Goal: Task Accomplishment & Management: Manage account settings

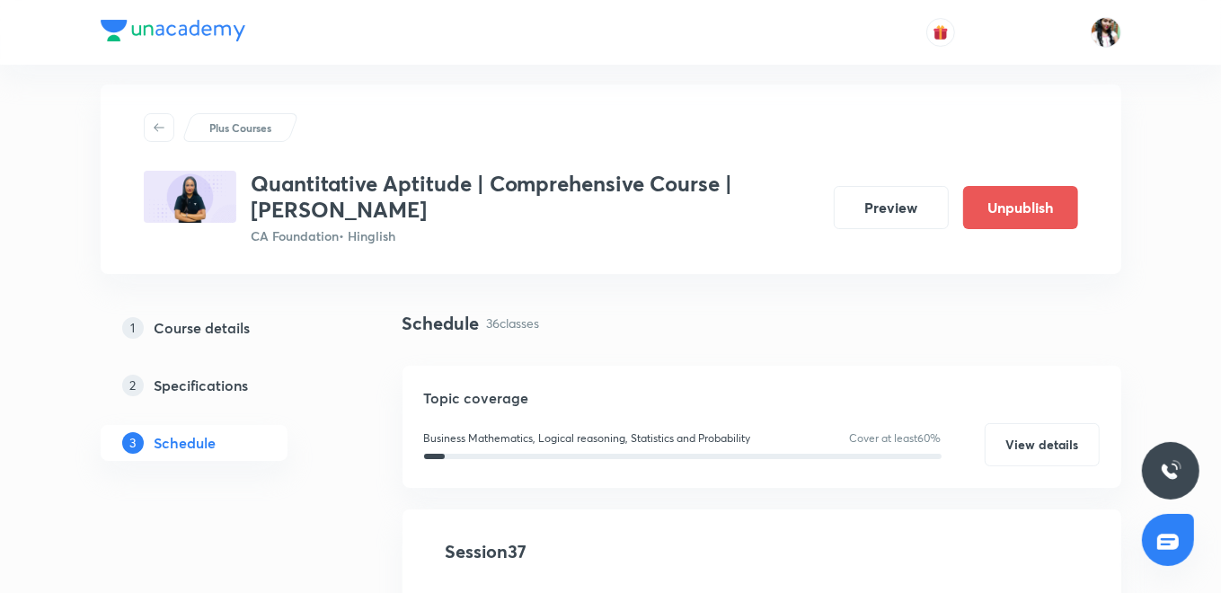
scroll to position [399, 0]
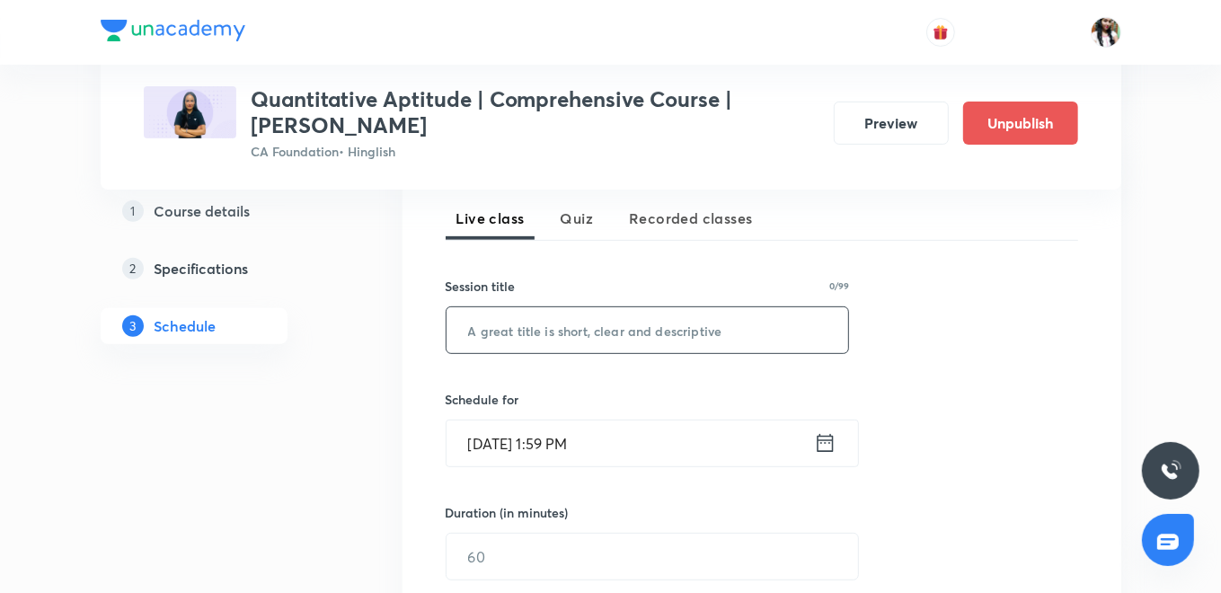
click at [614, 339] on input "text" at bounding box center [648, 330] width 403 height 46
click at [643, 340] on input "text" at bounding box center [648, 330] width 403 height 46
click at [611, 318] on input "text" at bounding box center [648, 330] width 403 height 46
paste input "Sequence And Series - Arithmetic And Geometric Progressions - I"
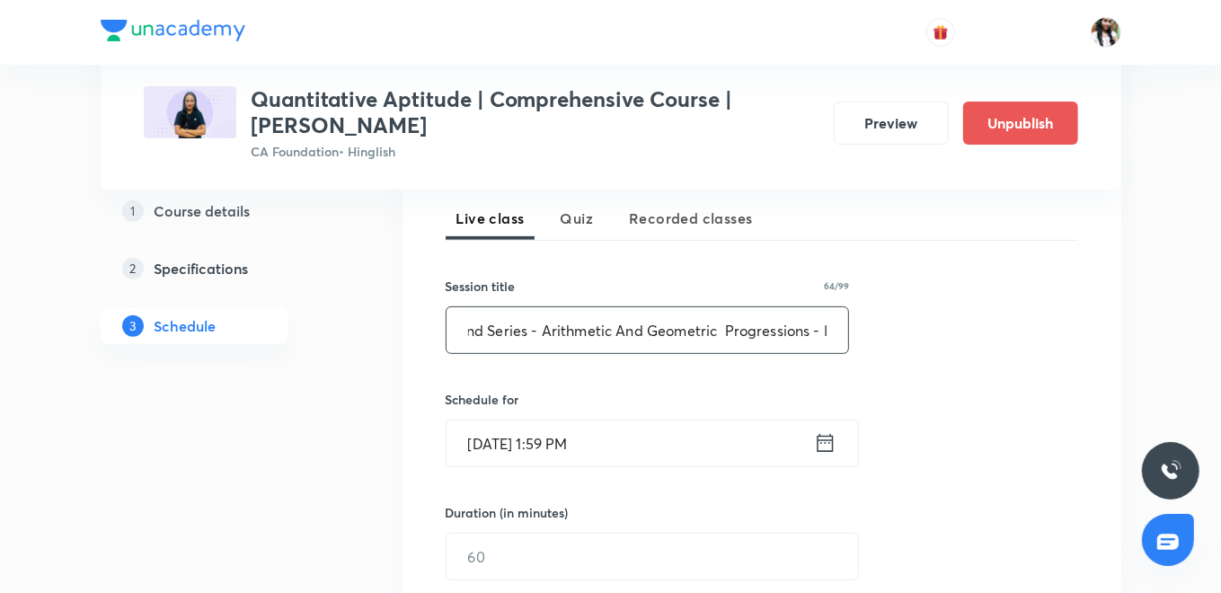
type input "Sequence And Series - Arithmetic And Geometric Progressions - I"
click at [824, 445] on icon at bounding box center [825, 442] width 22 height 25
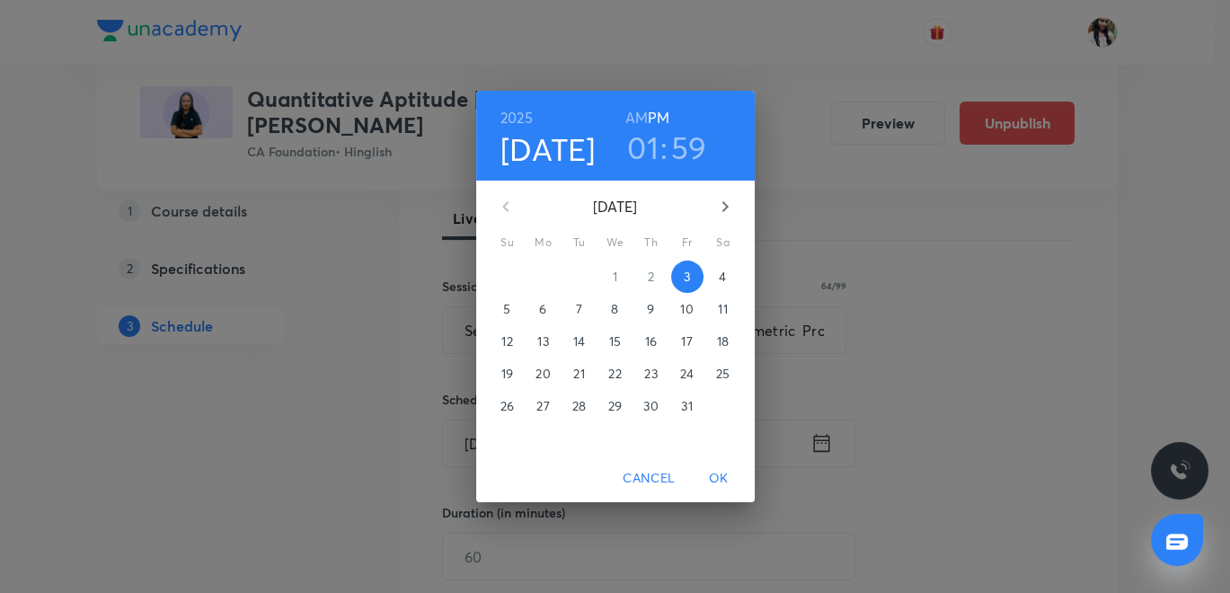
click at [714, 272] on span "4" at bounding box center [723, 277] width 32 height 18
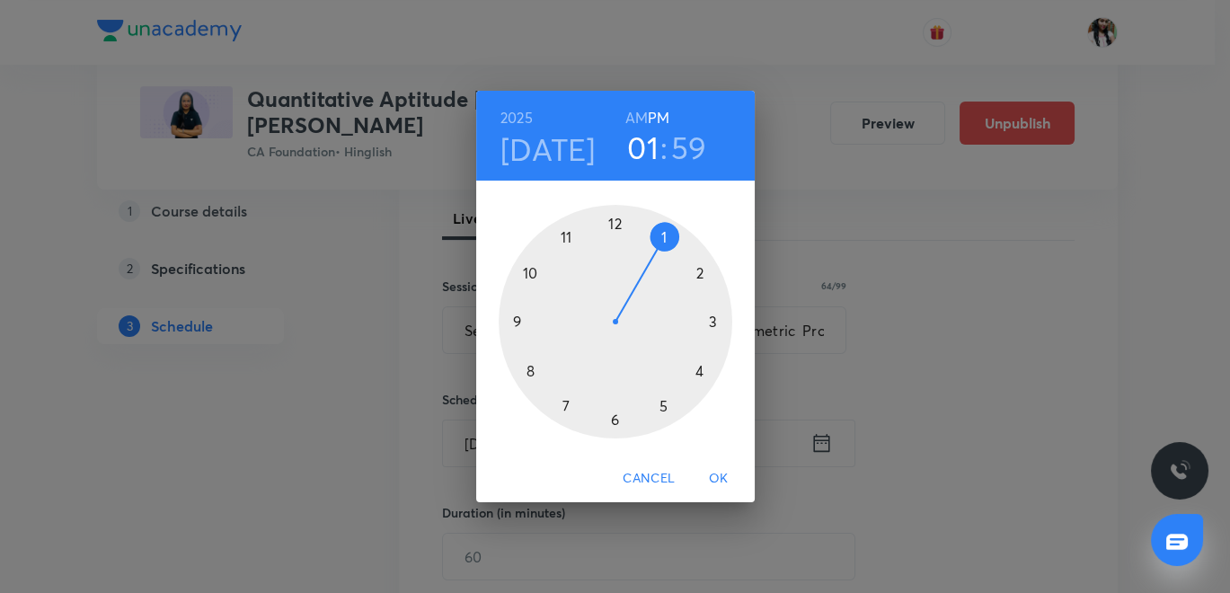
click at [638, 116] on h6 "AM" at bounding box center [636, 117] width 22 height 25
click at [536, 367] on div at bounding box center [616, 322] width 234 height 234
click at [615, 421] on div at bounding box center [616, 322] width 234 height 234
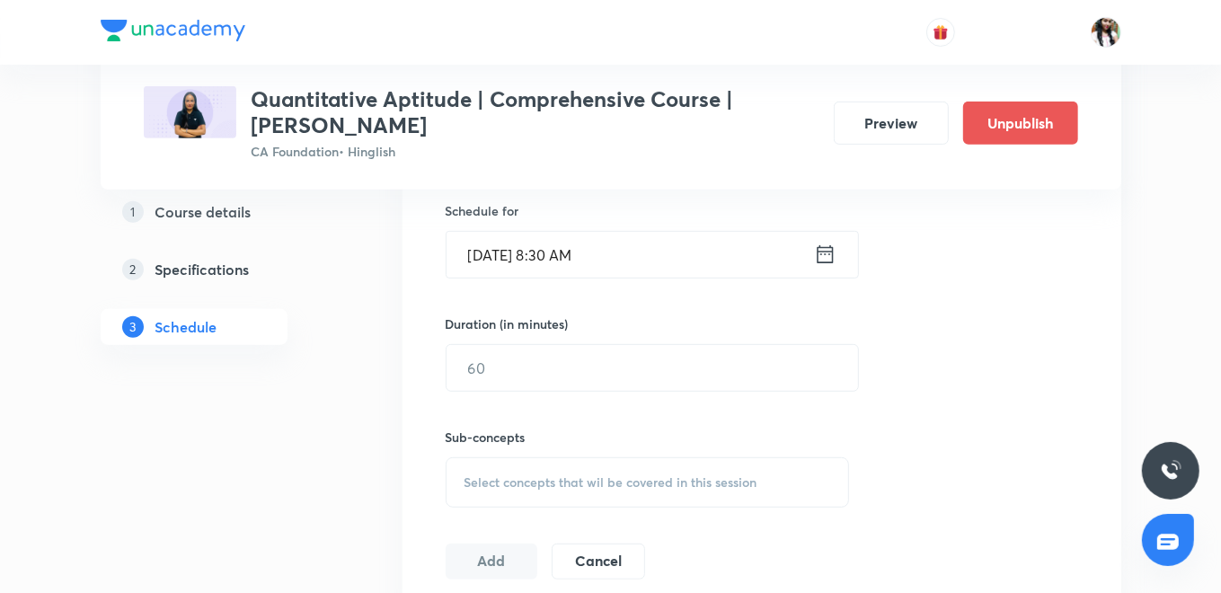
scroll to position [598, 0]
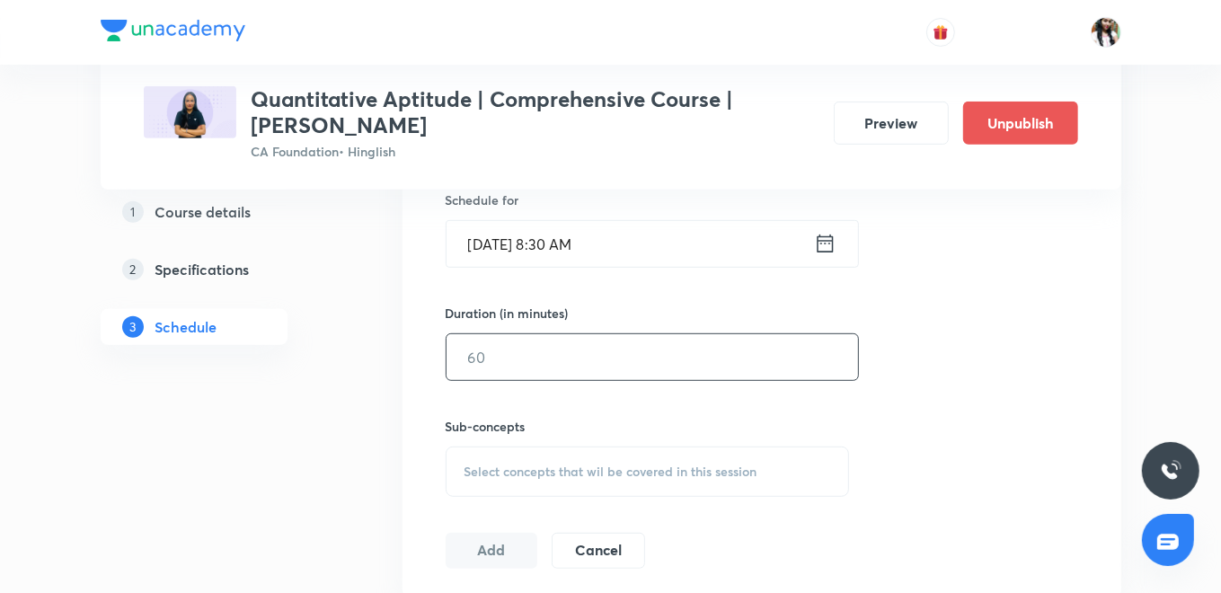
click at [552, 361] on input "text" at bounding box center [653, 357] width 412 height 46
type input "90"
click at [503, 457] on div "Select concepts that wil be covered in this session" at bounding box center [648, 472] width 404 height 50
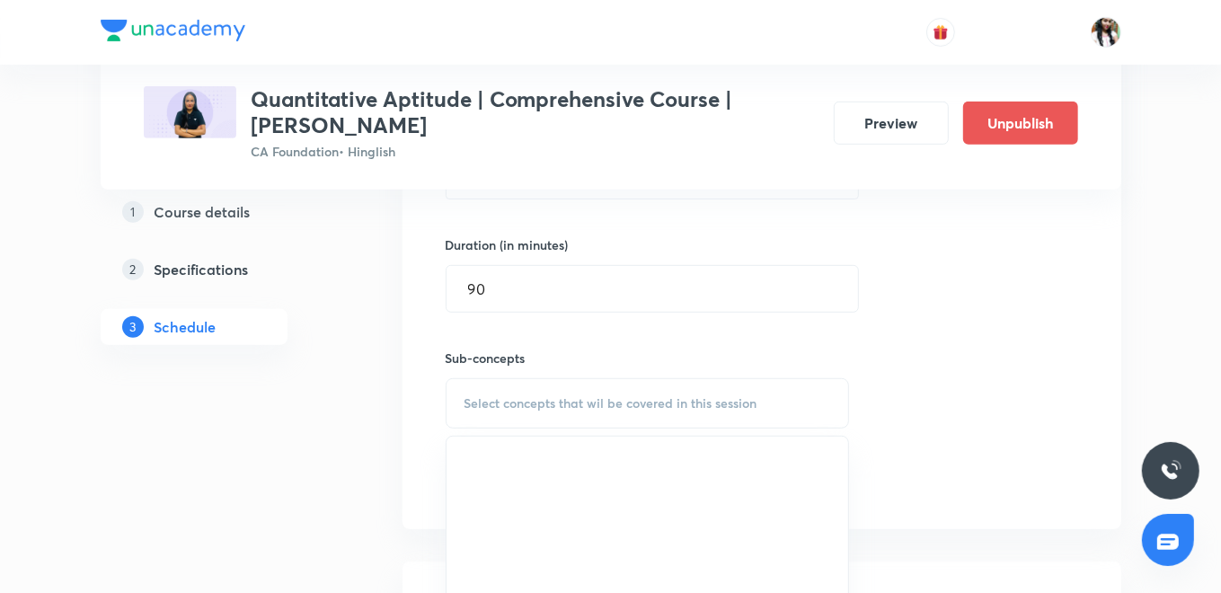
scroll to position [698, 0]
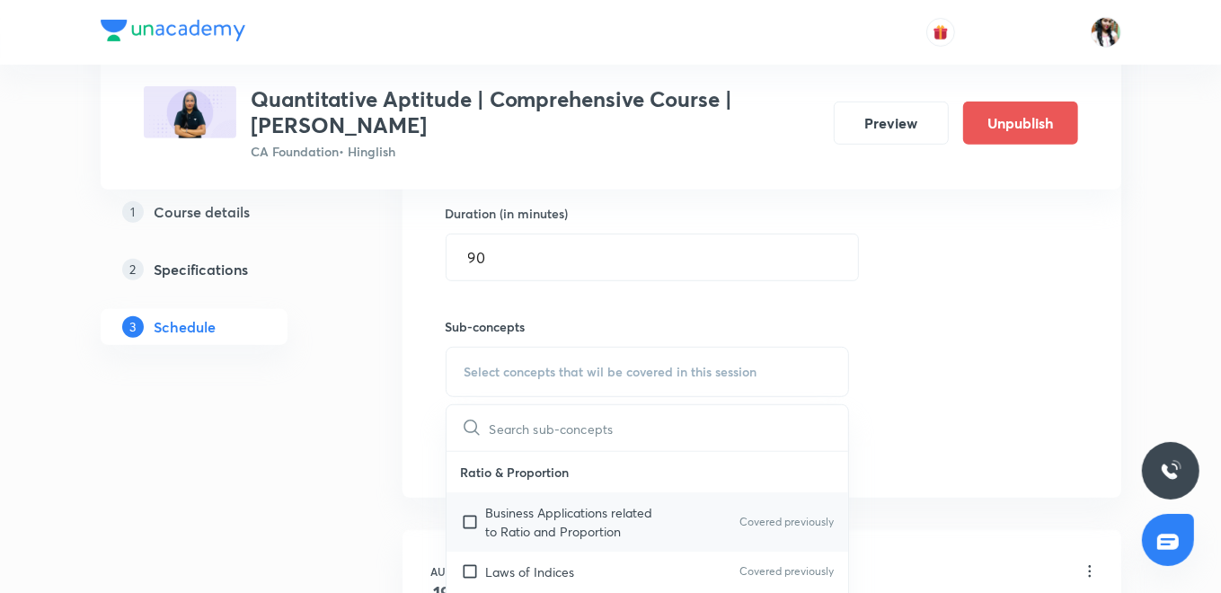
click at [536, 512] on p "Business Applications related to Ratio and Proportion" at bounding box center [577, 522] width 182 height 38
checkbox input "true"
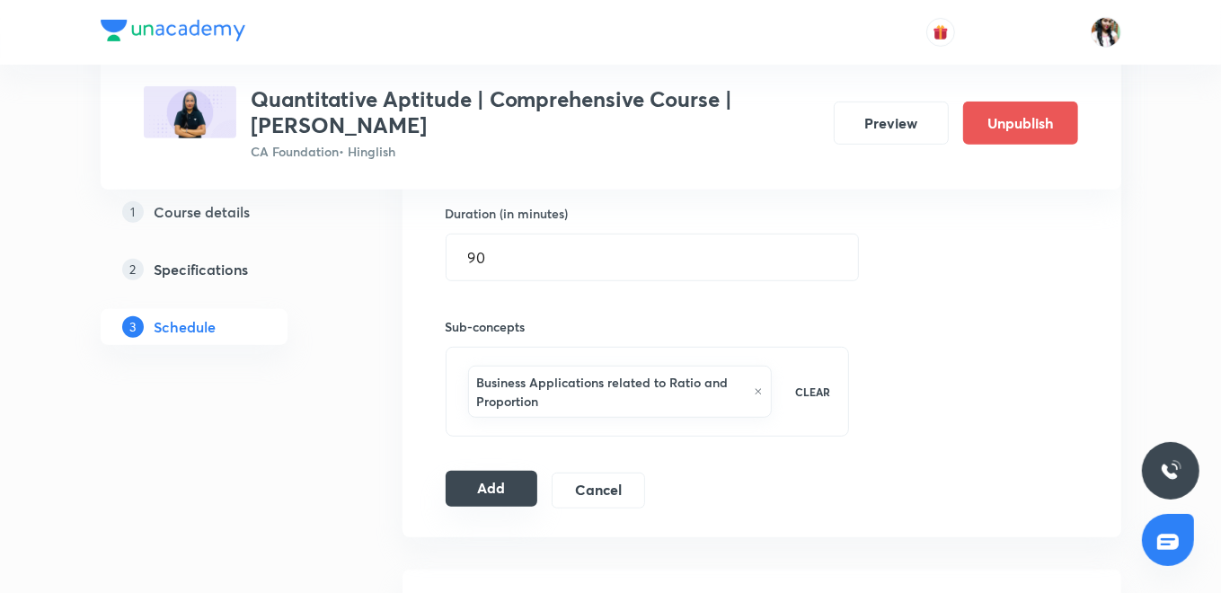
click at [515, 488] on button "Add" at bounding box center [492, 489] width 93 height 36
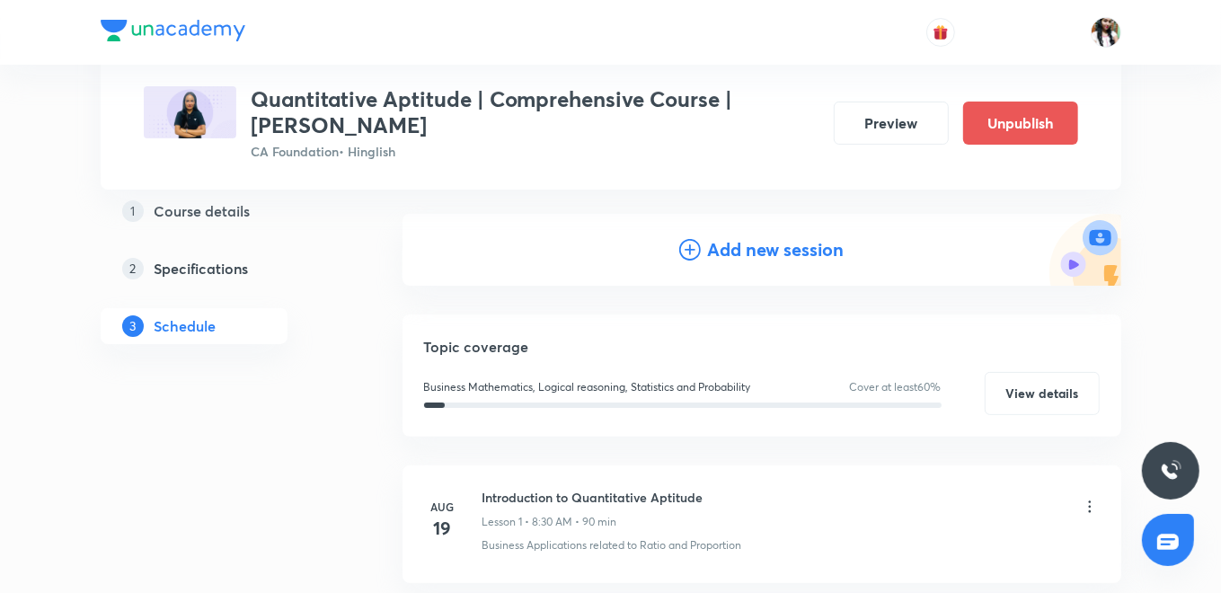
scroll to position [0, 0]
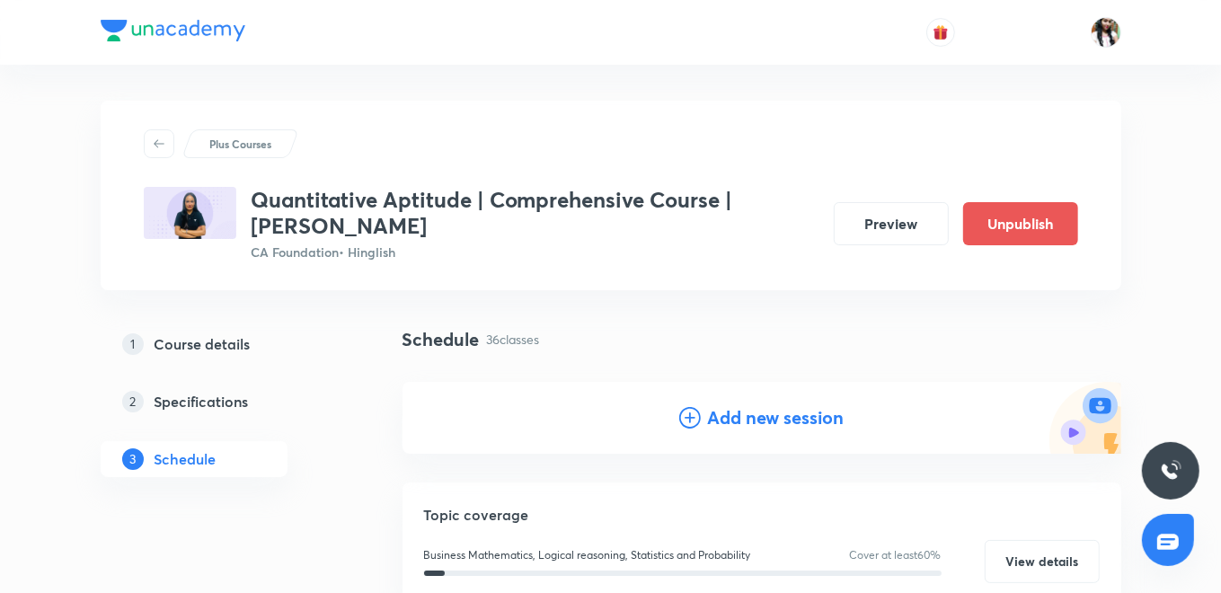
click at [791, 421] on h4 "Add new session" at bounding box center [776, 417] width 137 height 27
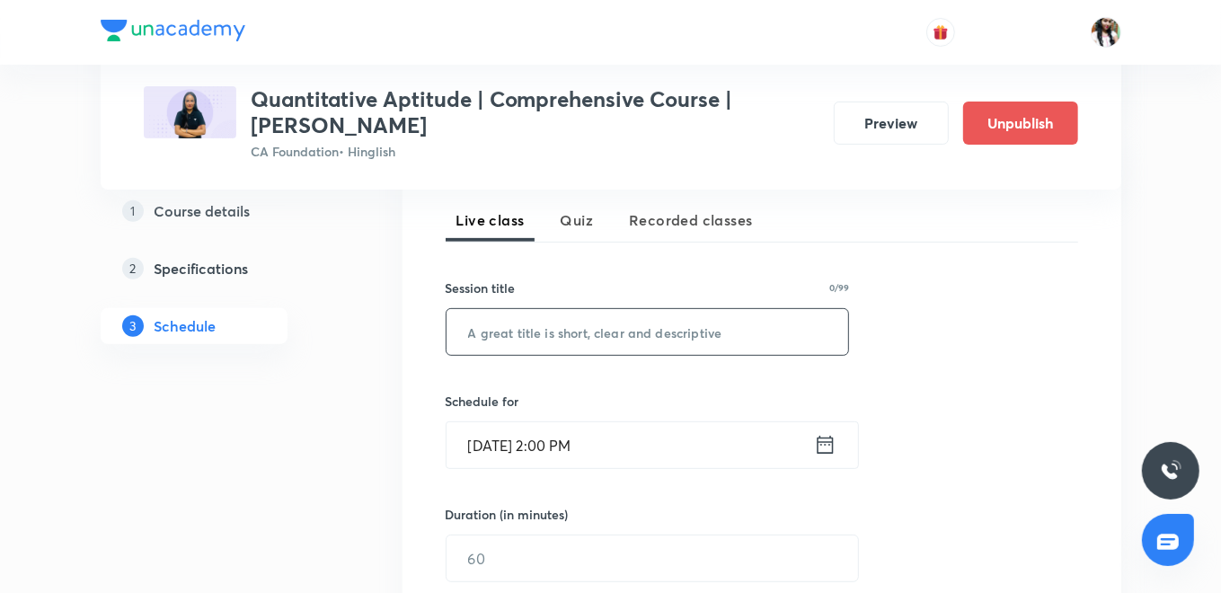
scroll to position [399, 0]
paste input "Sequence And Series - Arithmetic And Geometric Progressions - II"
type input "Sequence And Series - Arithmetic And Geometric Progressions - II"
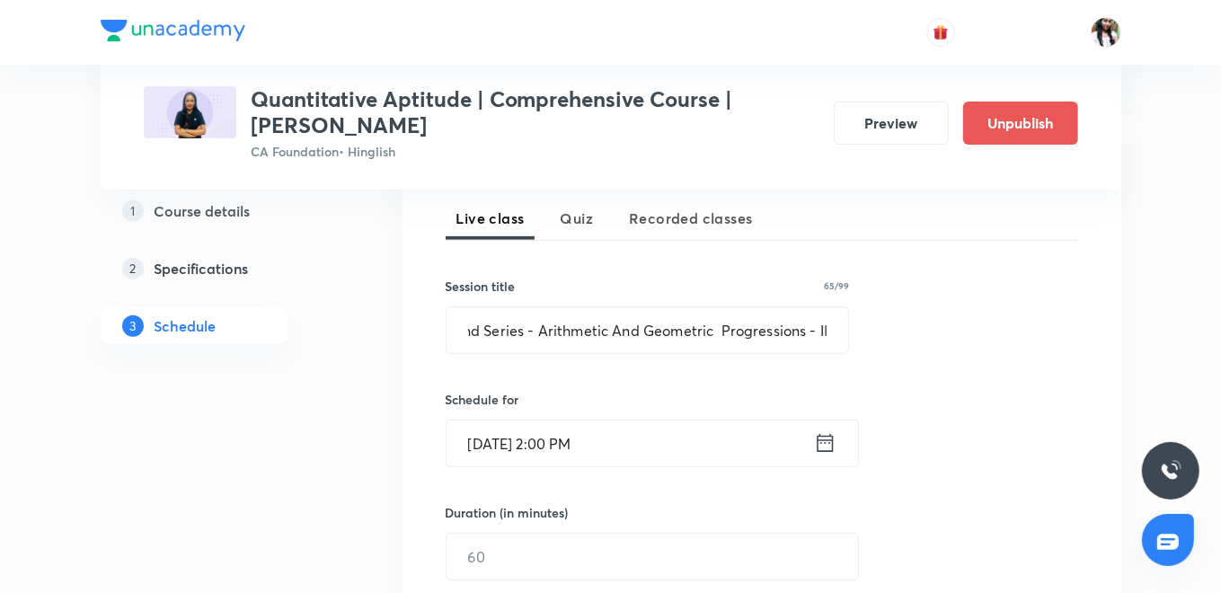
scroll to position [0, 0]
click at [820, 442] on icon at bounding box center [825, 442] width 22 height 25
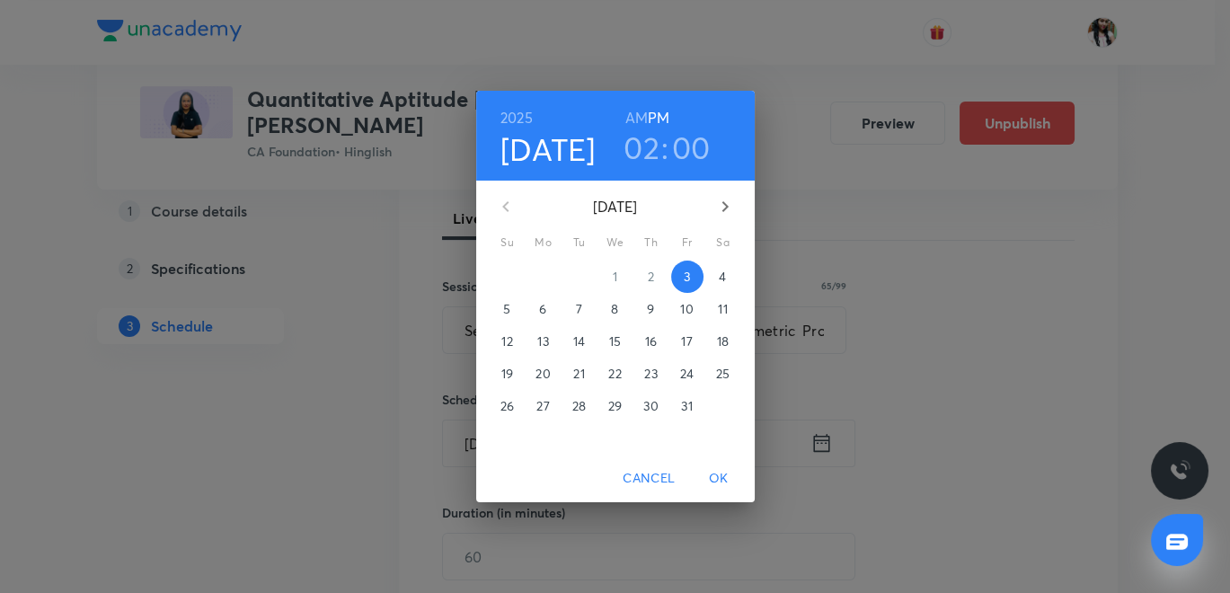
click at [508, 307] on p "5" at bounding box center [506, 309] width 7 height 18
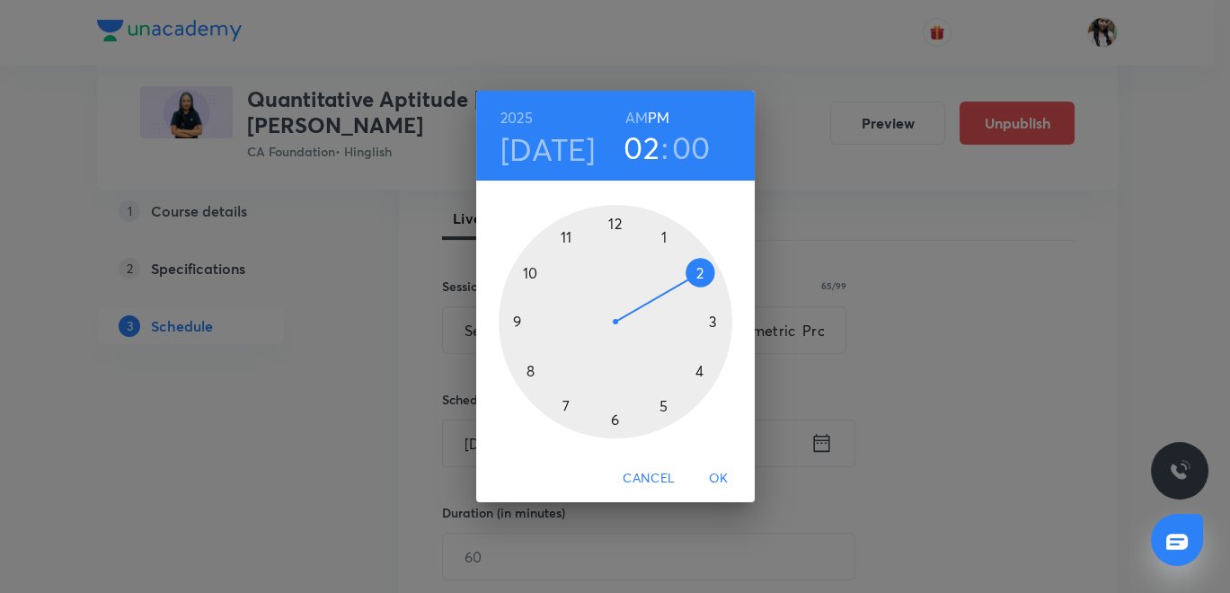
click at [643, 118] on h6 "AM" at bounding box center [636, 117] width 22 height 25
click at [530, 271] on div at bounding box center [616, 322] width 234 height 234
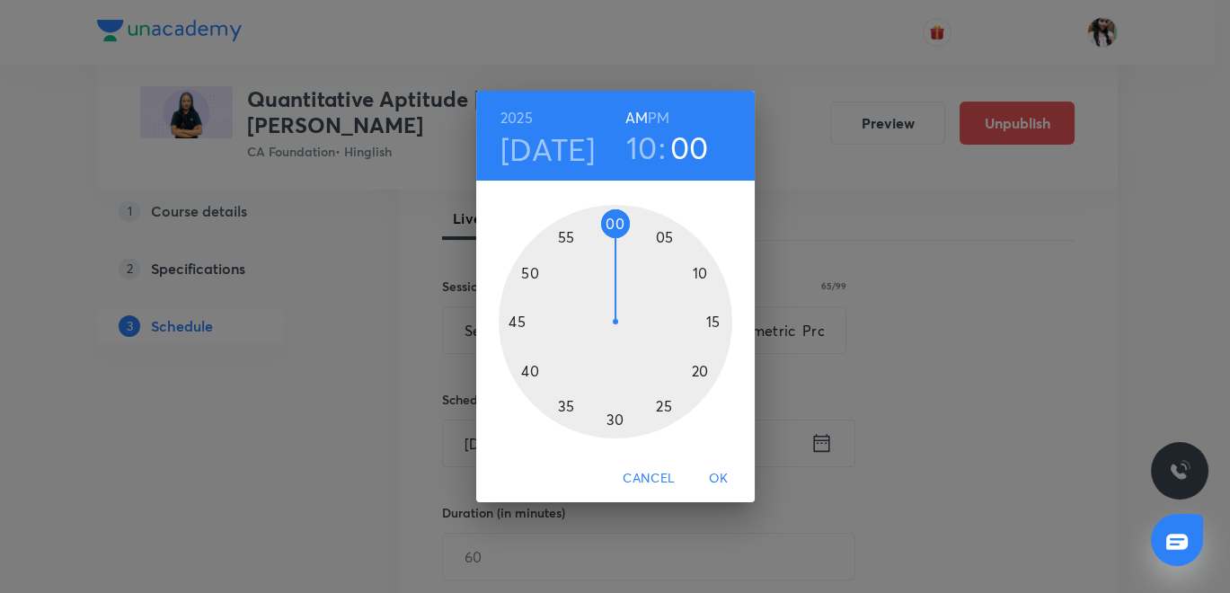
click at [722, 473] on span "OK" at bounding box center [718, 478] width 43 height 22
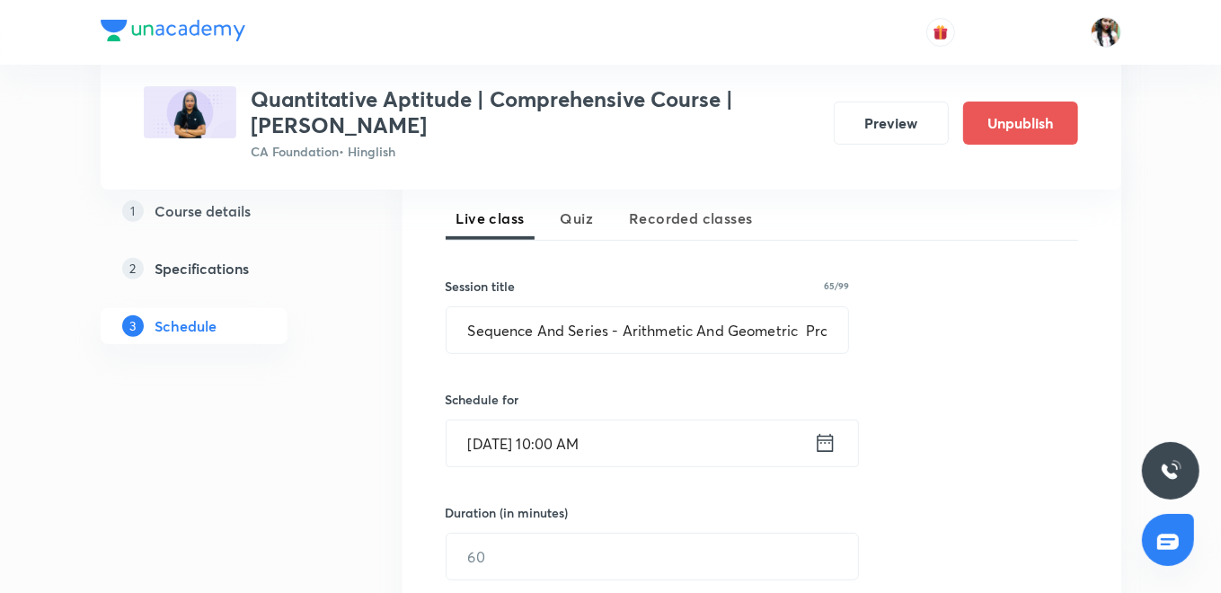
scroll to position [598, 0]
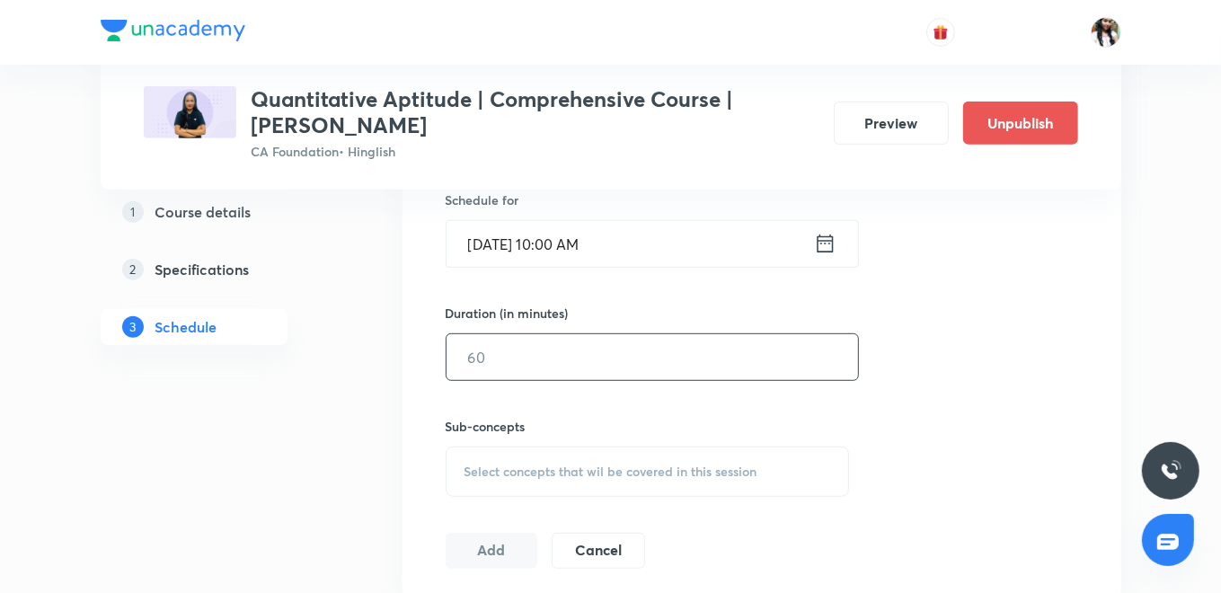
click at [545, 354] on input "text" at bounding box center [653, 357] width 412 height 46
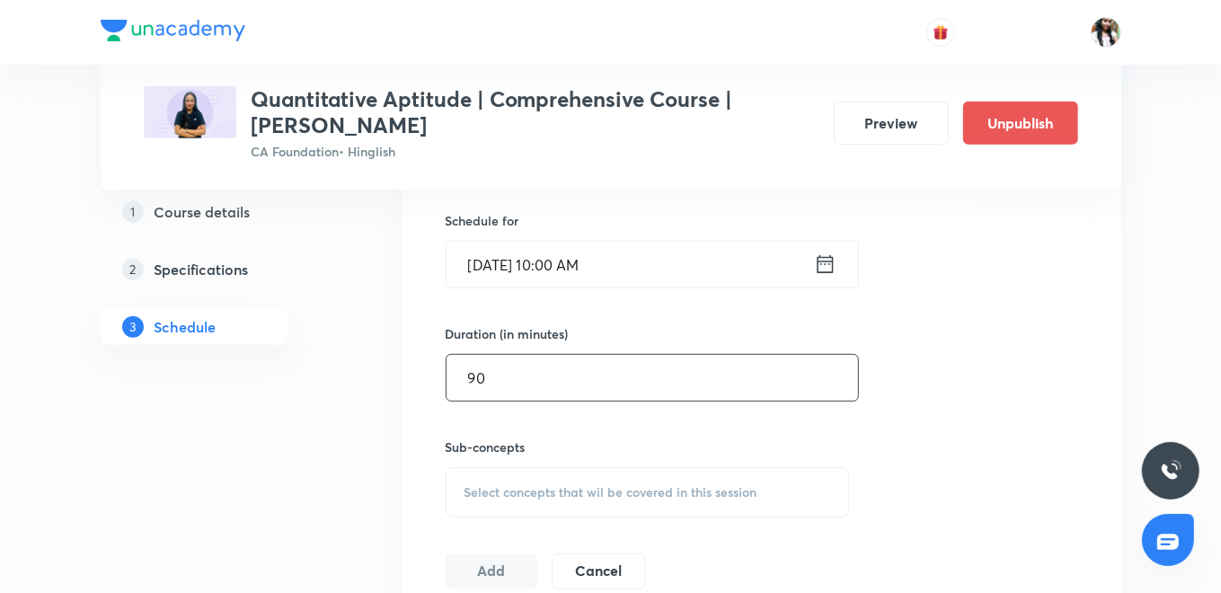
scroll to position [698, 0]
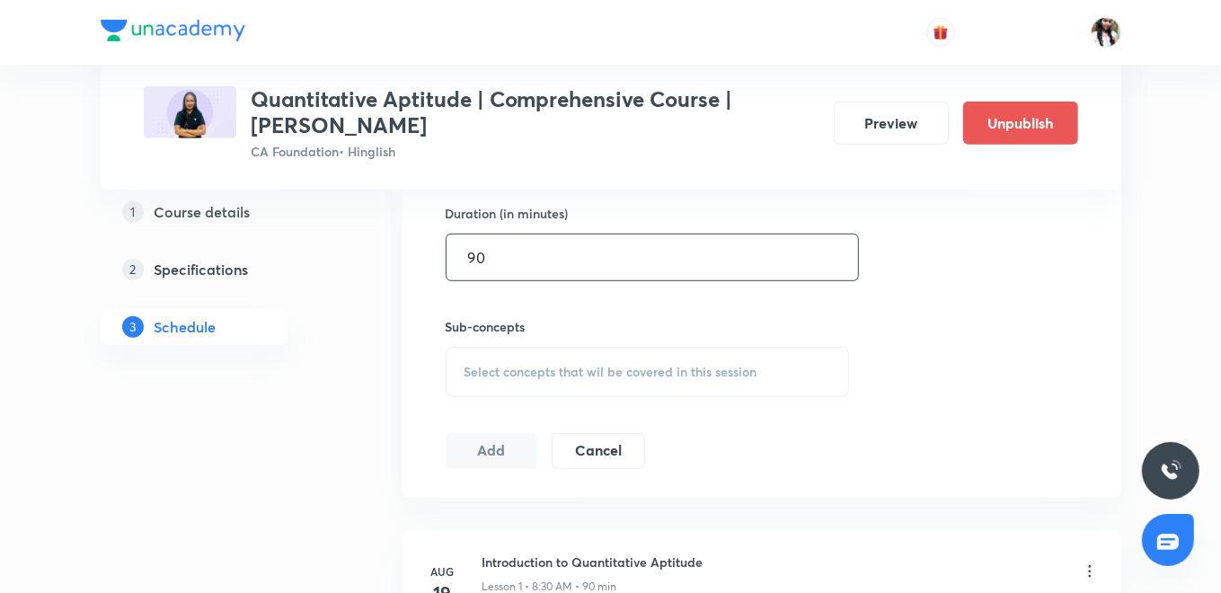
type input "90"
click at [629, 365] on span "Select concepts that wil be covered in this session" at bounding box center [611, 372] width 293 height 14
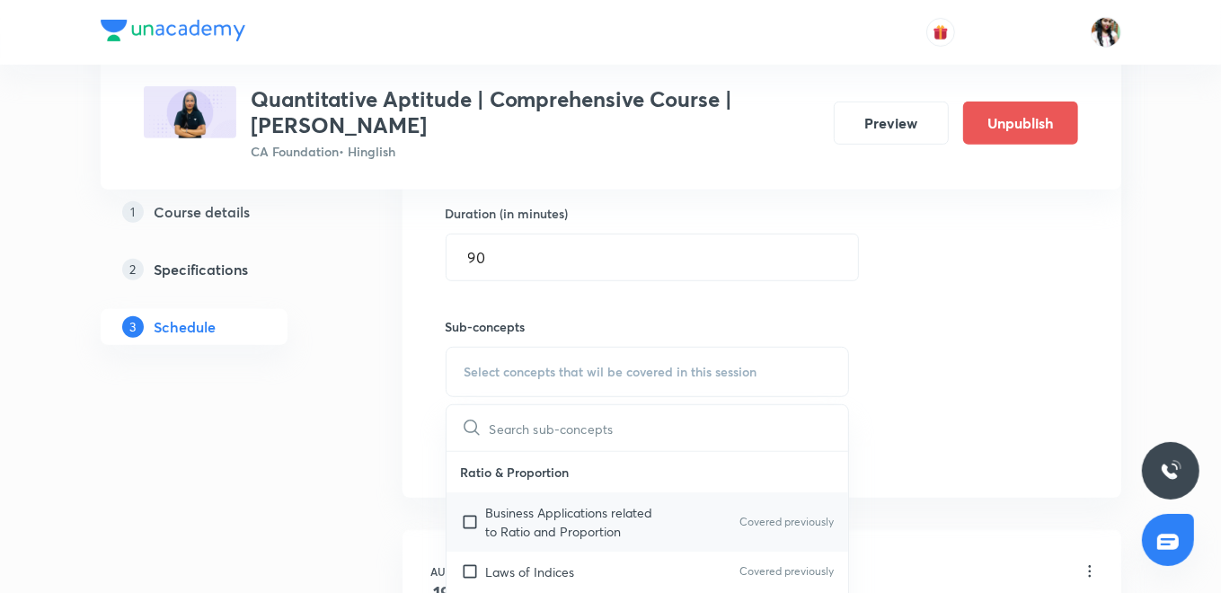
click at [597, 518] on p "Business Applications related to Ratio and Proportion" at bounding box center [577, 522] width 182 height 38
checkbox input "true"
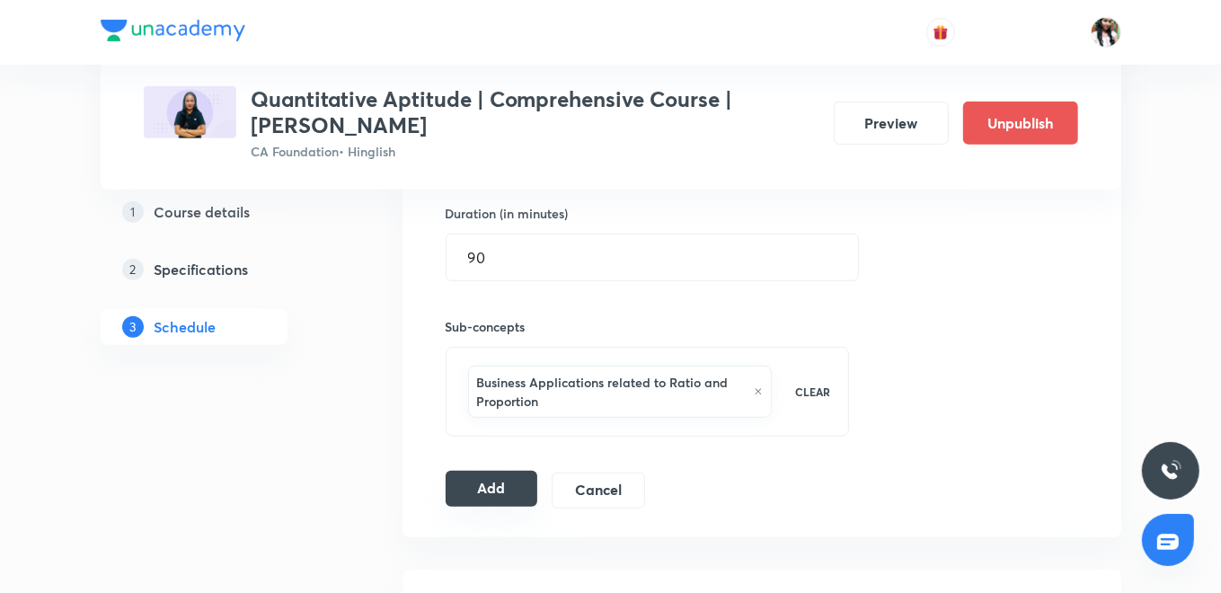
click at [493, 476] on button "Add" at bounding box center [492, 489] width 93 height 36
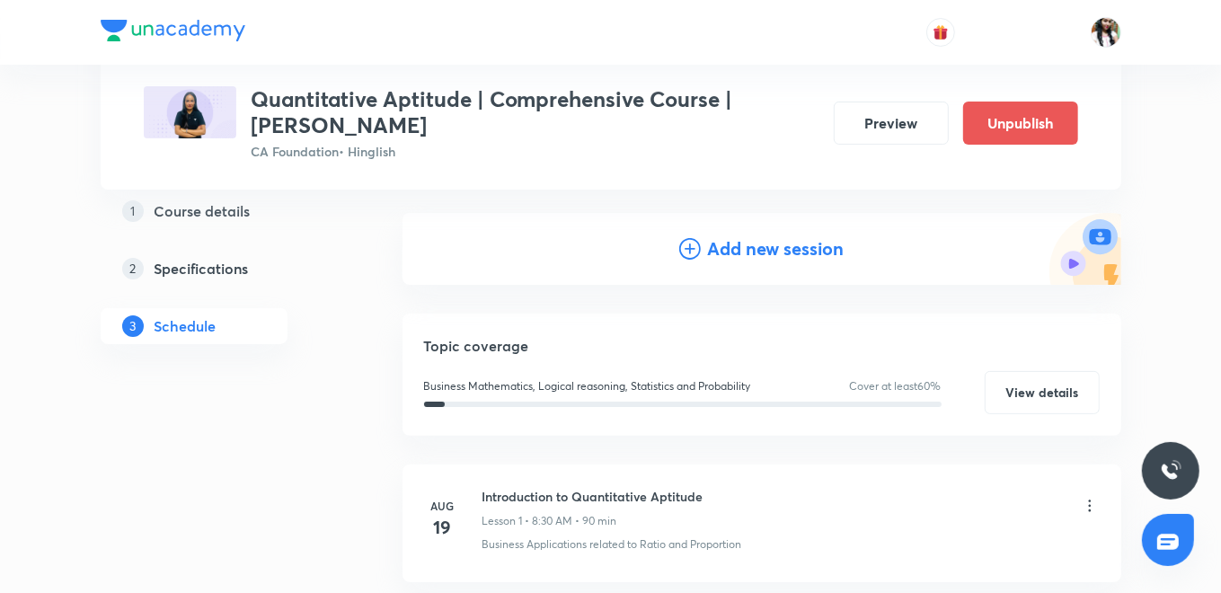
scroll to position [0, 0]
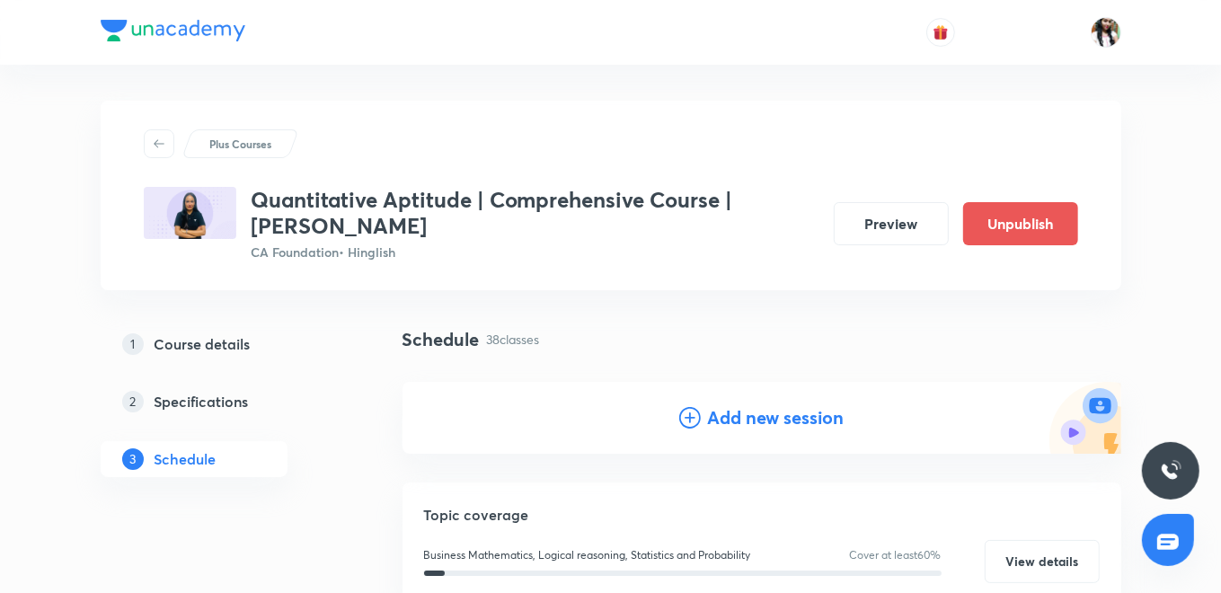
click at [760, 413] on h4 "Add new session" at bounding box center [776, 417] width 137 height 27
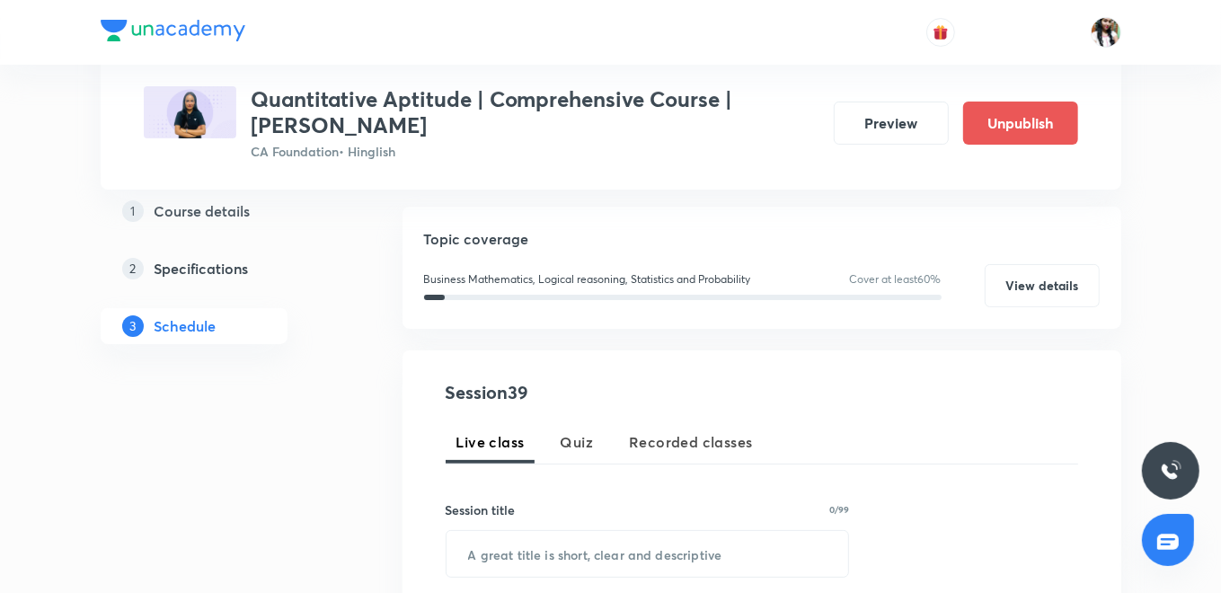
scroll to position [499, 0]
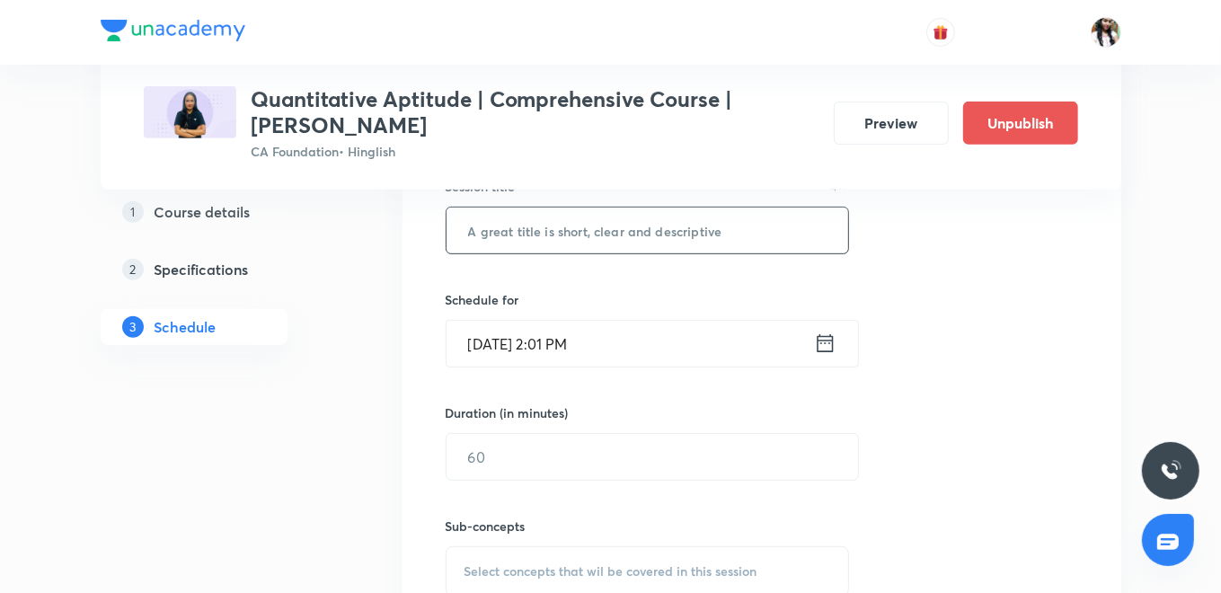
paste input "Sequence And Series - Arithmetic And Geometric Progressions - III"
type input "Sequence And Series - Arithmetic And Geometric Progressions - III"
click at [822, 341] on icon at bounding box center [825, 343] width 22 height 25
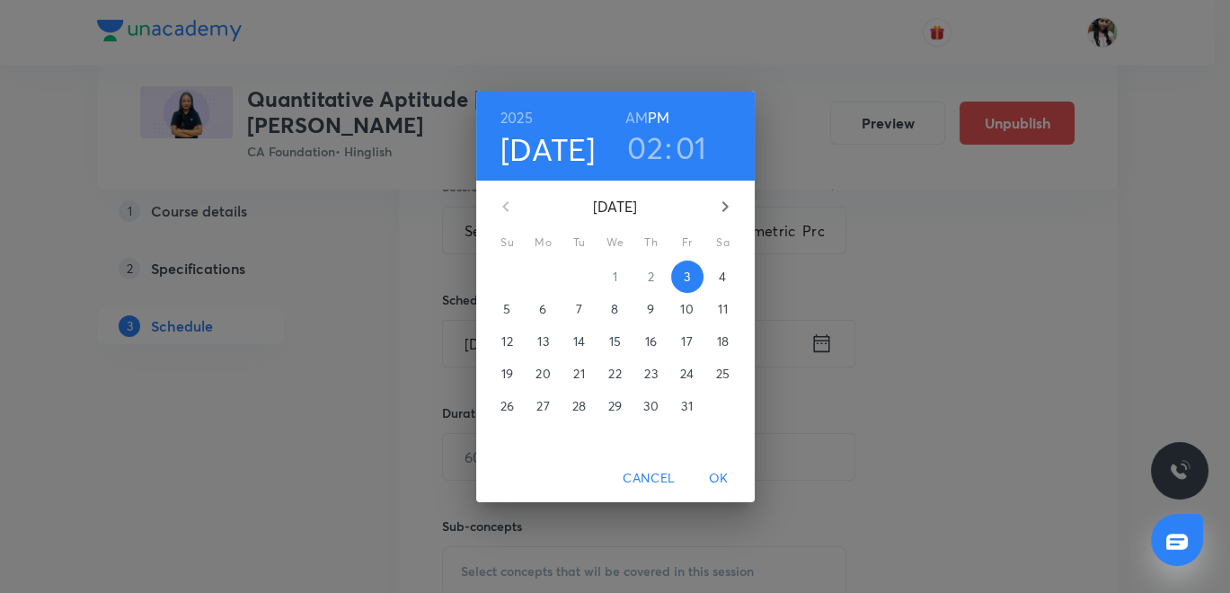
click at [546, 312] on p "6" at bounding box center [542, 309] width 7 height 18
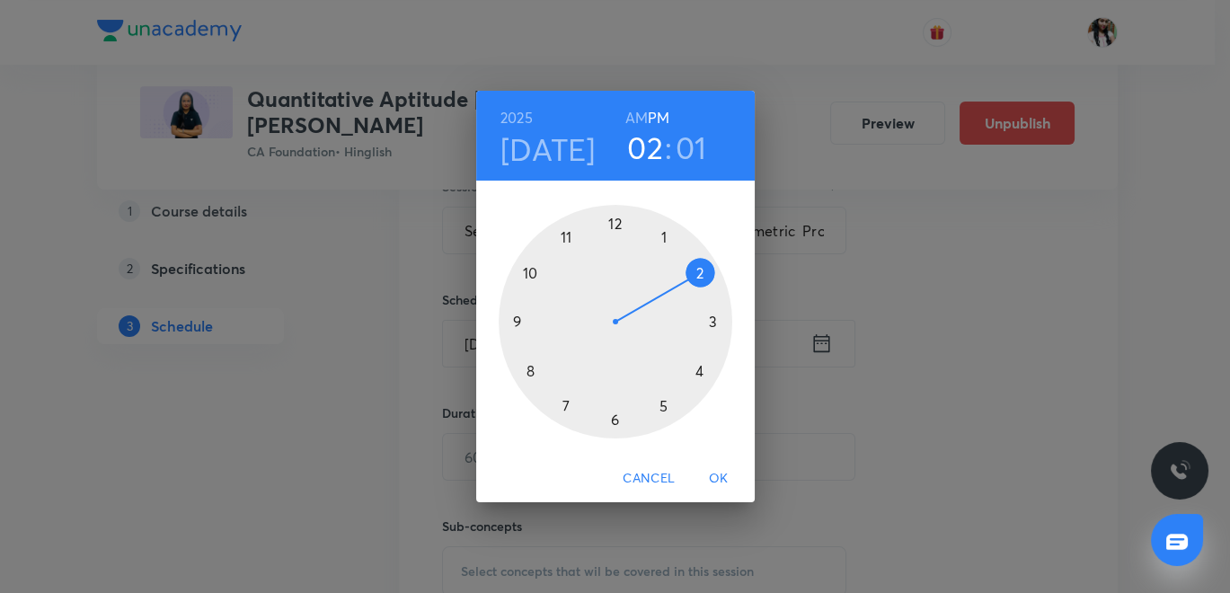
click at [639, 110] on h6 "AM" at bounding box center [636, 117] width 22 height 25
click at [530, 367] on div at bounding box center [616, 322] width 234 height 234
click at [613, 421] on div at bounding box center [616, 322] width 234 height 234
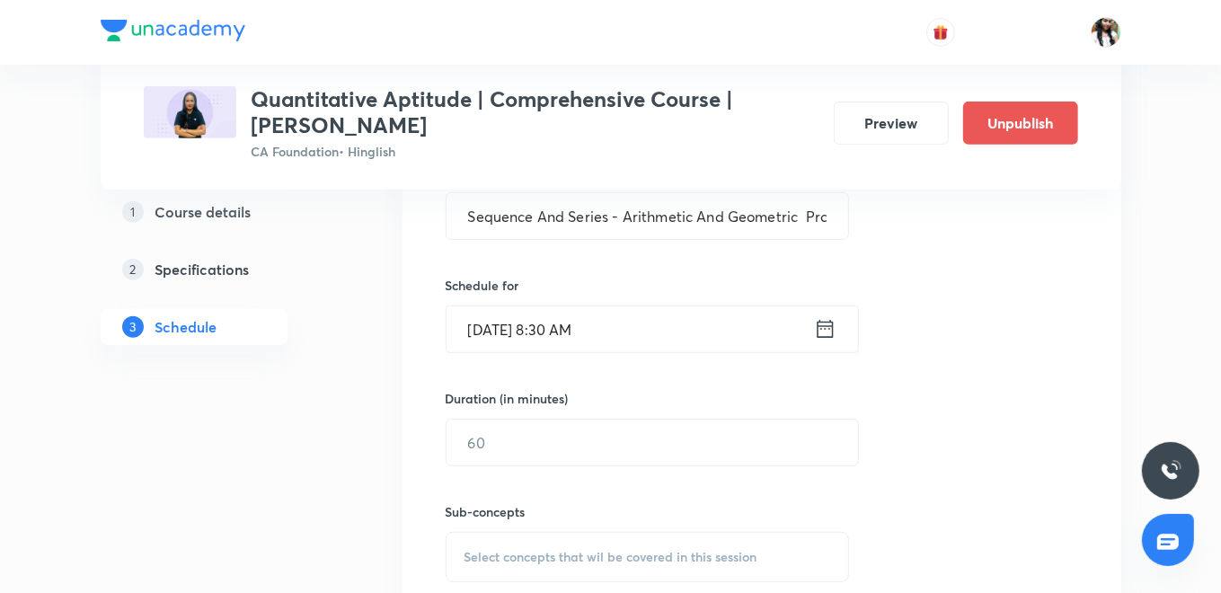
scroll to position [598, 0]
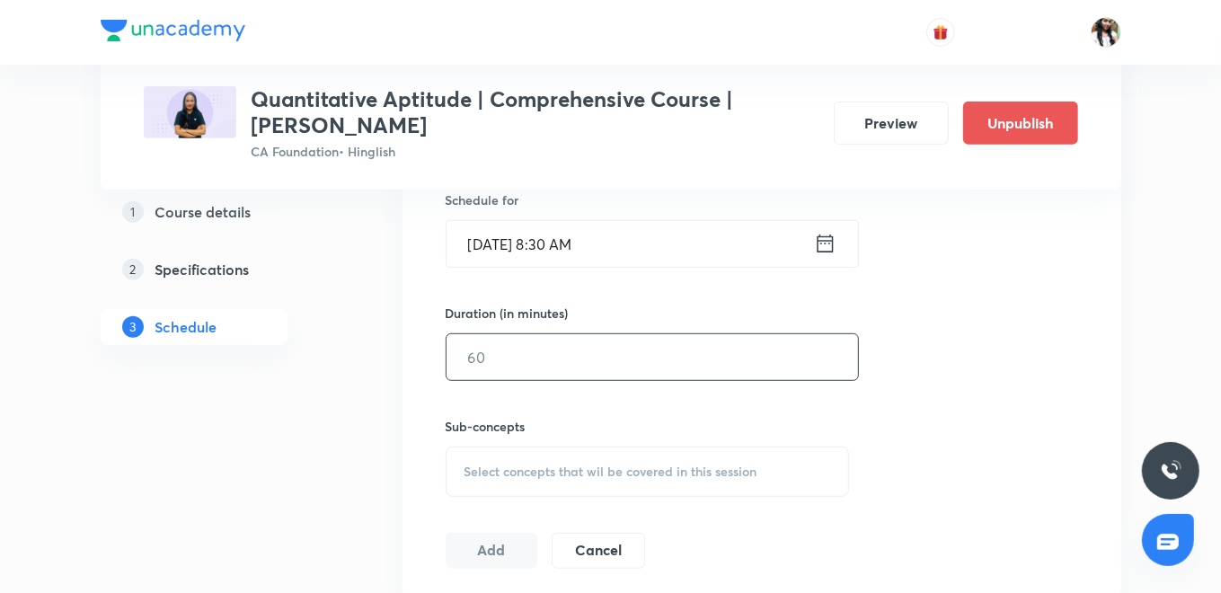
click at [572, 371] on input "text" at bounding box center [653, 357] width 412 height 46
type input "90"
click at [565, 472] on span "Select concepts that wil be covered in this session" at bounding box center [611, 472] width 293 height 14
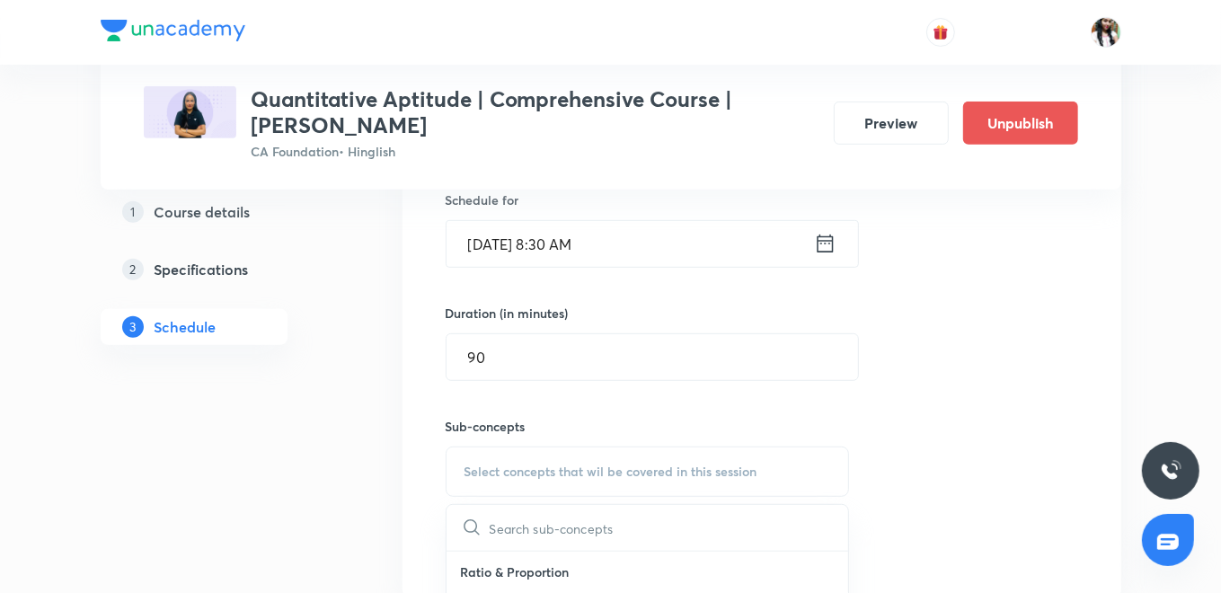
scroll to position [899, 0]
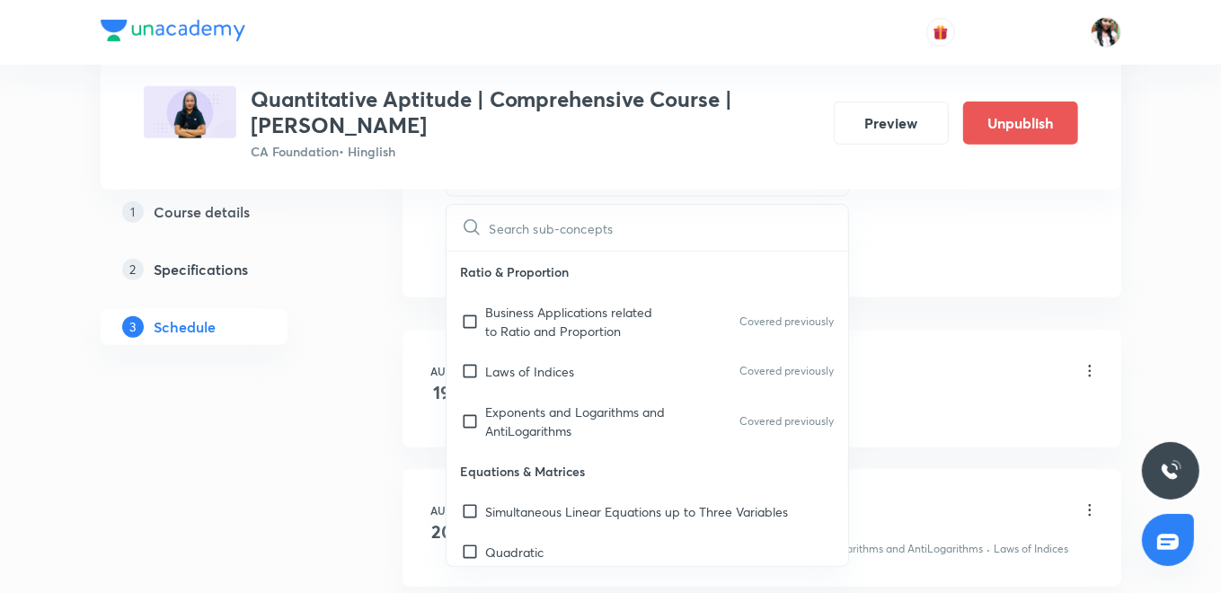
click at [552, 323] on p "Business Applications related to Ratio and Proportion" at bounding box center [577, 322] width 182 height 38
checkbox input "true"
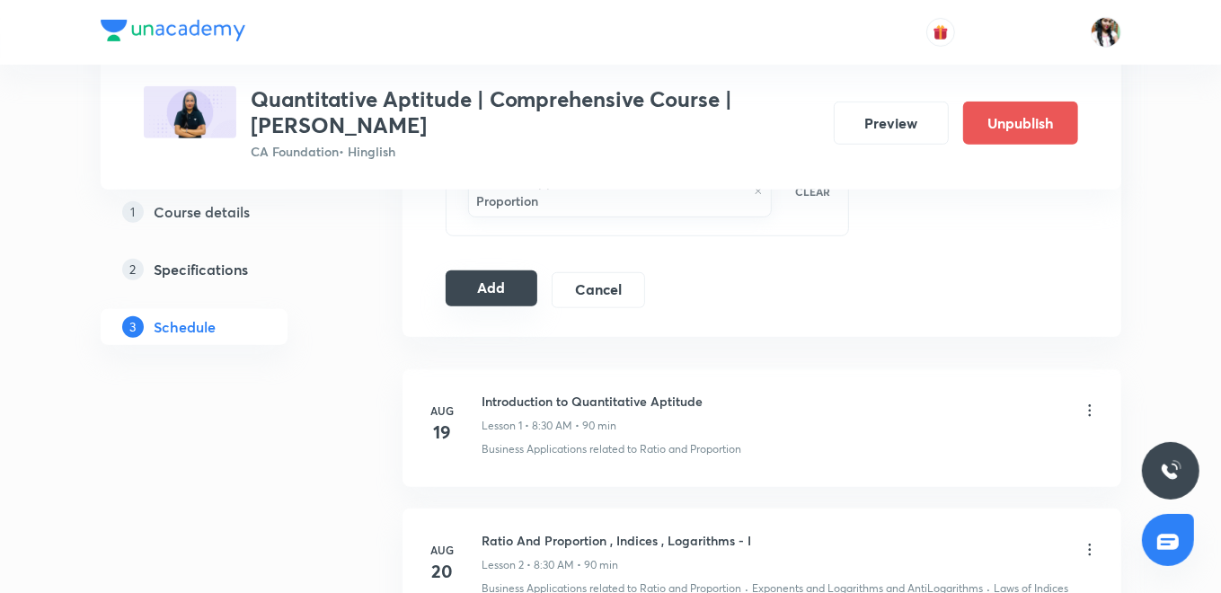
click at [477, 282] on button "Add" at bounding box center [492, 288] width 93 height 36
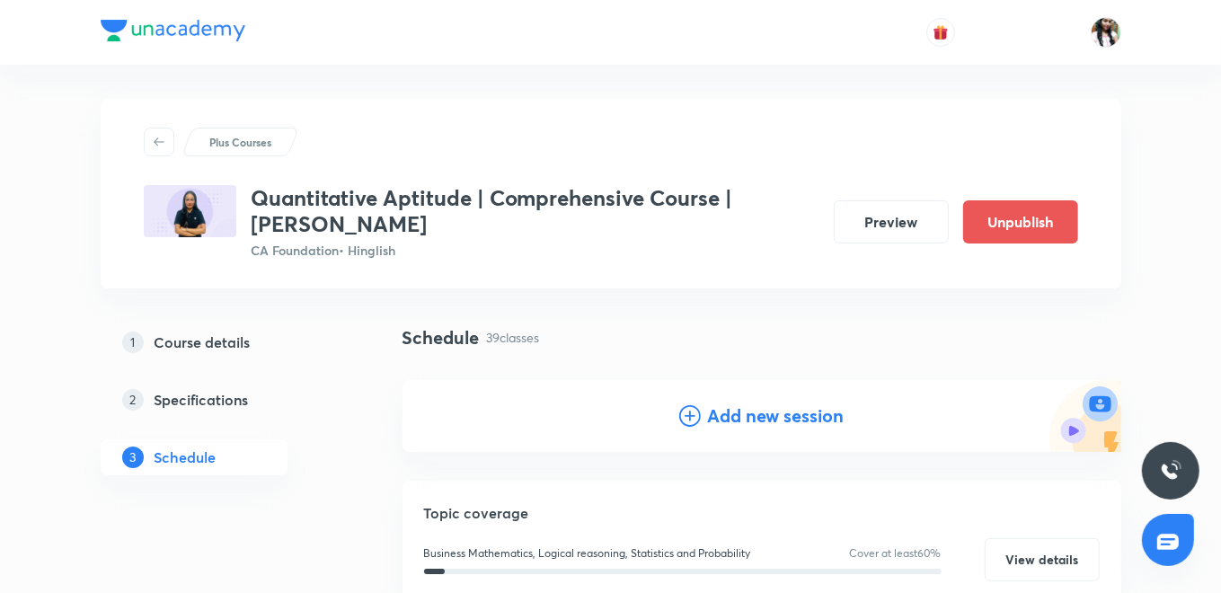
scroll to position [199, 0]
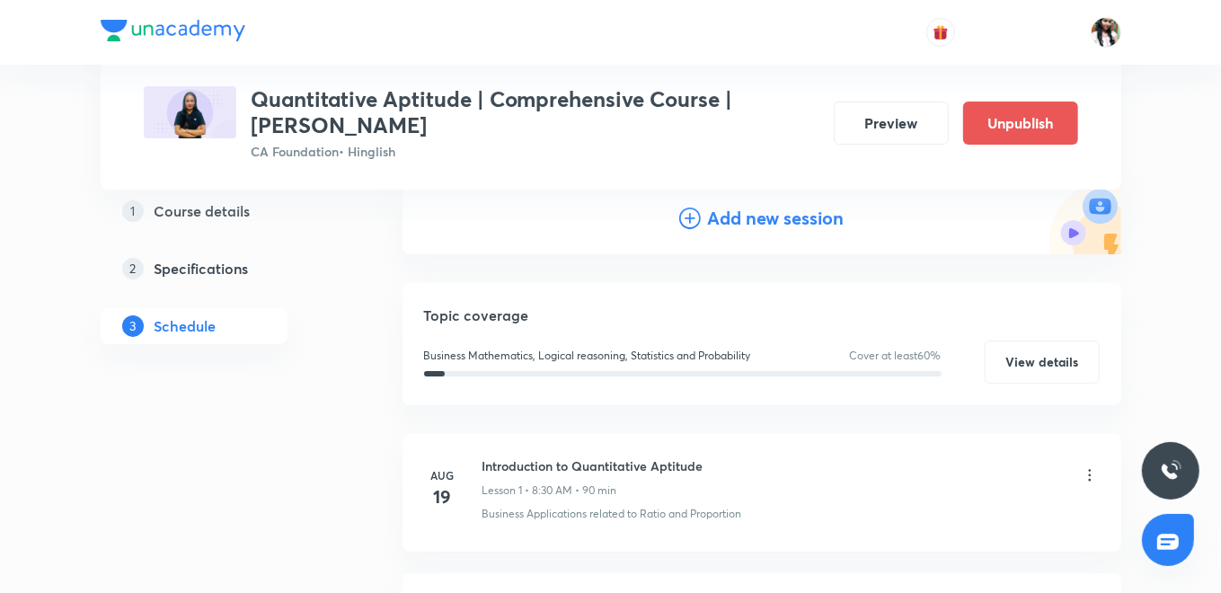
click at [735, 205] on h4 "Add new session" at bounding box center [776, 218] width 137 height 27
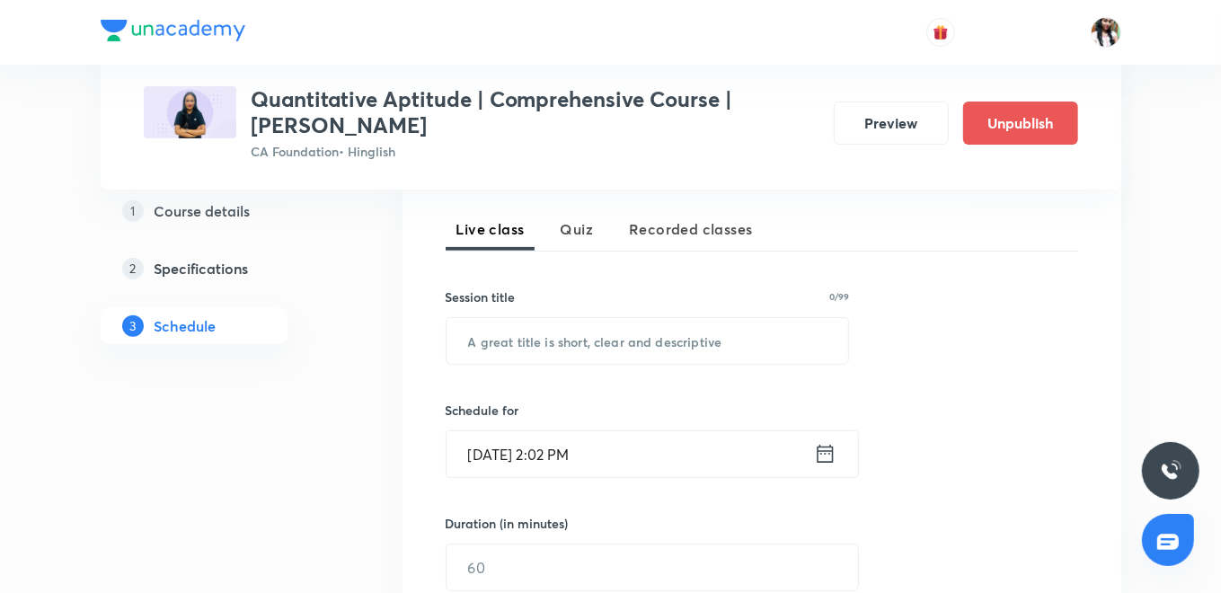
scroll to position [399, 0]
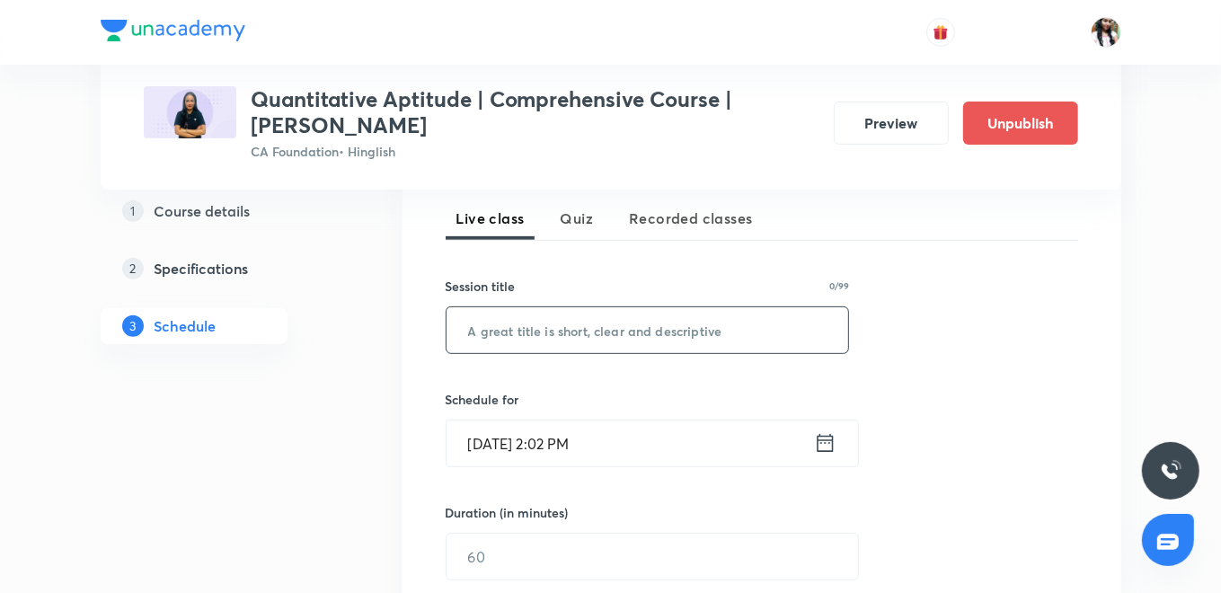
paste input "Sequence And Series - Arithmetic And Geometric Progressions - IV"
type input "Sequence And Series - Arithmetic And Geometric Progressions - IV"
click at [821, 444] on icon at bounding box center [825, 442] width 22 height 25
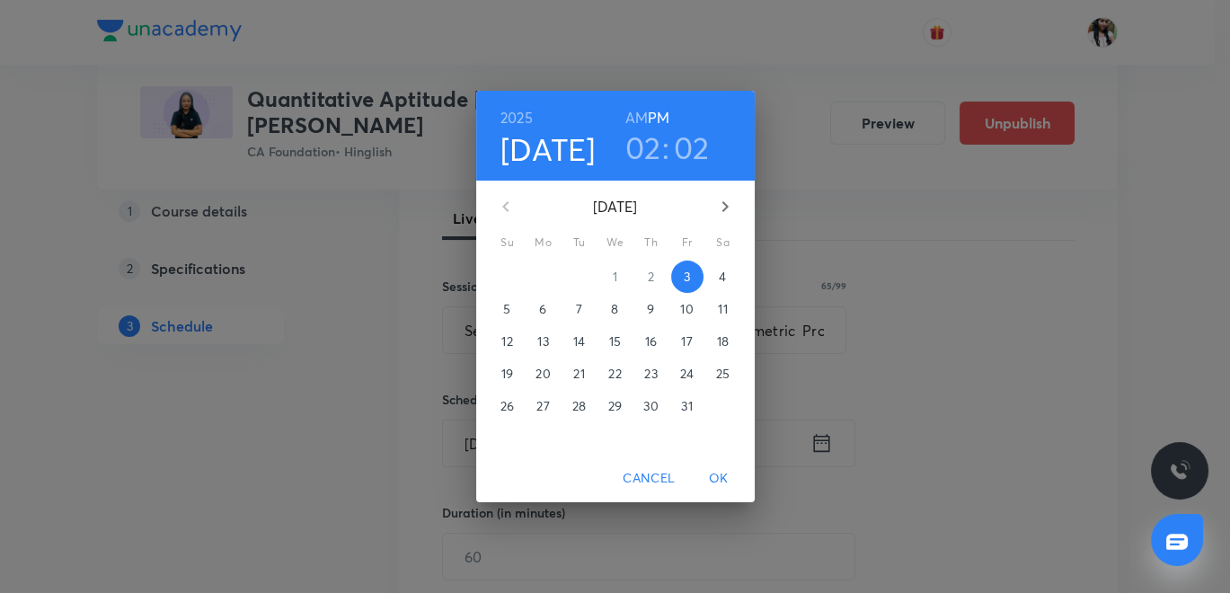
click at [585, 309] on span "7" at bounding box center [579, 309] width 32 height 18
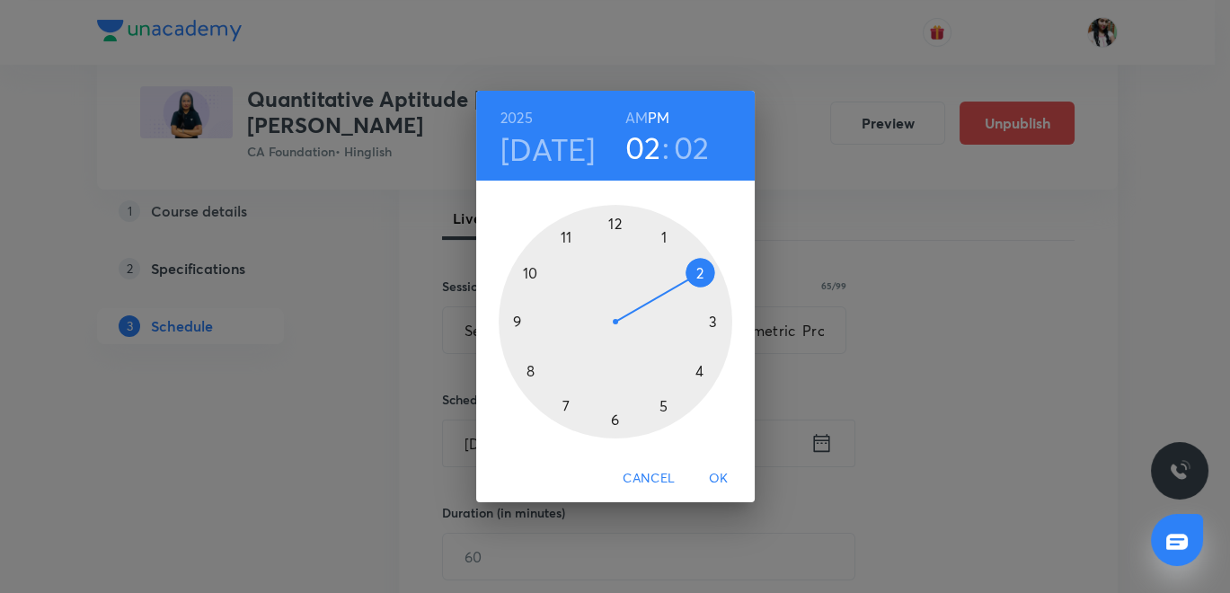
click at [641, 108] on h6 "AM" at bounding box center [636, 117] width 22 height 25
click at [527, 364] on div at bounding box center [616, 322] width 234 height 234
click at [608, 422] on div at bounding box center [616, 322] width 234 height 234
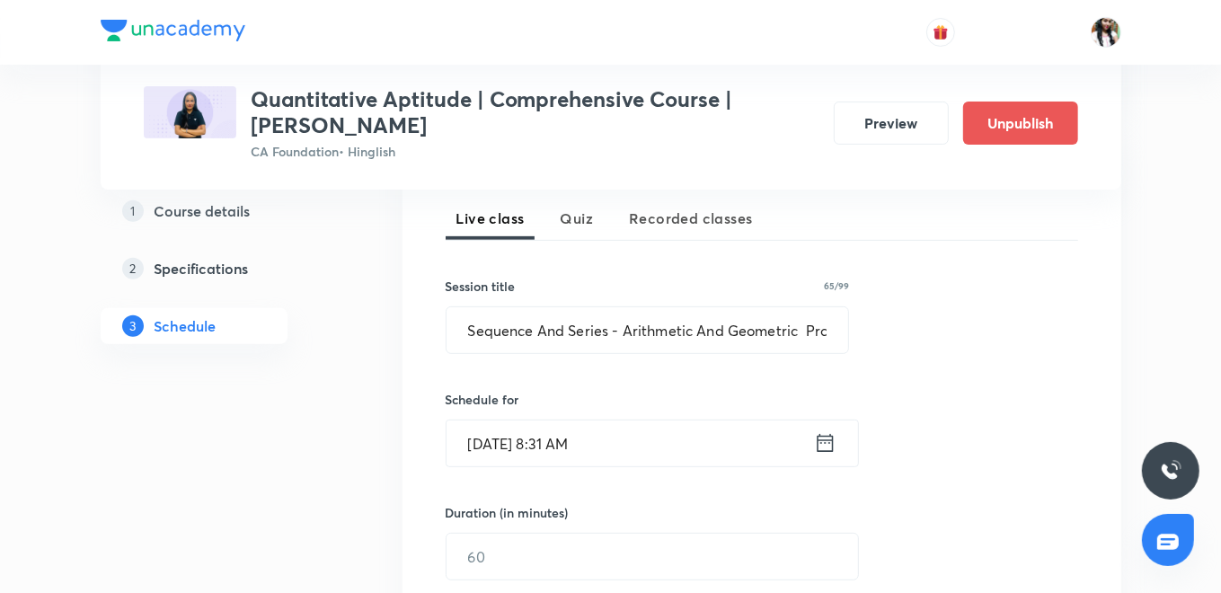
click at [826, 450] on icon at bounding box center [825, 442] width 22 height 25
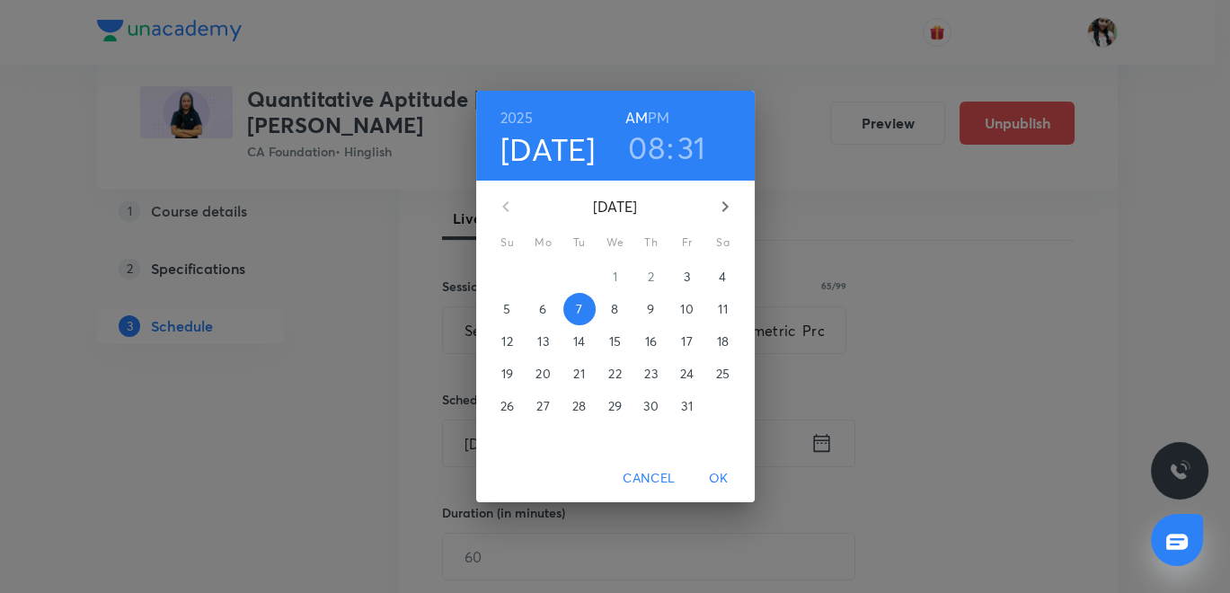
click at [687, 147] on h3 "31" at bounding box center [692, 148] width 29 height 38
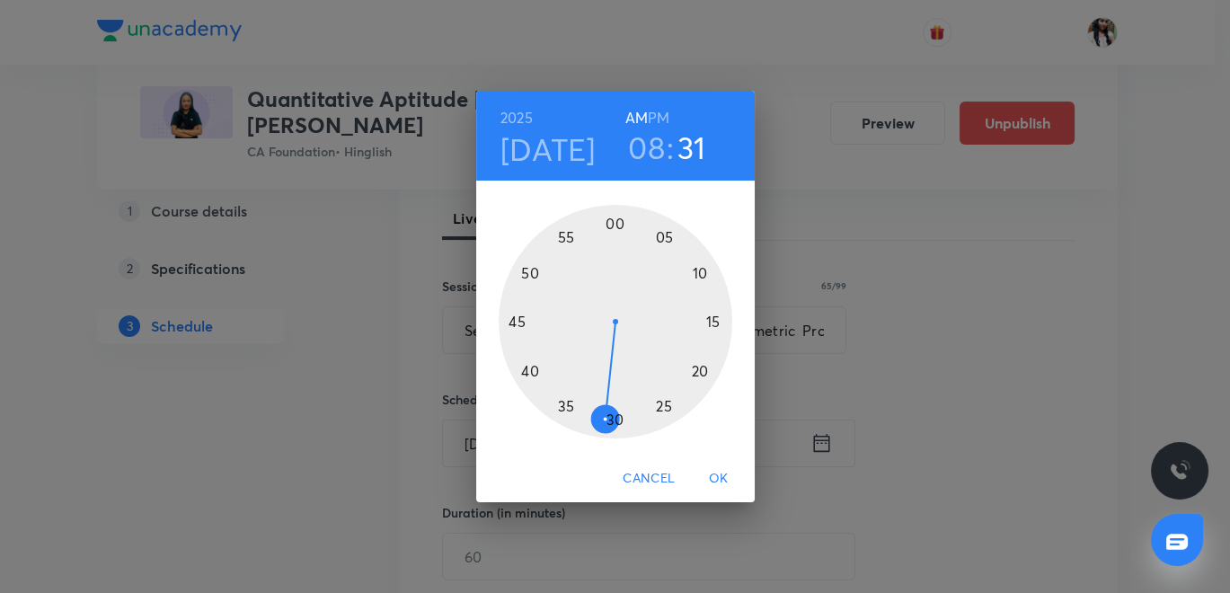
click at [614, 421] on div at bounding box center [616, 322] width 234 height 234
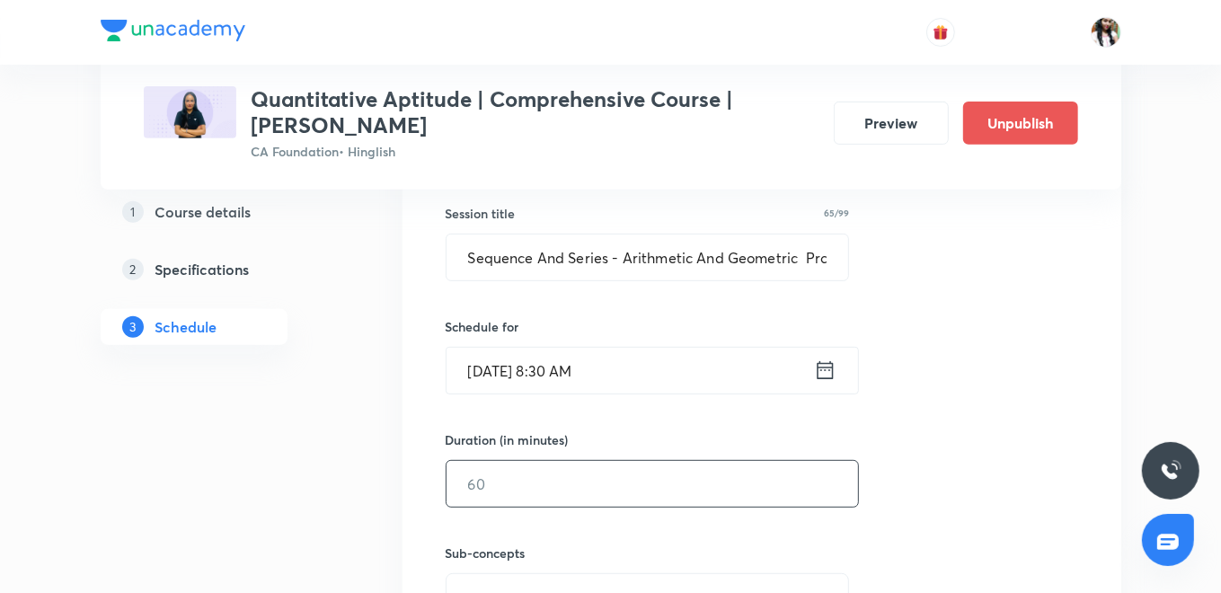
scroll to position [499, 0]
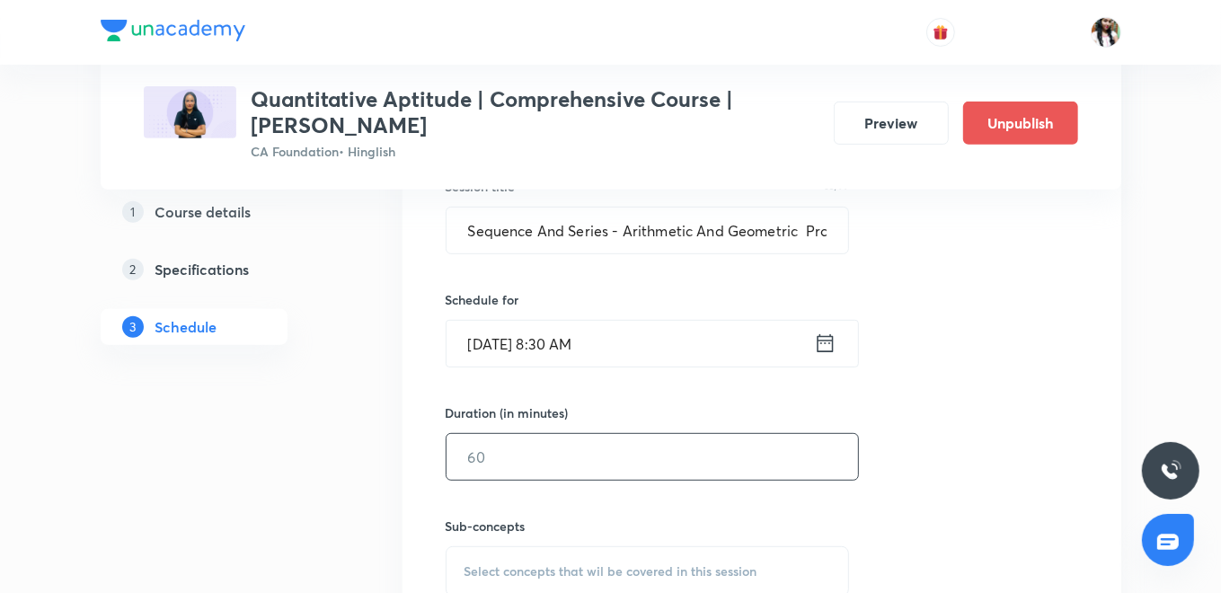
click at [576, 461] on input "text" at bounding box center [653, 457] width 412 height 46
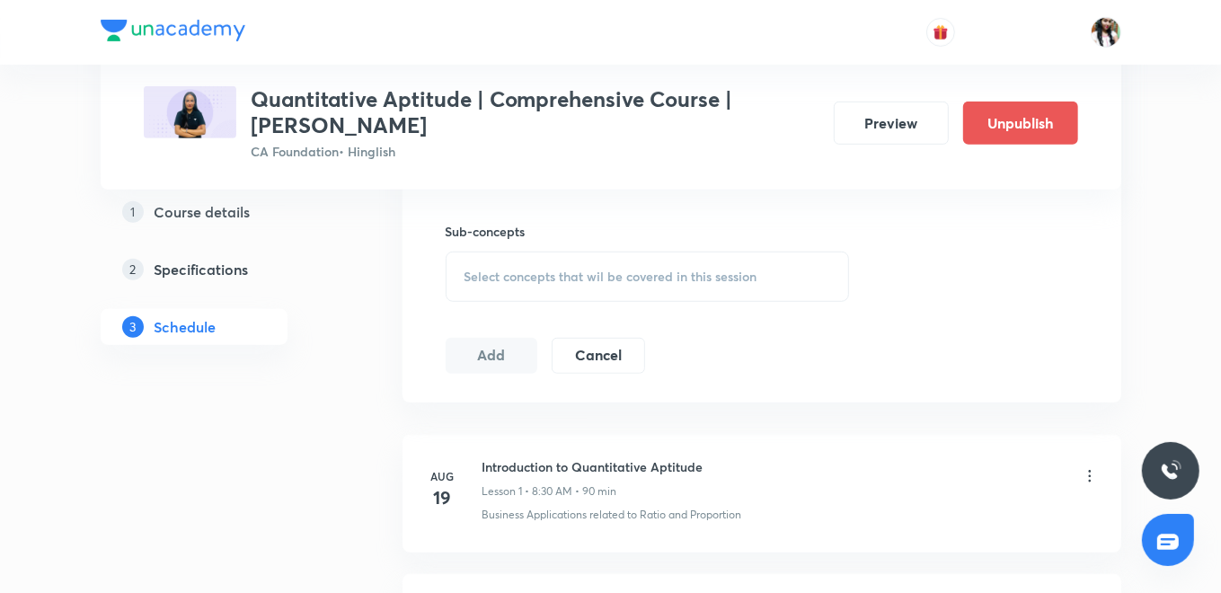
scroll to position [798, 0]
type input "90"
drag, startPoint x: 512, startPoint y: 262, endPoint x: 535, endPoint y: 297, distance: 42.4
click at [511, 265] on span "Select concepts that wil be covered in this session" at bounding box center [611, 272] width 293 height 14
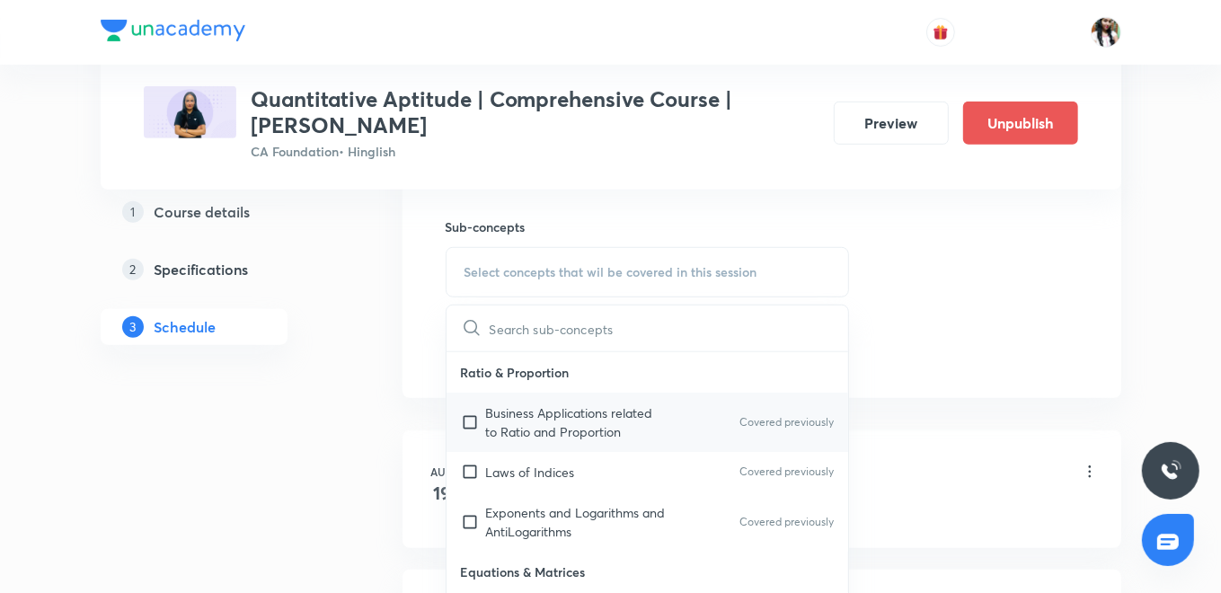
click at [539, 438] on div "Business Applications related to Ratio and Proportion Covered previously" at bounding box center [648, 422] width 403 height 59
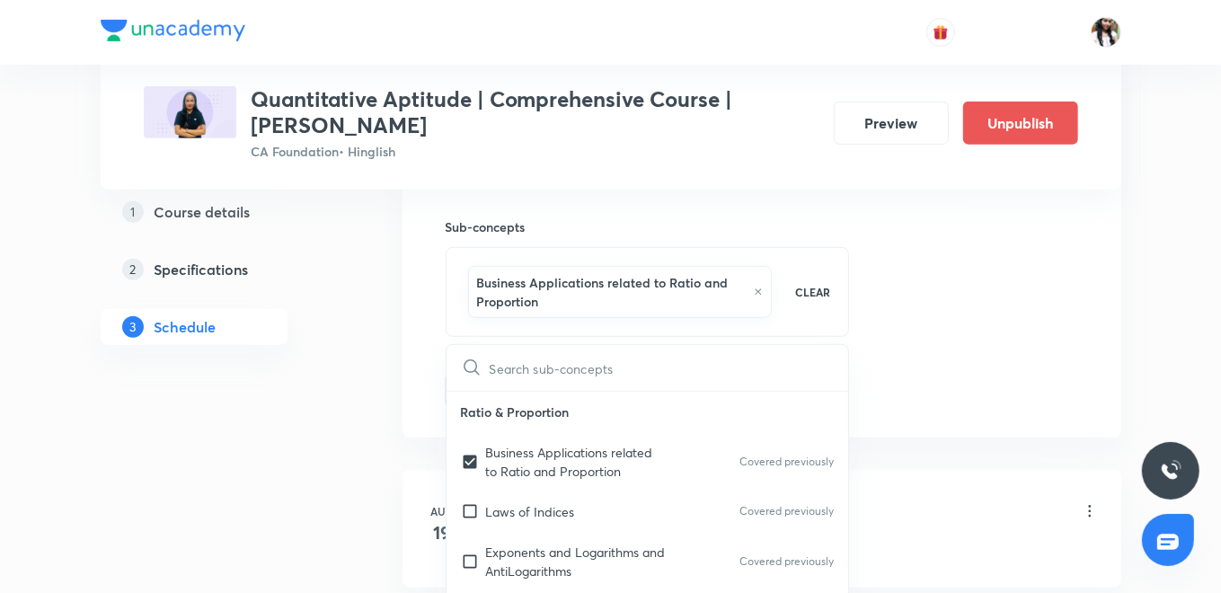
checkbox input "true"
click at [423, 366] on div "Session 40 Live class Quiz Recorded classes Session title 65/99 Sequence And Se…" at bounding box center [762, 83] width 719 height 710
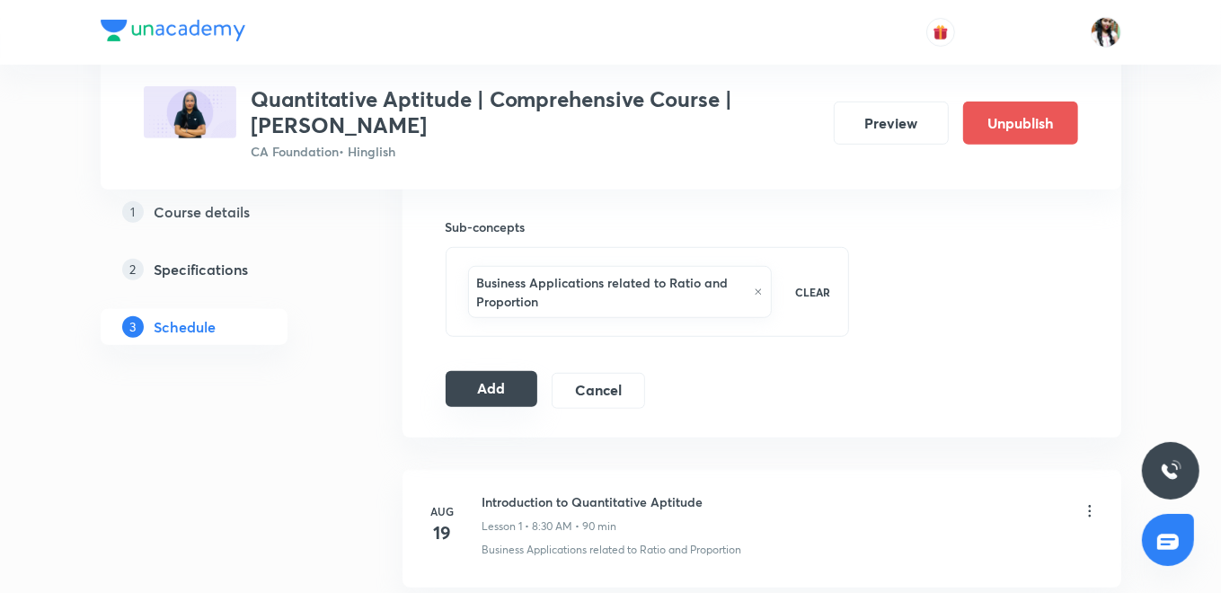
click at [487, 392] on button "Add" at bounding box center [492, 389] width 93 height 36
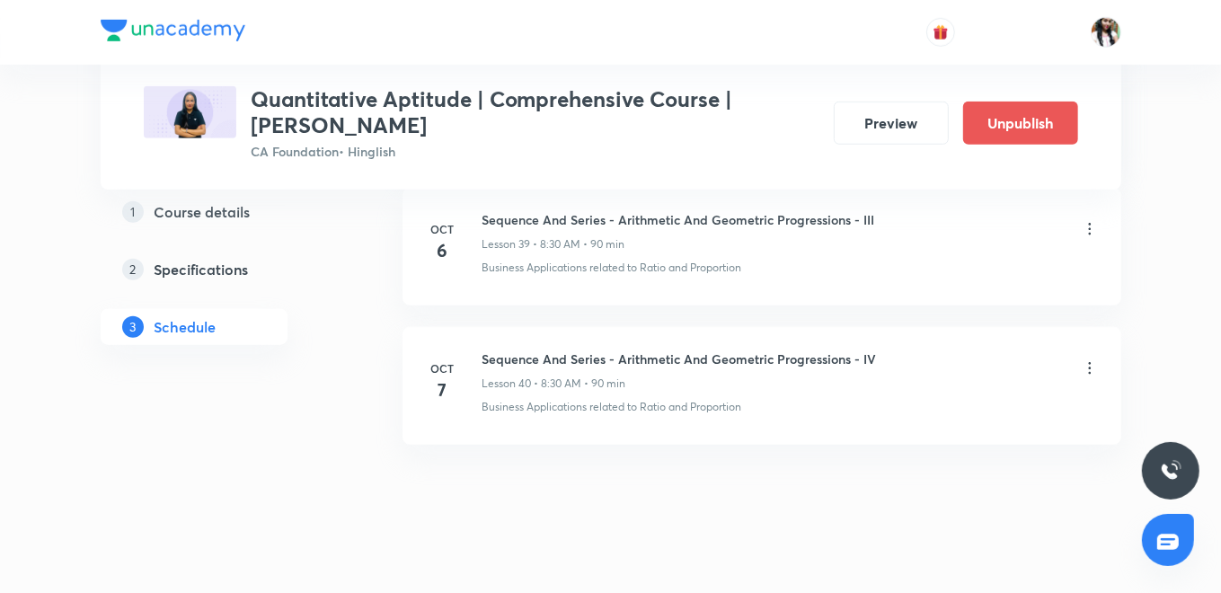
scroll to position [0, 0]
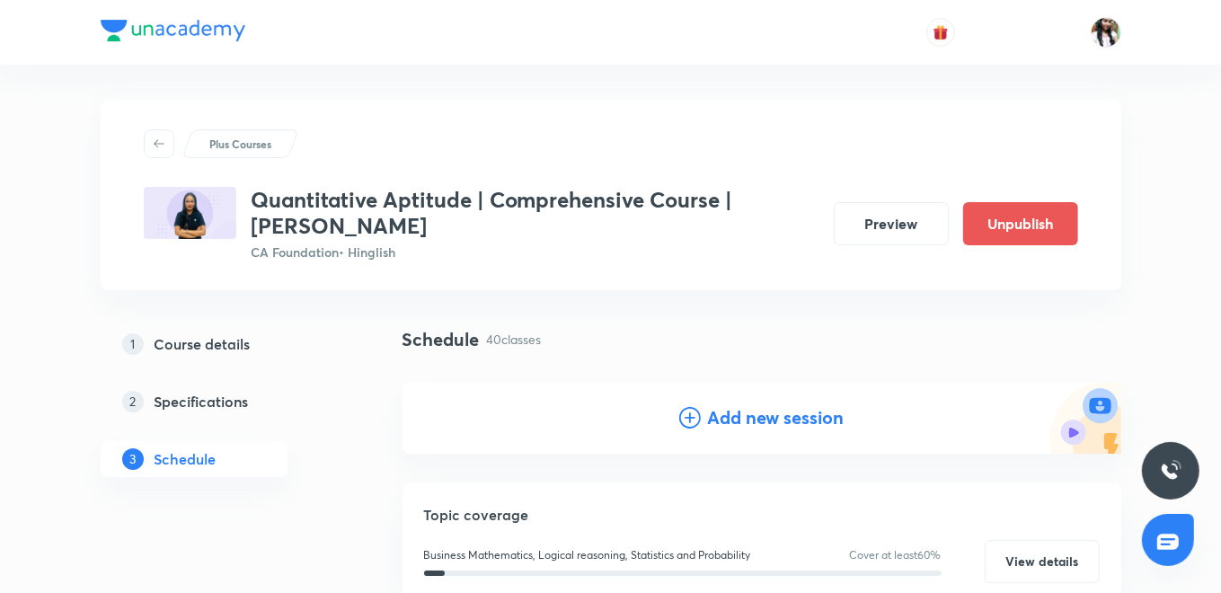
click at [779, 413] on h4 "Add new session" at bounding box center [776, 417] width 137 height 27
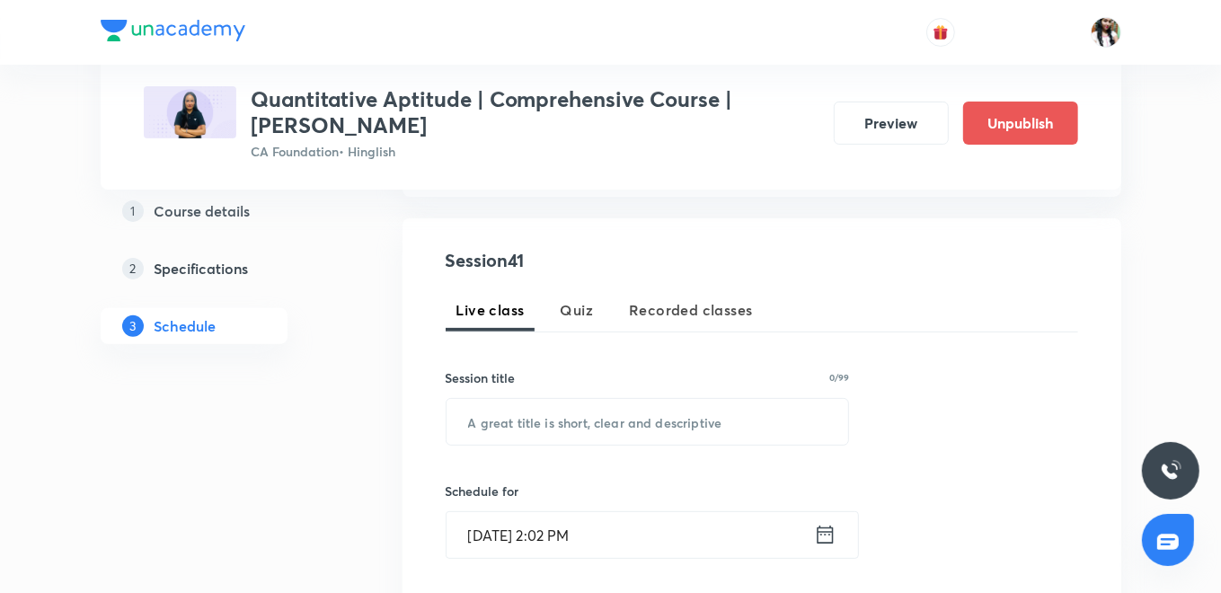
scroll to position [399, 0]
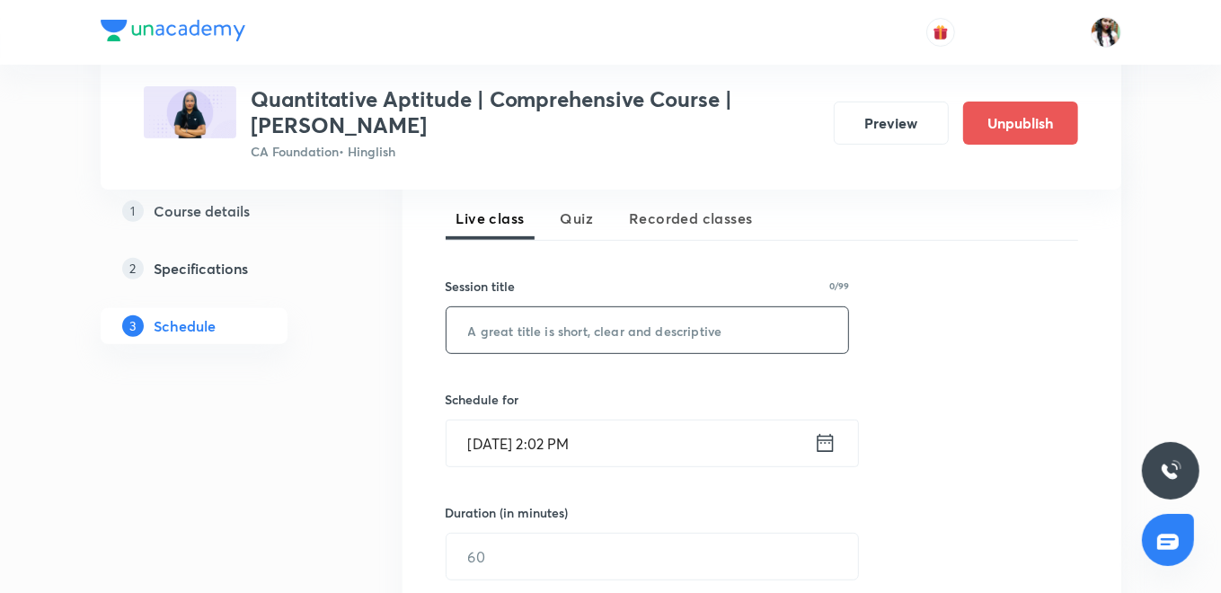
paste input "Sequence And Series - Arithmetic And Geometric Progressions - V"
type input "Sequence And Series - Arithmetic And Geometric Progressions - V"
click at [816, 447] on icon at bounding box center [825, 442] width 22 height 25
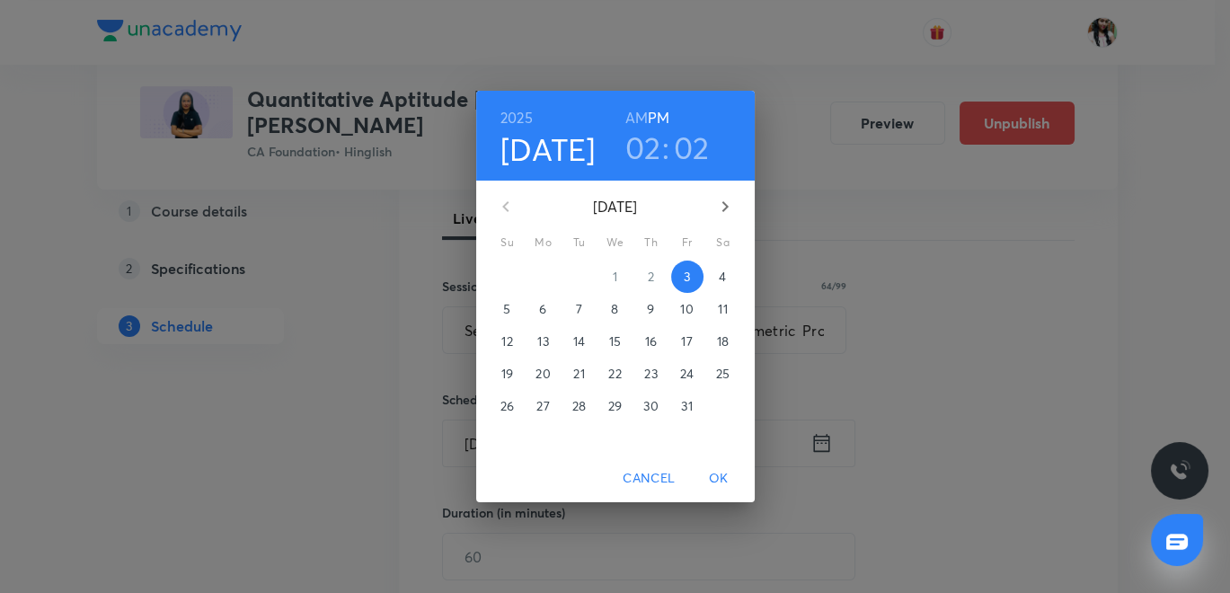
click at [616, 315] on p "8" at bounding box center [614, 309] width 7 height 18
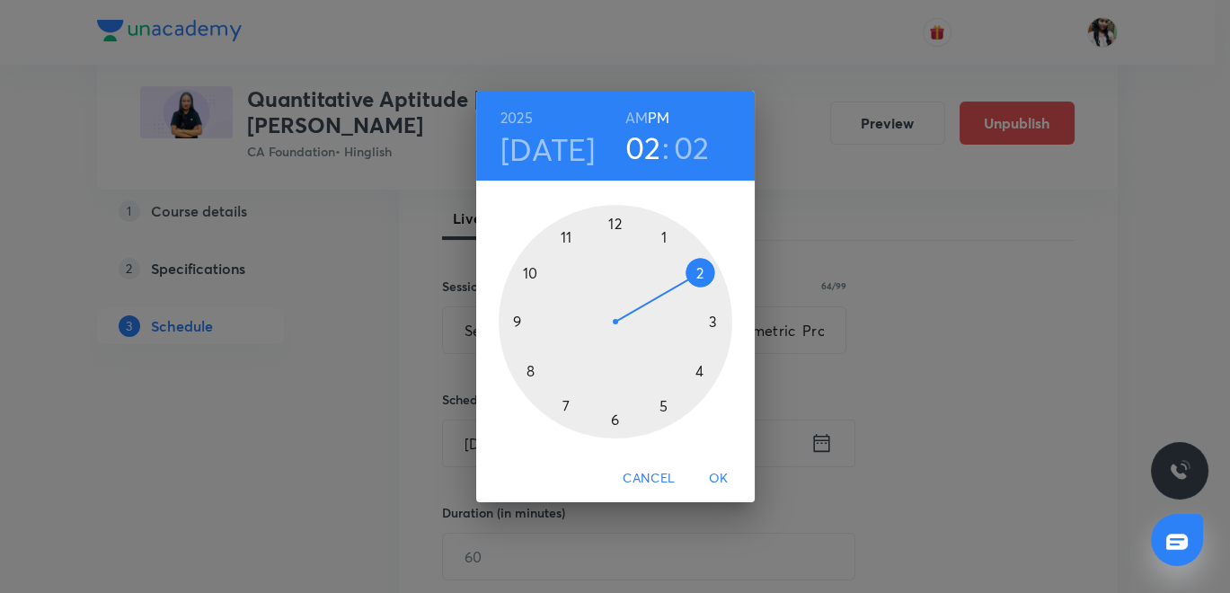
click at [643, 124] on h6 "AM" at bounding box center [636, 117] width 22 height 25
click at [528, 369] on div at bounding box center [616, 322] width 234 height 234
click at [615, 419] on div at bounding box center [616, 322] width 234 height 234
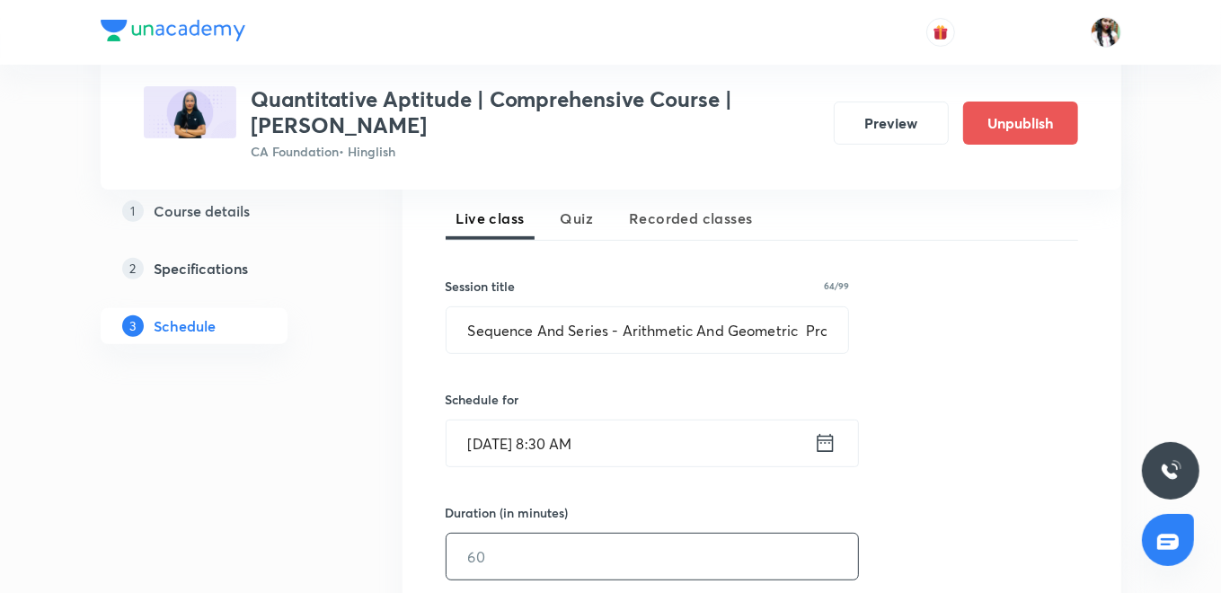
click at [554, 554] on input "text" at bounding box center [653, 557] width 412 height 46
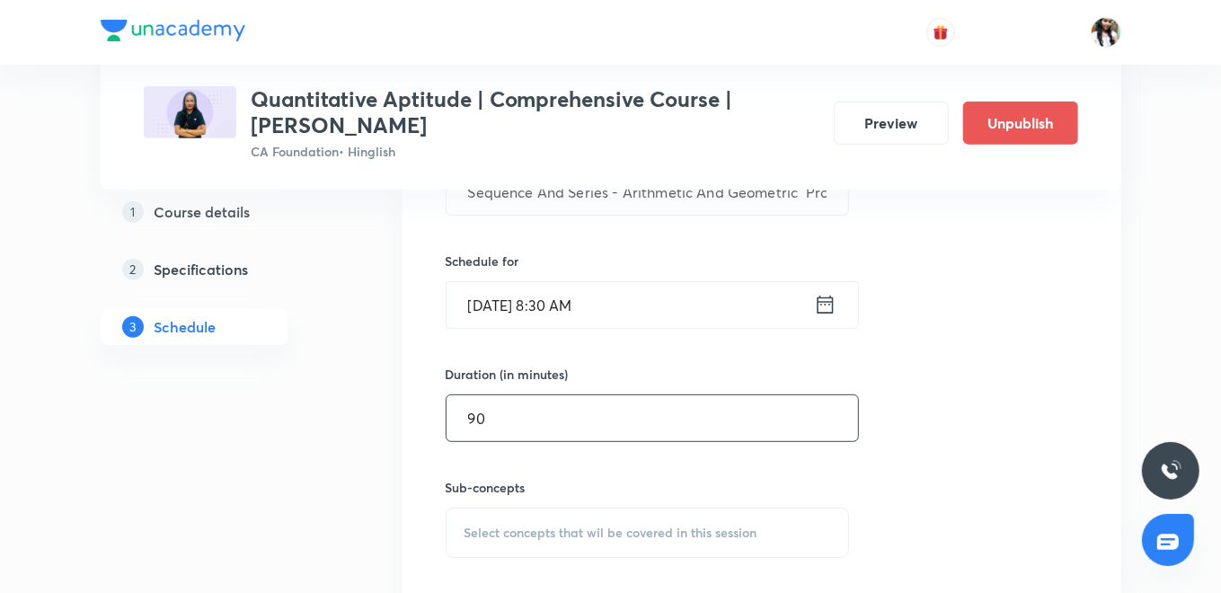
scroll to position [698, 0]
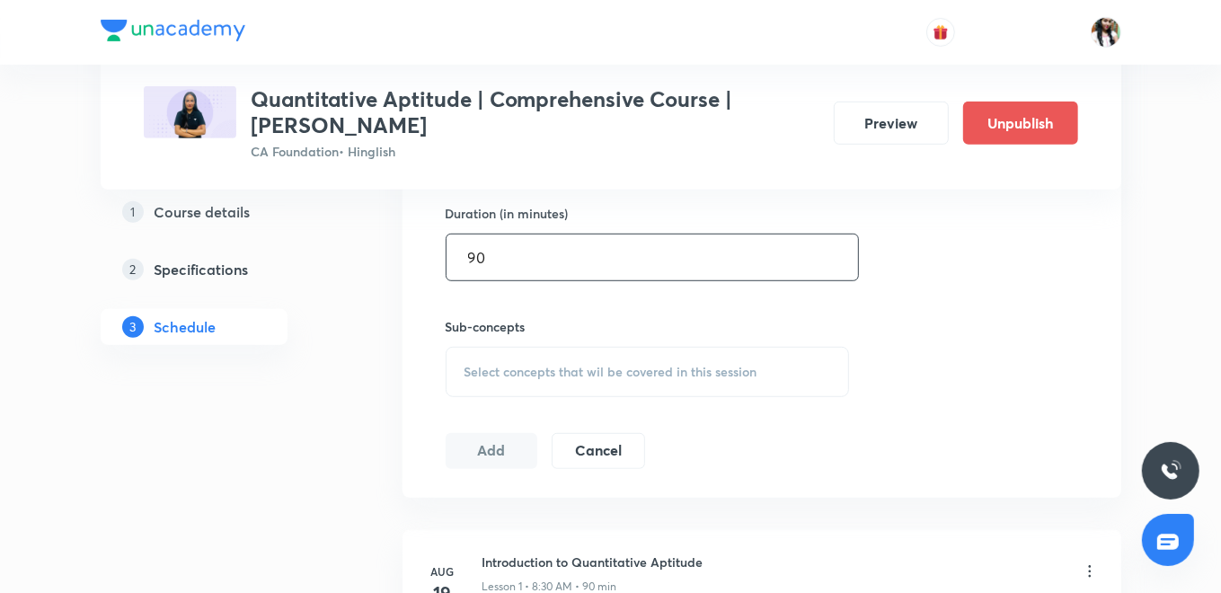
type input "90"
click at [539, 365] on span "Select concepts that wil be covered in this session" at bounding box center [611, 372] width 293 height 14
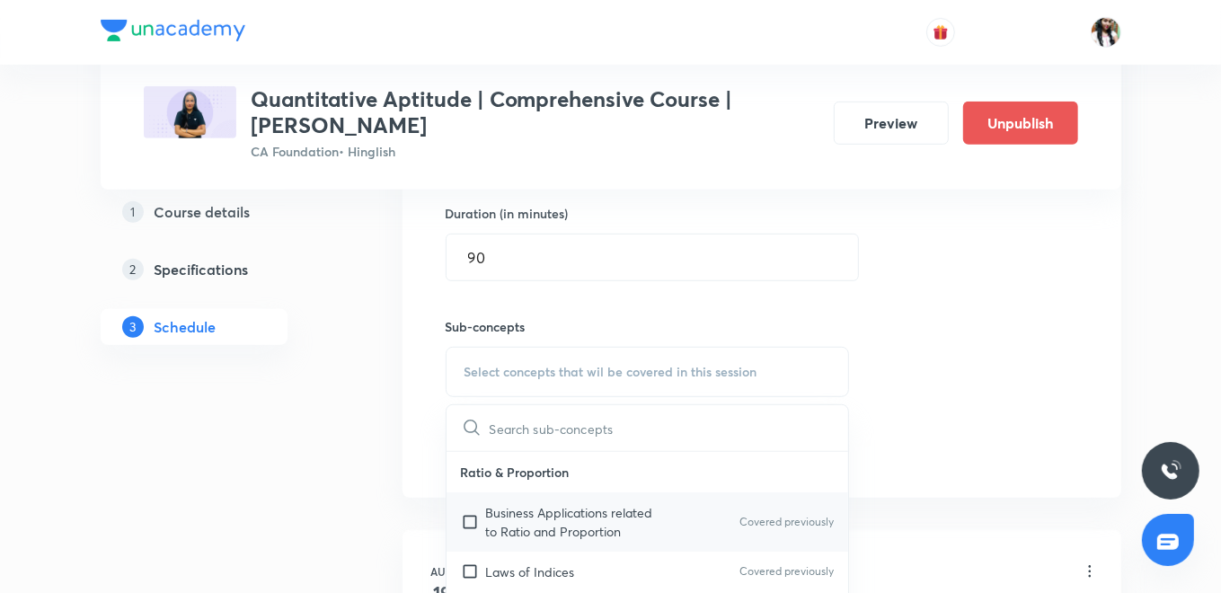
click at [536, 522] on p "Business Applications related to Ratio and Proportion" at bounding box center [577, 522] width 182 height 38
checkbox input "true"
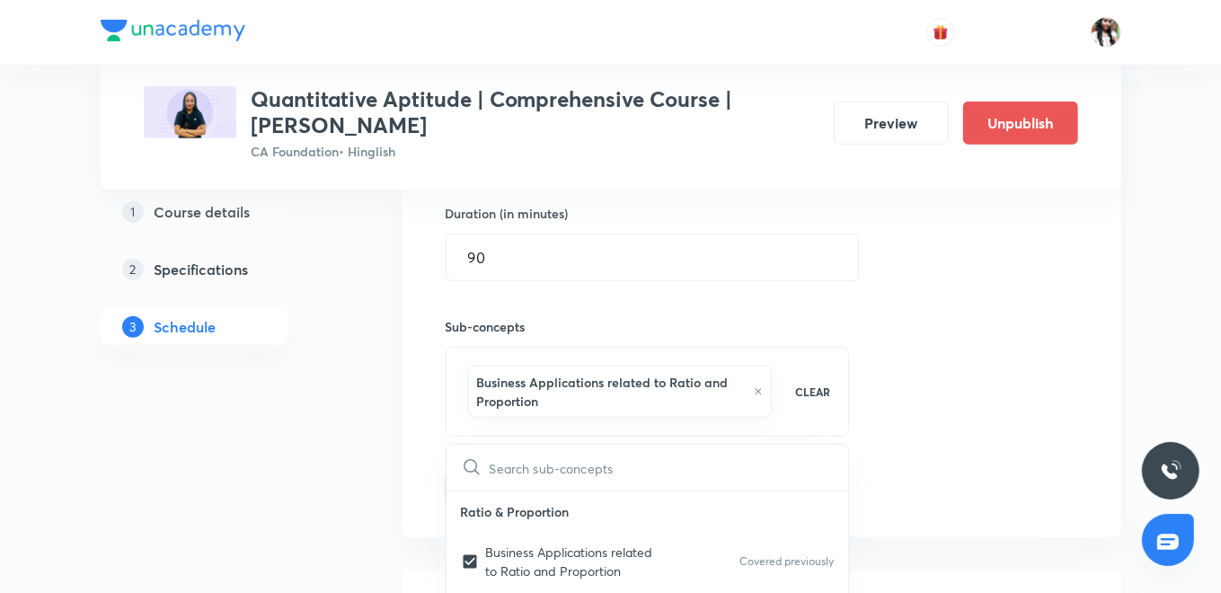
click at [428, 453] on div "Session 41 Live class Quiz Recorded classes Session title 64/99 Sequence And Se…" at bounding box center [762, 182] width 719 height 710
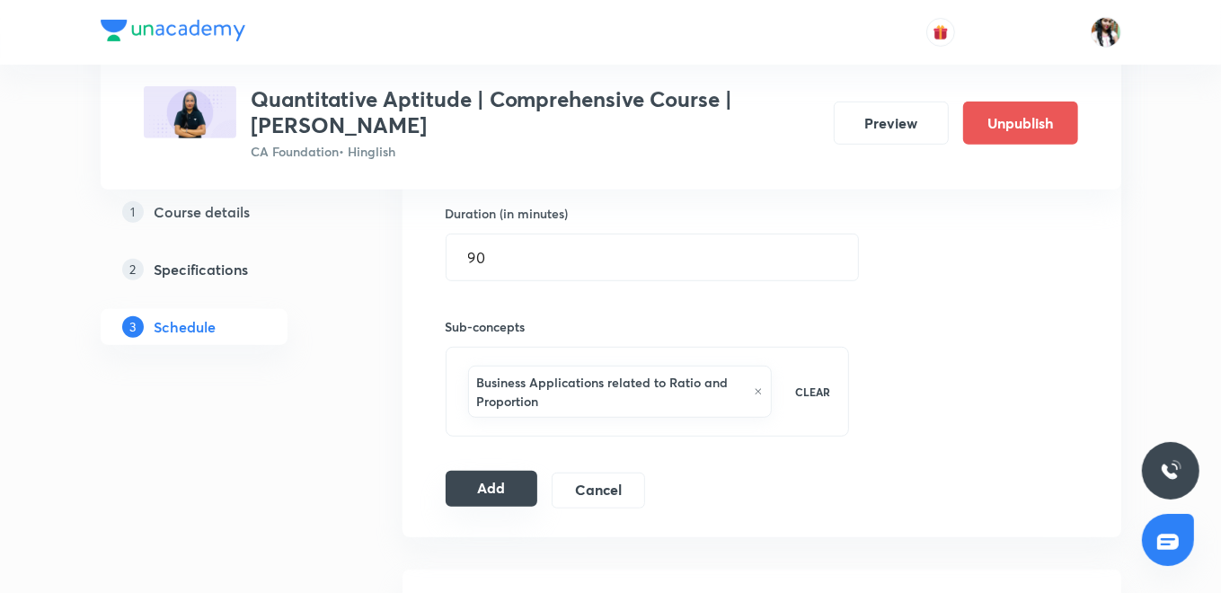
click at [503, 480] on button "Add" at bounding box center [492, 489] width 93 height 36
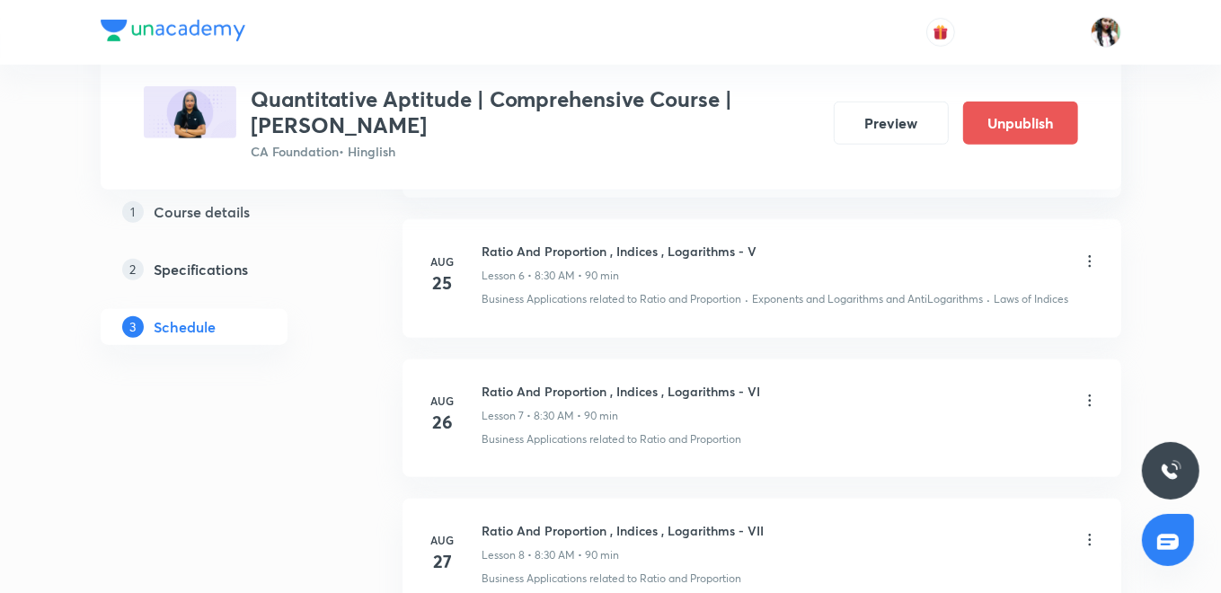
scroll to position [0, 0]
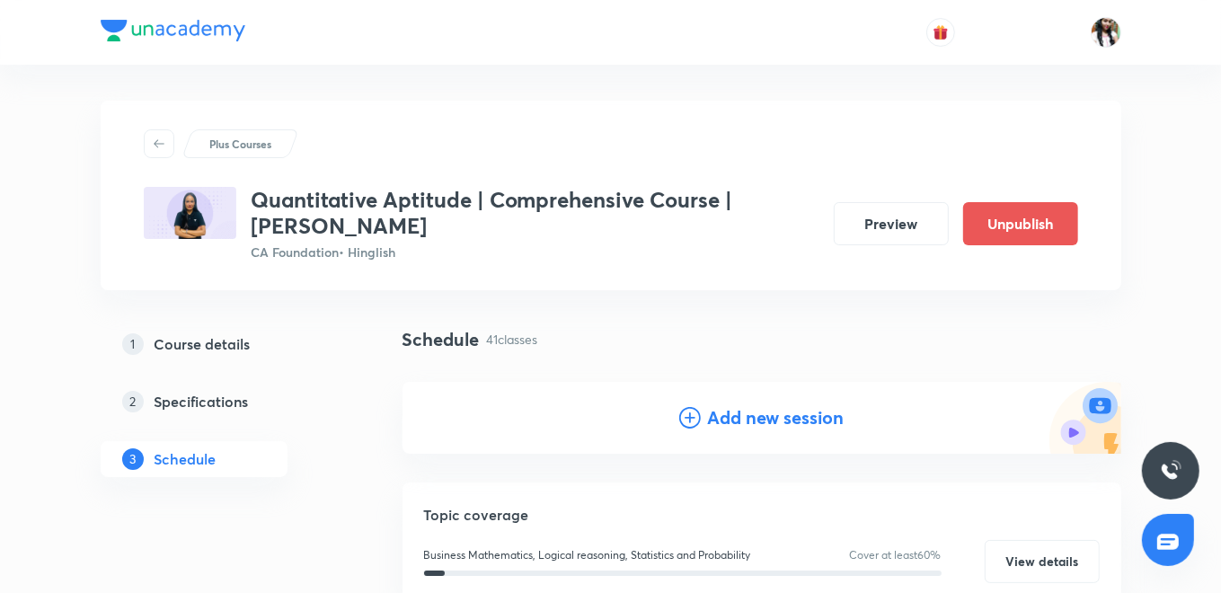
click at [714, 419] on h4 "Add new session" at bounding box center [776, 417] width 137 height 27
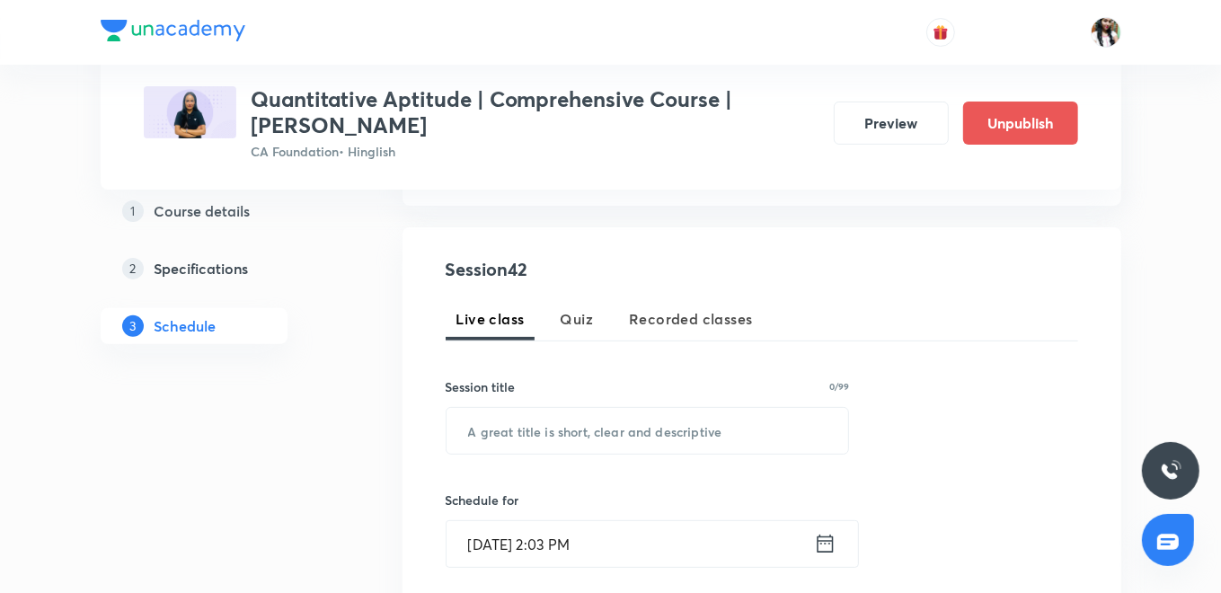
scroll to position [299, 0]
paste input "Sequence And Series - Arithmetic And Geometric Progressions - VI"
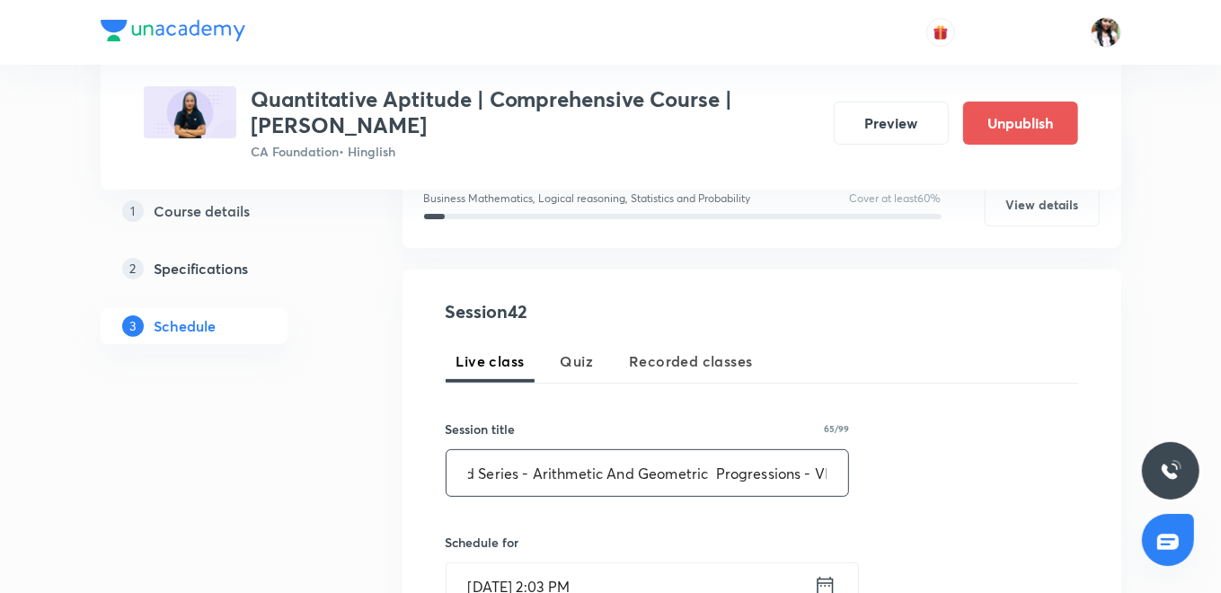
scroll to position [499, 0]
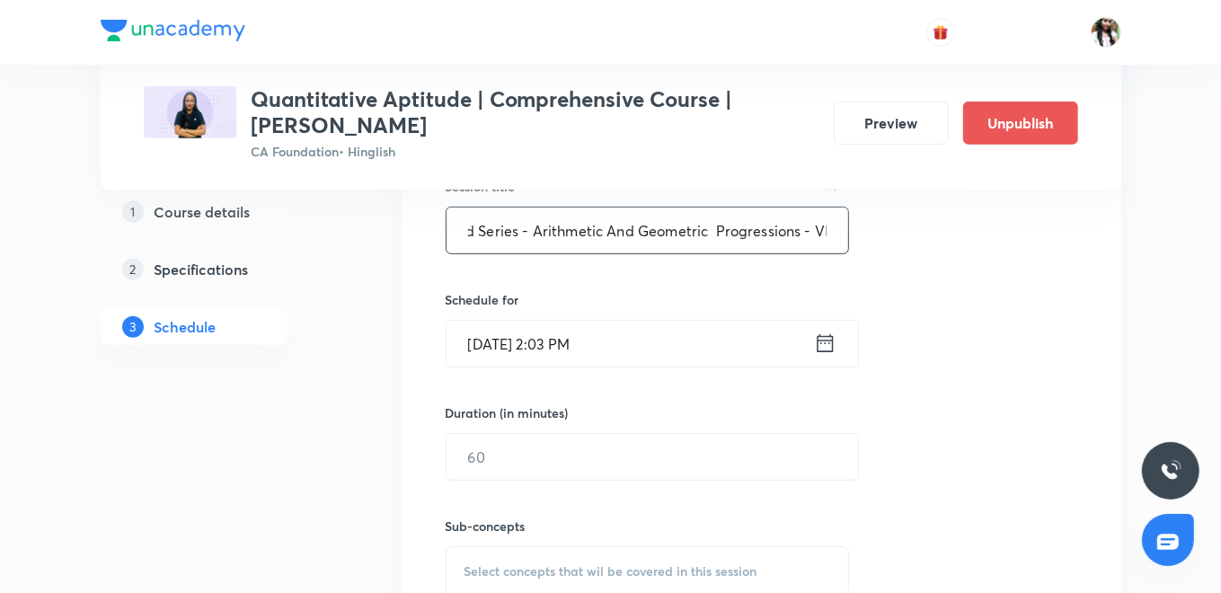
type input "Sequence And Series - Arithmetic And Geometric Progressions - VI"
click at [824, 343] on icon at bounding box center [825, 343] width 22 height 25
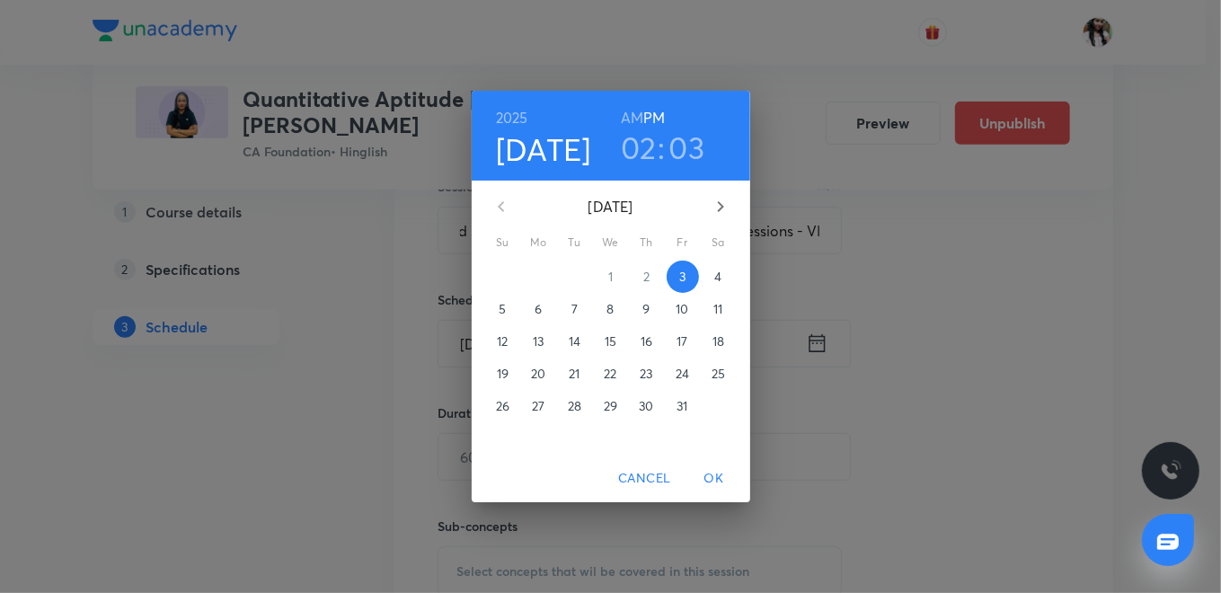
scroll to position [0, 0]
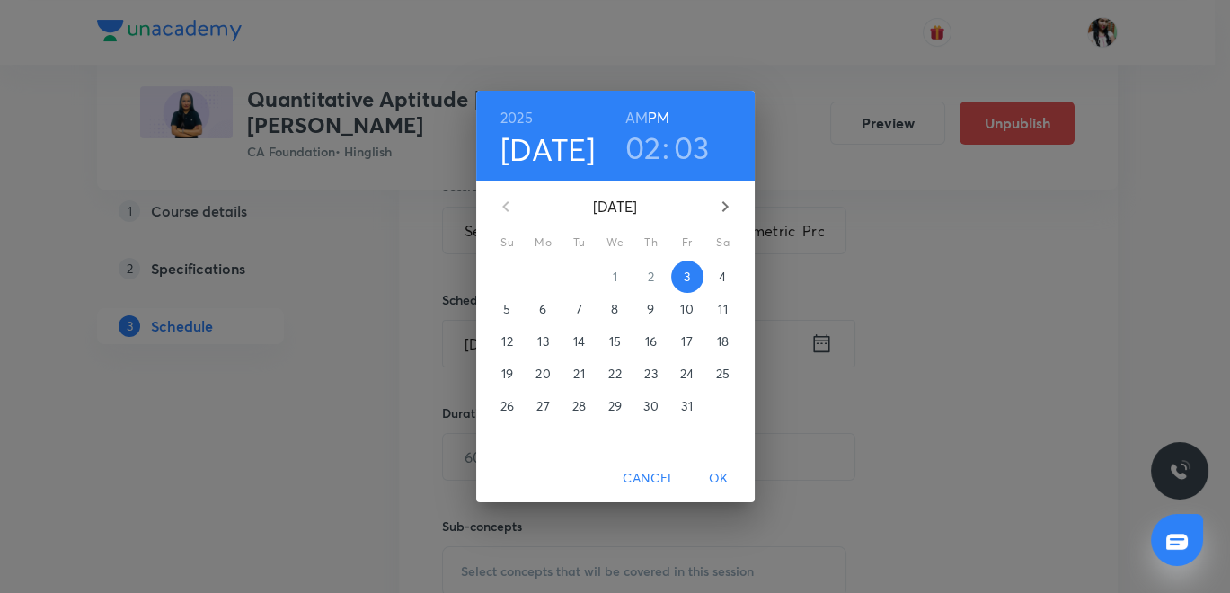
click at [645, 311] on span "9" at bounding box center [651, 309] width 32 height 18
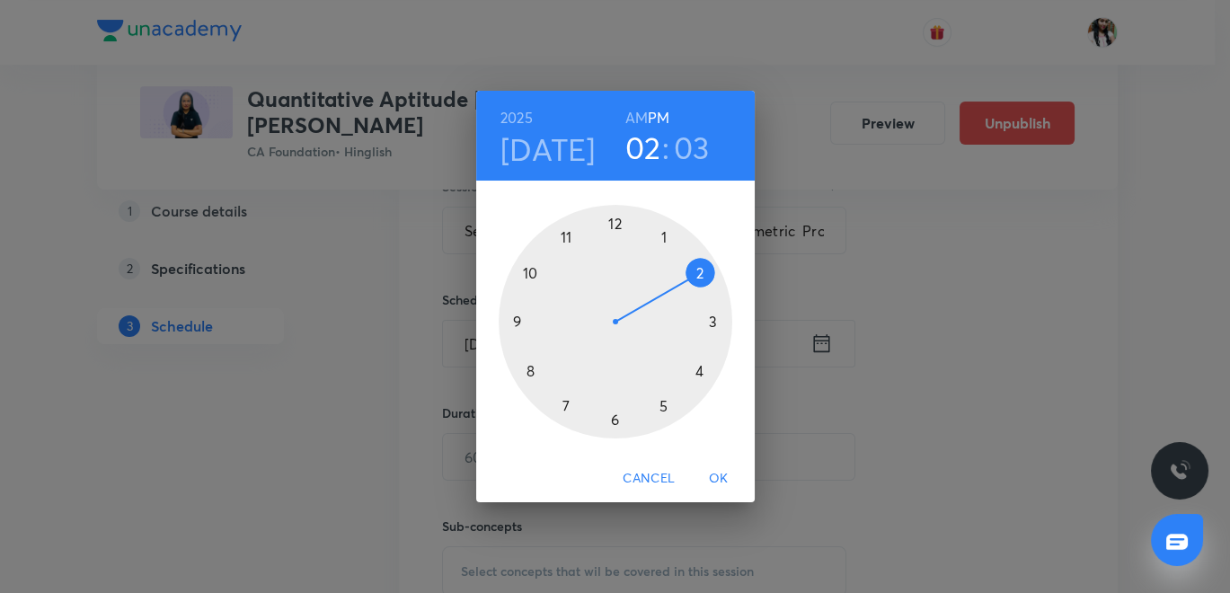
click at [643, 112] on h6 "AM" at bounding box center [636, 117] width 22 height 25
click at [528, 373] on div at bounding box center [616, 322] width 234 height 234
click at [613, 421] on div at bounding box center [616, 322] width 234 height 234
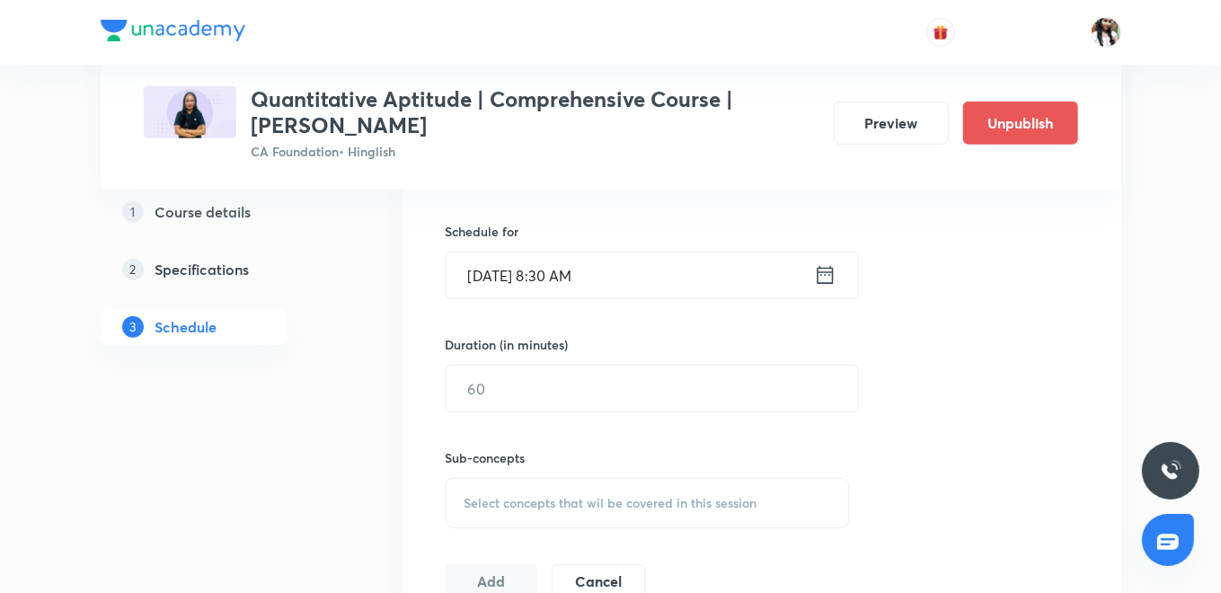
scroll to position [598, 0]
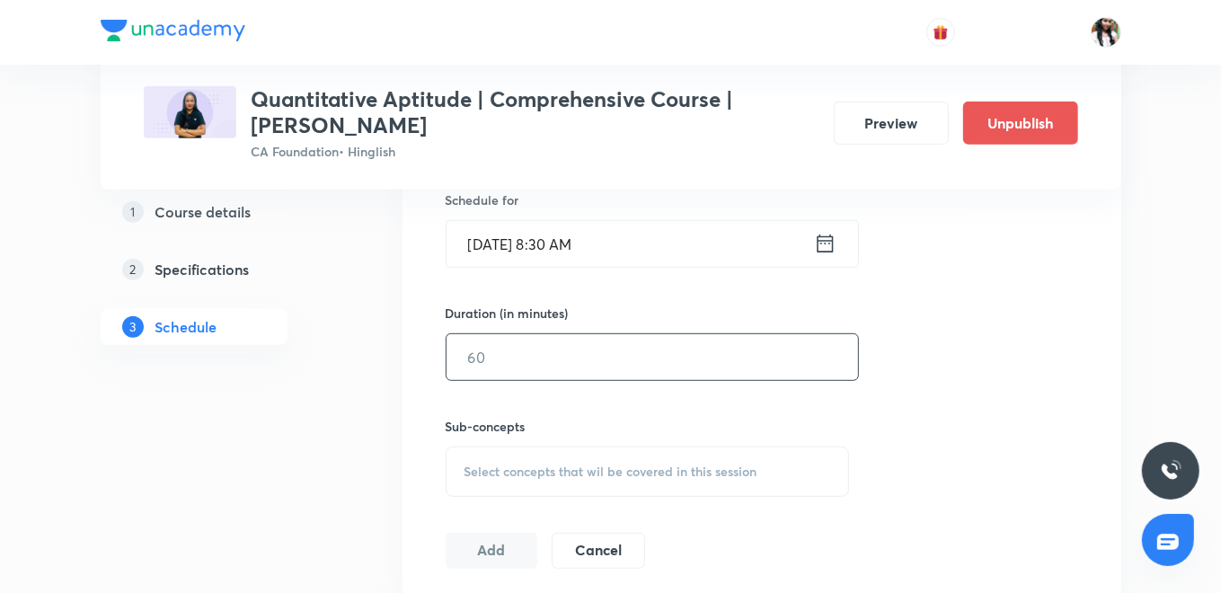
drag, startPoint x: 581, startPoint y: 375, endPoint x: 581, endPoint y: 361, distance: 13.5
click at [581, 374] on input "text" at bounding box center [653, 357] width 412 height 46
type input "90"
click at [528, 474] on span "Select concepts that wil be covered in this session" at bounding box center [611, 472] width 293 height 14
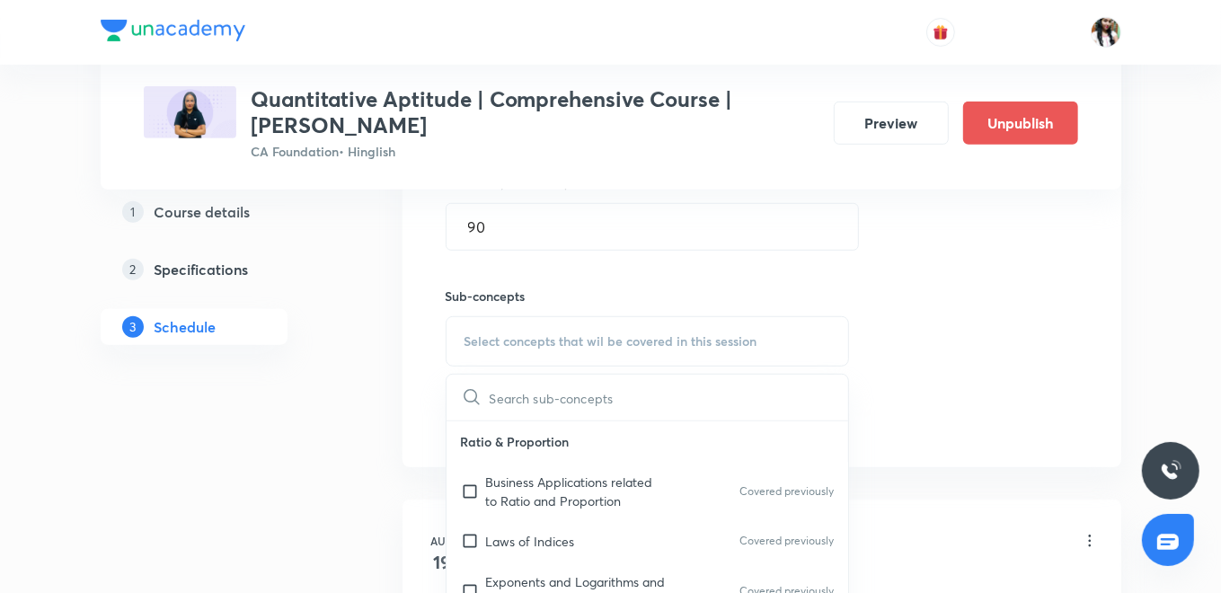
scroll to position [798, 0]
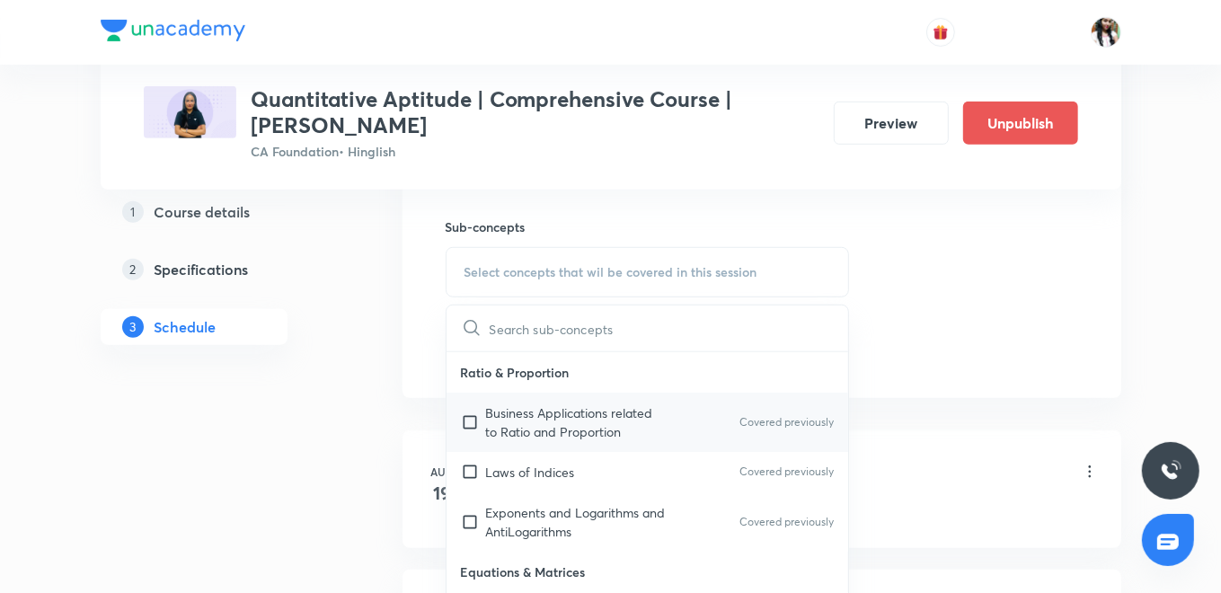
click at [513, 428] on p "Business Applications related to Ratio and Proportion" at bounding box center [577, 422] width 182 height 38
checkbox input "true"
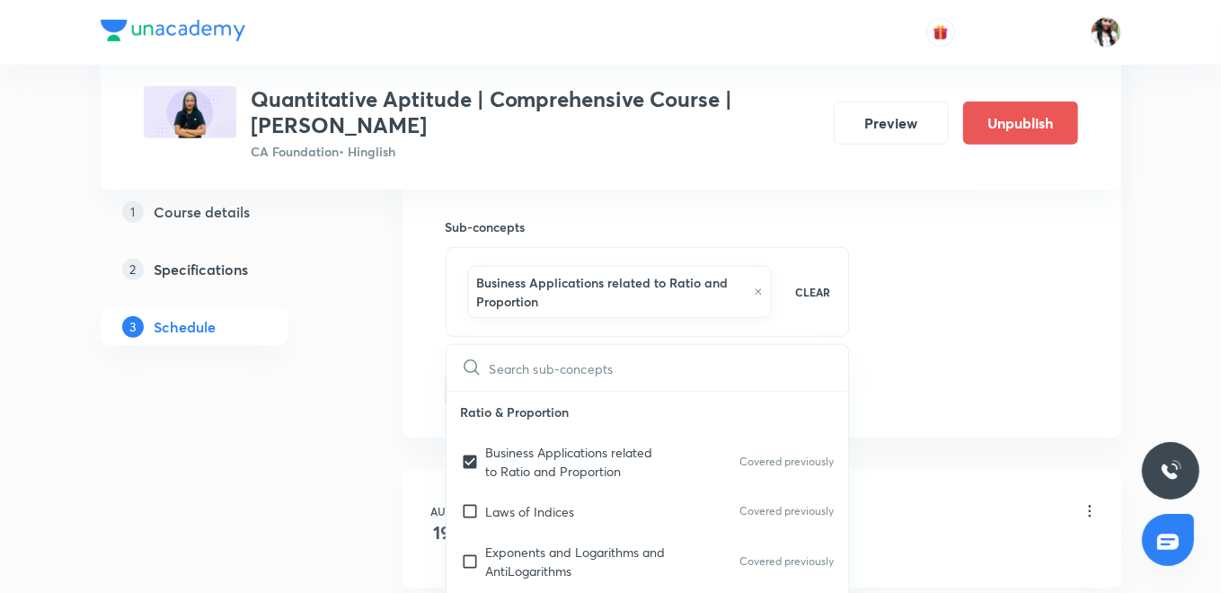
click at [429, 357] on div "Session 42 Live class Quiz Recorded classes Session title 65/99 Sequence And Se…" at bounding box center [762, 83] width 719 height 710
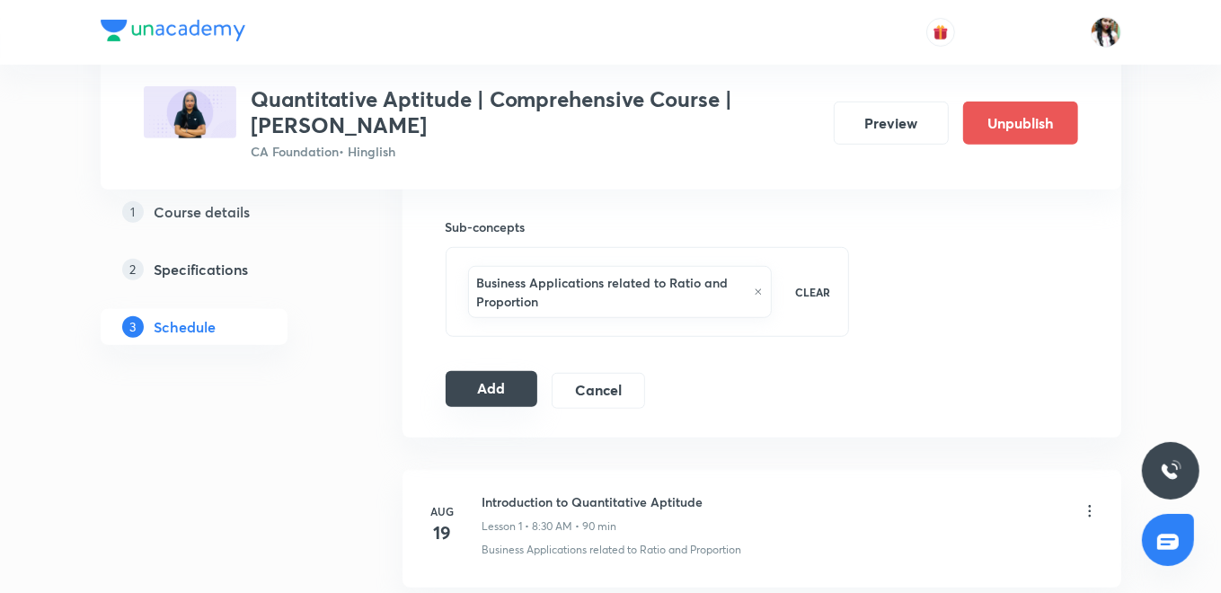
click at [492, 377] on button "Add" at bounding box center [492, 389] width 93 height 36
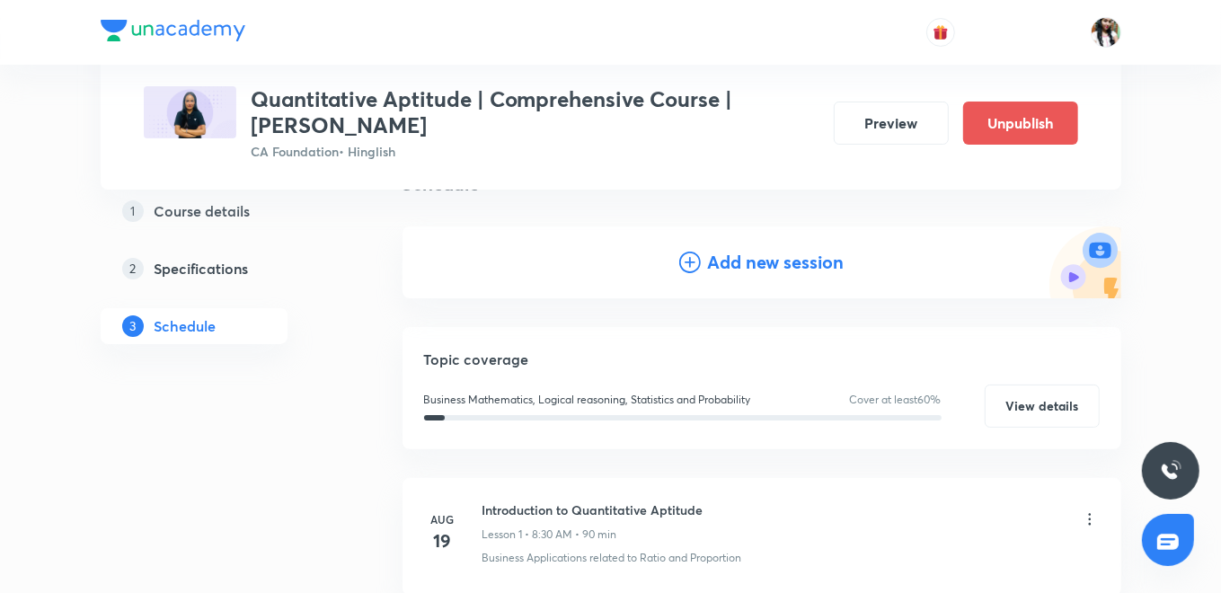
scroll to position [89, 0]
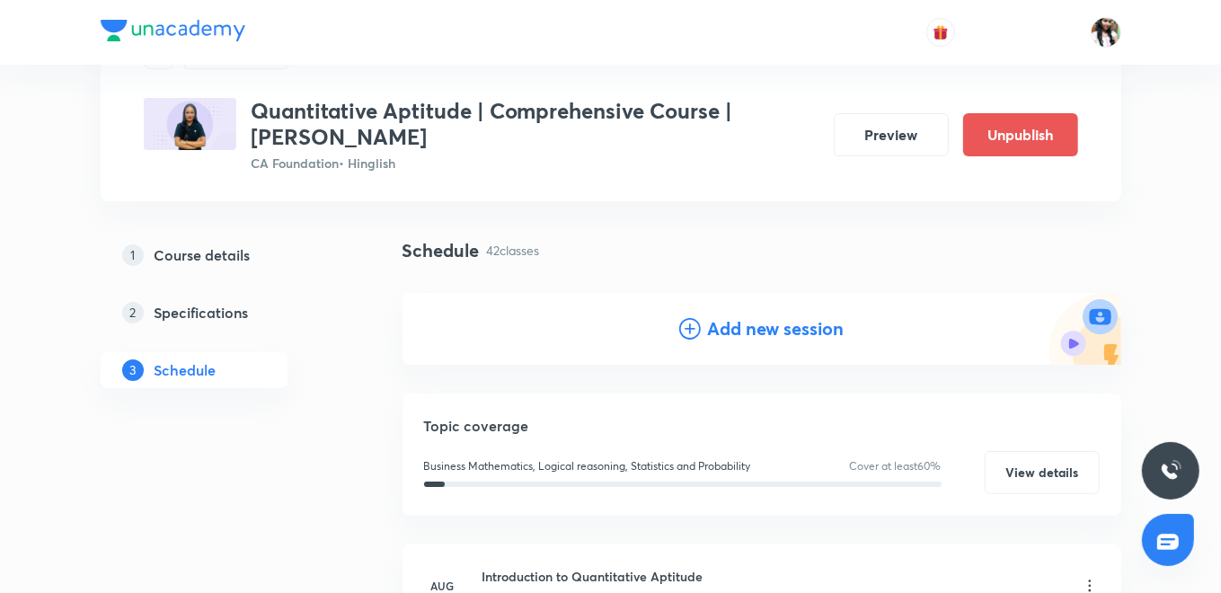
click at [765, 327] on h4 "Add new session" at bounding box center [776, 328] width 137 height 27
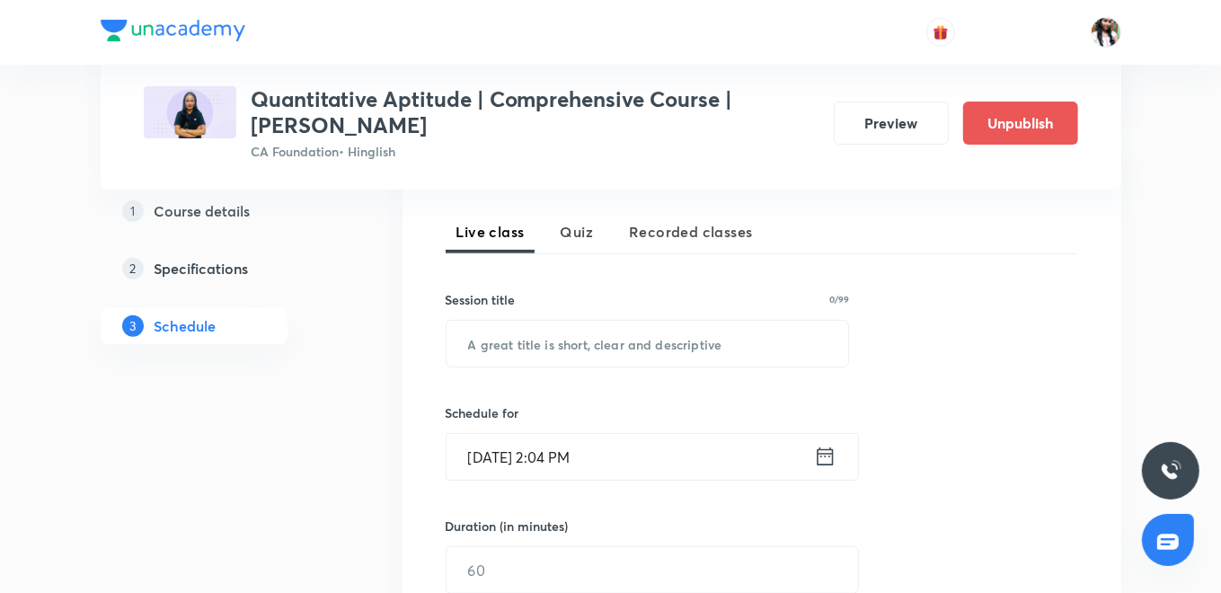
scroll to position [388, 0]
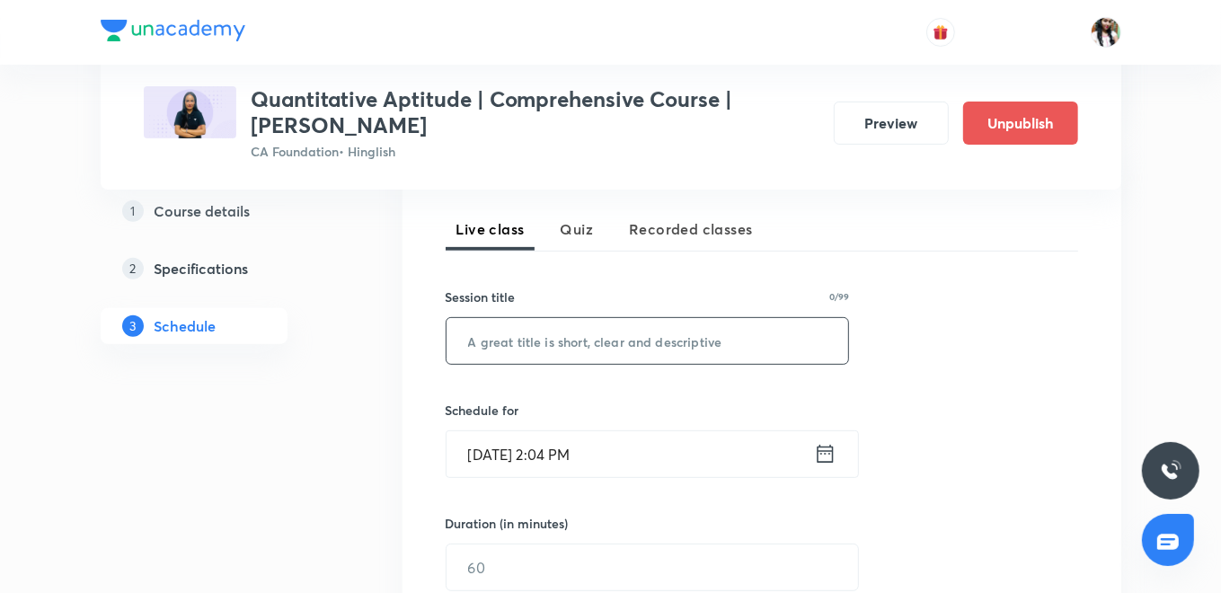
paste input "Sequence And Series - Arithmetic And Geometric Progressions - VII"
type input "Sequence And Series - Arithmetic And Geometric Progressions - VII"
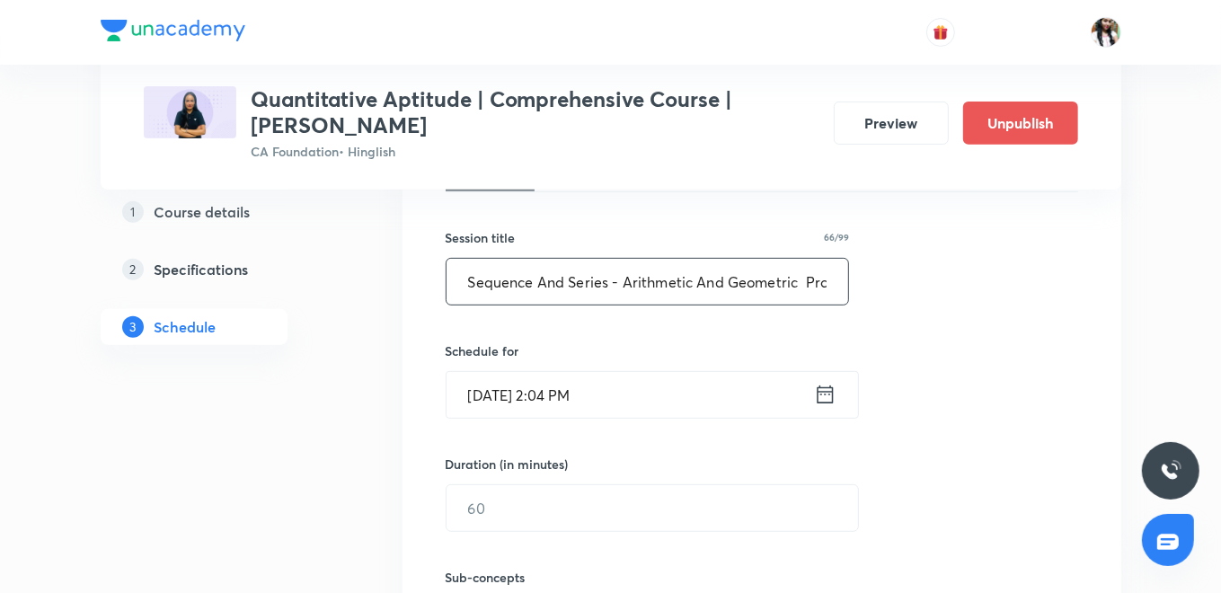
scroll to position [536, 0]
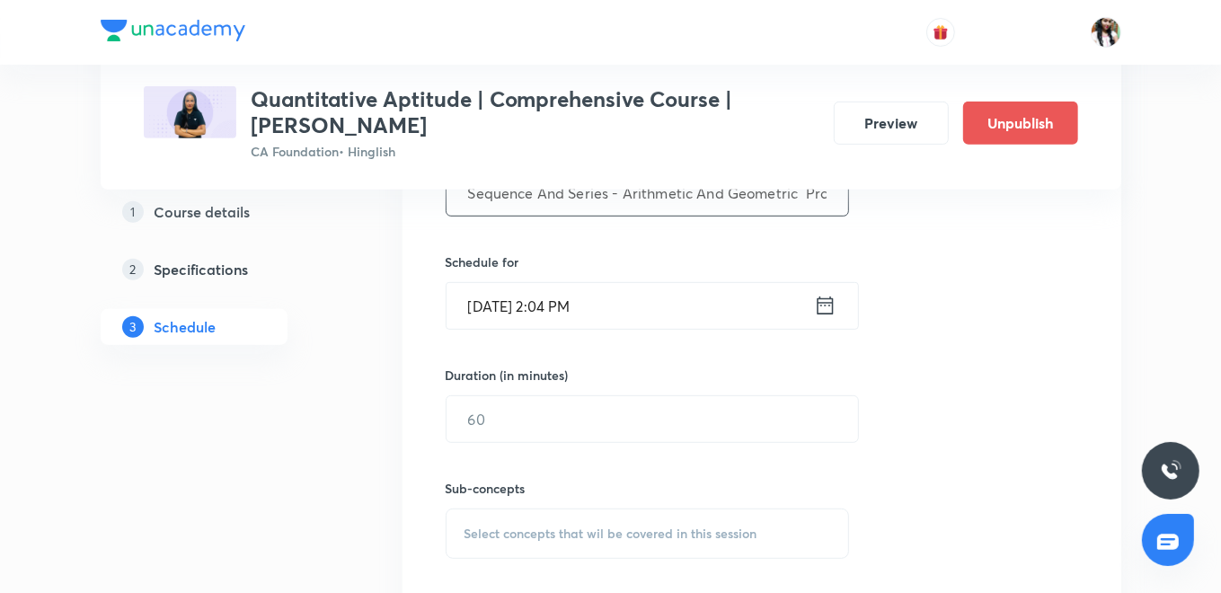
click at [825, 304] on icon at bounding box center [825, 306] width 16 height 18
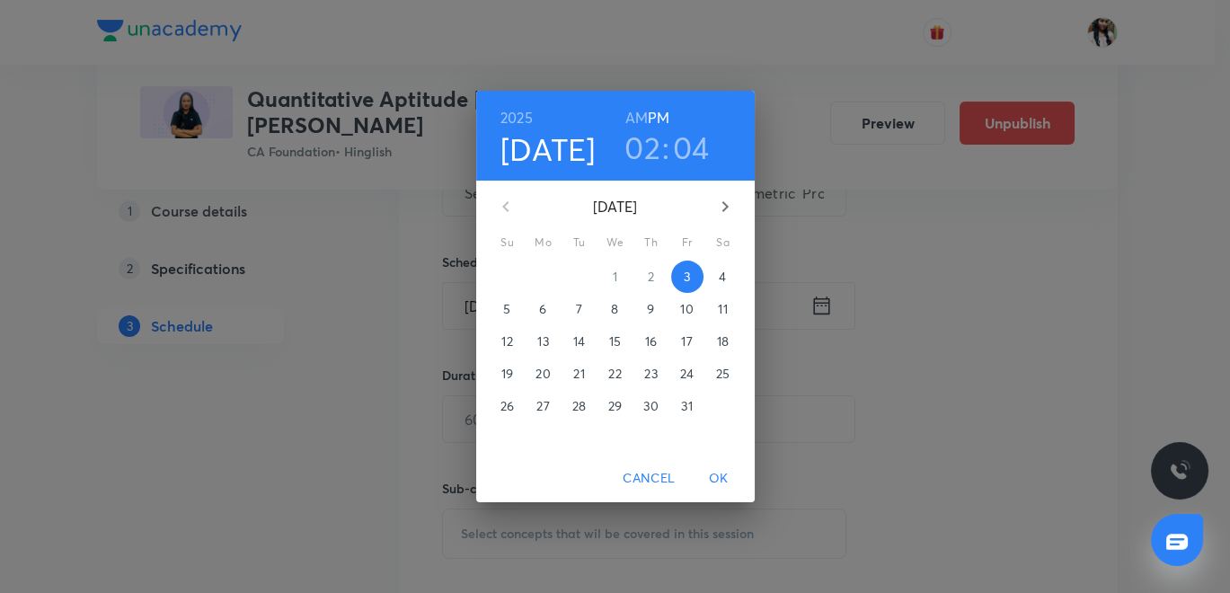
click at [685, 306] on p "10" at bounding box center [686, 309] width 13 height 18
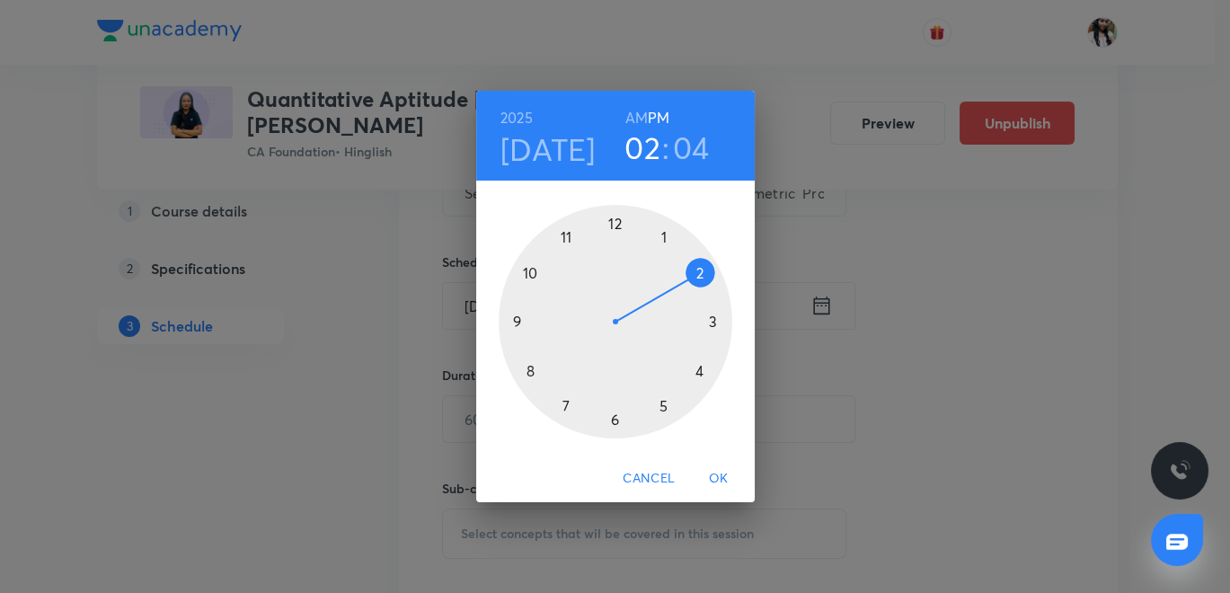
click at [636, 110] on h6 "AM" at bounding box center [636, 117] width 22 height 25
click at [534, 367] on div at bounding box center [616, 322] width 234 height 234
click at [611, 423] on div at bounding box center [616, 322] width 234 height 234
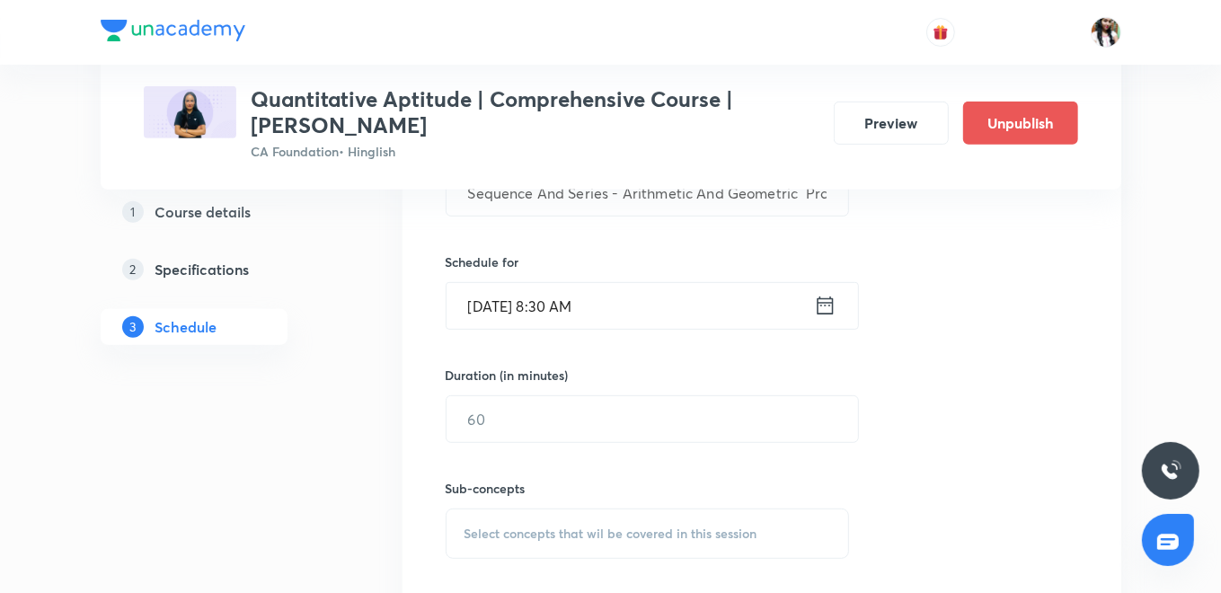
scroll to position [636, 0]
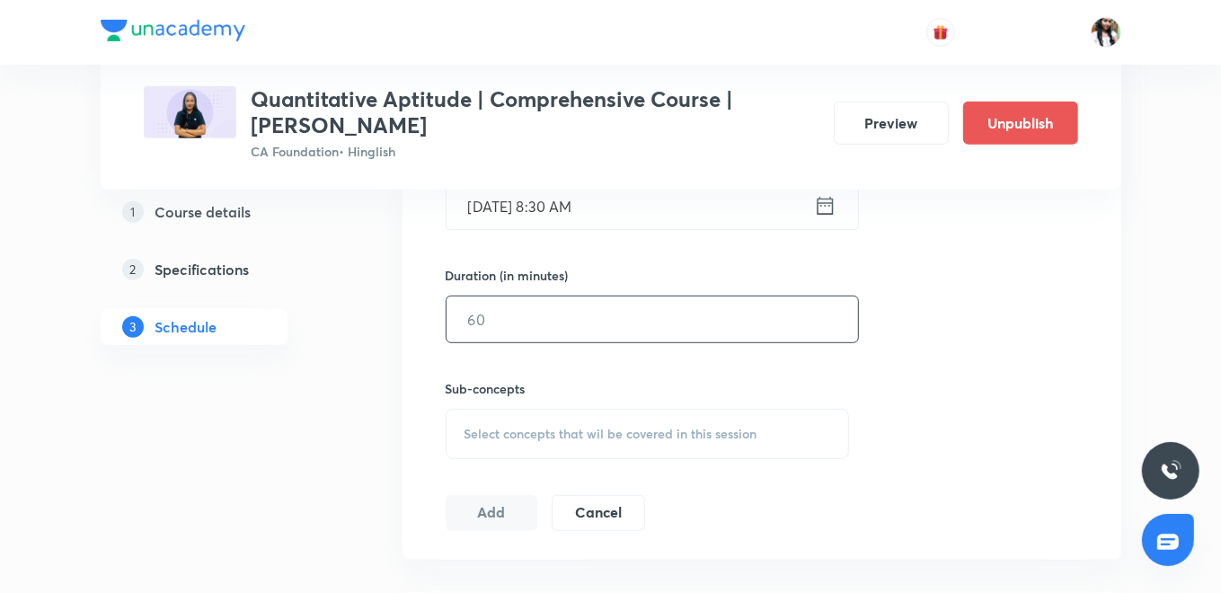
click at [536, 331] on input "text" at bounding box center [653, 320] width 412 height 46
type input "90"
click at [491, 415] on div "Select concepts that wil be covered in this session" at bounding box center [648, 434] width 404 height 50
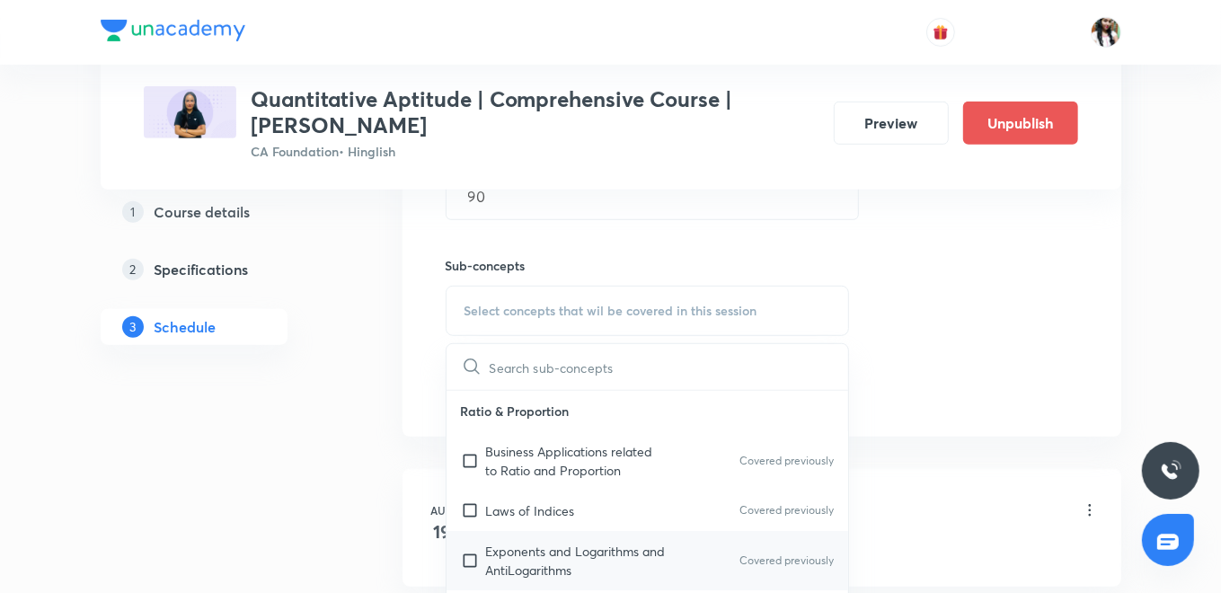
scroll to position [935, 0]
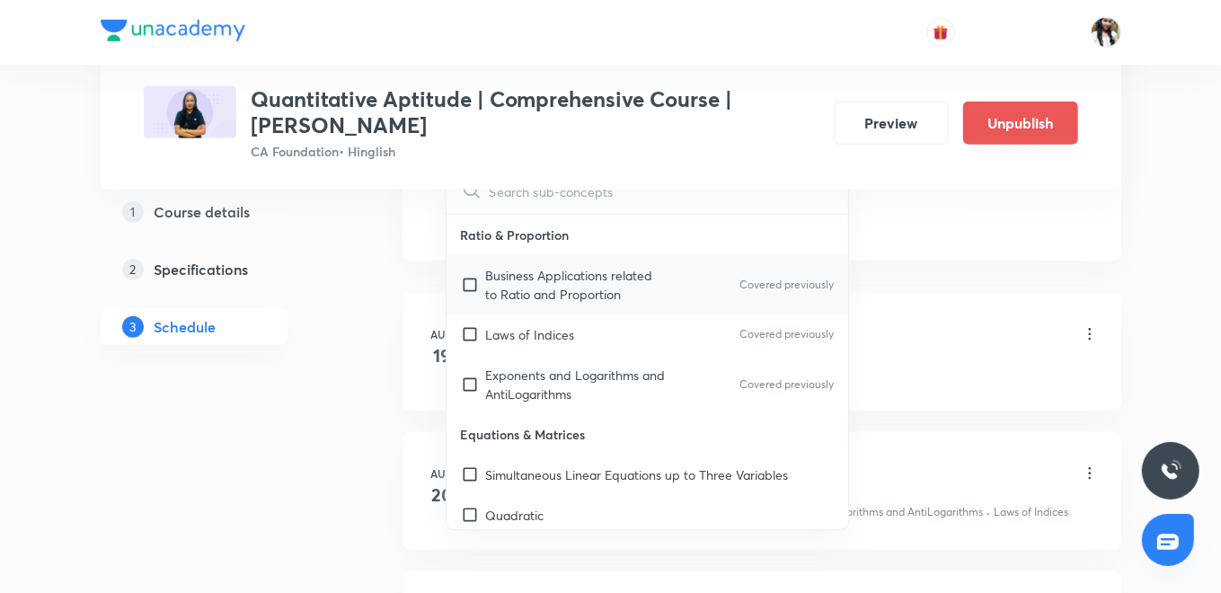
click at [508, 289] on p "Business Applications related to Ratio and Proportion" at bounding box center [577, 285] width 182 height 38
checkbox input "true"
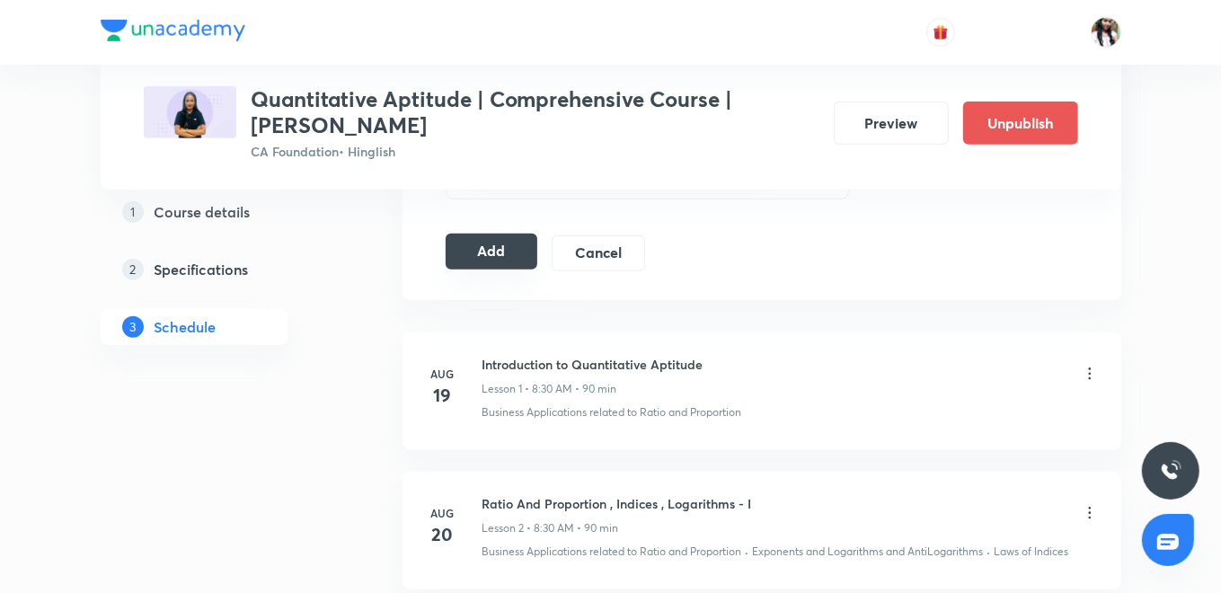
click at [479, 256] on button "Add" at bounding box center [492, 252] width 93 height 36
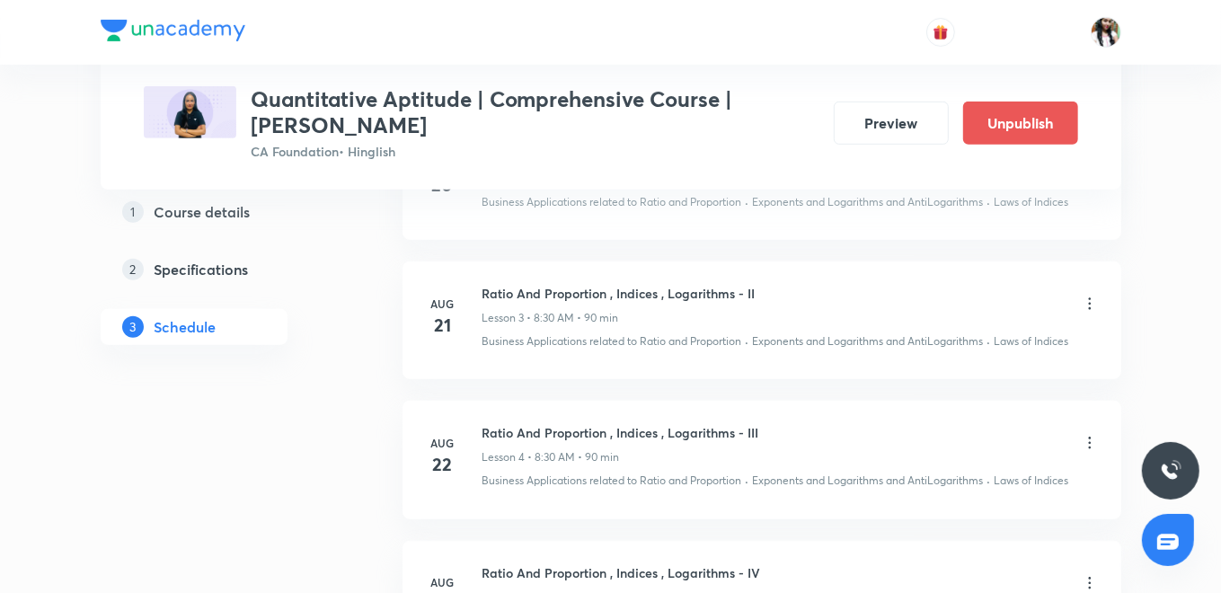
scroll to position [0, 0]
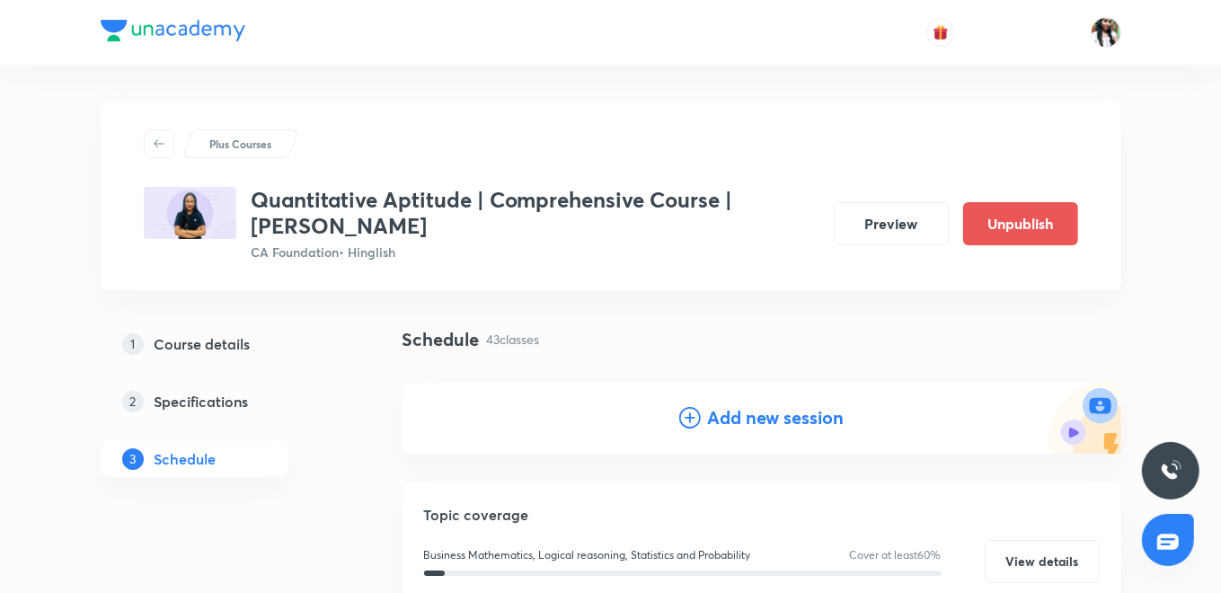
drag, startPoint x: 799, startPoint y: 427, endPoint x: 781, endPoint y: 403, distance: 29.5
click at [799, 425] on h4 "Add new session" at bounding box center [776, 417] width 137 height 27
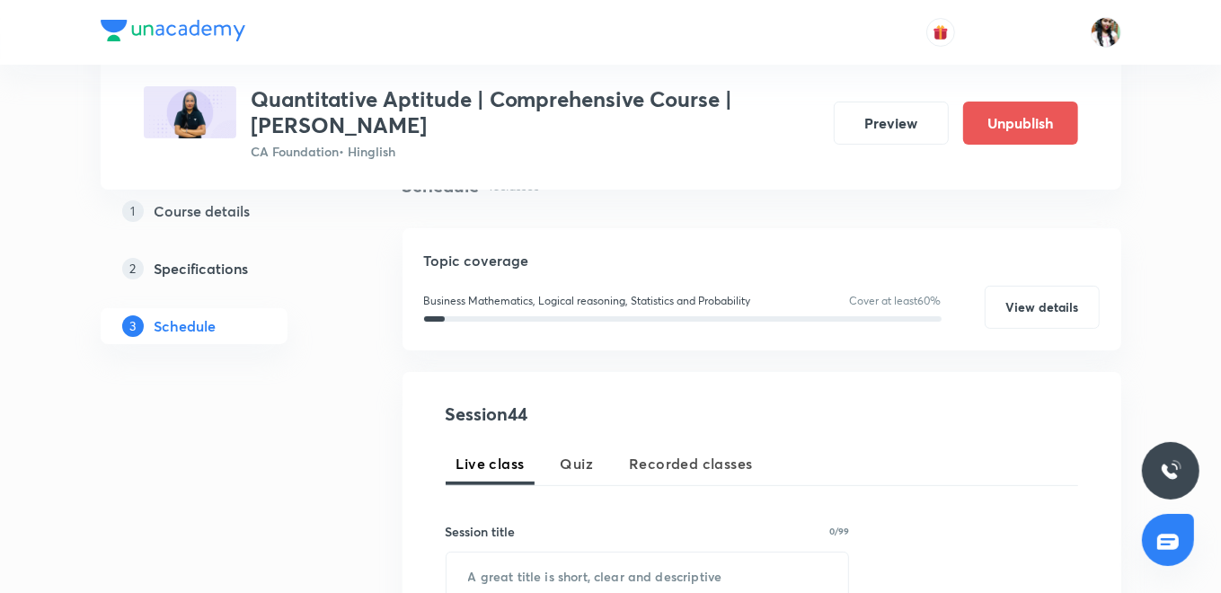
scroll to position [299, 0]
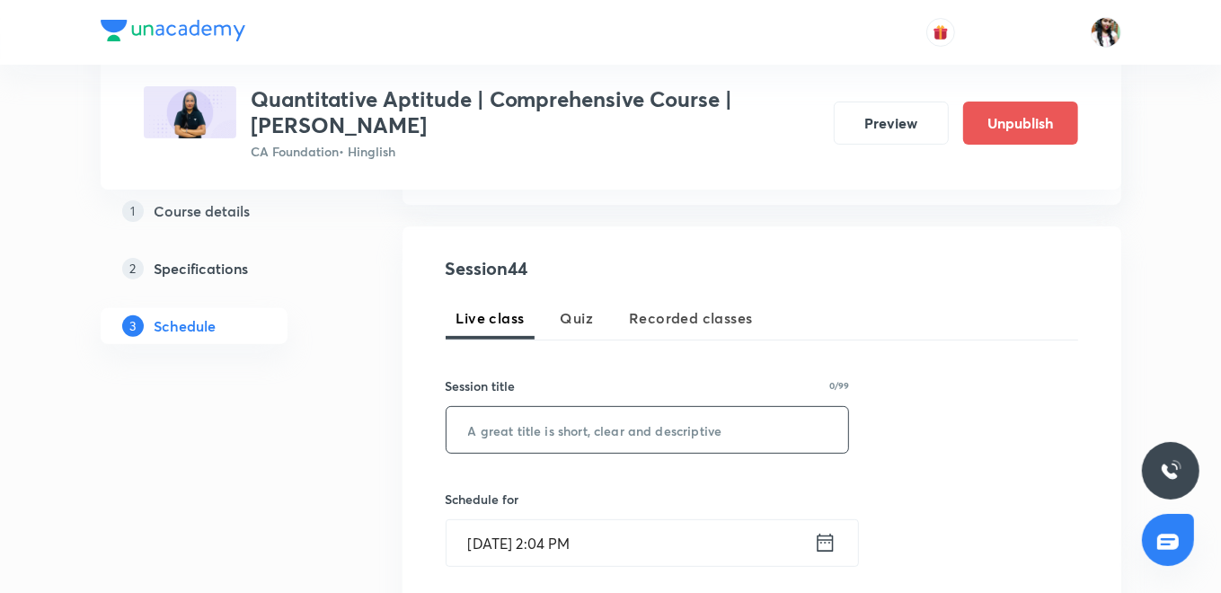
paste input "Sets , Relations And Functions - I"
type input "Sets , Relations And Functions - I"
click at [811, 546] on input "Oct 3, 2025, 2:04 PM" at bounding box center [631, 543] width 368 height 46
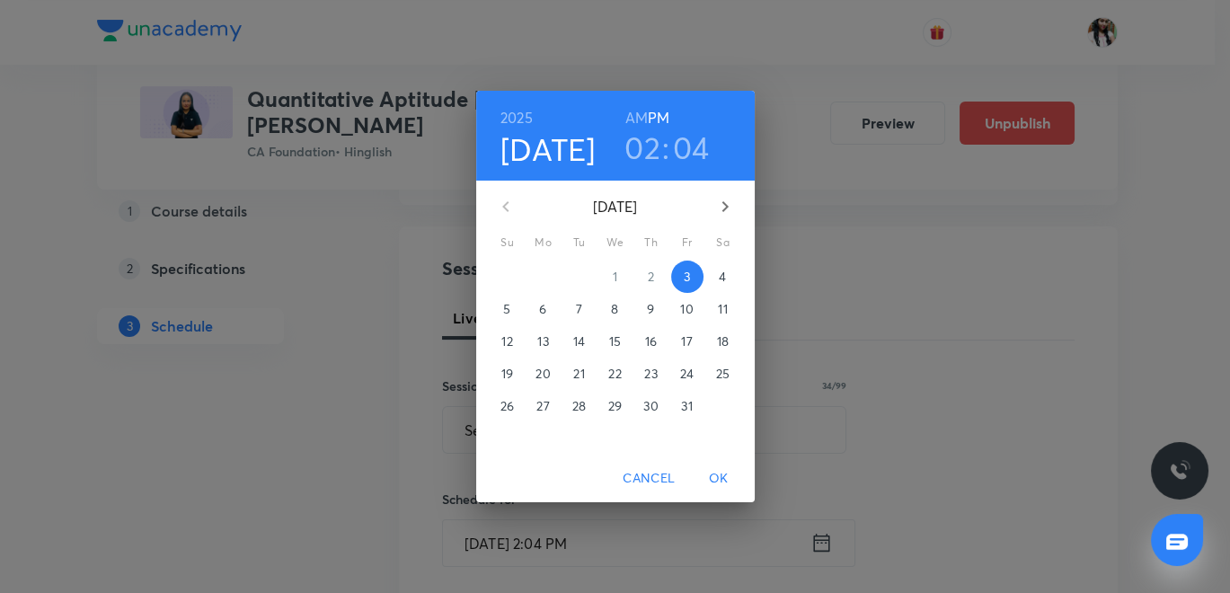
click at [725, 303] on p "11" at bounding box center [722, 309] width 9 height 18
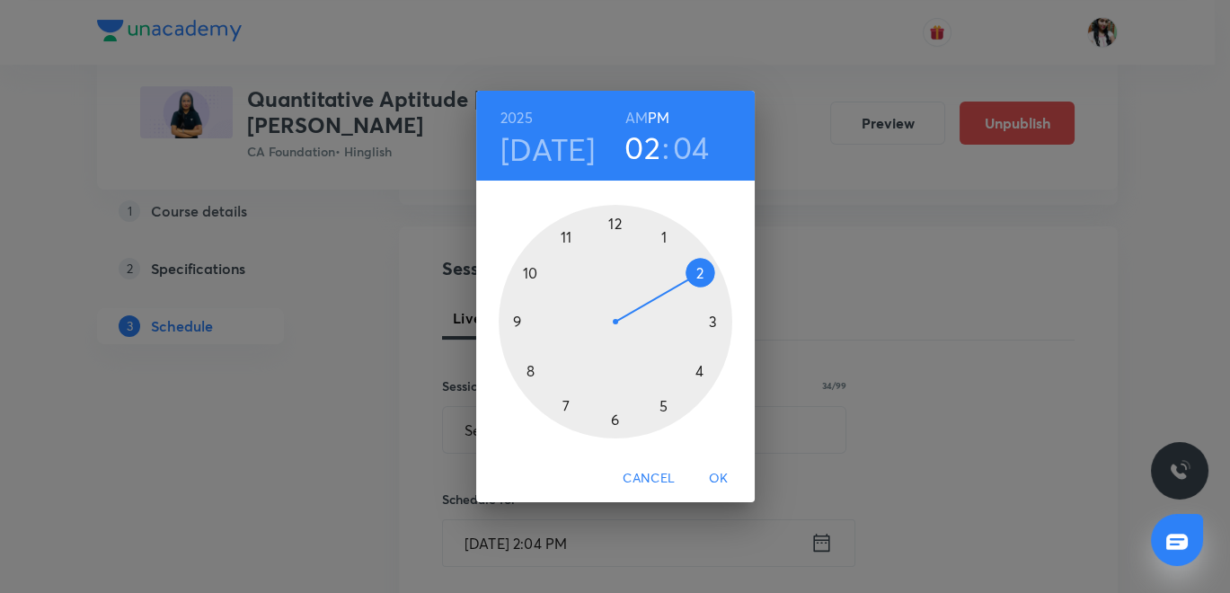
click at [641, 120] on h6 "AM" at bounding box center [636, 117] width 22 height 25
click at [526, 366] on div at bounding box center [616, 322] width 234 height 234
click at [611, 421] on div at bounding box center [616, 322] width 234 height 234
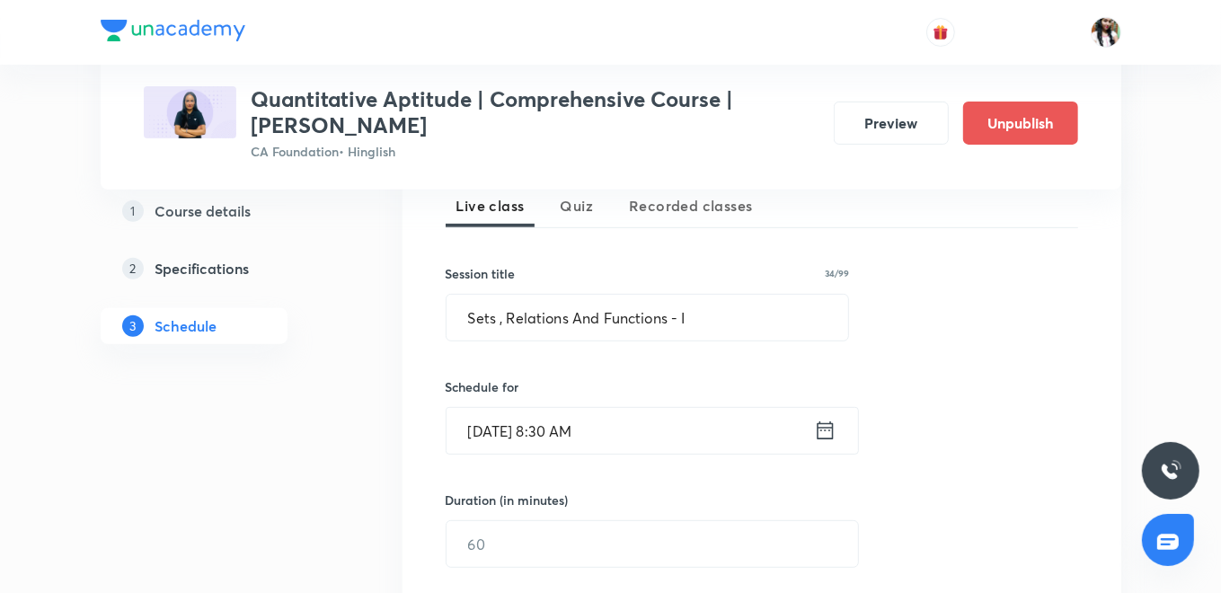
scroll to position [499, 0]
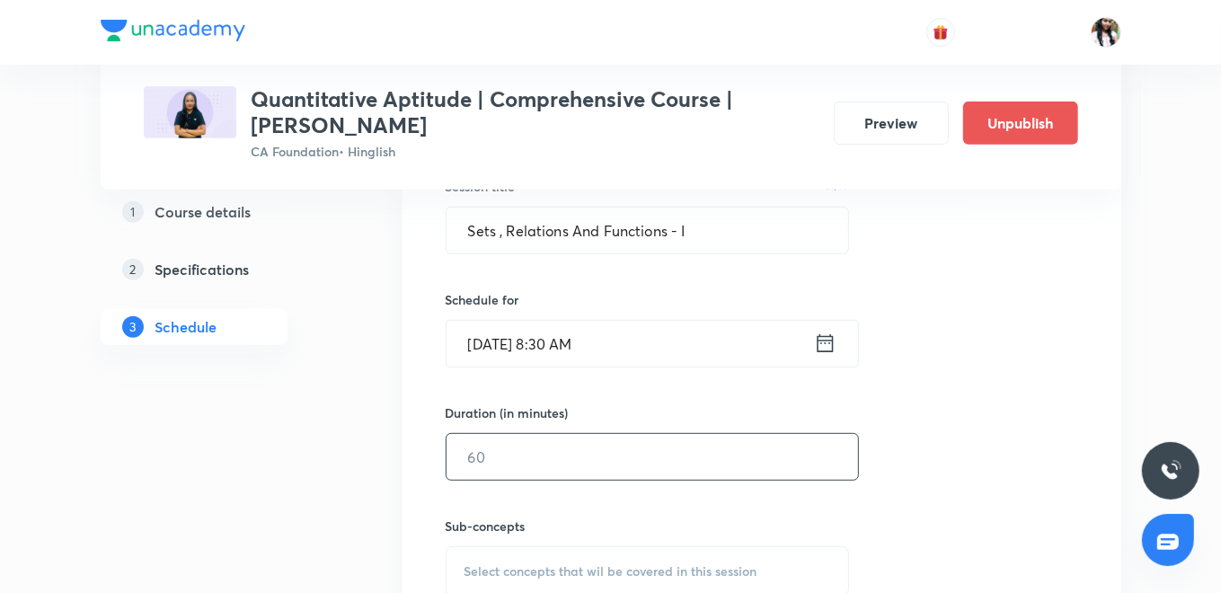
click at [596, 460] on input "text" at bounding box center [653, 457] width 412 height 46
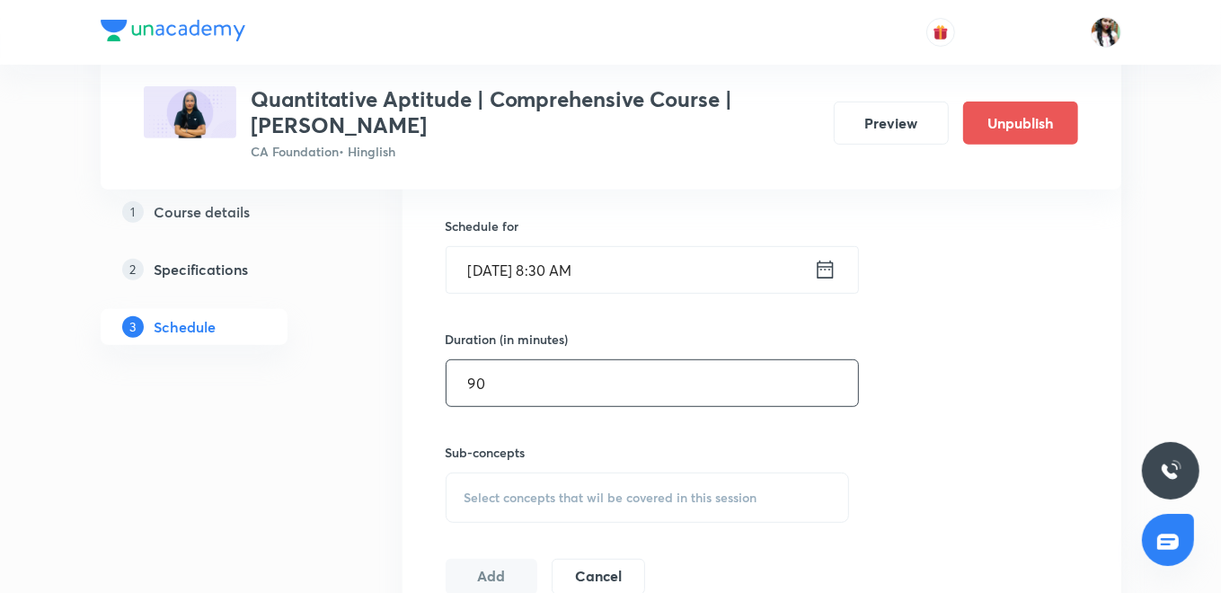
scroll to position [698, 0]
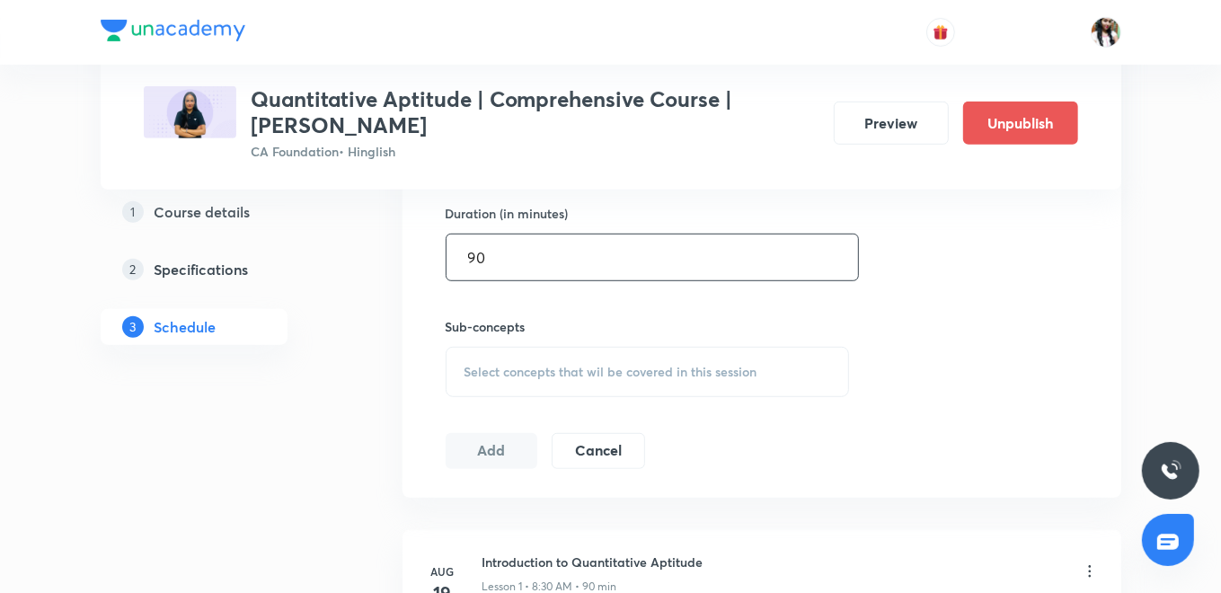
type input "90"
click at [585, 379] on div "Select concepts that wil be covered in this session" at bounding box center [648, 372] width 404 height 50
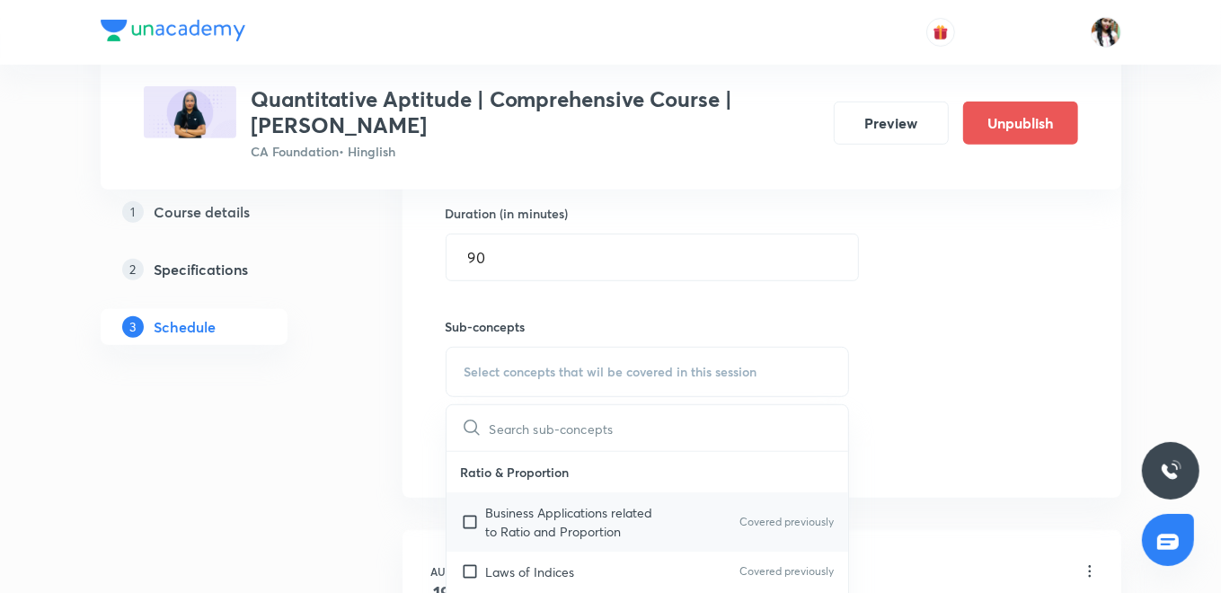
click at [562, 514] on p "Business Applications related to Ratio and Proportion" at bounding box center [577, 522] width 182 height 38
checkbox input "true"
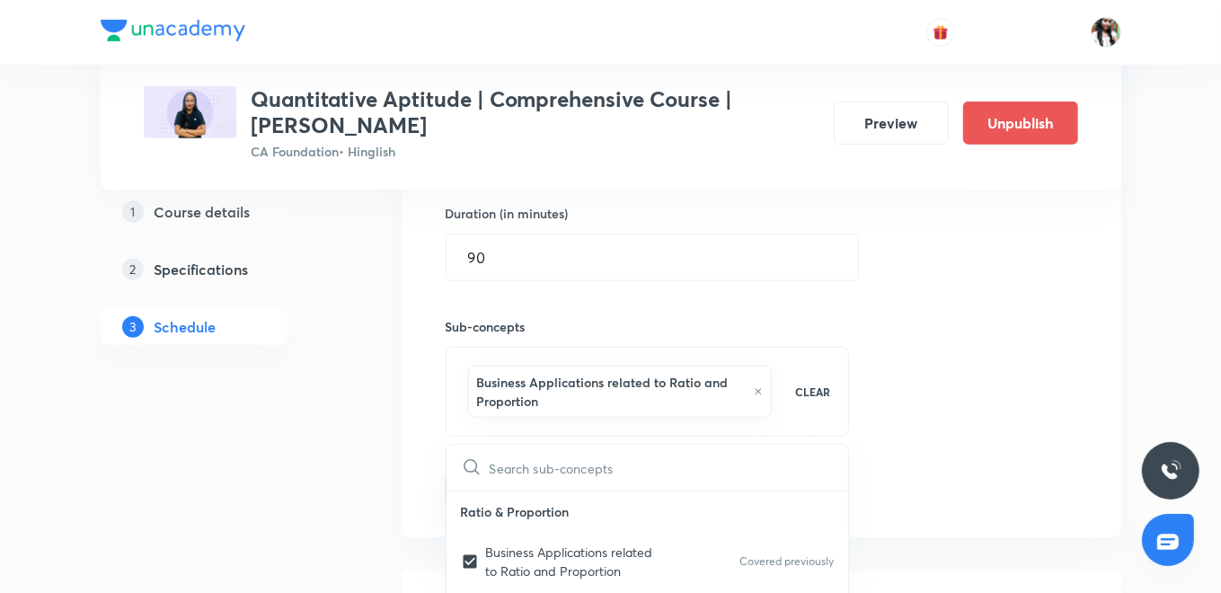
drag, startPoint x: 408, startPoint y: 452, endPoint x: 467, endPoint y: 476, distance: 64.1
click at [408, 451] on div "Session 44 Live class Quiz Recorded classes Session title 34/99 Sets , Relation…" at bounding box center [762, 182] width 719 height 710
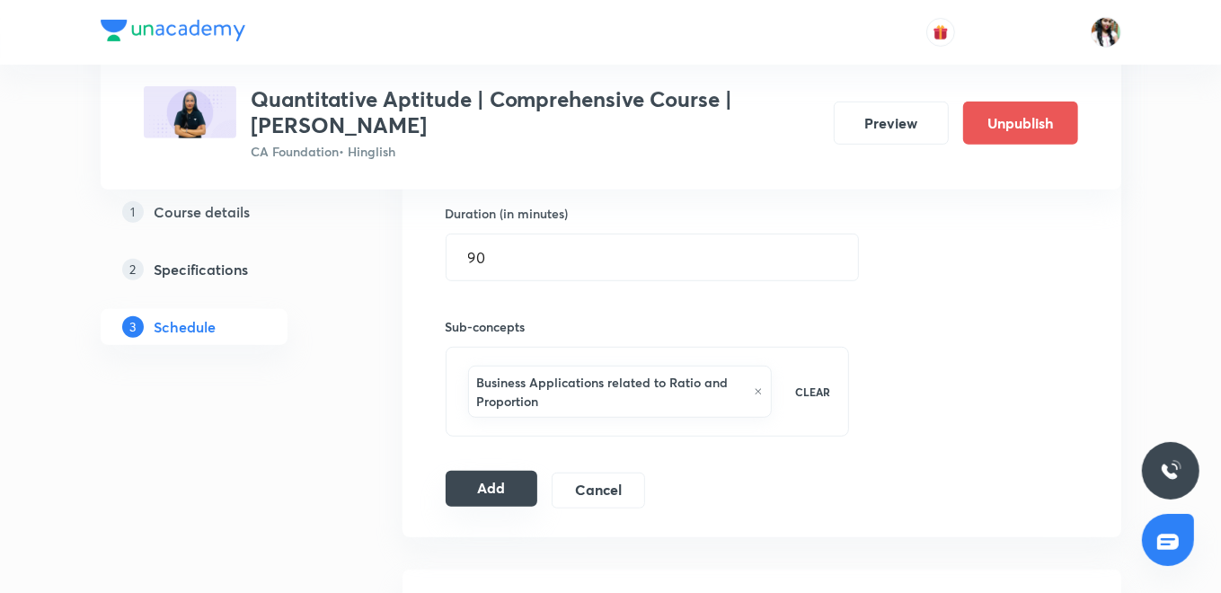
click at [491, 490] on button "Add" at bounding box center [492, 489] width 93 height 36
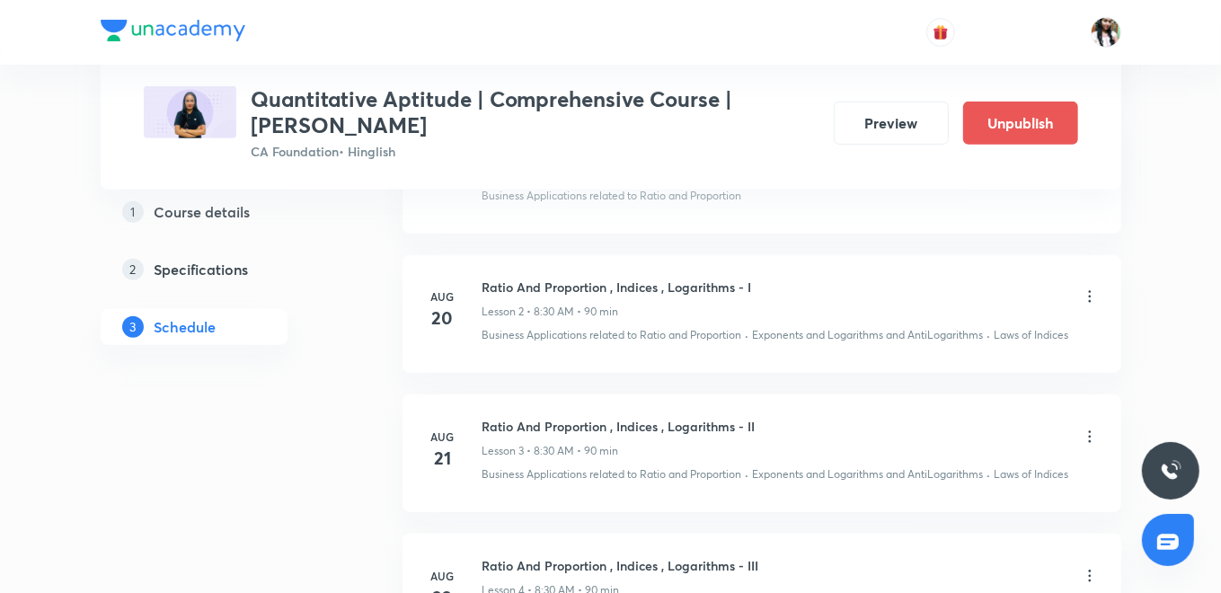
scroll to position [154, 0]
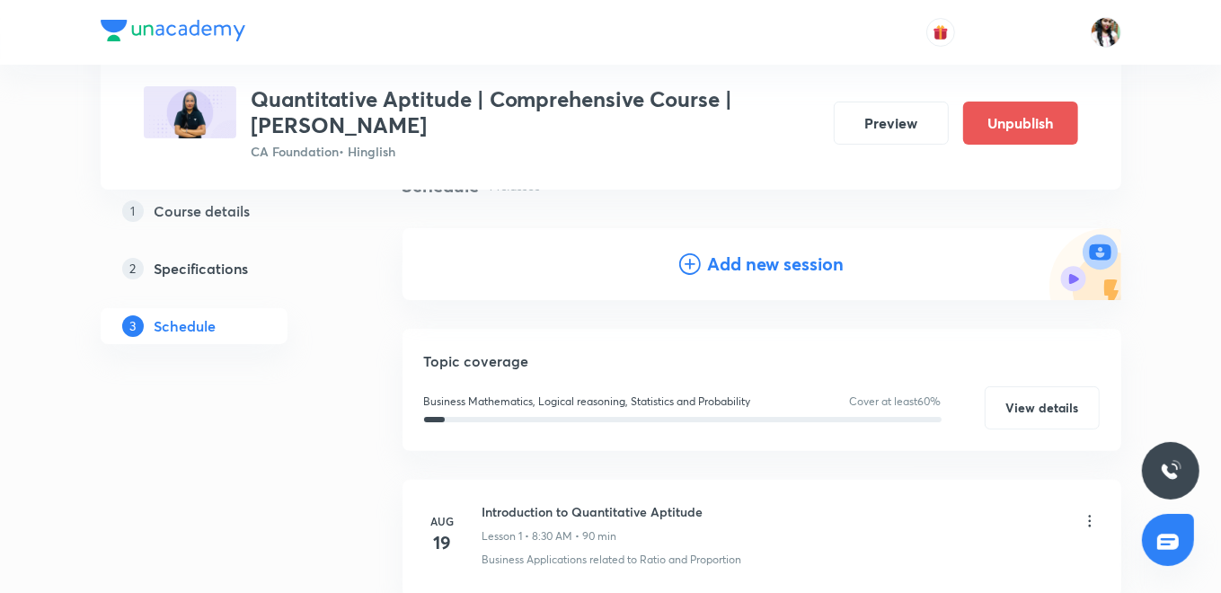
drag, startPoint x: 779, startPoint y: 262, endPoint x: 757, endPoint y: 256, distance: 23.1
click at [779, 260] on h4 "Add new session" at bounding box center [776, 264] width 137 height 27
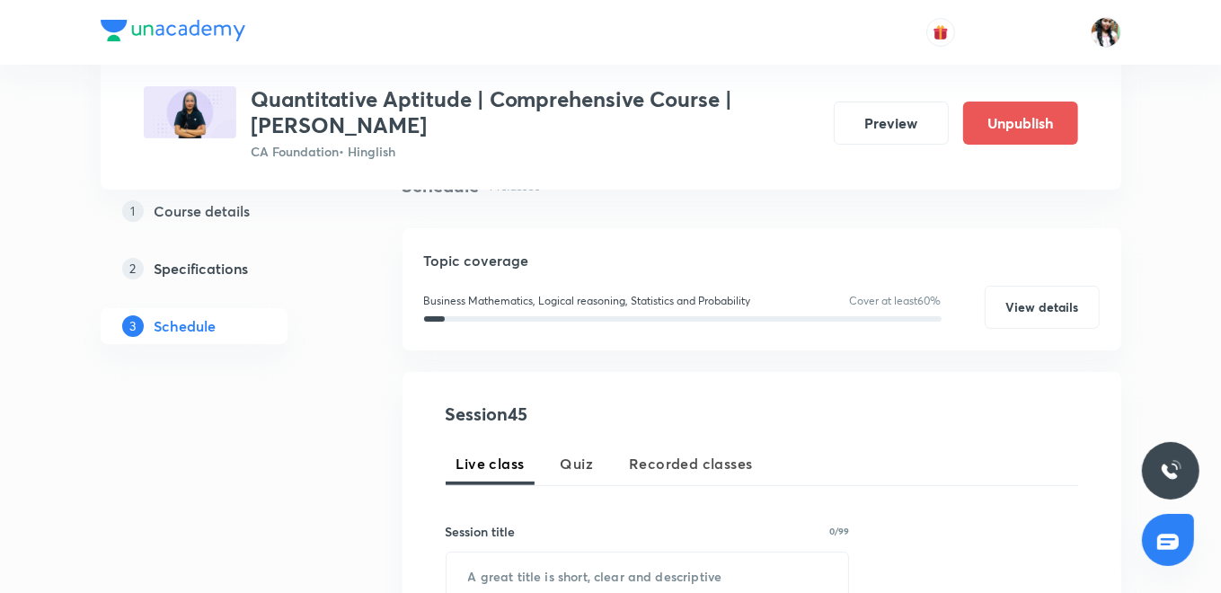
scroll to position [454, 0]
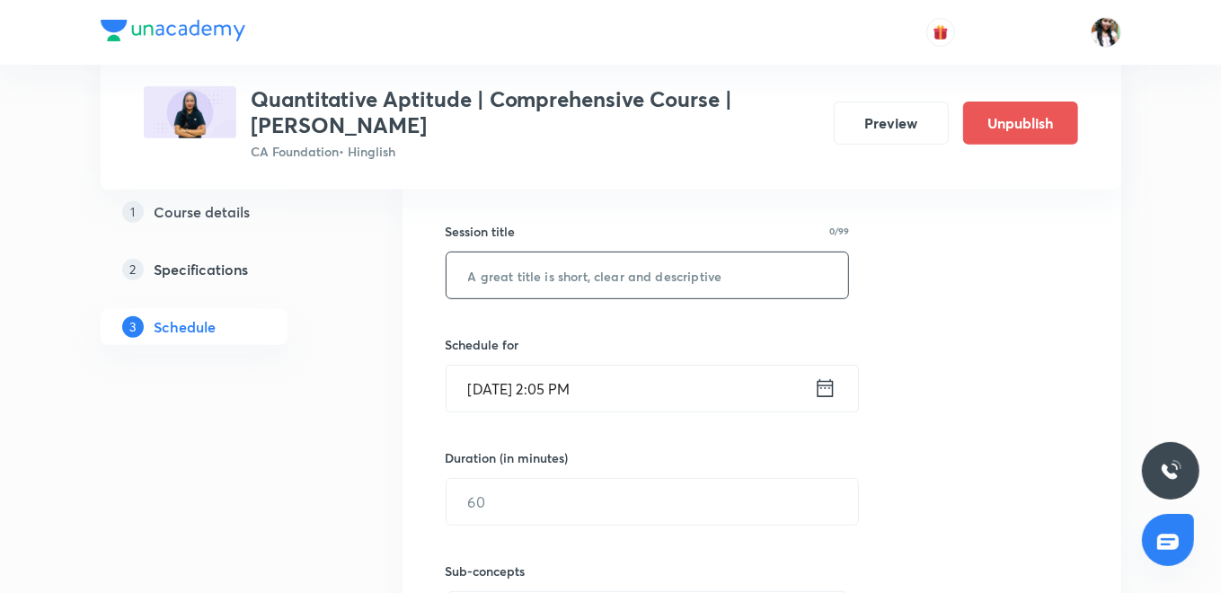
paste input "Sets , Relations And Functions - II"
type input "Sets , Relations And Functions - II"
click at [819, 388] on icon at bounding box center [825, 388] width 22 height 25
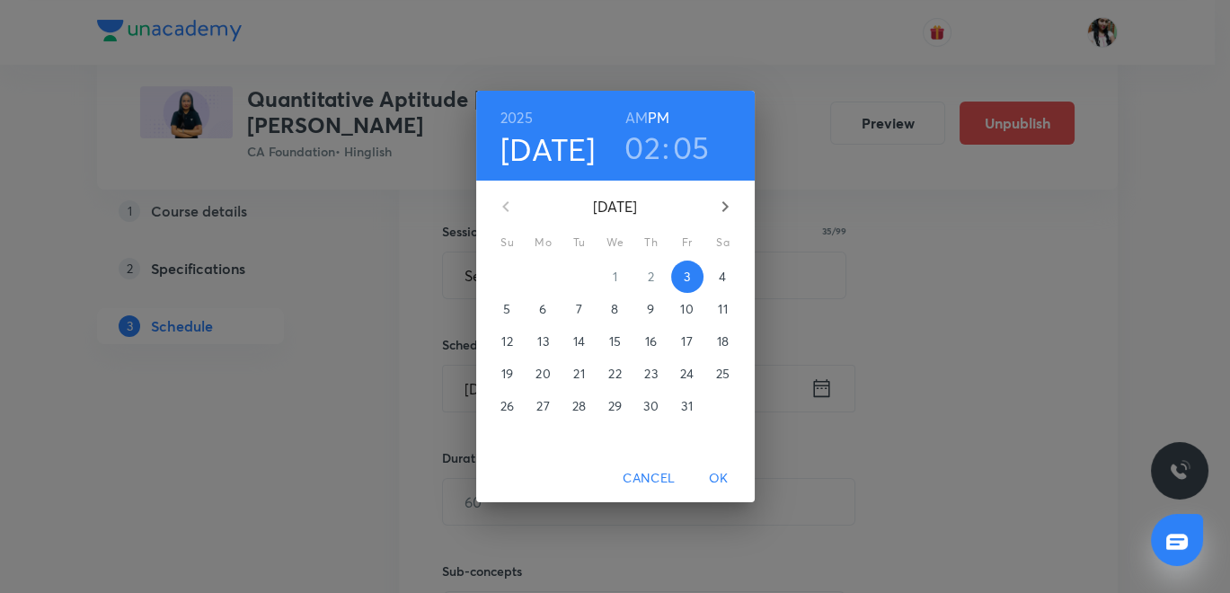
click at [505, 340] on p "12" at bounding box center [506, 341] width 11 height 18
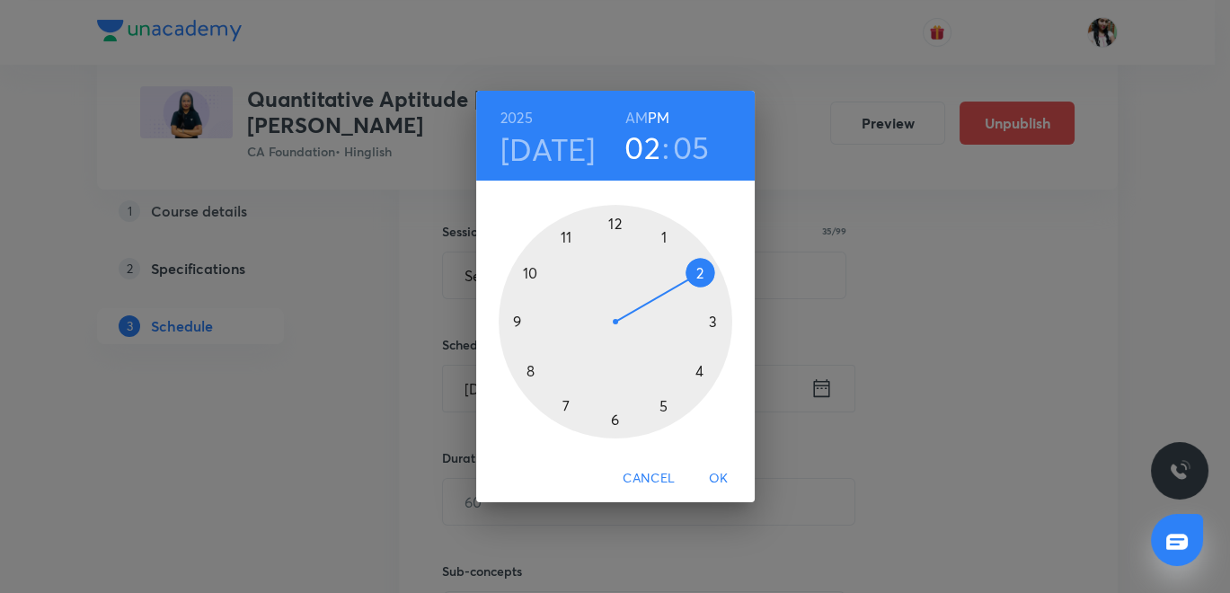
click at [631, 111] on h6 "AM" at bounding box center [636, 117] width 22 height 25
click at [531, 274] on div at bounding box center [616, 322] width 234 height 234
click at [612, 222] on div at bounding box center [616, 322] width 234 height 234
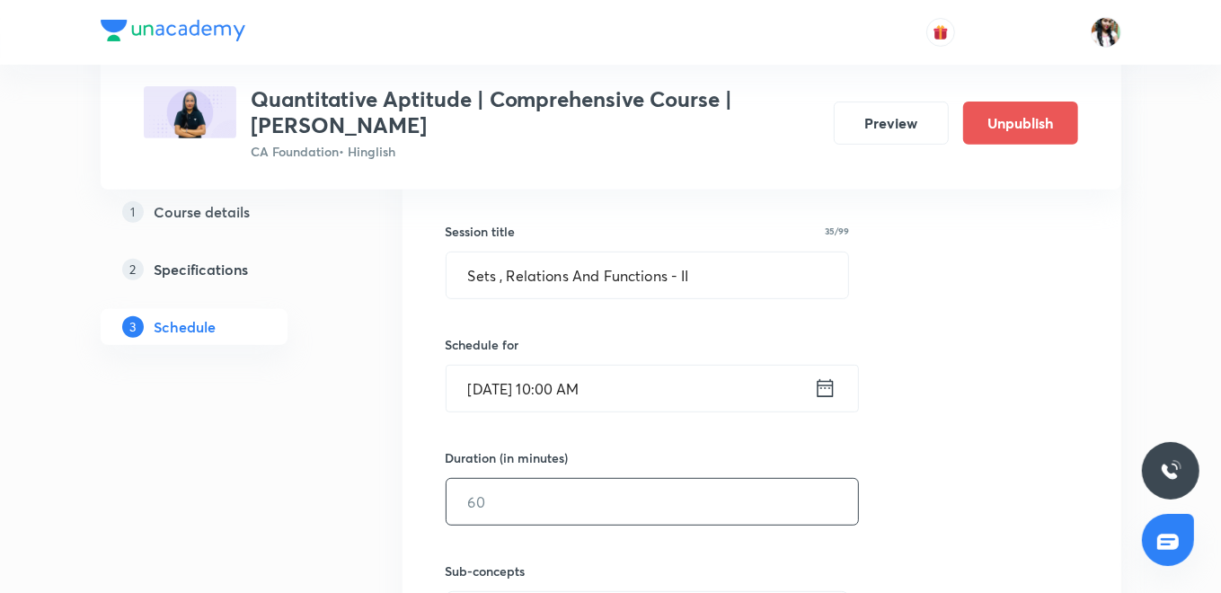
click at [584, 509] on input "text" at bounding box center [653, 502] width 412 height 46
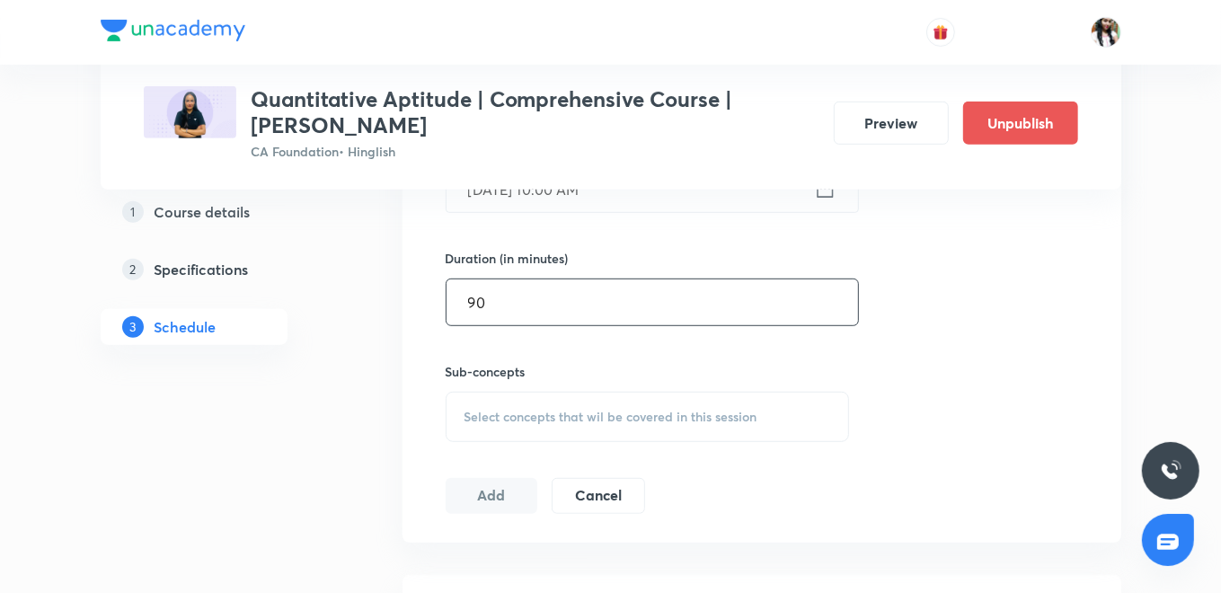
type input "90"
click at [549, 410] on span "Select concepts that wil be covered in this session" at bounding box center [611, 417] width 293 height 14
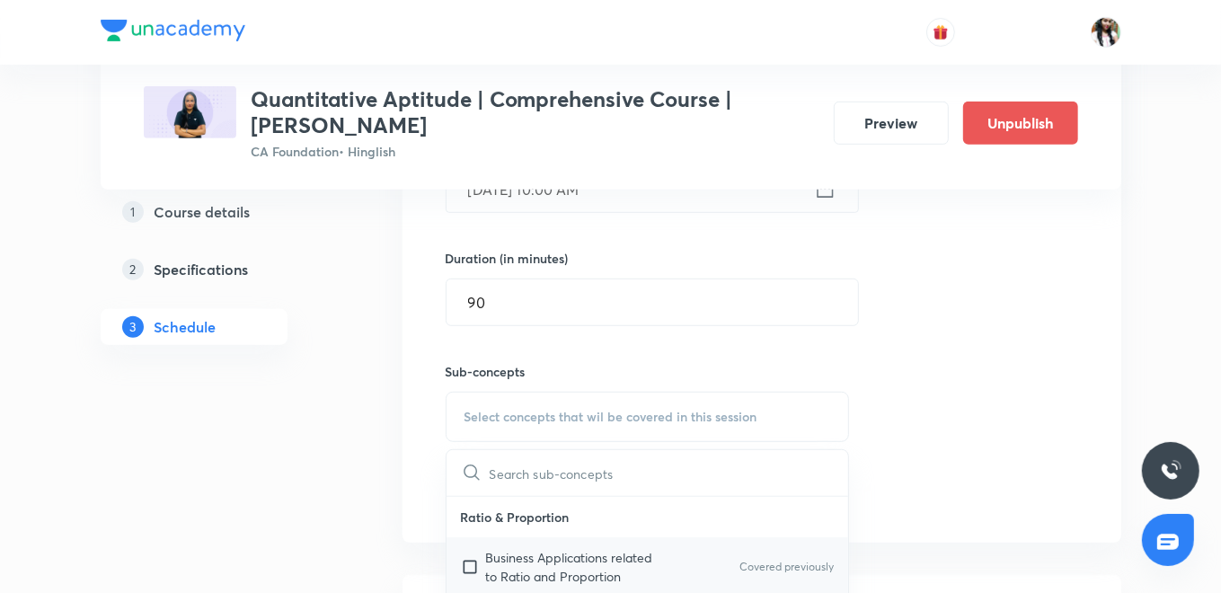
click at [519, 550] on p "Business Applications related to Ratio and Proportion" at bounding box center [577, 567] width 182 height 38
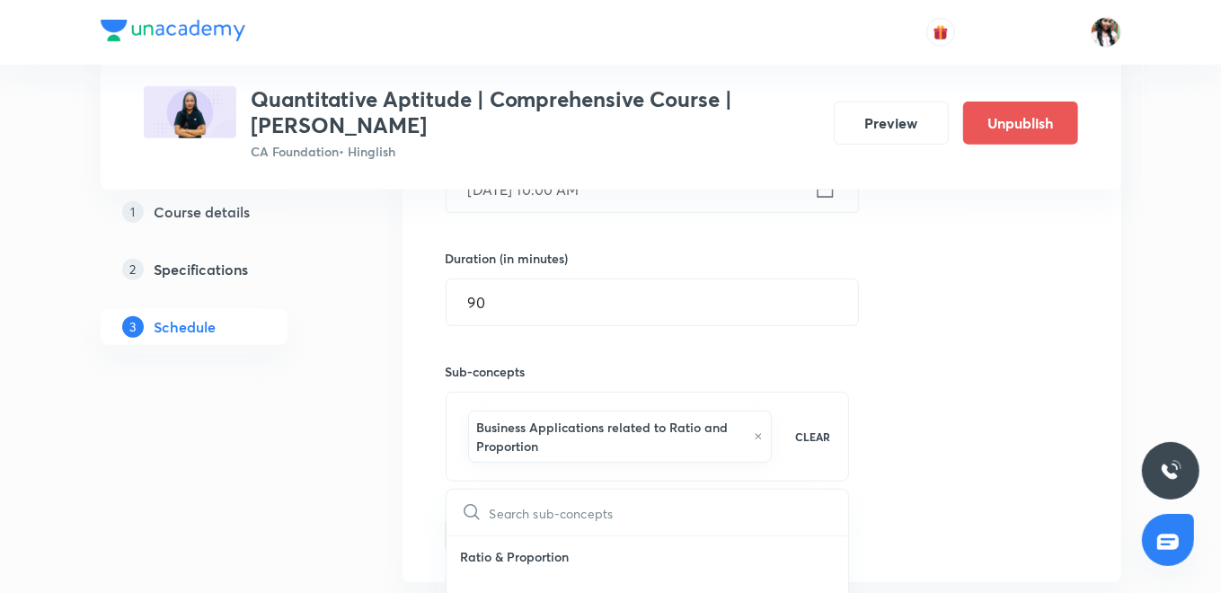
checkbox input "true"
click at [494, 523] on button "Add" at bounding box center [492, 534] width 93 height 36
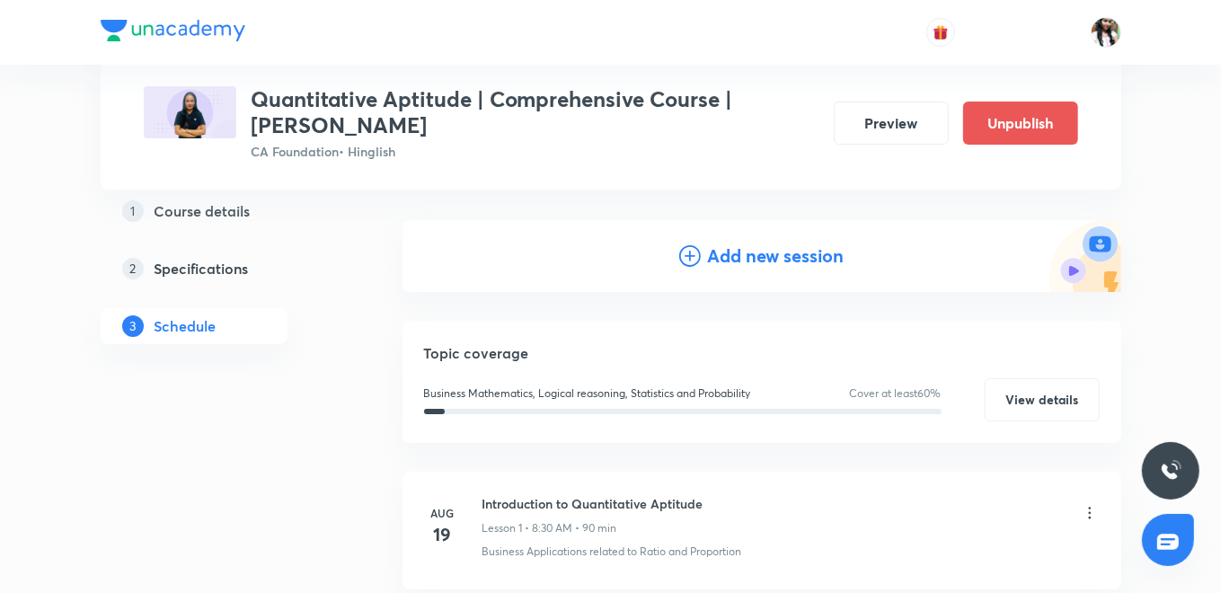
scroll to position [154, 0]
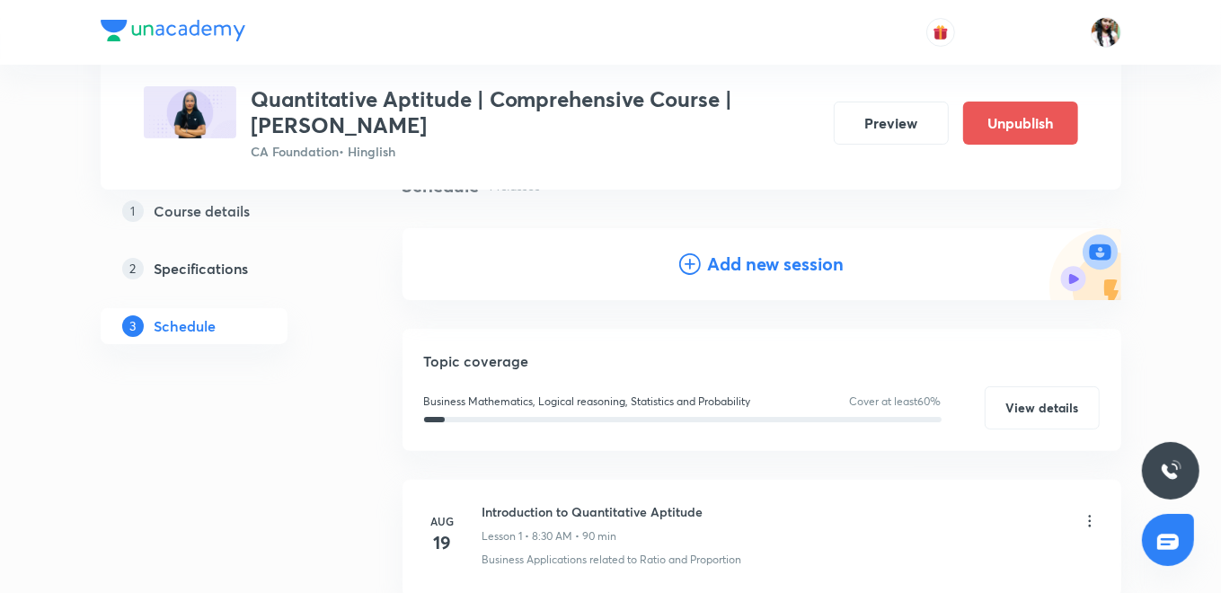
click at [777, 261] on h4 "Add new session" at bounding box center [776, 264] width 137 height 27
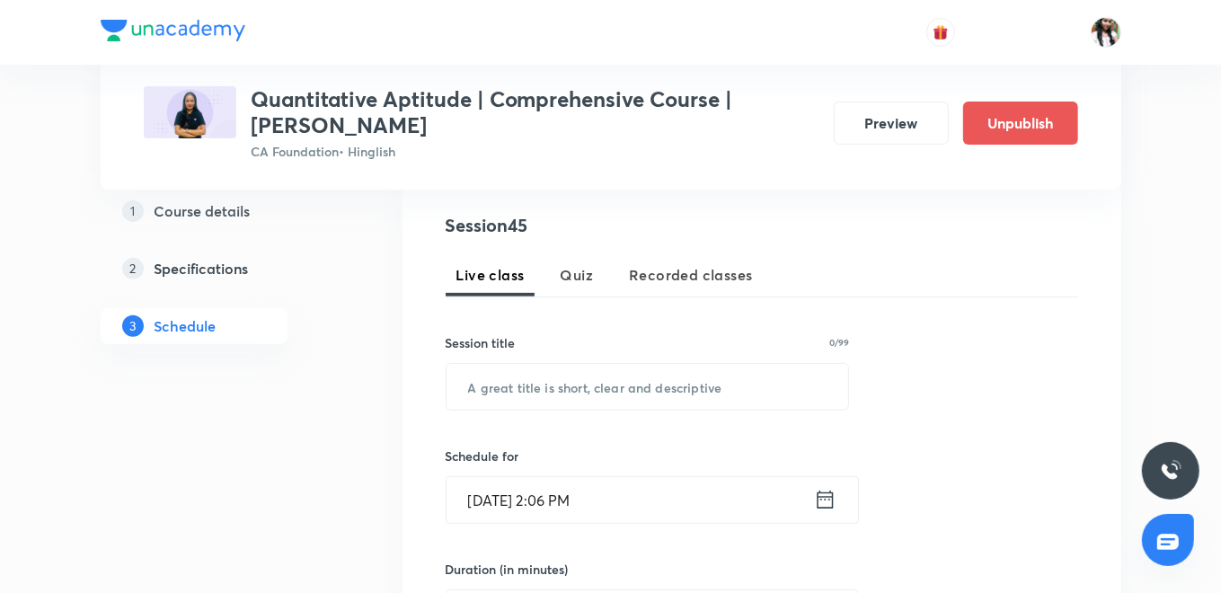
scroll to position [354, 0]
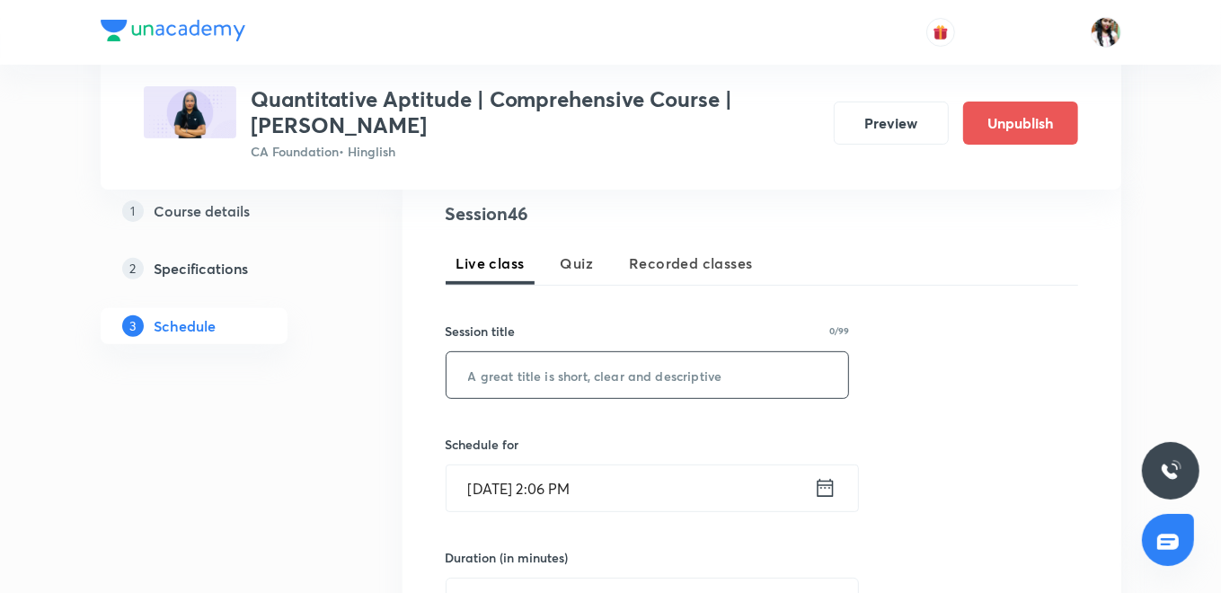
paste input "Sets , Relations And Functions - III"
type input "Sets , Relations And Functions - III"
click at [825, 475] on icon at bounding box center [825, 487] width 22 height 25
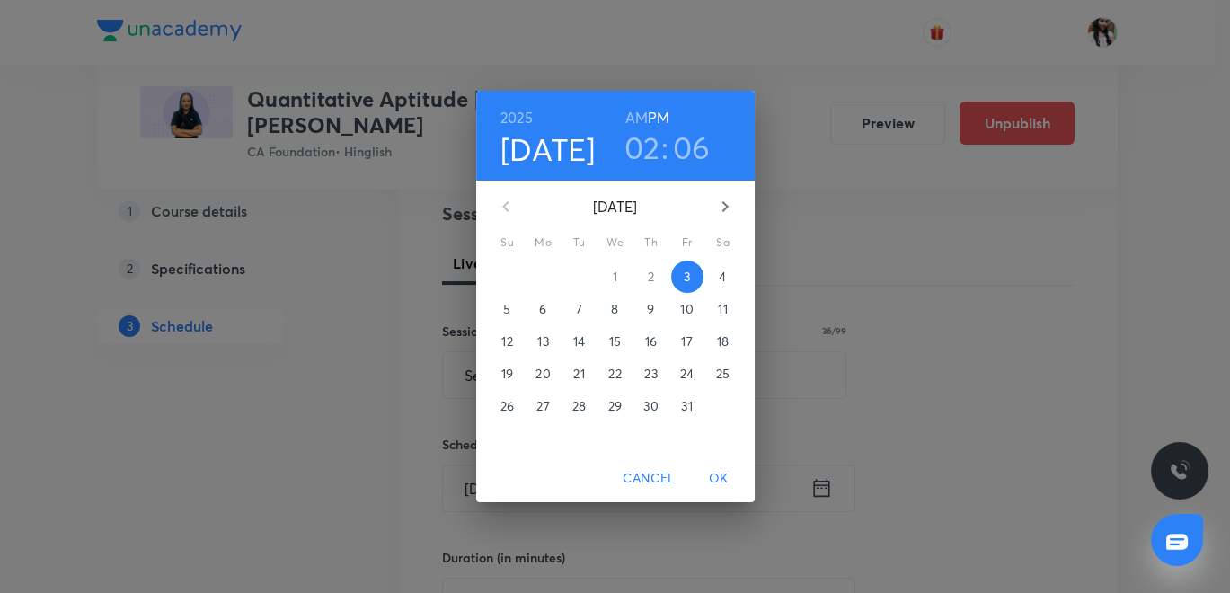
click at [551, 343] on span "13" at bounding box center [543, 341] width 32 height 18
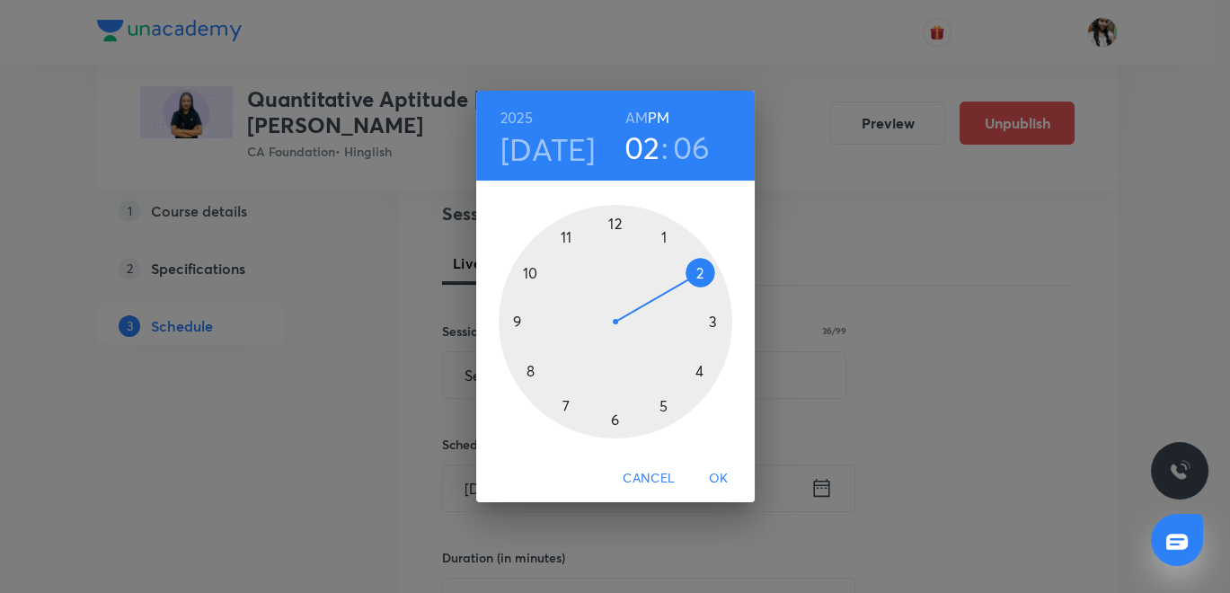
click at [640, 118] on h6 "AM" at bounding box center [636, 117] width 22 height 25
click at [516, 361] on div at bounding box center [616, 322] width 234 height 234
click at [614, 418] on div at bounding box center [616, 322] width 234 height 234
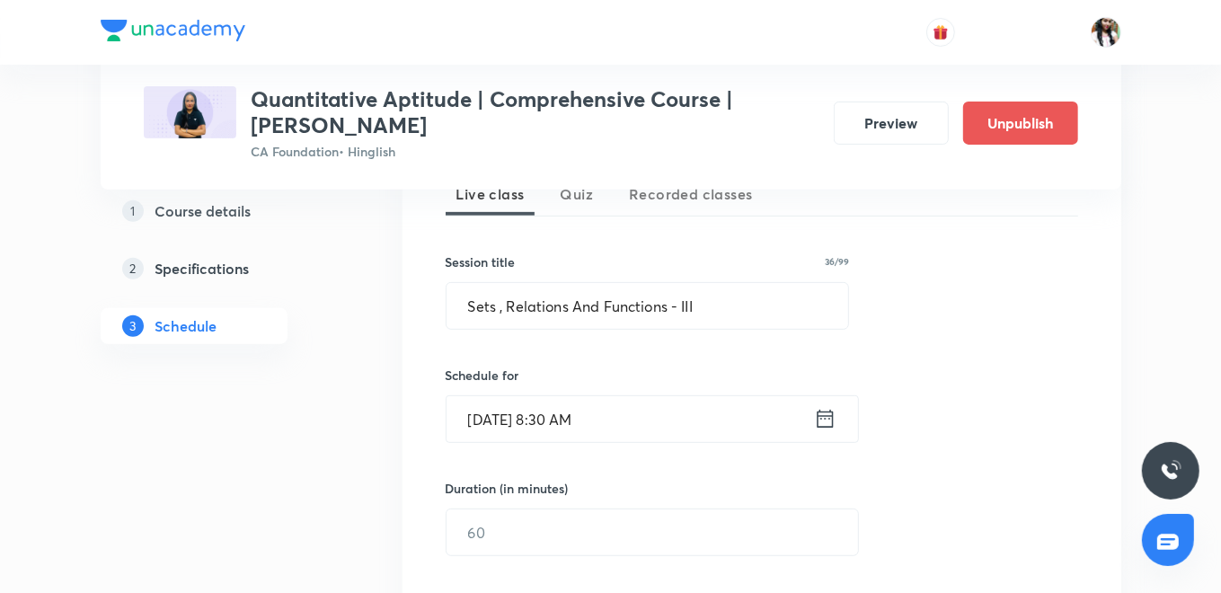
scroll to position [454, 0]
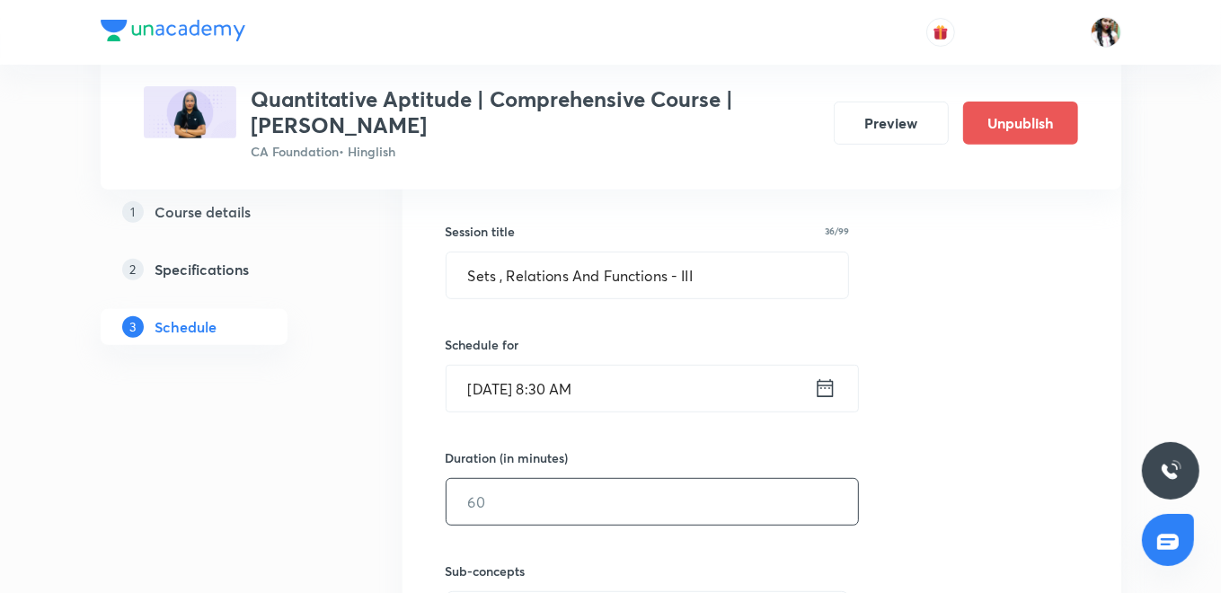
click at [567, 512] on input "text" at bounding box center [653, 502] width 412 height 46
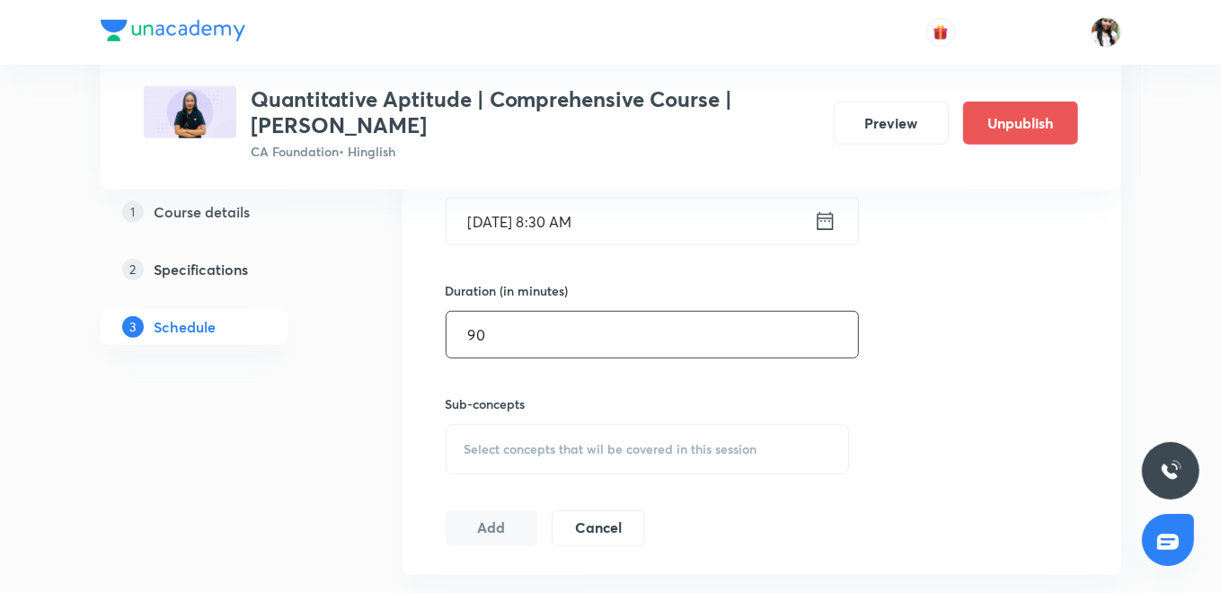
scroll to position [853, 0]
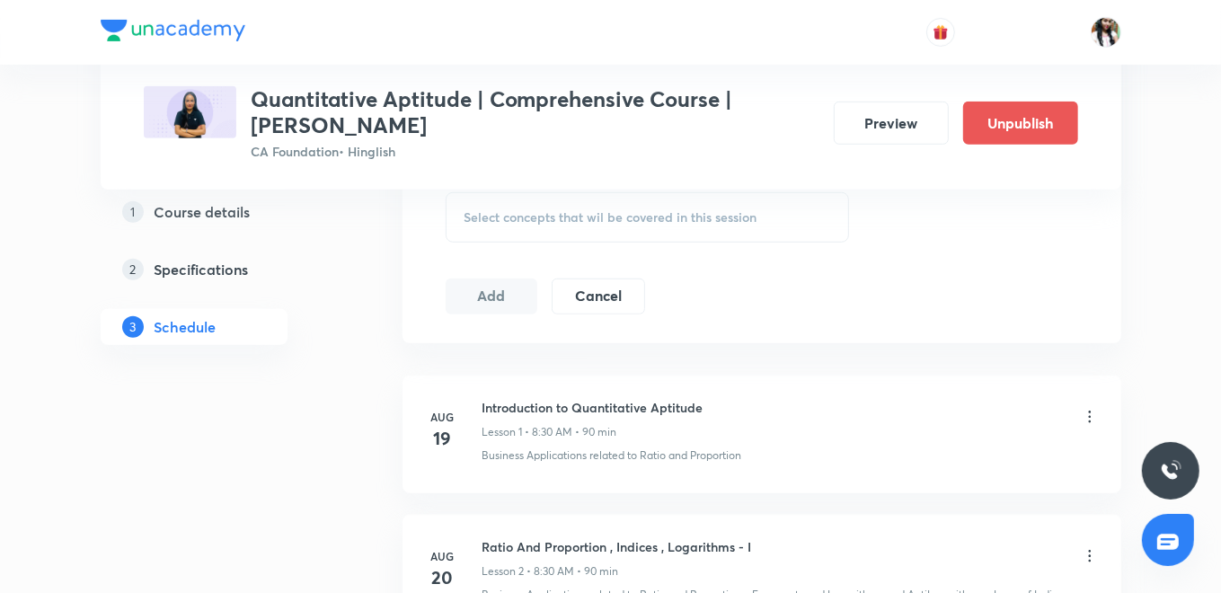
type input "90"
click at [625, 220] on span "Select concepts that wil be covered in this session" at bounding box center [611, 217] width 293 height 14
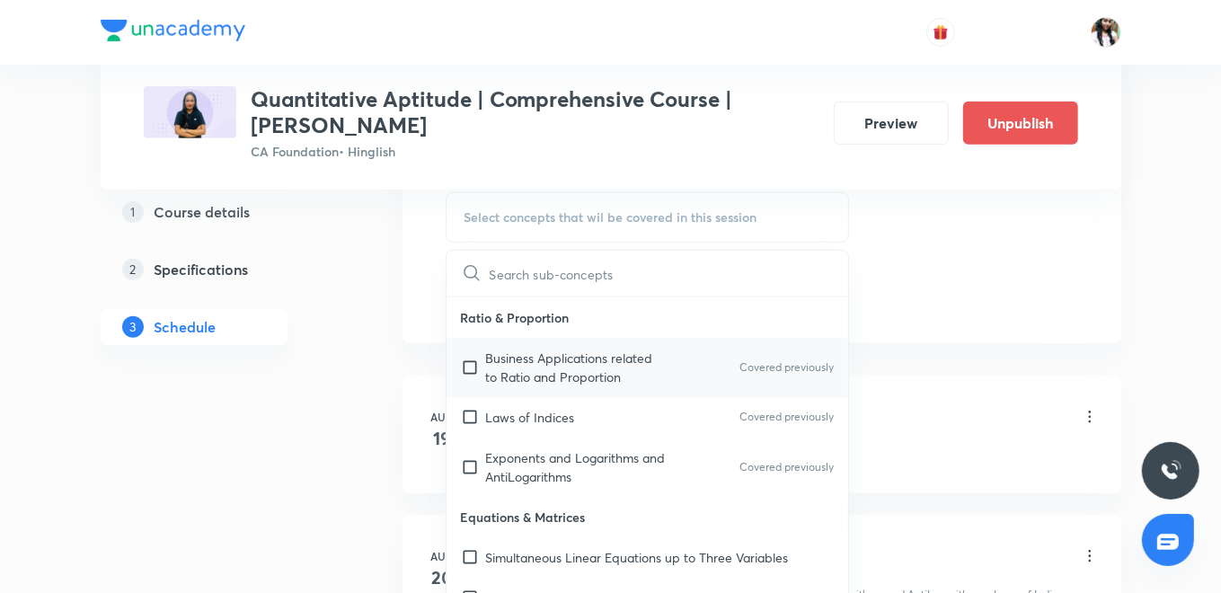
click at [640, 377] on p "Business Applications related to Ratio and Proportion" at bounding box center [577, 368] width 182 height 38
checkbox input "true"
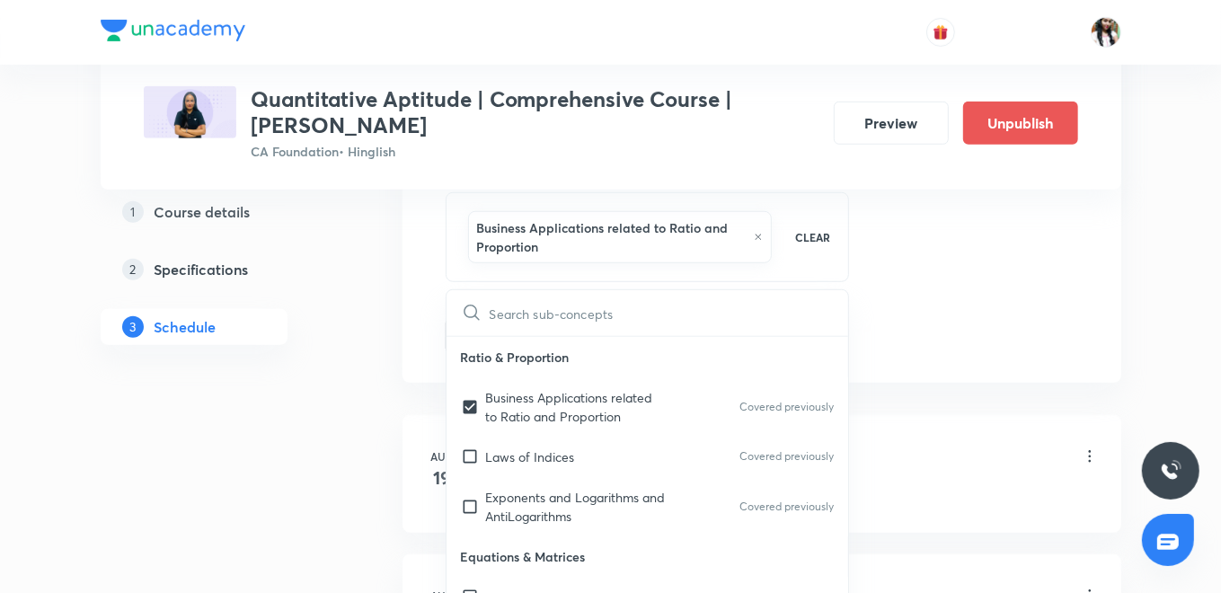
click at [416, 309] on div "Session 46 Live class Quiz Recorded classes Session title 36/99 Sets , Relation…" at bounding box center [762, 28] width 719 height 710
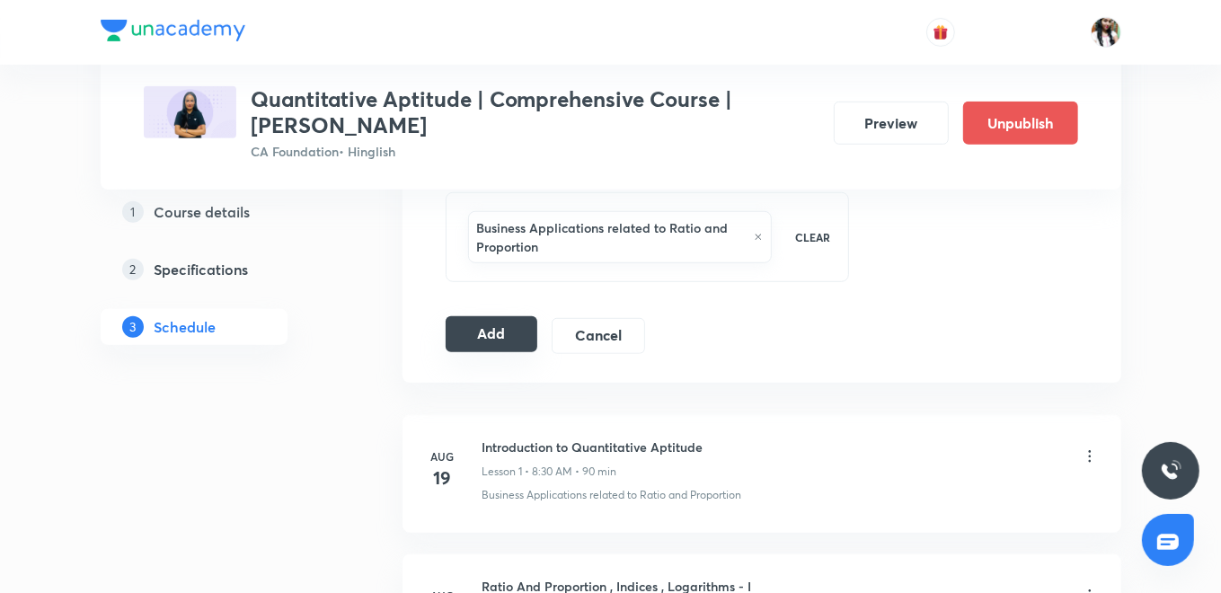
click at [477, 341] on button "Add" at bounding box center [492, 334] width 93 height 36
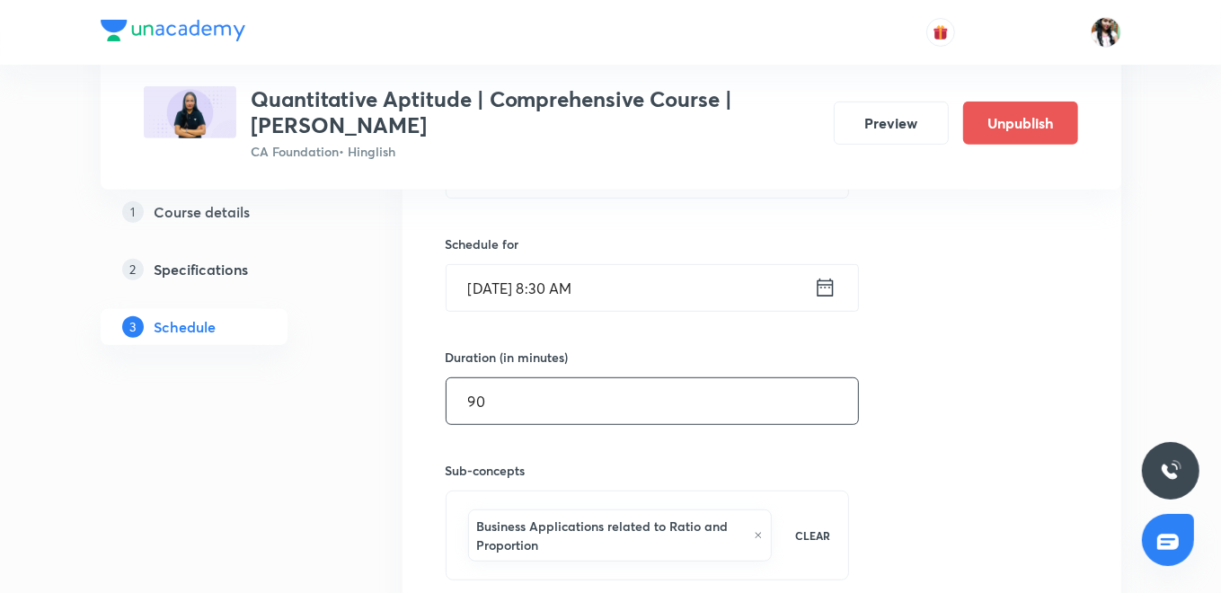
scroll to position [554, 0]
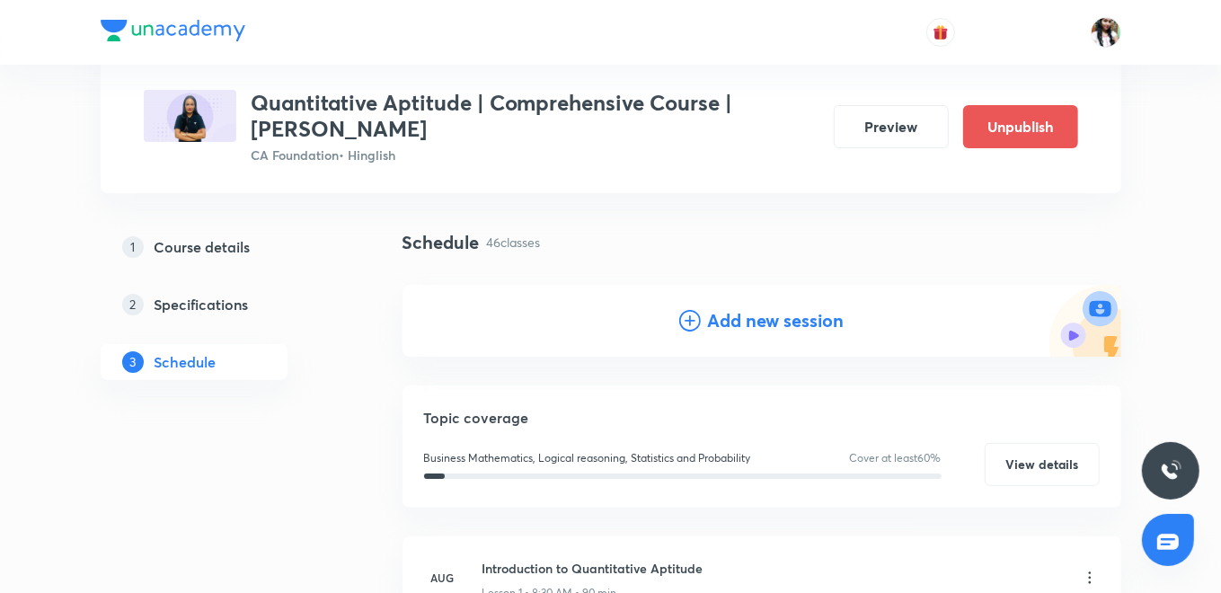
click at [740, 323] on h4 "Add new session" at bounding box center [776, 320] width 137 height 27
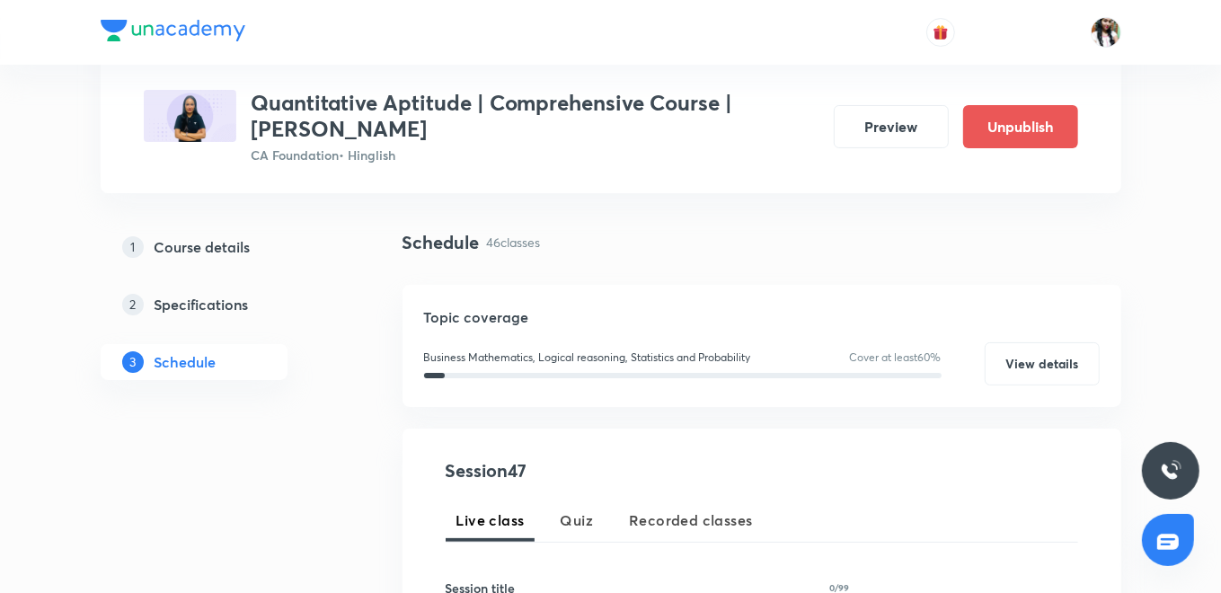
scroll to position [297, 0]
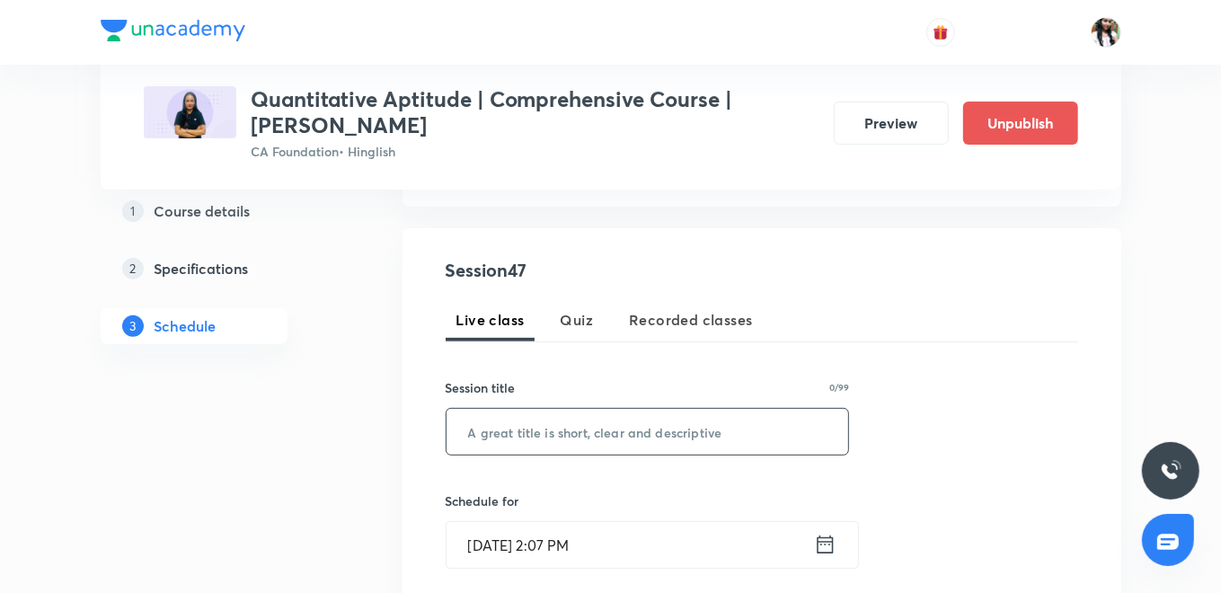
paste input "Sets , Relations And Functions - IV"
type input "Sets , Relations And Functions - IV"
click at [829, 545] on icon at bounding box center [825, 544] width 22 height 25
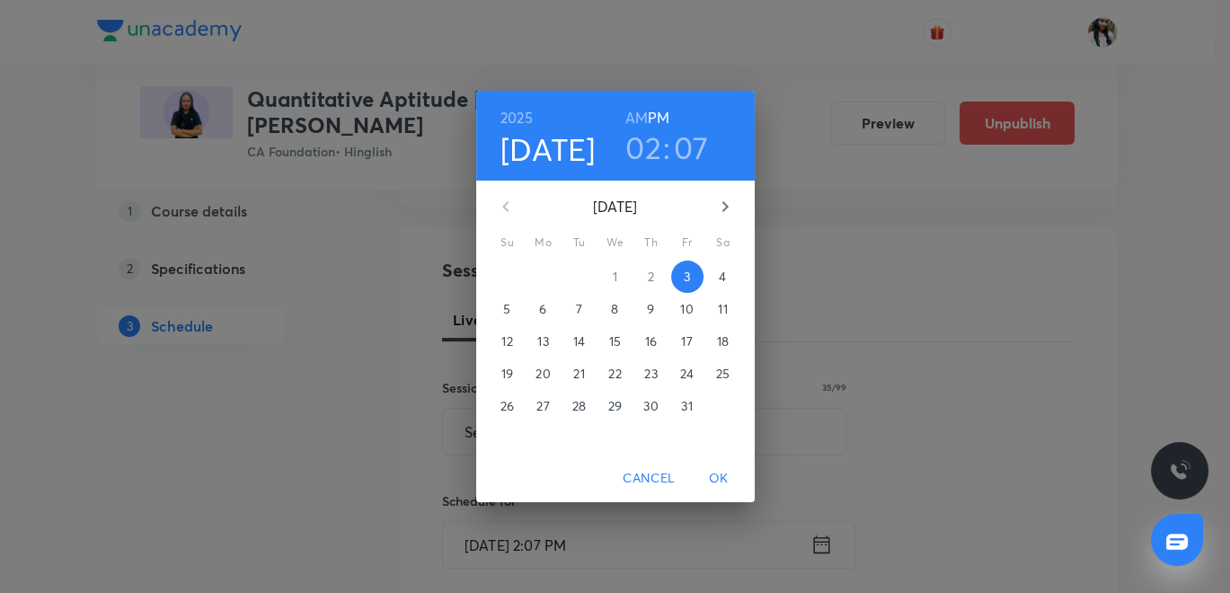
click at [573, 334] on p "14" at bounding box center [579, 341] width 12 height 18
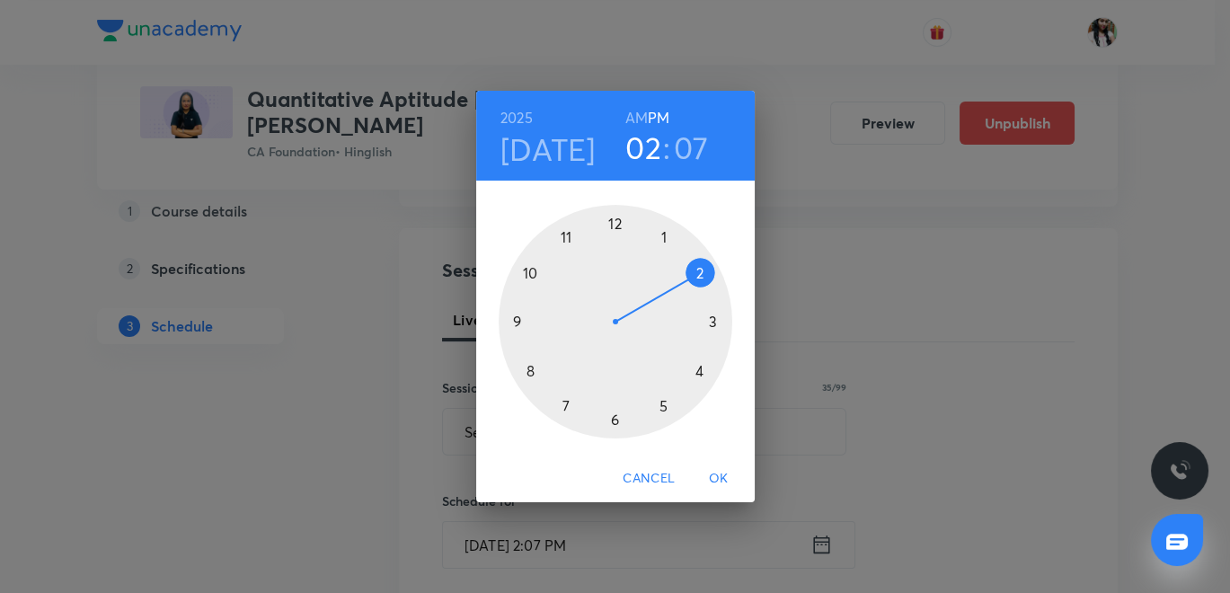
click at [638, 117] on h6 "AM" at bounding box center [636, 117] width 22 height 25
click at [531, 369] on div at bounding box center [616, 322] width 234 height 234
click at [611, 419] on div at bounding box center [616, 322] width 234 height 234
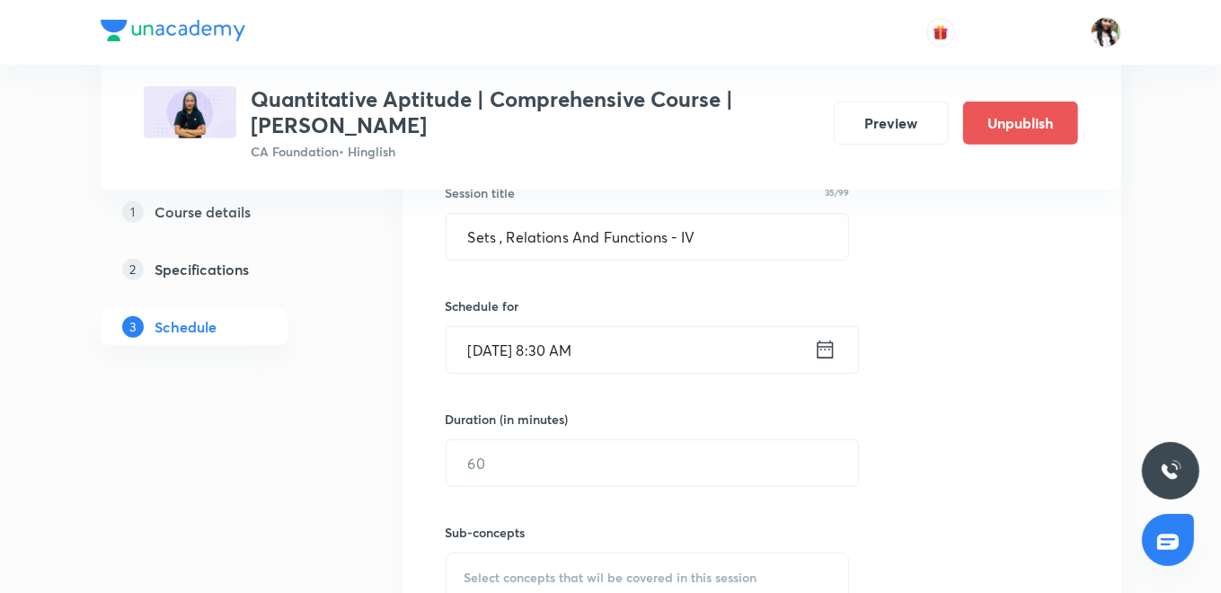
scroll to position [497, 0]
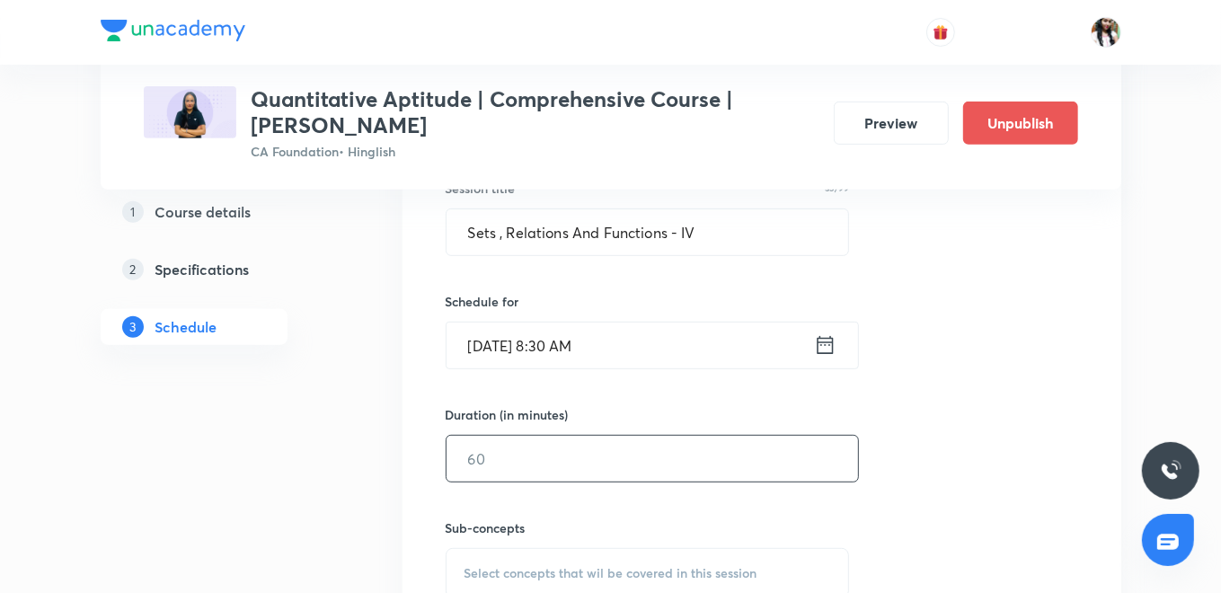
click at [613, 445] on input "text" at bounding box center [653, 459] width 412 height 46
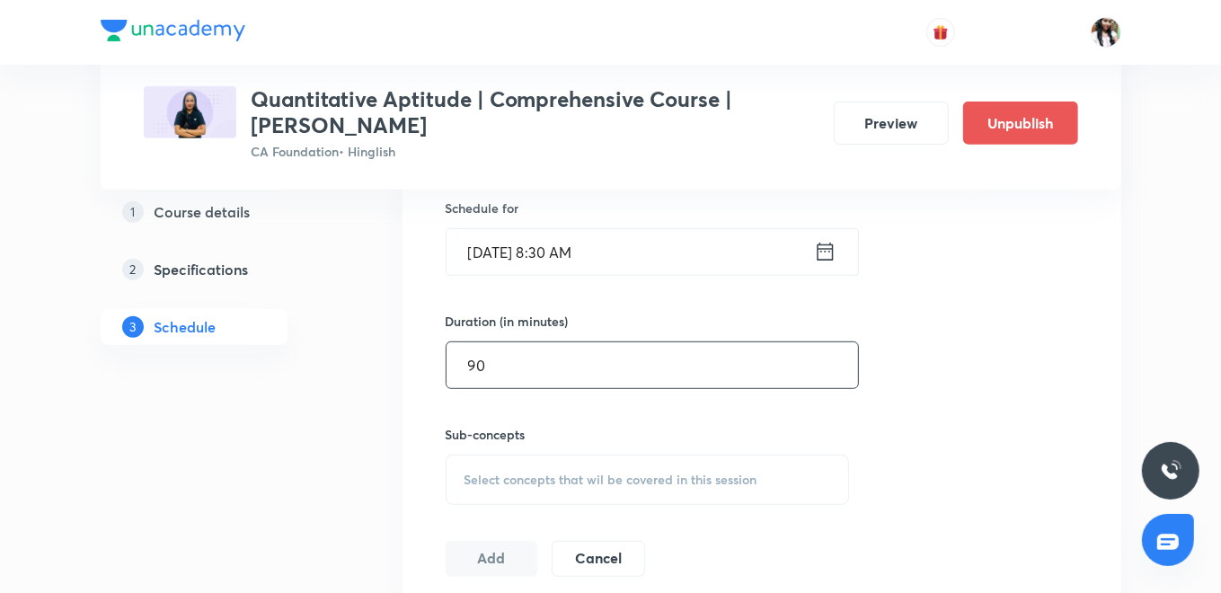
scroll to position [696, 0]
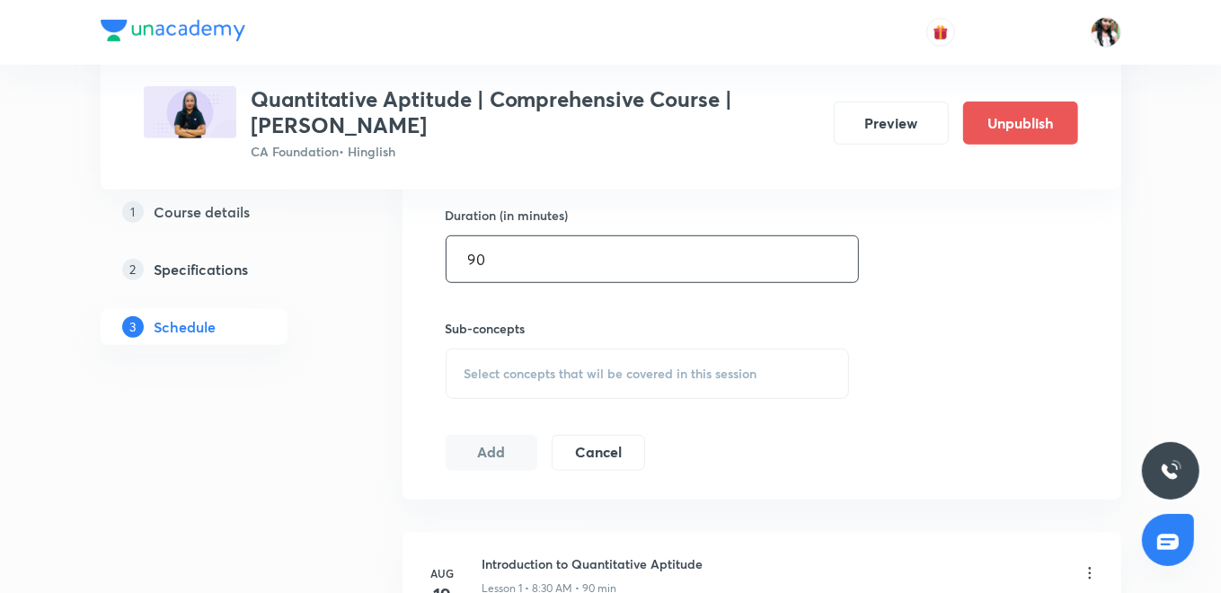
type input "90"
click at [563, 358] on div "Select concepts that wil be covered in this session" at bounding box center [648, 374] width 404 height 50
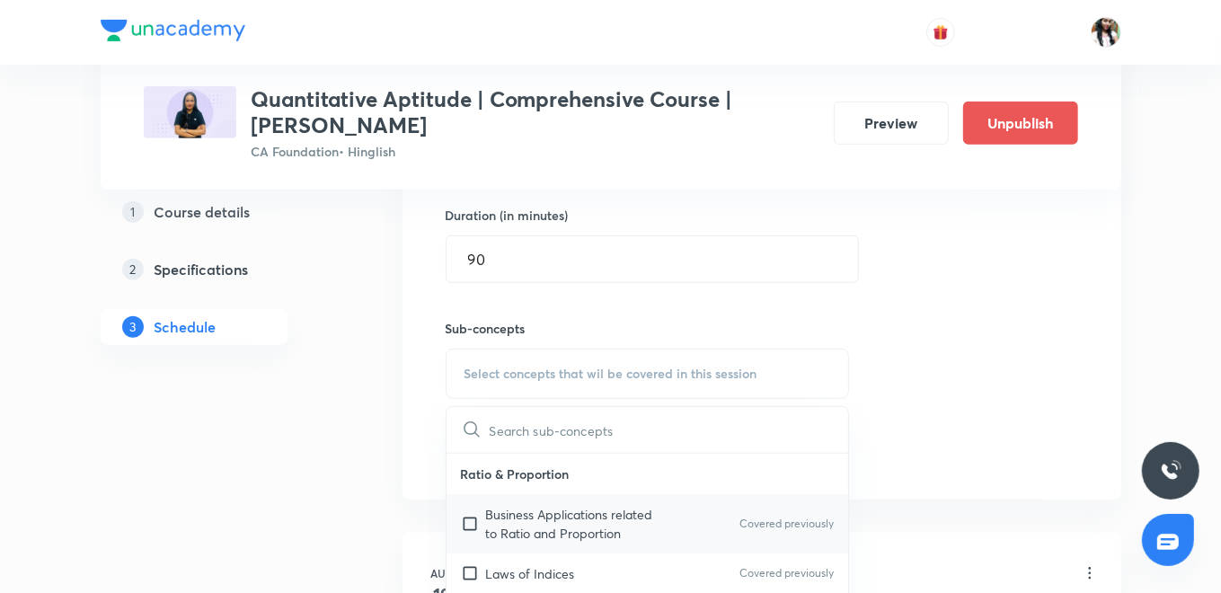
click at [554, 505] on p "Business Applications related to Ratio and Proportion" at bounding box center [577, 524] width 182 height 38
checkbox input "true"
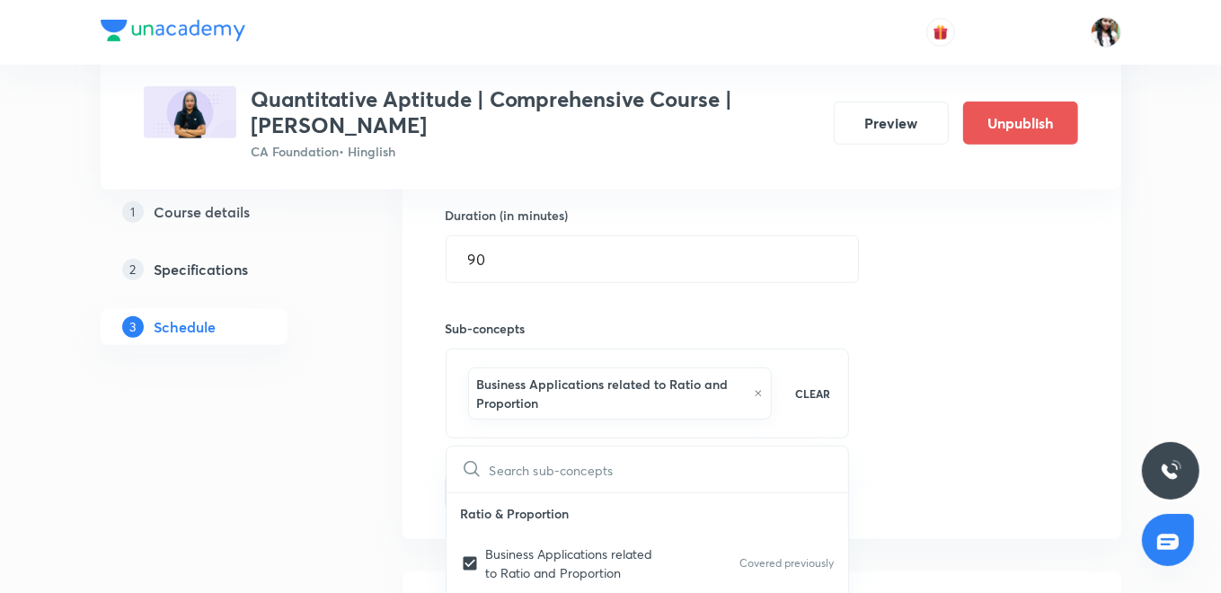
click at [430, 441] on div "Session 47 Live class Quiz Recorded classes Session title 35/99 Sets , Relation…" at bounding box center [762, 184] width 719 height 710
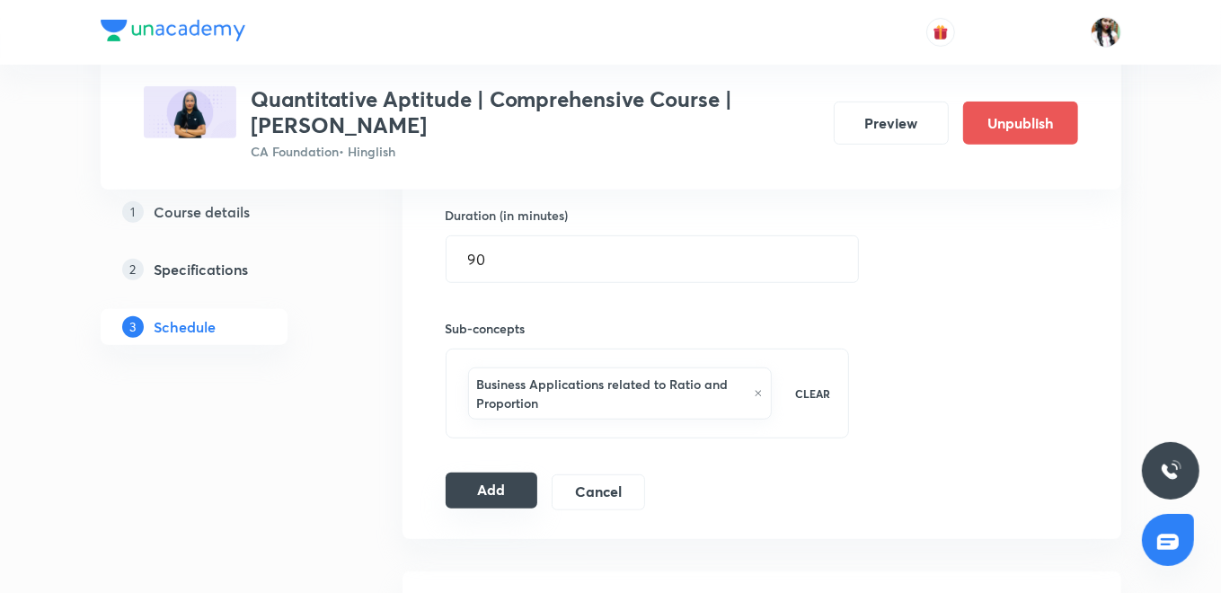
click at [491, 483] on button "Add" at bounding box center [492, 491] width 93 height 36
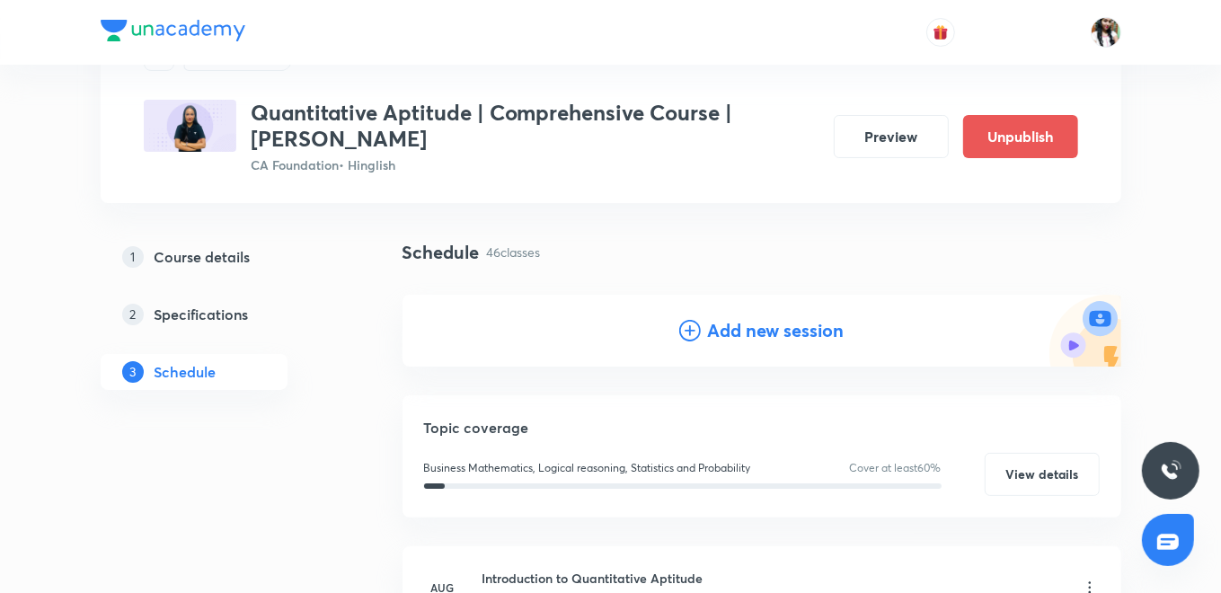
scroll to position [0, 0]
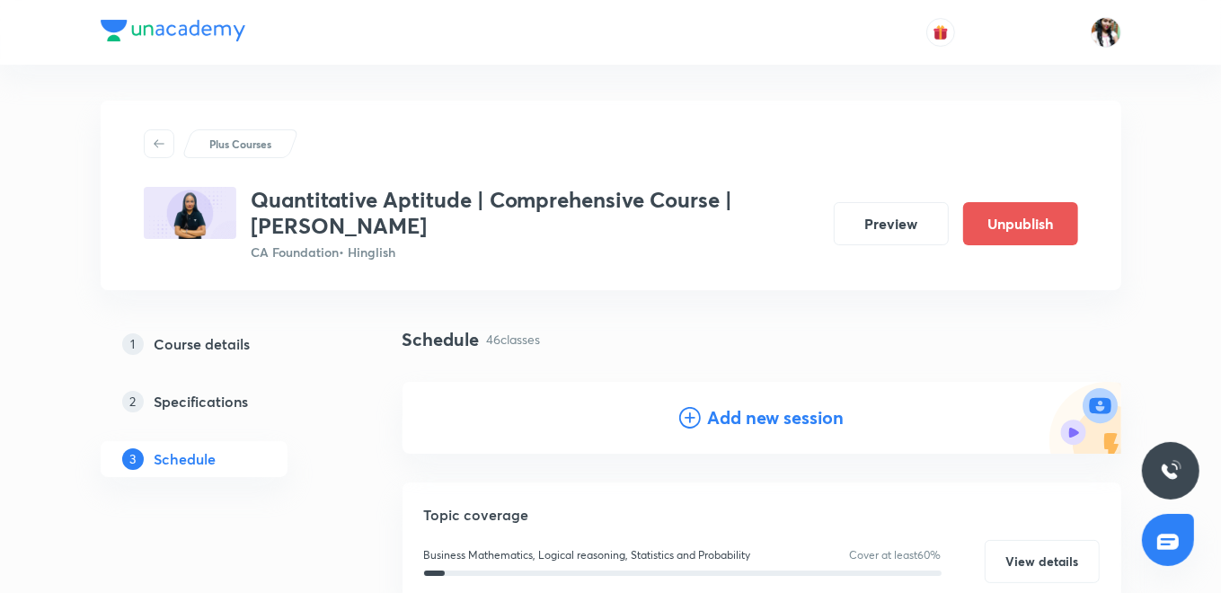
click at [755, 407] on h4 "Add new session" at bounding box center [776, 417] width 137 height 27
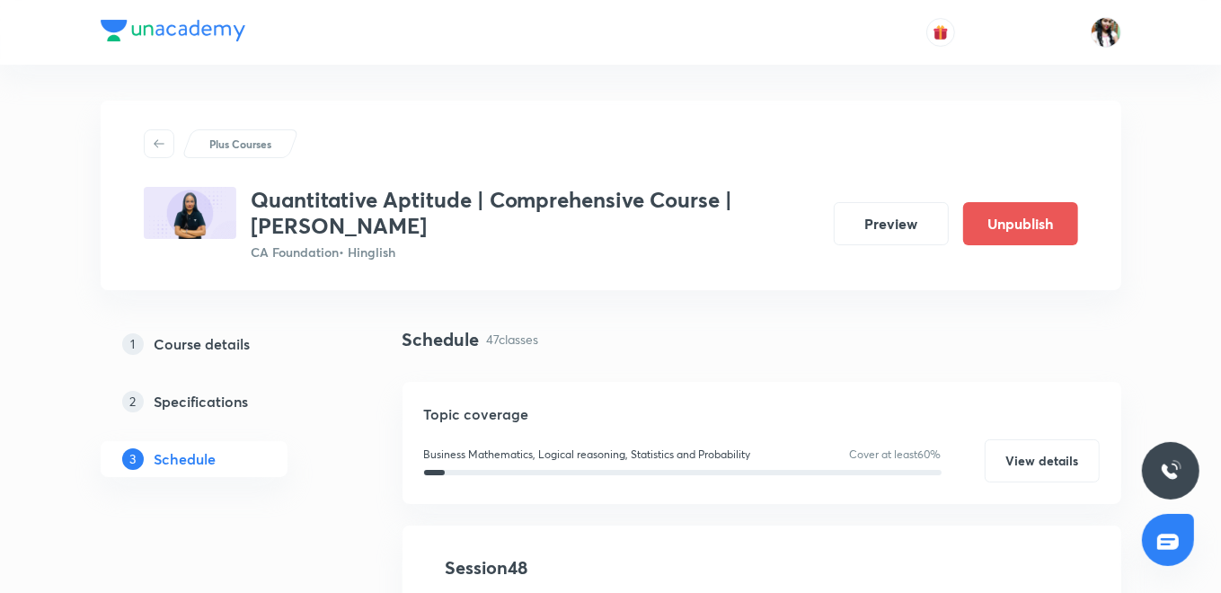
scroll to position [399, 0]
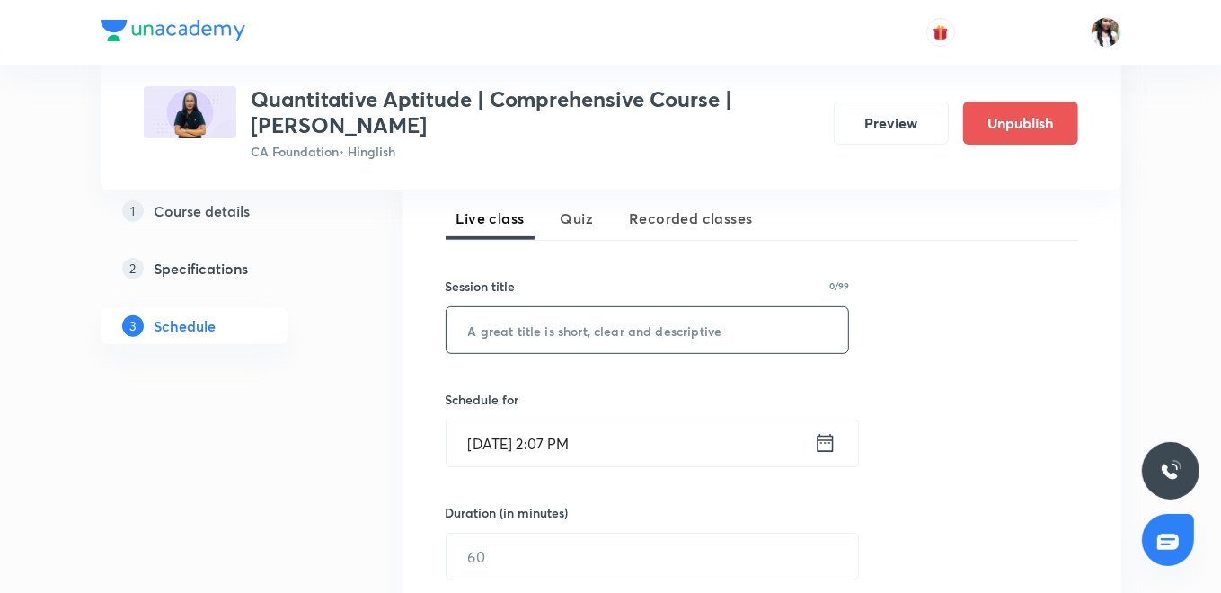
paste input "Sets , Relations And Functions - V"
type input "Sets , Relations And Functions - V"
click at [829, 444] on icon at bounding box center [825, 442] width 22 height 25
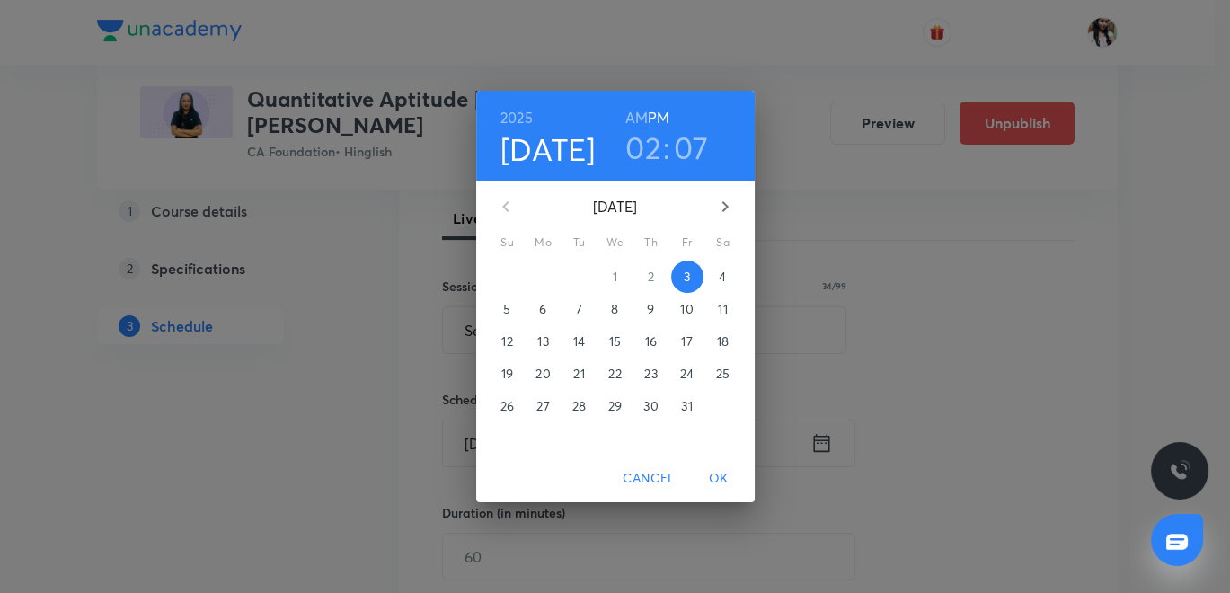
click at [611, 341] on p "15" at bounding box center [615, 341] width 12 height 18
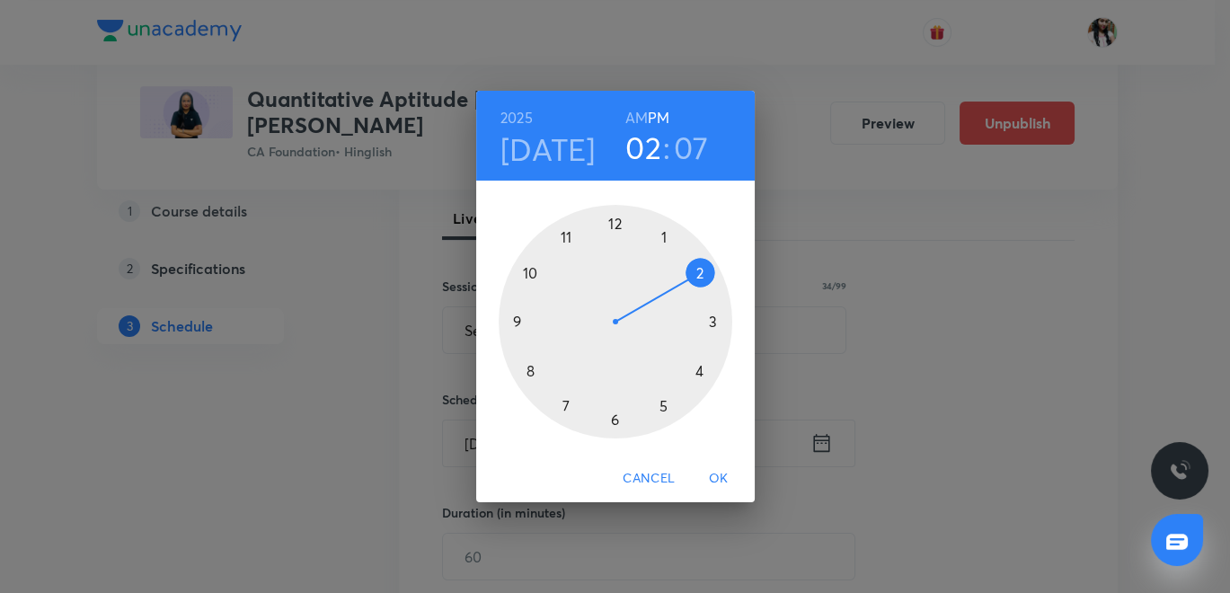
click at [638, 120] on h6 "AM" at bounding box center [636, 117] width 22 height 25
click at [531, 373] on div at bounding box center [616, 322] width 234 height 234
click at [616, 421] on div at bounding box center [616, 322] width 234 height 234
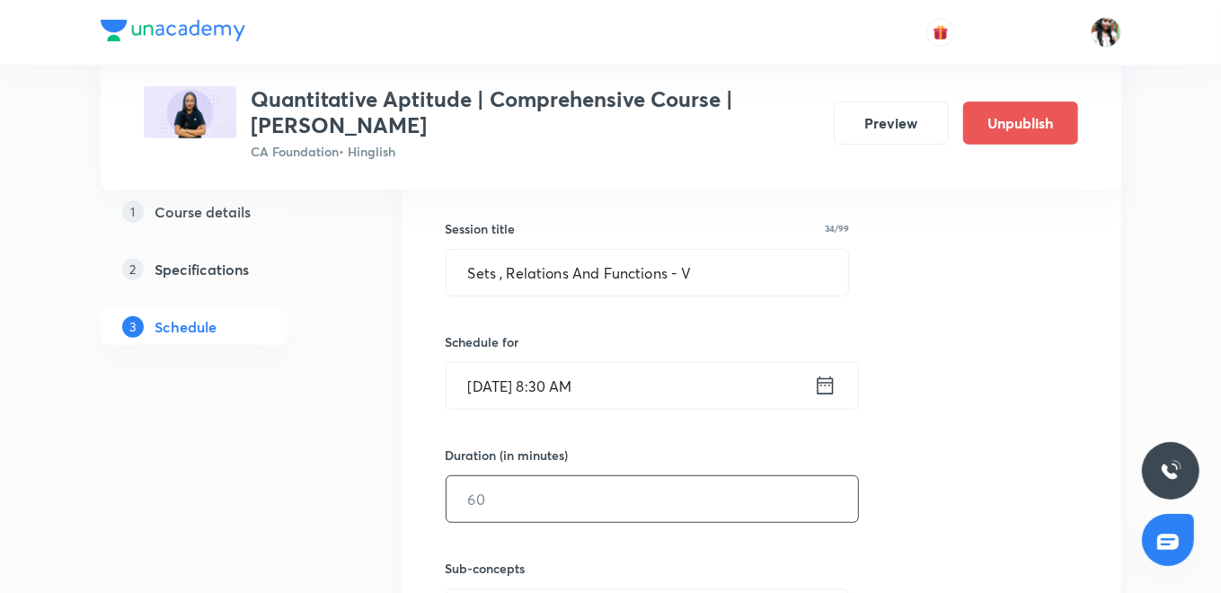
scroll to position [499, 0]
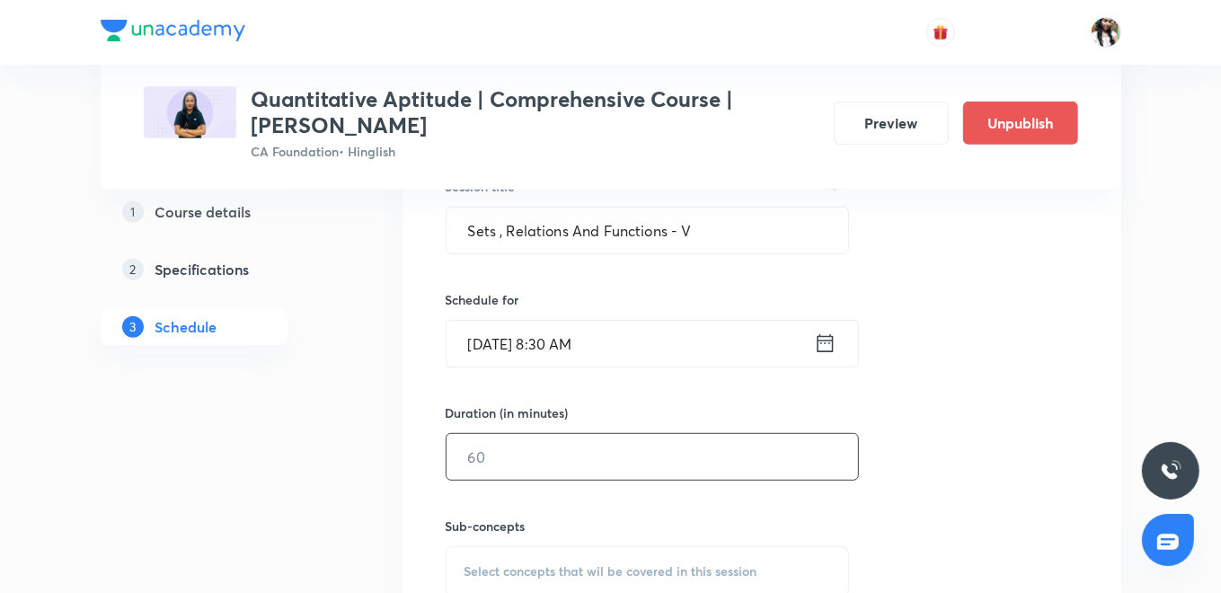
click at [598, 465] on input "text" at bounding box center [653, 457] width 412 height 46
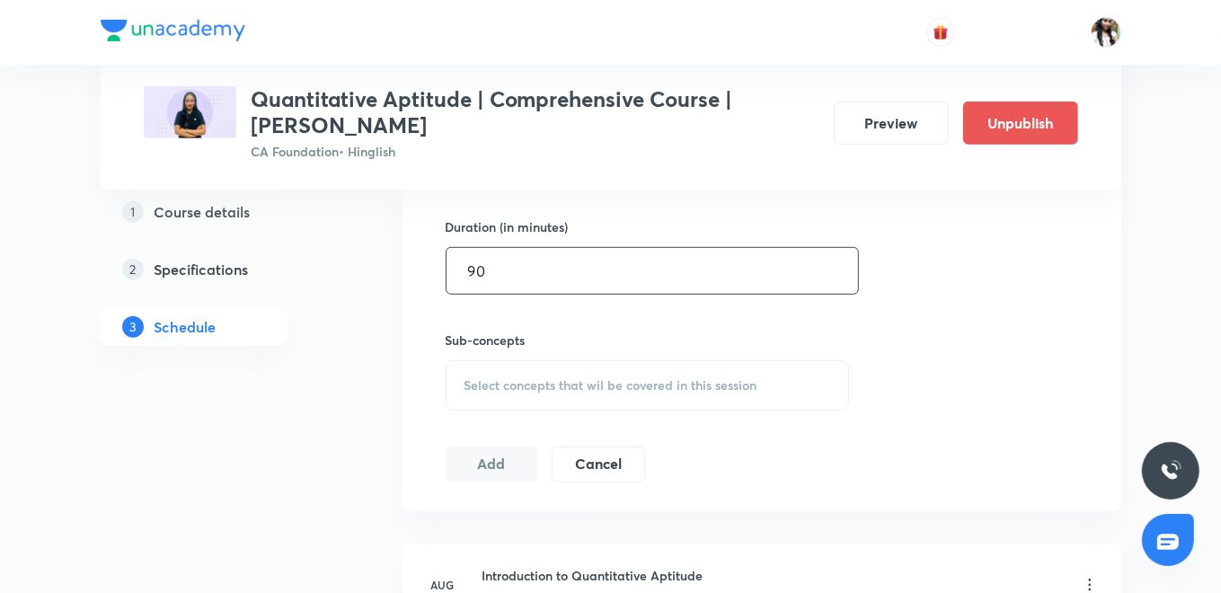
scroll to position [798, 0]
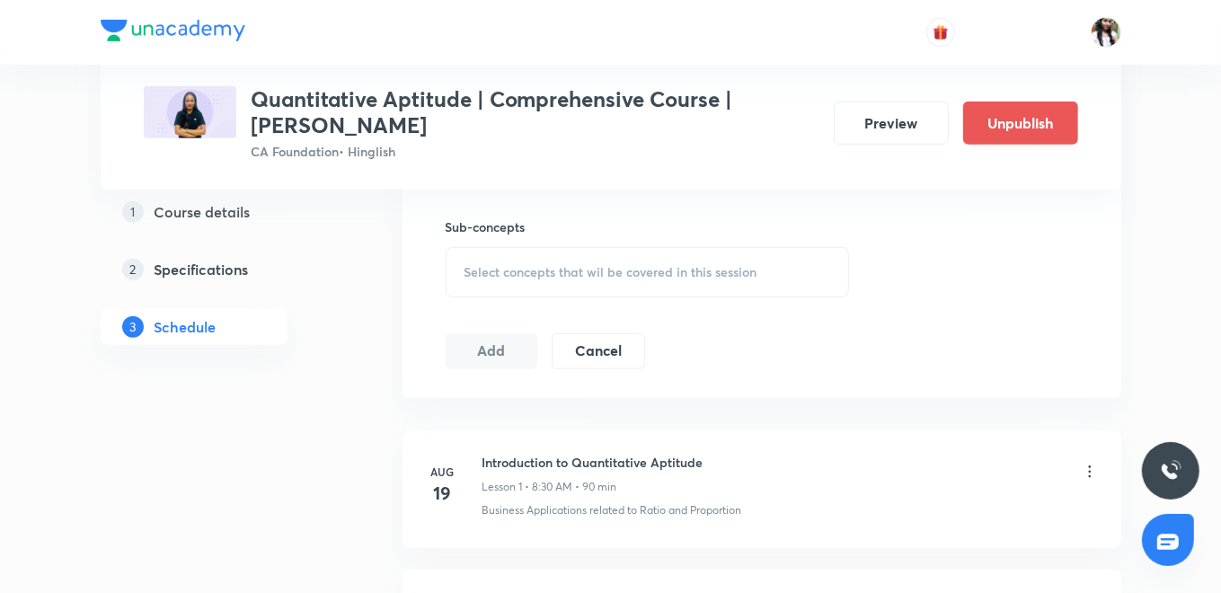
type input "90"
click at [552, 274] on span "Select concepts that wil be covered in this session" at bounding box center [611, 272] width 293 height 14
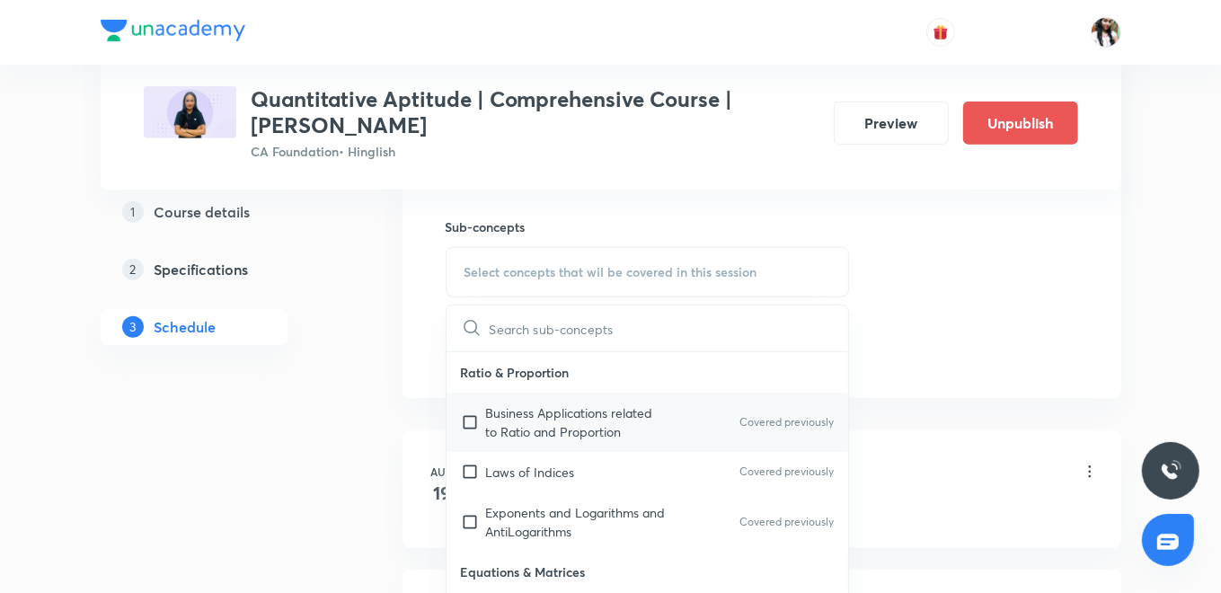
click at [531, 412] on p "Business Applications related to Ratio and Proportion" at bounding box center [577, 422] width 182 height 38
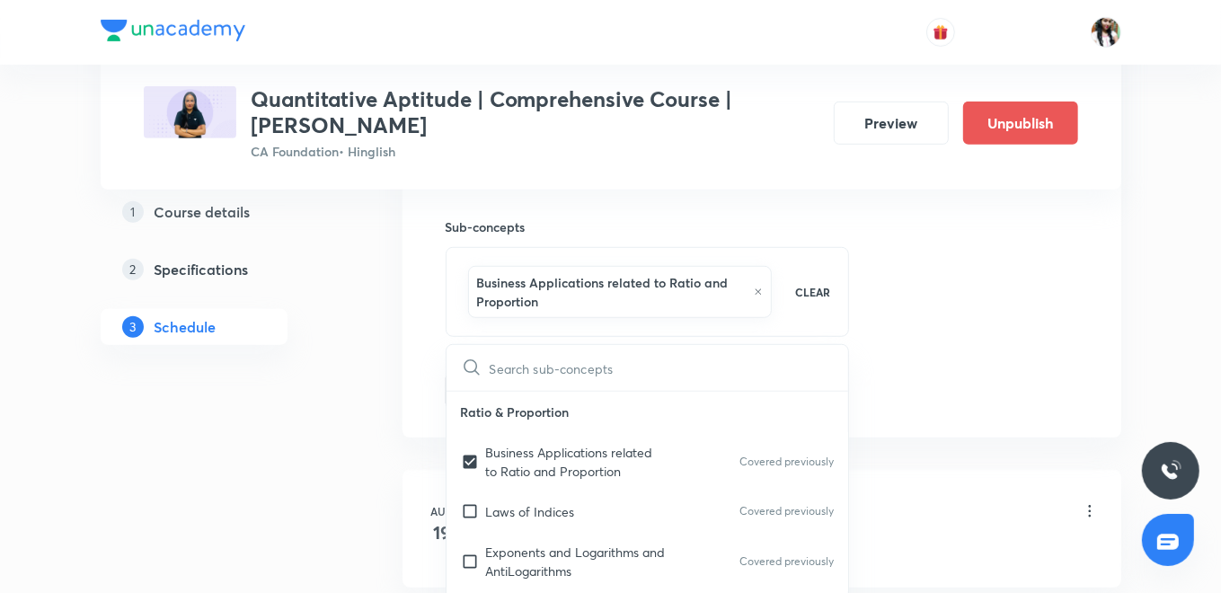
checkbox input "true"
drag, startPoint x: 415, startPoint y: 365, endPoint x: 454, endPoint y: 375, distance: 39.9
click at [415, 364] on div "Session 48 Live class Quiz Recorded classes Session title 34/99 Sets , Relation…" at bounding box center [762, 83] width 719 height 710
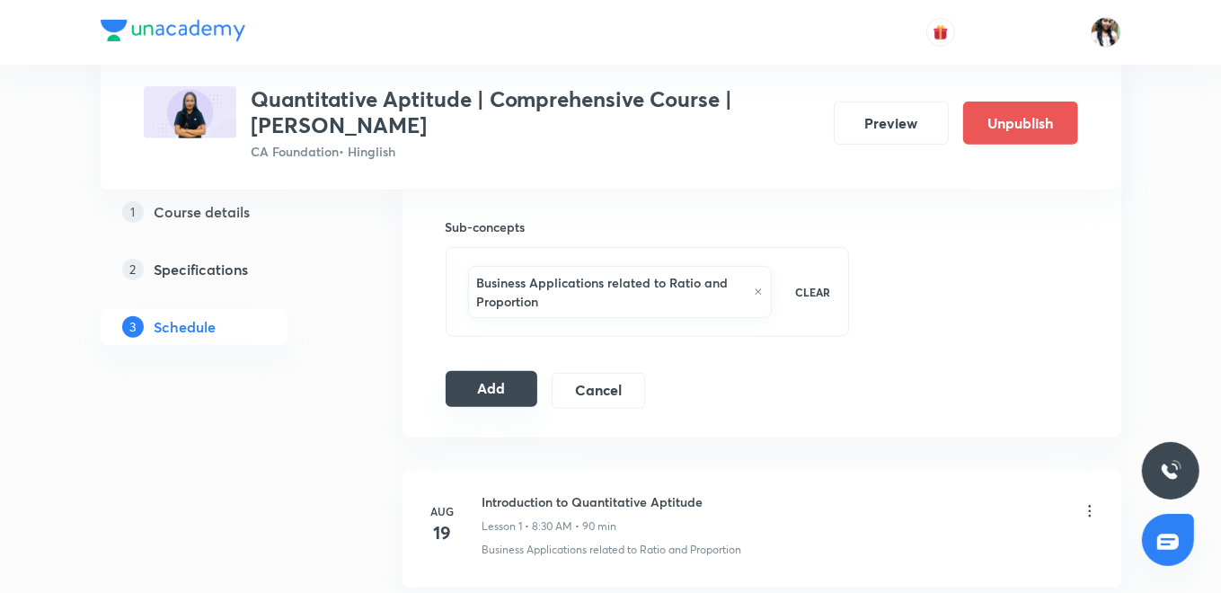
click at [474, 379] on button "Add" at bounding box center [492, 389] width 93 height 36
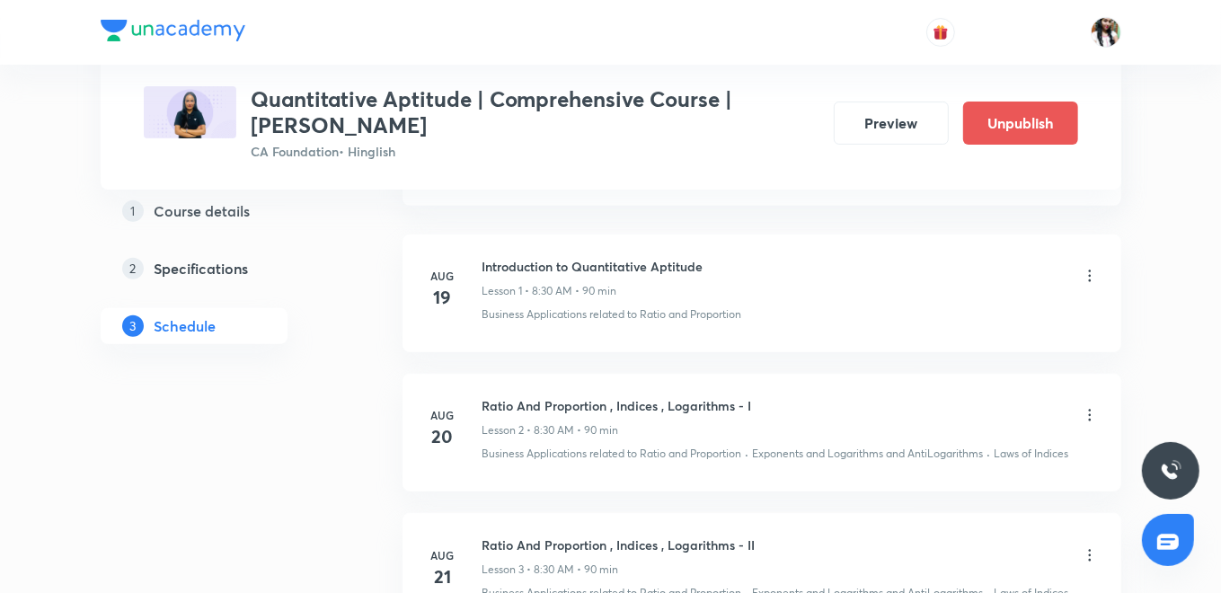
scroll to position [0, 0]
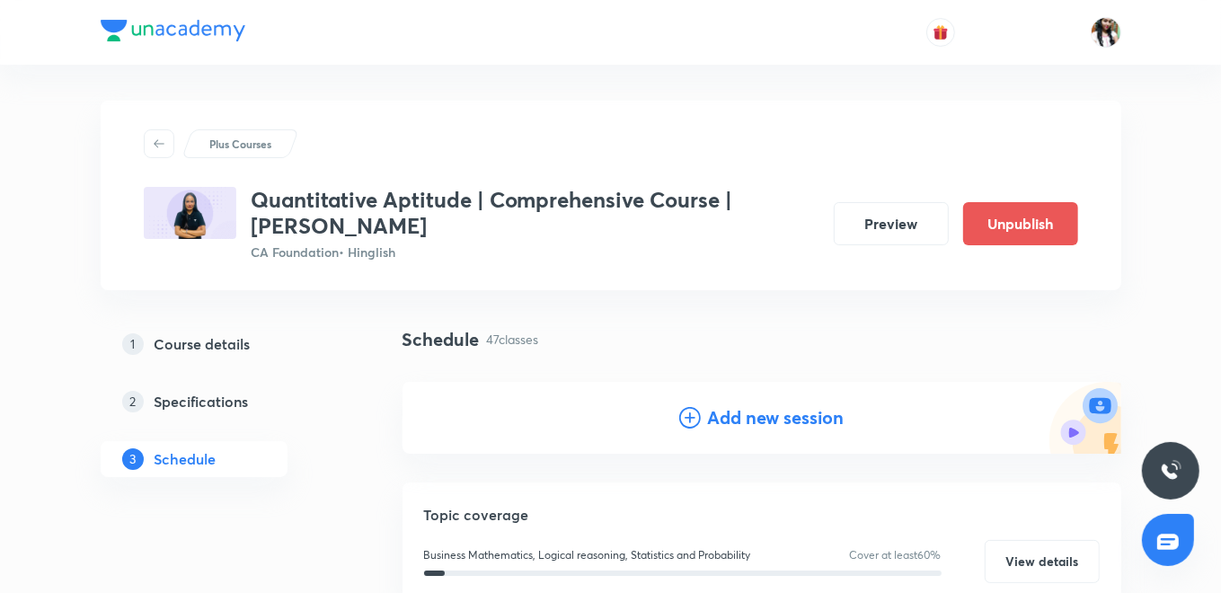
click at [696, 408] on icon at bounding box center [690, 418] width 22 height 22
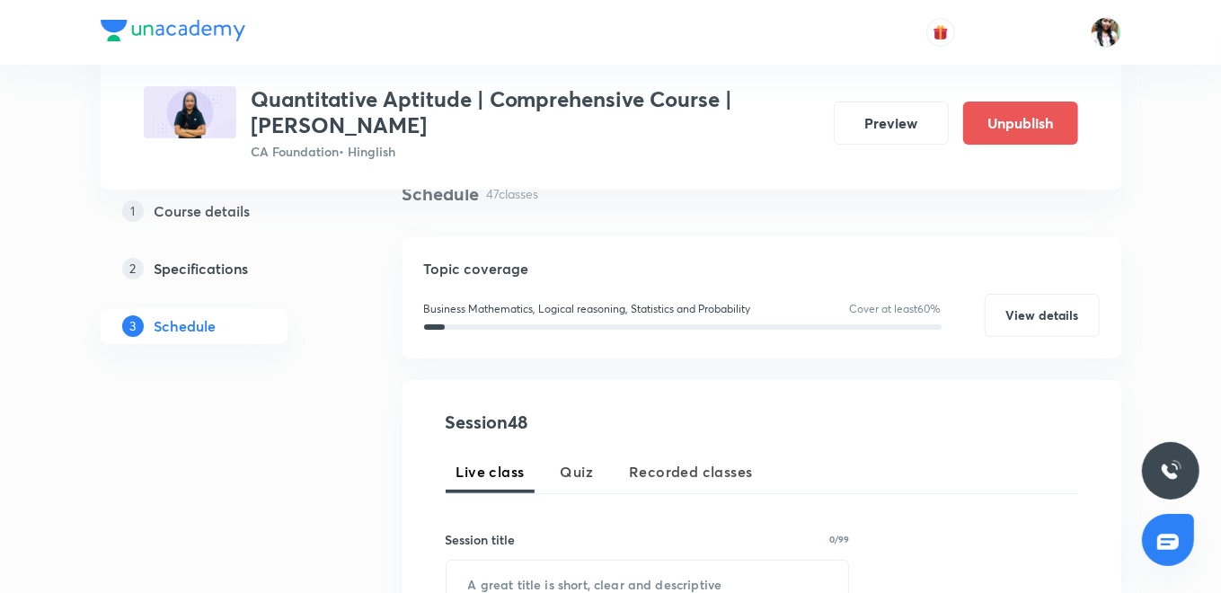
scroll to position [399, 0]
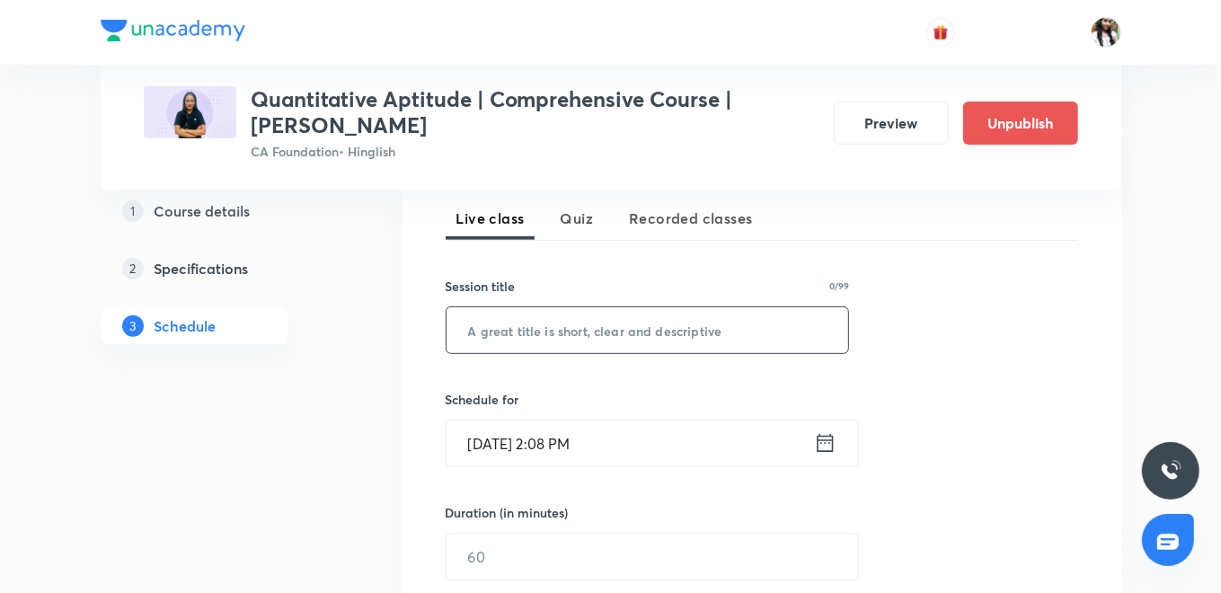
paste input "Sets , Relations And Functions - VI"
type input "Sets , Relations And Functions - VI"
click at [829, 446] on icon at bounding box center [825, 442] width 22 height 25
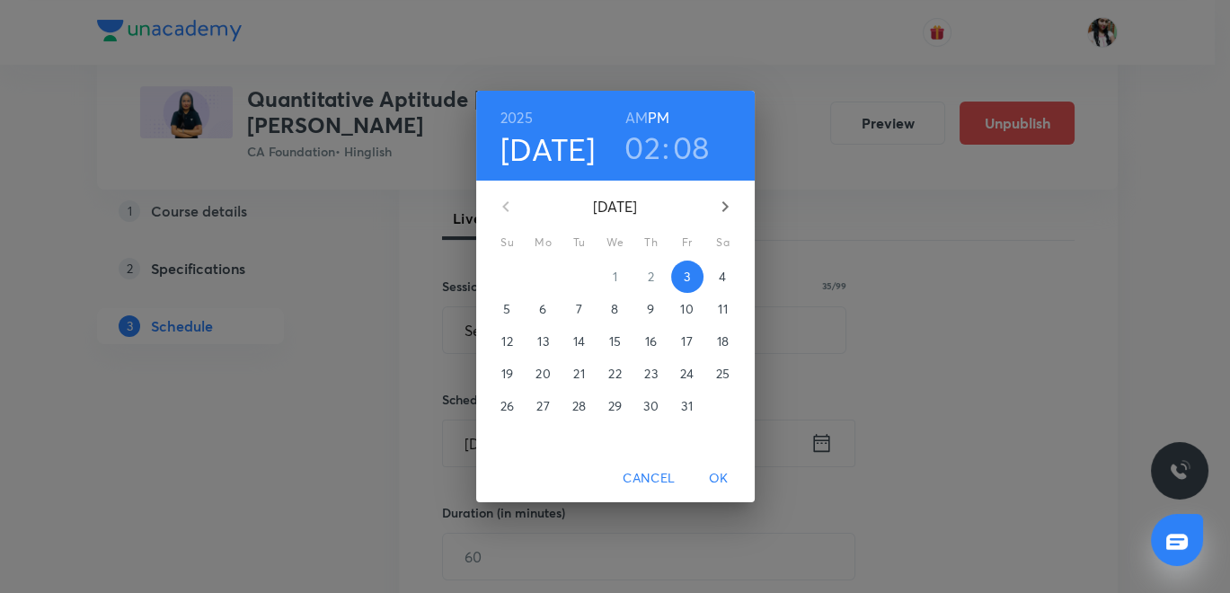
click at [640, 334] on span "16" at bounding box center [651, 341] width 32 height 18
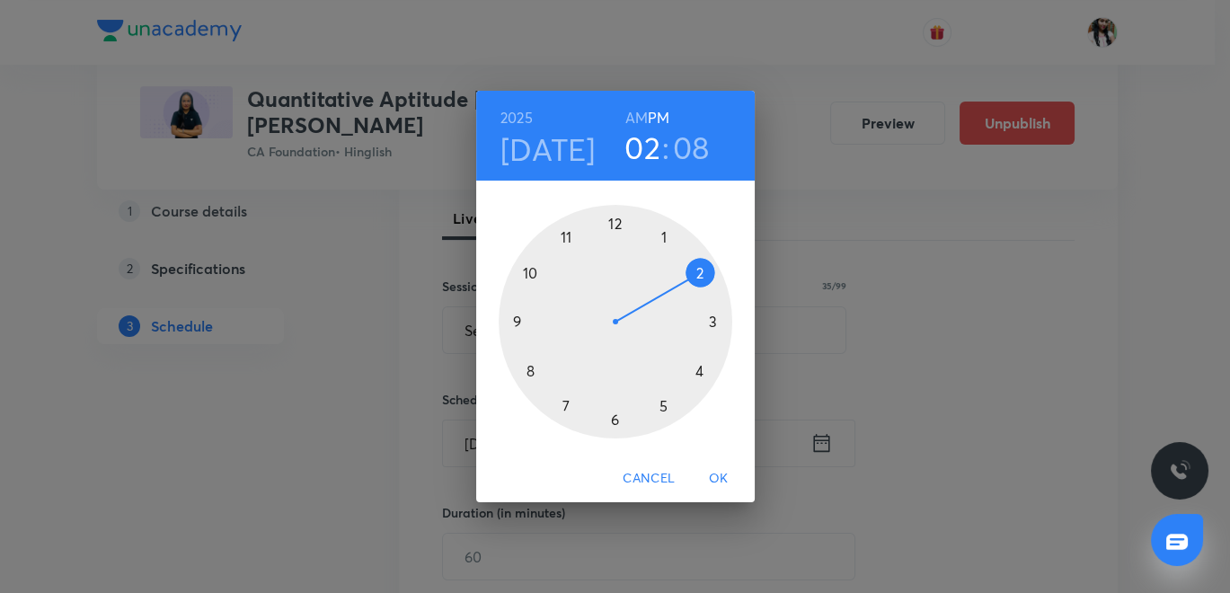
click at [634, 119] on h6 "AM" at bounding box center [636, 117] width 22 height 25
click at [529, 367] on div at bounding box center [616, 322] width 234 height 234
click at [611, 416] on div at bounding box center [616, 322] width 234 height 234
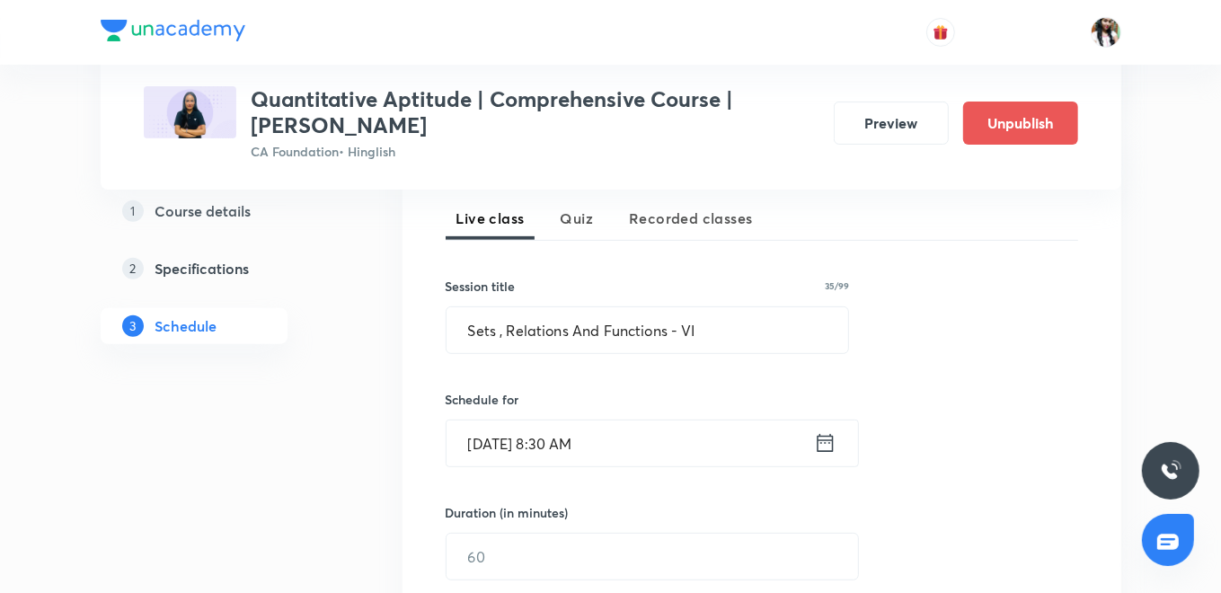
scroll to position [499, 0]
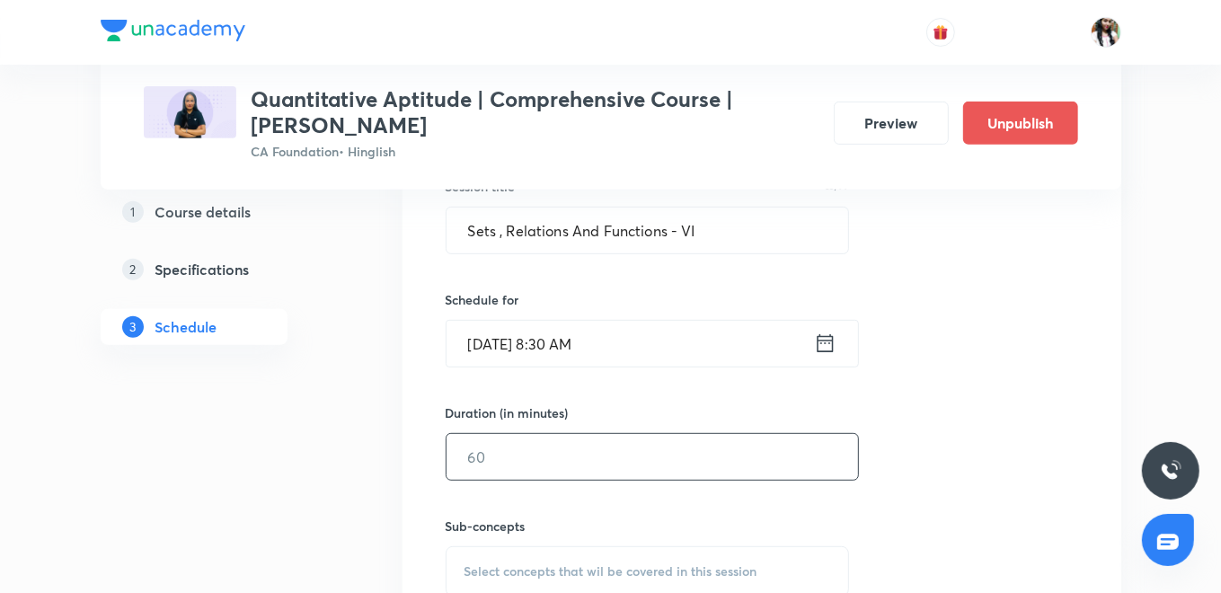
click at [605, 457] on input "text" at bounding box center [653, 457] width 412 height 46
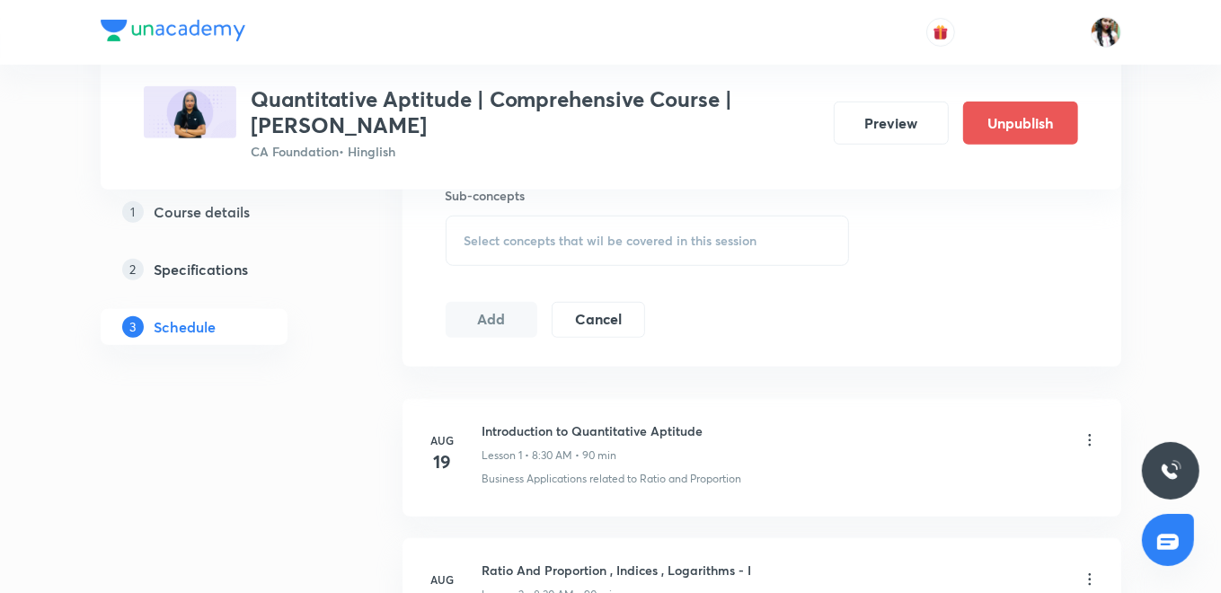
scroll to position [798, 0]
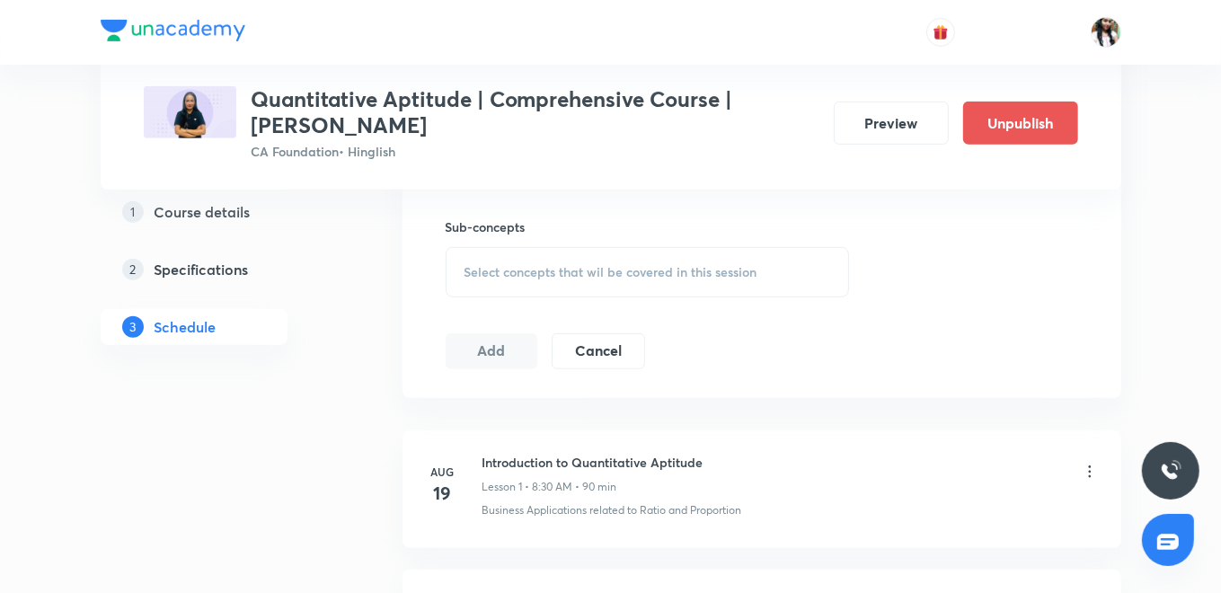
type input "90"
click at [552, 279] on div "Select concepts that wil be covered in this session" at bounding box center [648, 272] width 404 height 50
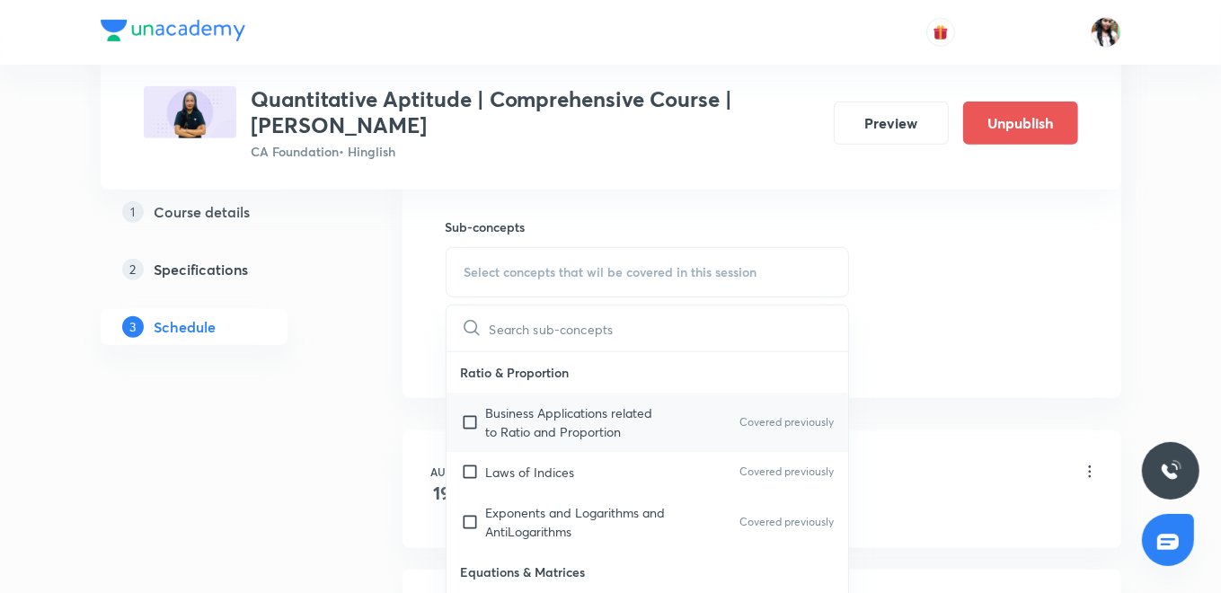
click at [548, 434] on p "Business Applications related to Ratio and Proportion" at bounding box center [577, 422] width 182 height 38
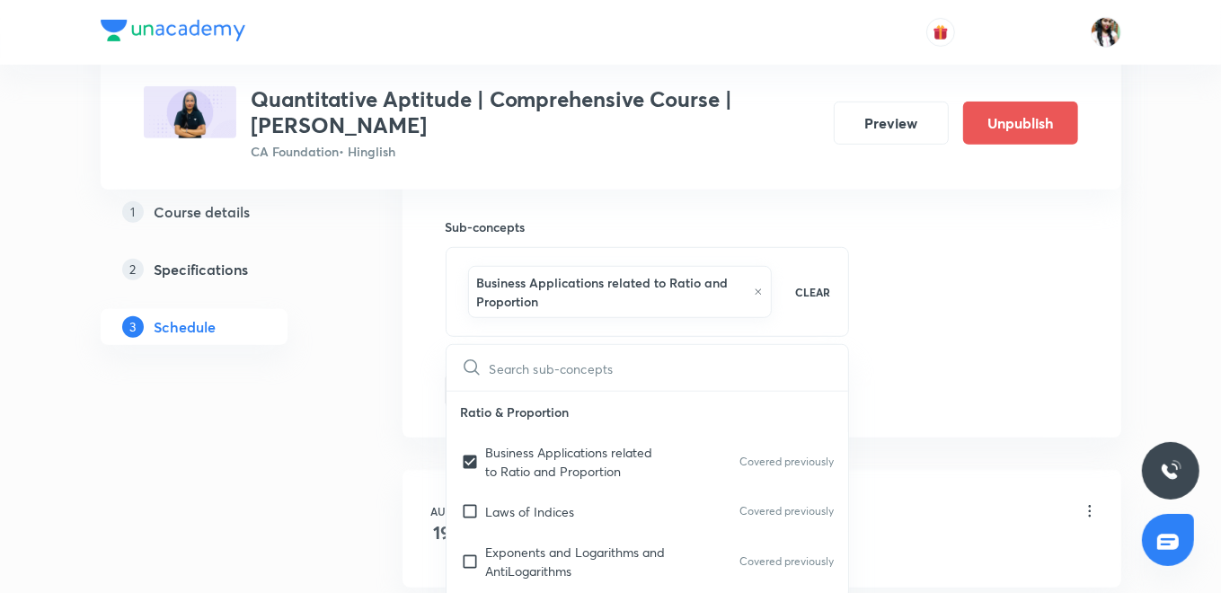
checkbox input "true"
click at [414, 367] on div "Session 49 Live class Quiz Recorded classes Session title 35/99 Sets , Relation…" at bounding box center [762, 83] width 719 height 710
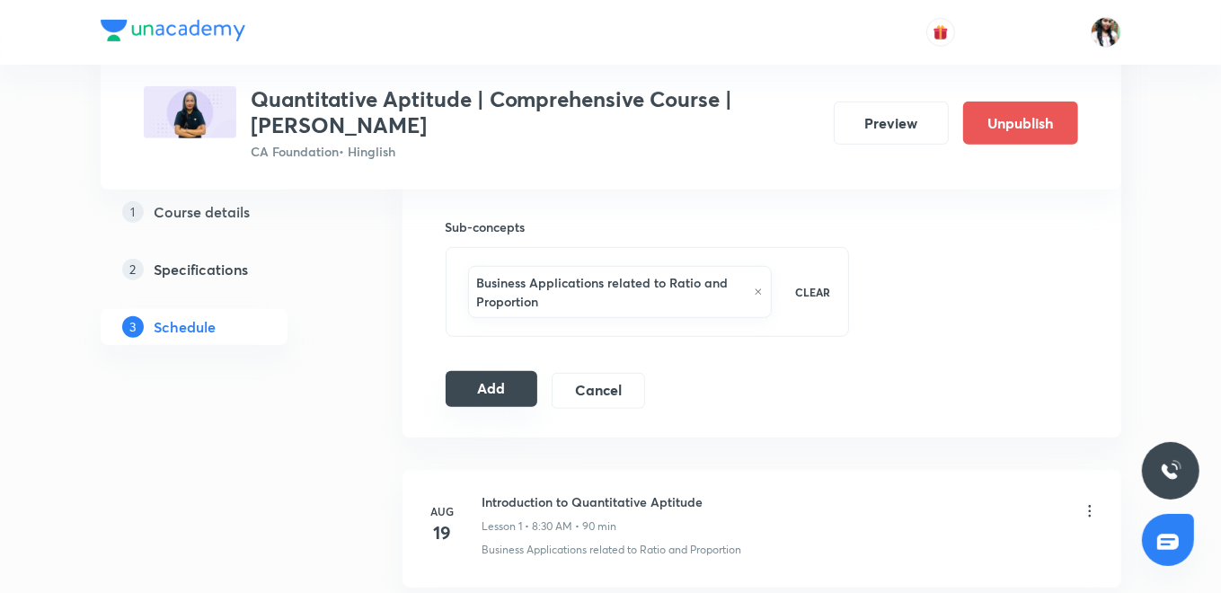
click at [495, 377] on button "Add" at bounding box center [492, 389] width 93 height 36
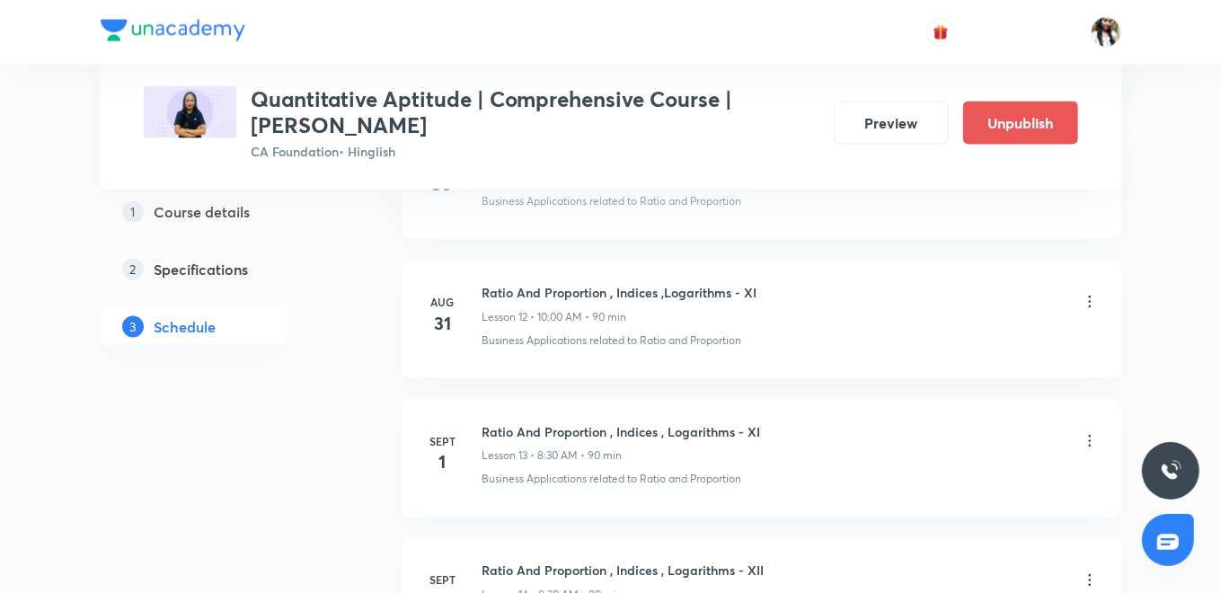
scroll to position [0, 0]
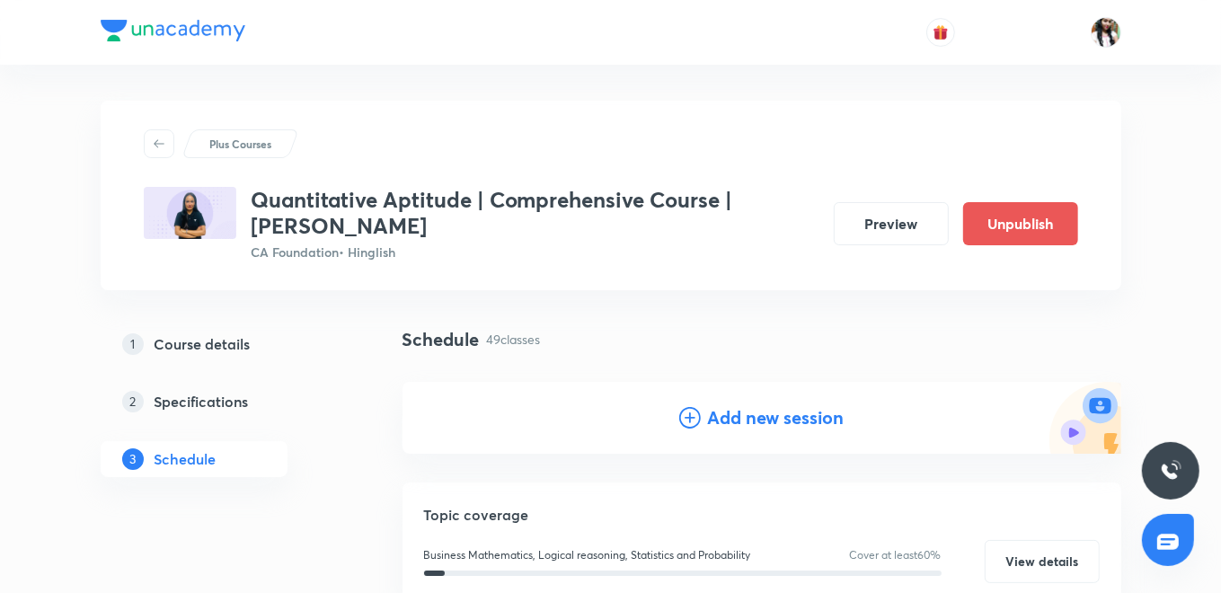
click at [795, 416] on h4 "Add new session" at bounding box center [776, 417] width 137 height 27
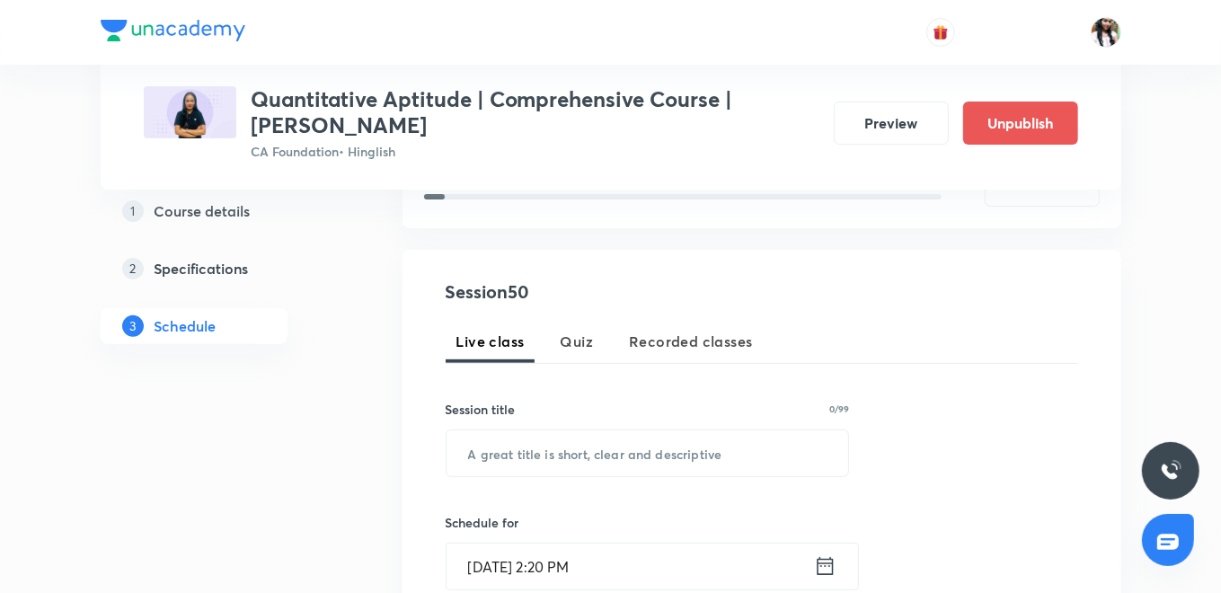
scroll to position [299, 0]
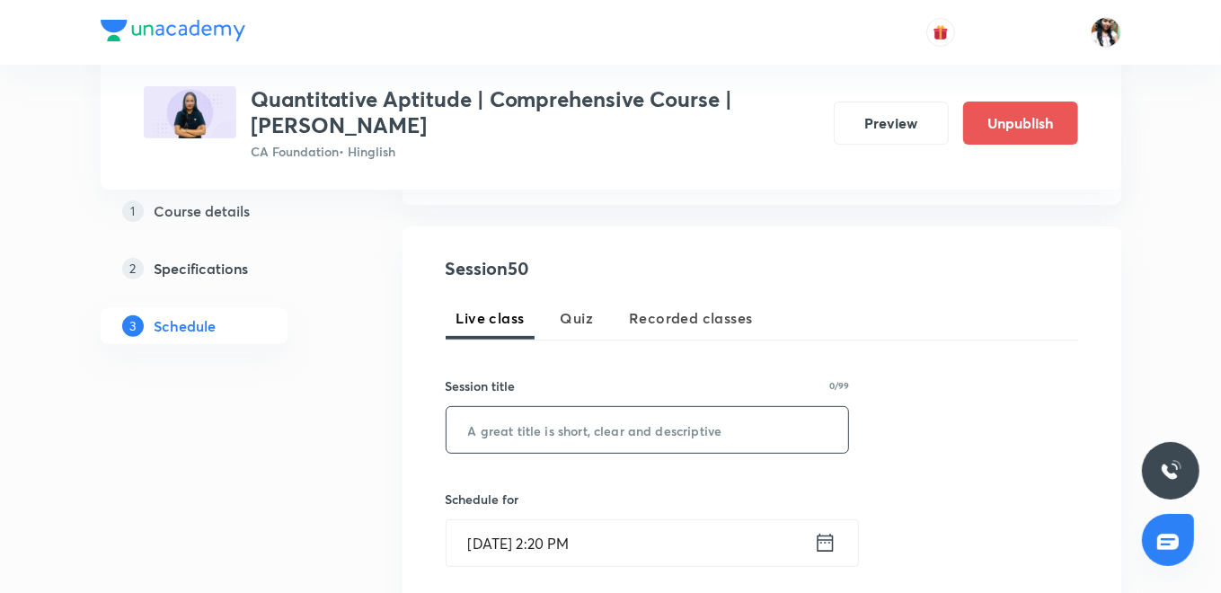
paste input "Sets , Relations And Functions - VII"
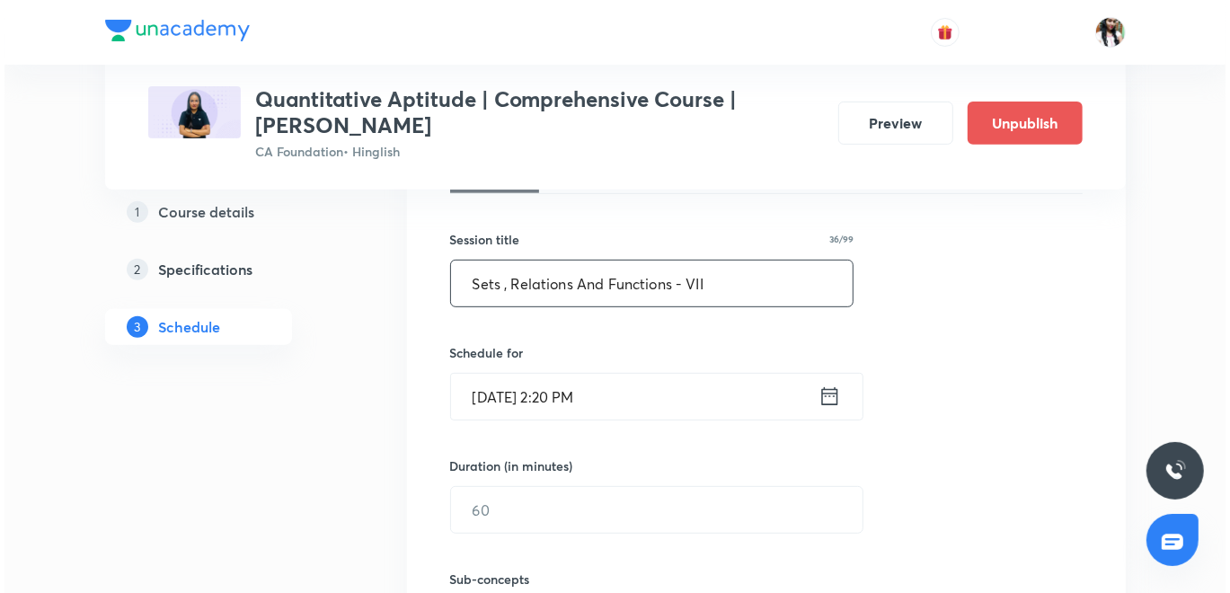
scroll to position [499, 0]
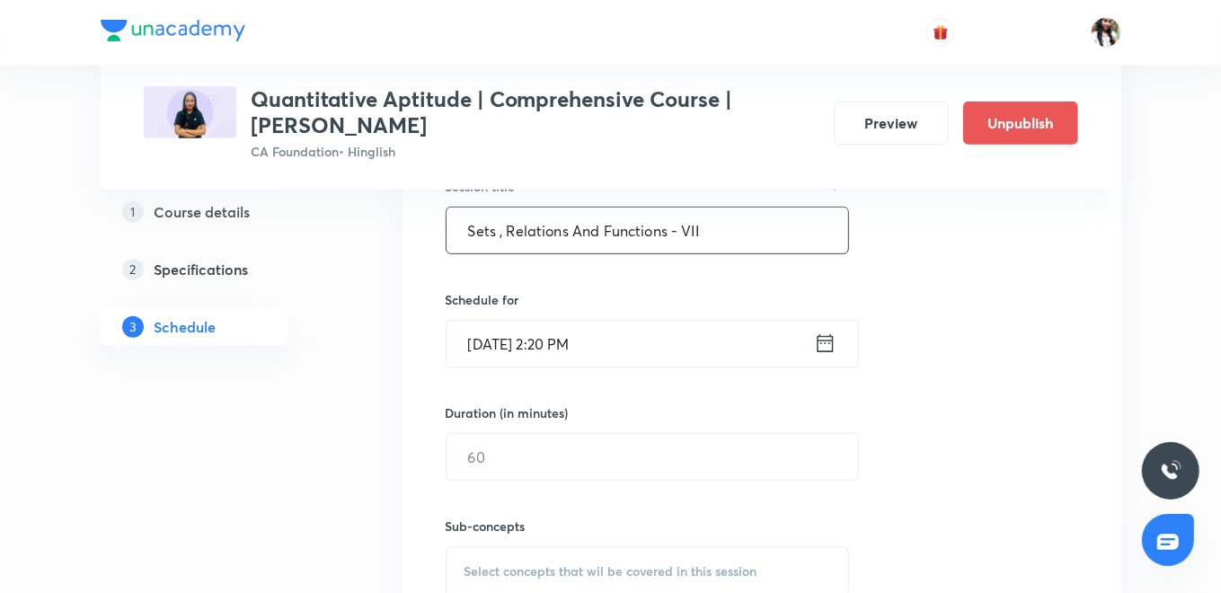
type input "Sets , Relations And Functions - VII"
click at [819, 341] on icon at bounding box center [825, 343] width 22 height 25
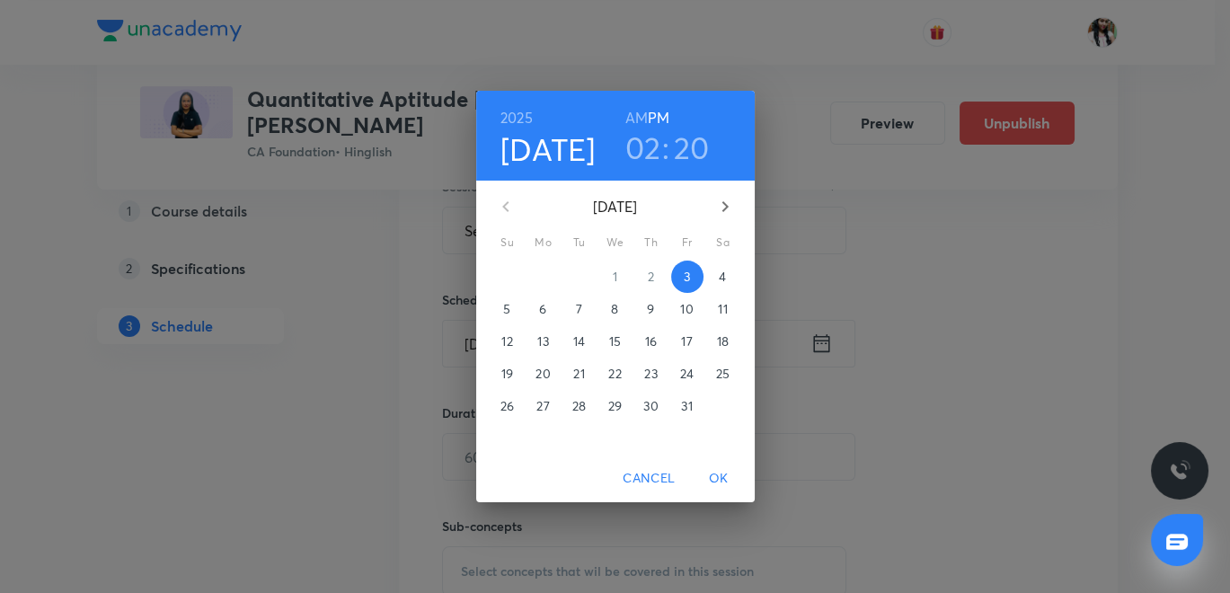
click at [690, 341] on p "17" at bounding box center [686, 341] width 11 height 18
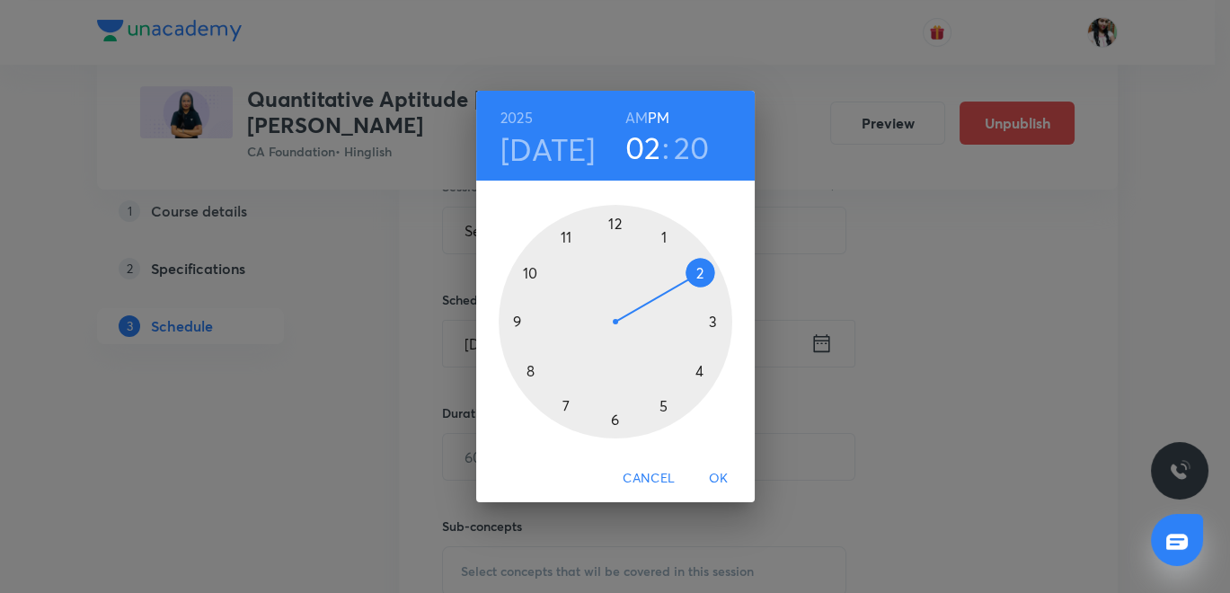
click at [642, 118] on h6 "AM" at bounding box center [636, 117] width 22 height 25
click at [527, 368] on div at bounding box center [616, 322] width 234 height 234
click at [611, 425] on div at bounding box center [616, 322] width 234 height 234
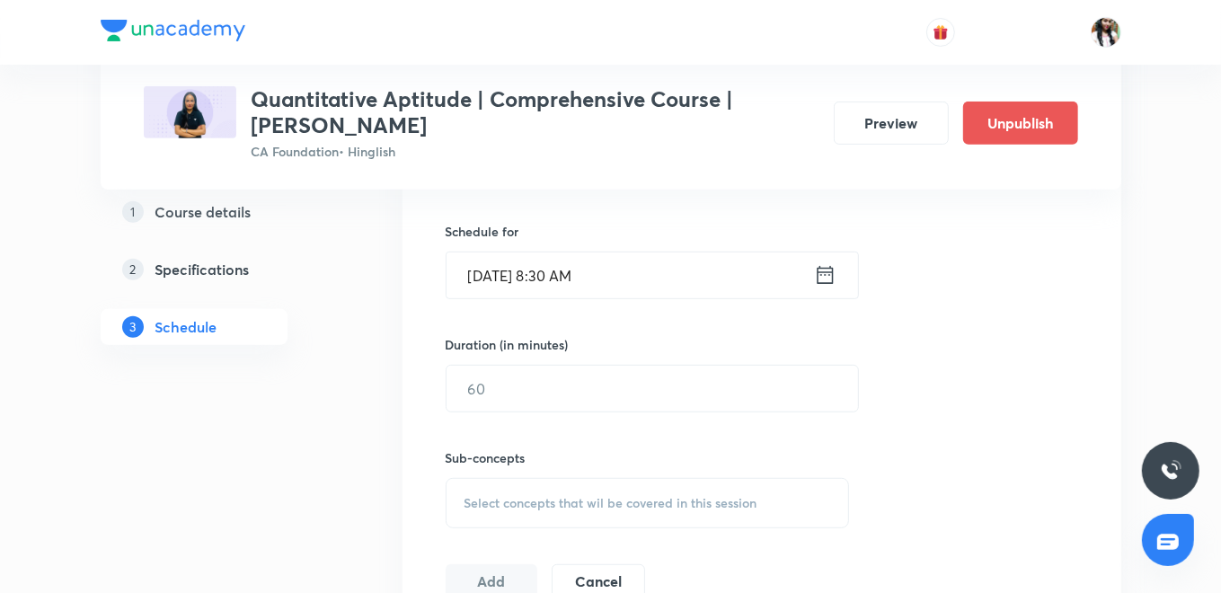
scroll to position [598, 0]
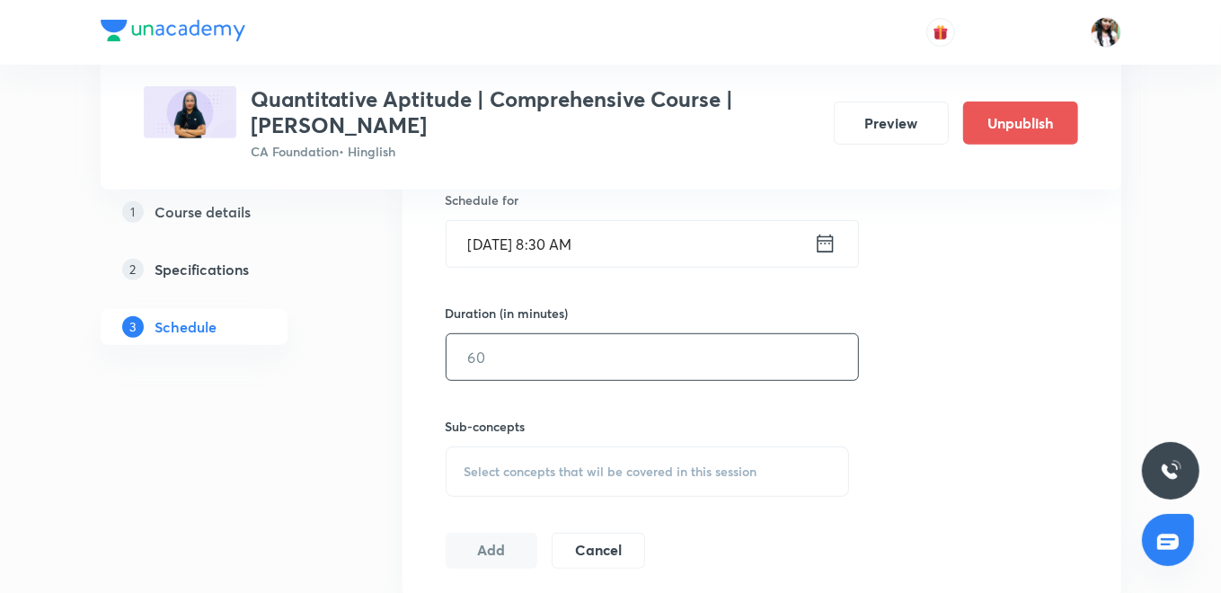
drag, startPoint x: 578, startPoint y: 357, endPoint x: 595, endPoint y: 338, distance: 25.4
click at [578, 356] on input "text" at bounding box center [653, 357] width 412 height 46
type input "90"
click at [579, 451] on div "Select concepts that wil be covered in this session" at bounding box center [648, 472] width 404 height 50
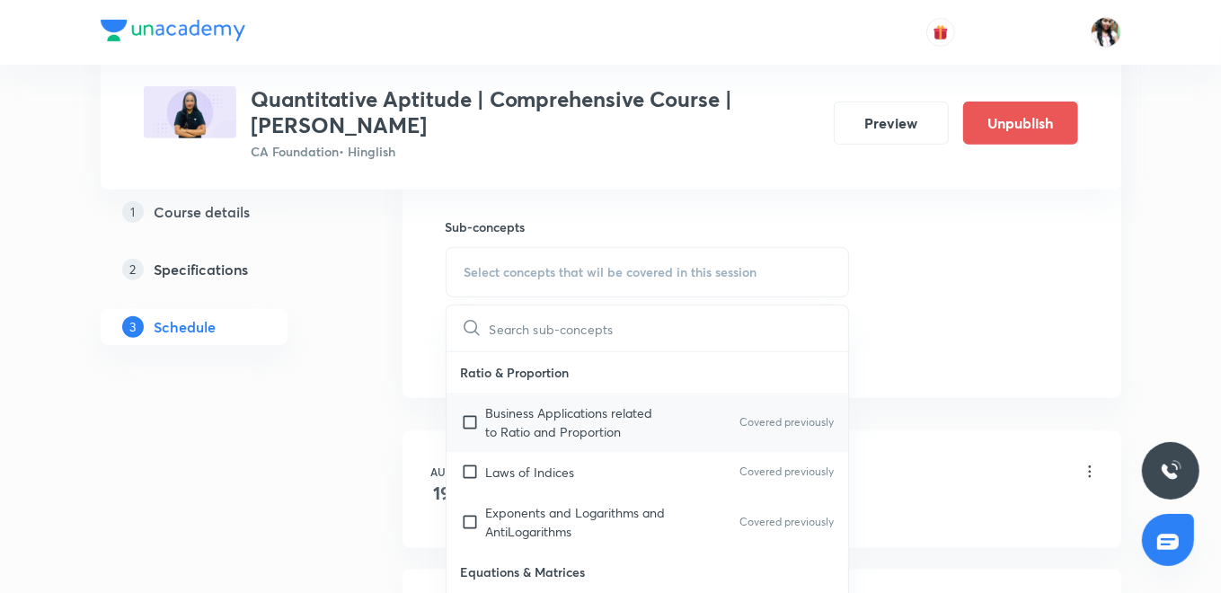
click at [564, 411] on p "Business Applications related to Ratio and Proportion" at bounding box center [577, 422] width 182 height 38
checkbox input "true"
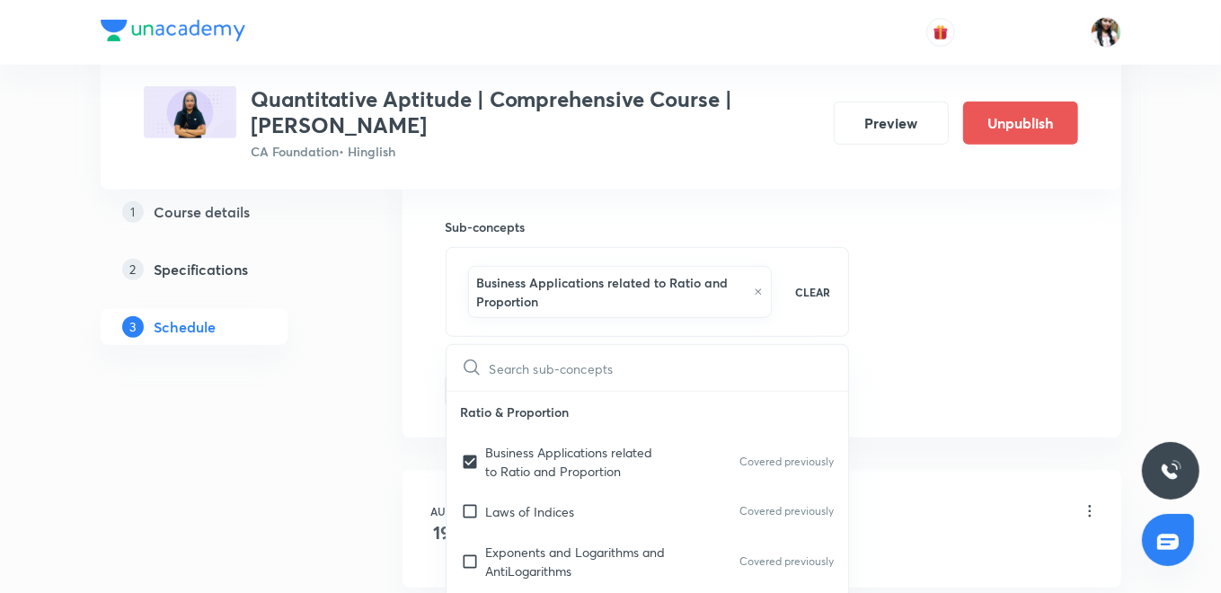
click at [431, 333] on div "Session 50 Live class Quiz Recorded classes Session title 36/99 Sets , Relation…" at bounding box center [762, 83] width 719 height 710
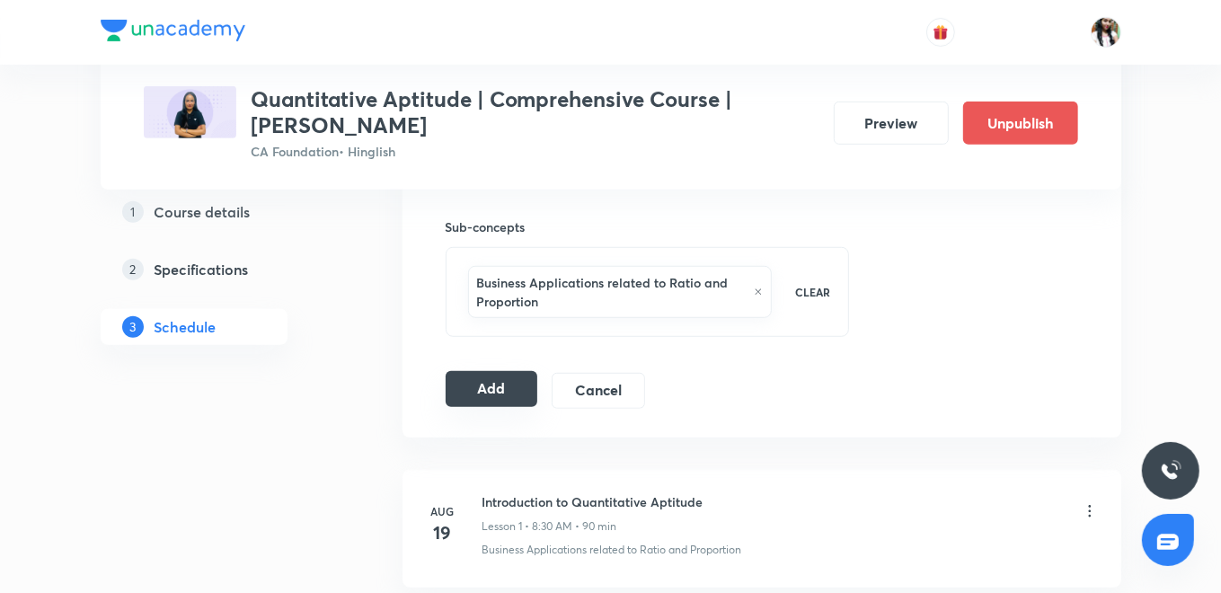
click at [514, 387] on button "Add" at bounding box center [492, 389] width 93 height 36
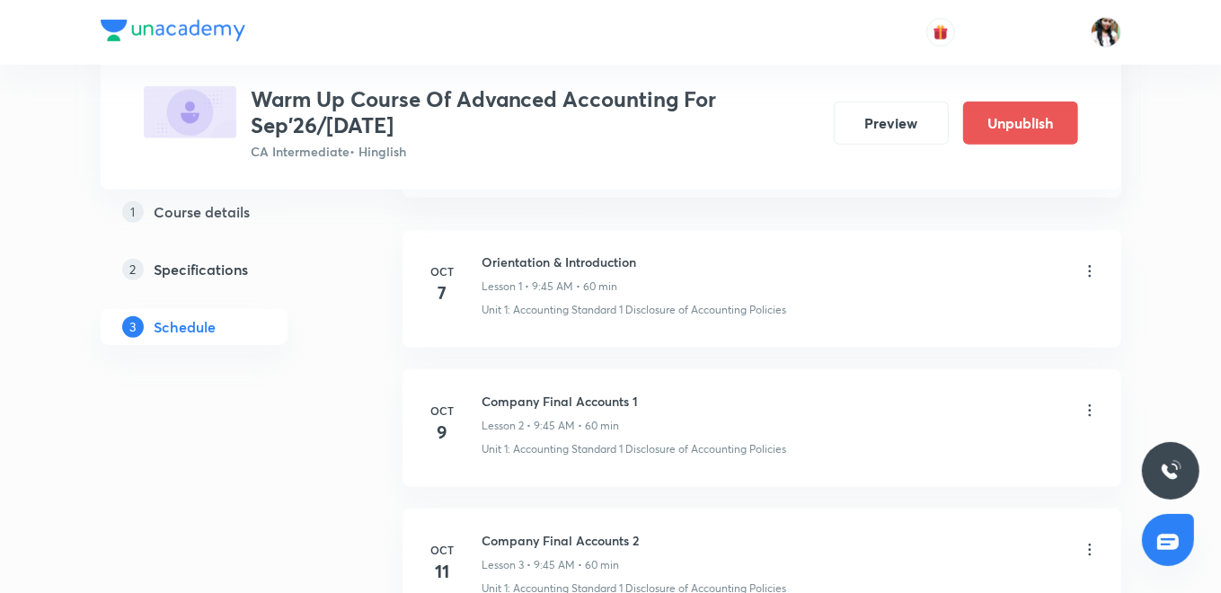
click at [1091, 263] on icon at bounding box center [1090, 271] width 18 height 18
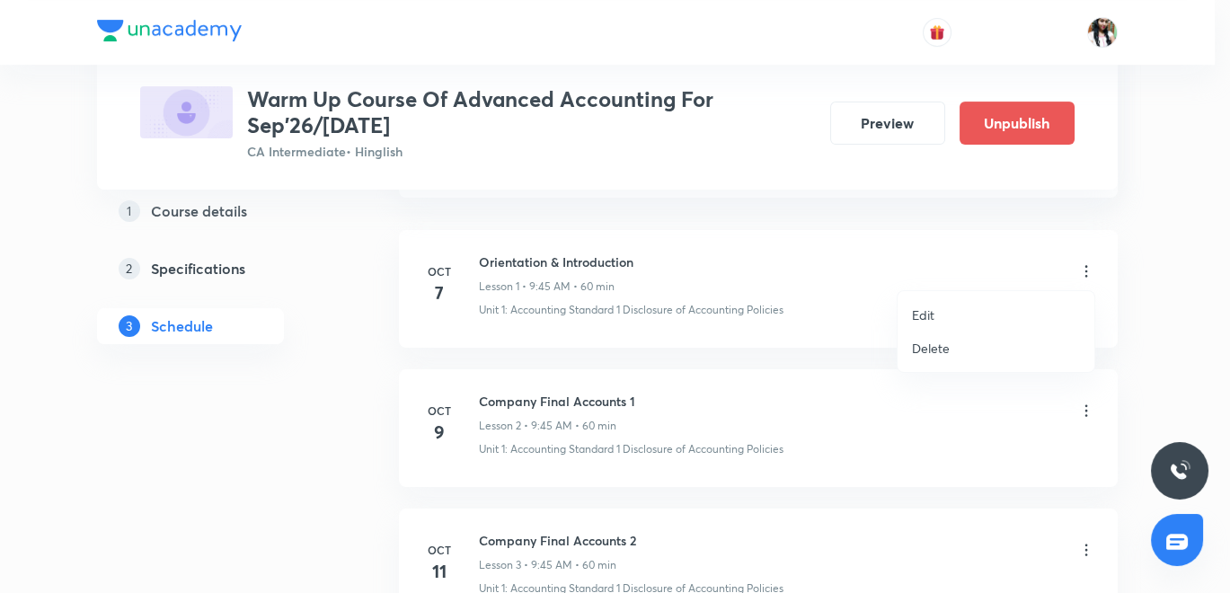
click at [933, 313] on p "Edit" at bounding box center [923, 315] width 22 height 19
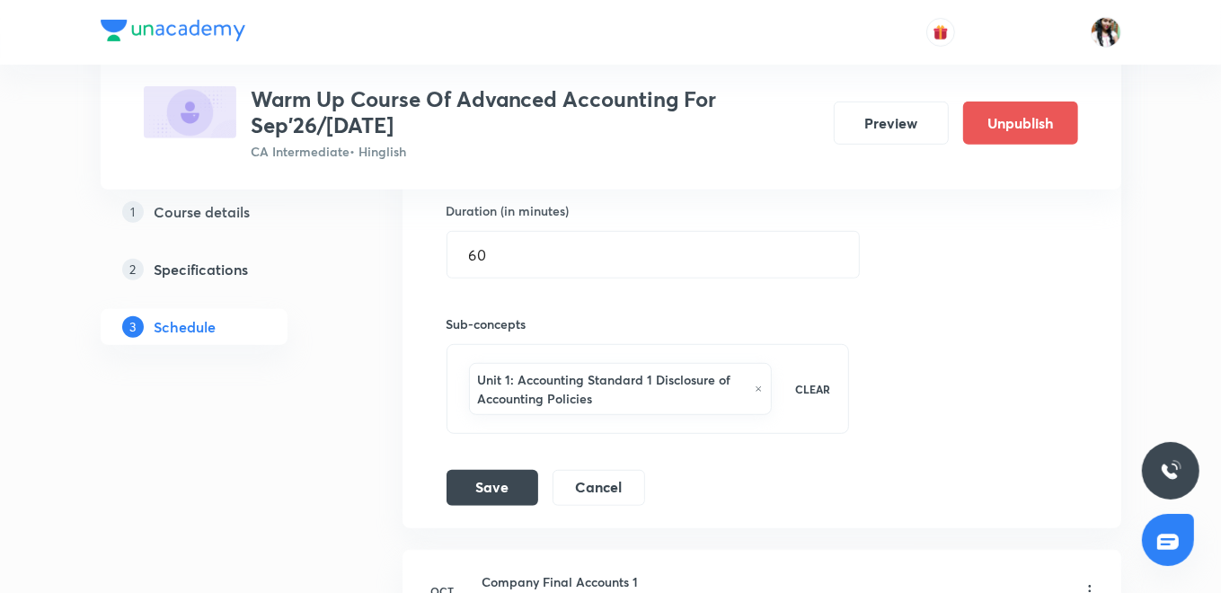
scroll to position [598, 0]
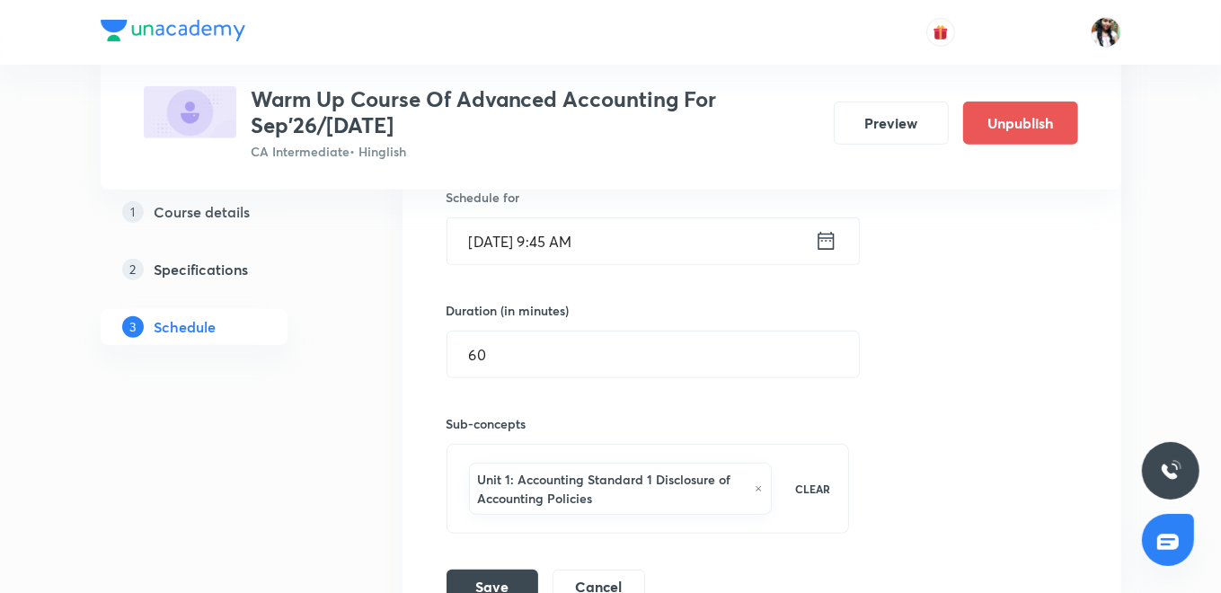
click at [839, 235] on div "Oct 7, 2025, 9:45 AM ​" at bounding box center [653, 241] width 413 height 48
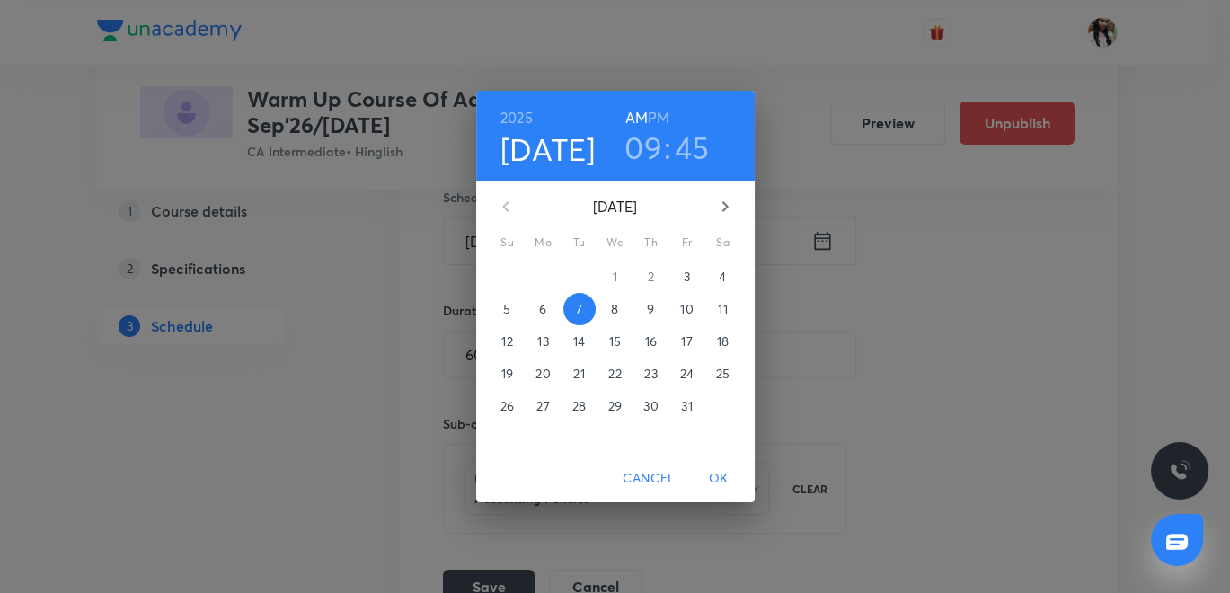
click at [539, 304] on p "6" at bounding box center [542, 309] width 7 height 18
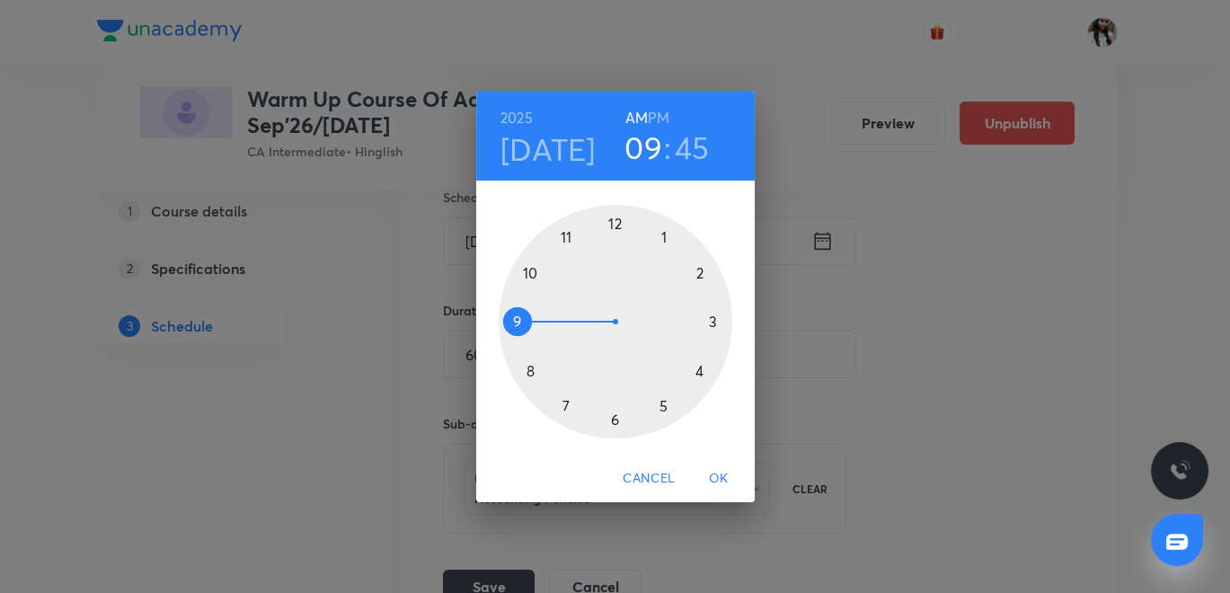
click at [719, 476] on span "OK" at bounding box center [718, 478] width 43 height 22
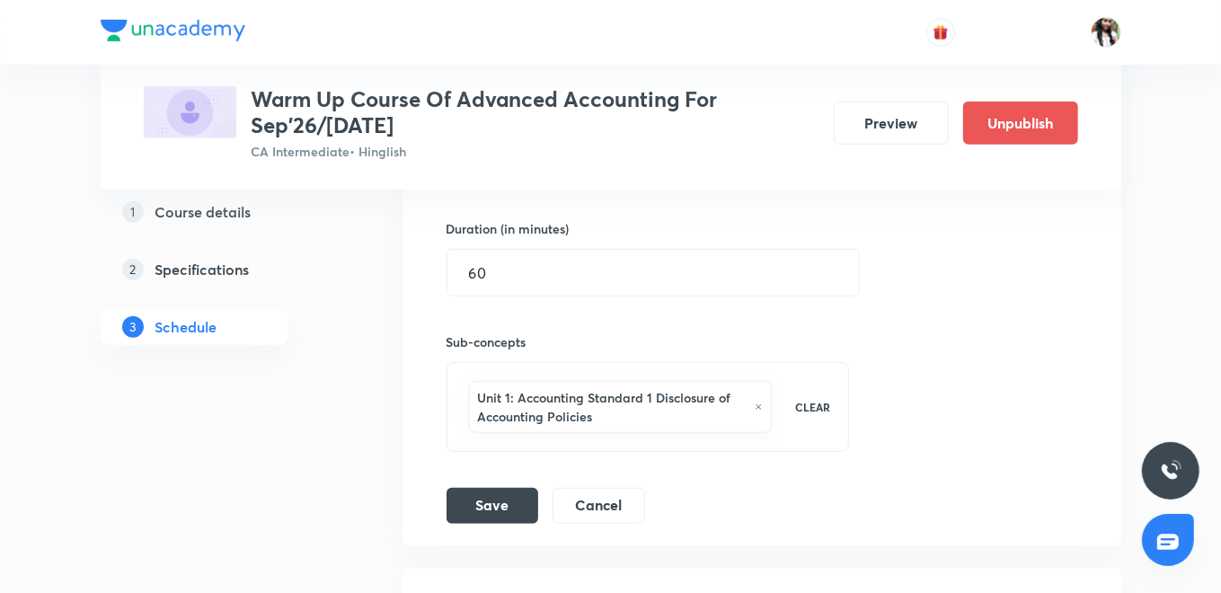
scroll to position [698, 0]
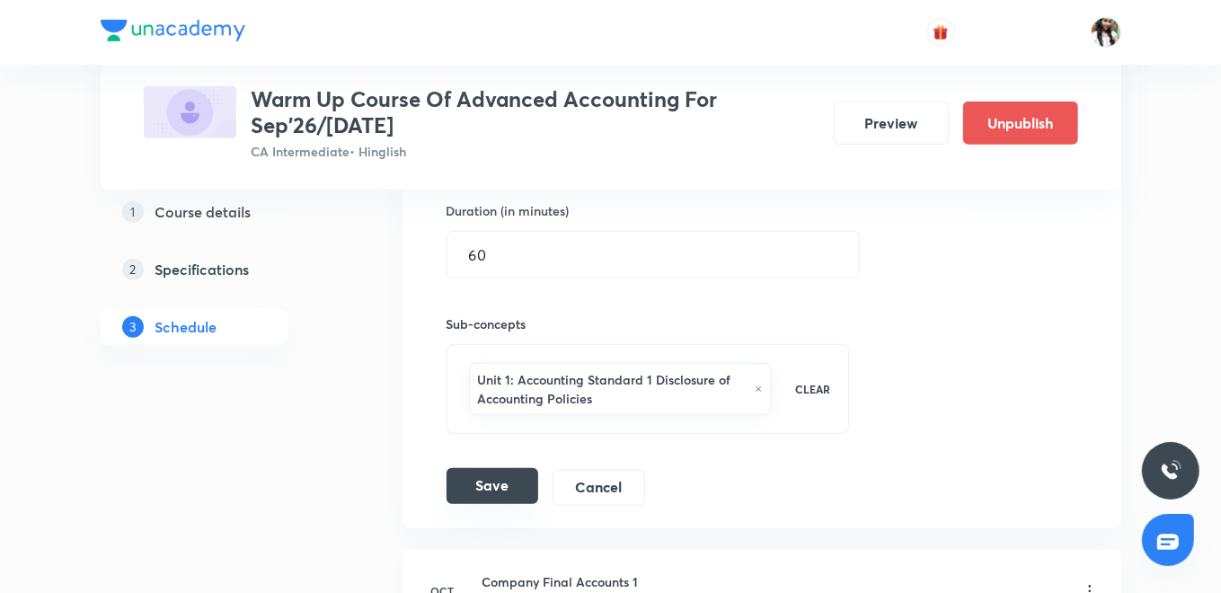
click at [516, 476] on button "Save" at bounding box center [493, 486] width 92 height 36
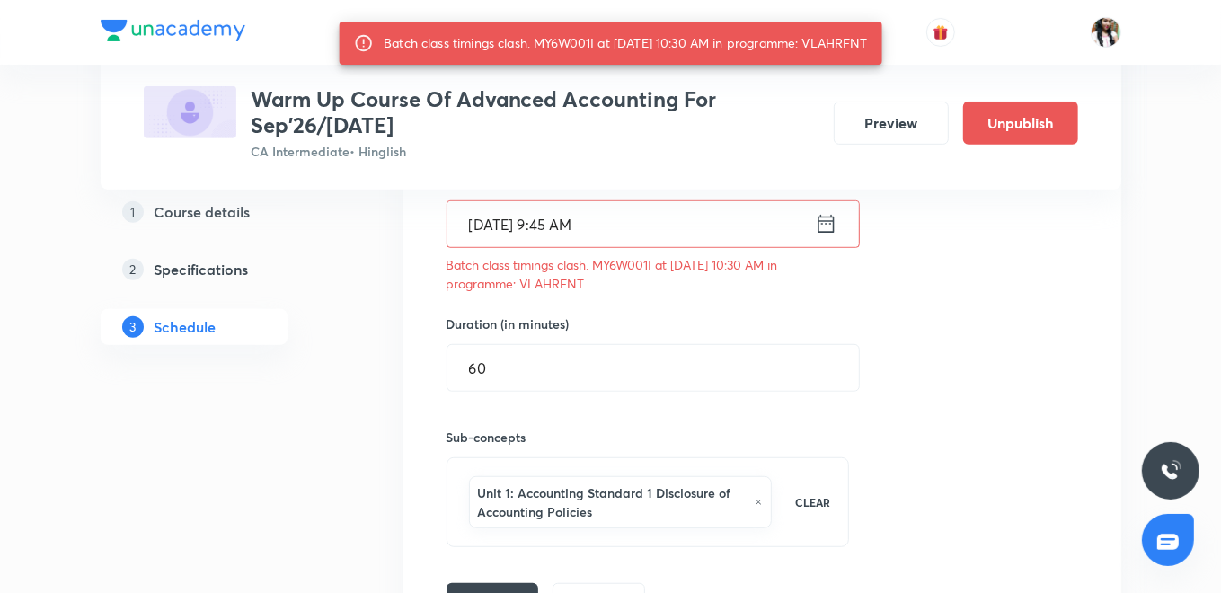
scroll to position [598, 0]
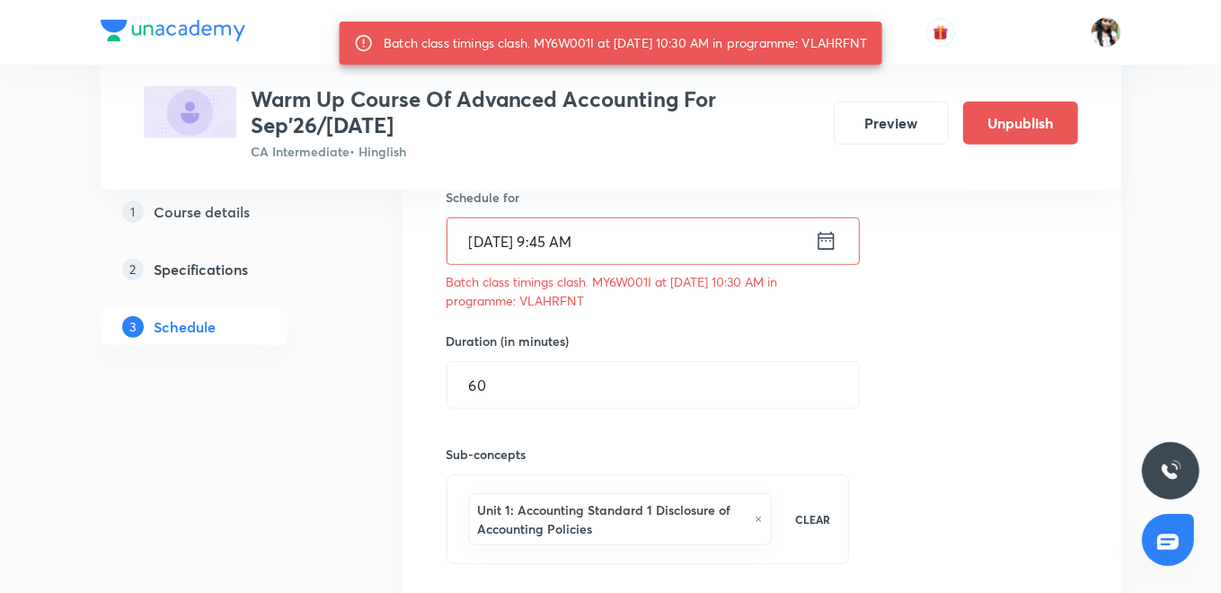
drag, startPoint x: 823, startPoint y: 39, endPoint x: 888, endPoint y: 34, distance: 64.9
click at [882, 34] on div "Batch class timings clash. MY6W001I at 06 Oct 2025 10:30 AM in programme: VLAHR…" at bounding box center [611, 43] width 544 height 43
drag, startPoint x: 888, startPoint y: 34, endPoint x: 871, endPoint y: 38, distance: 17.4
copy div "VLAHRFNT"
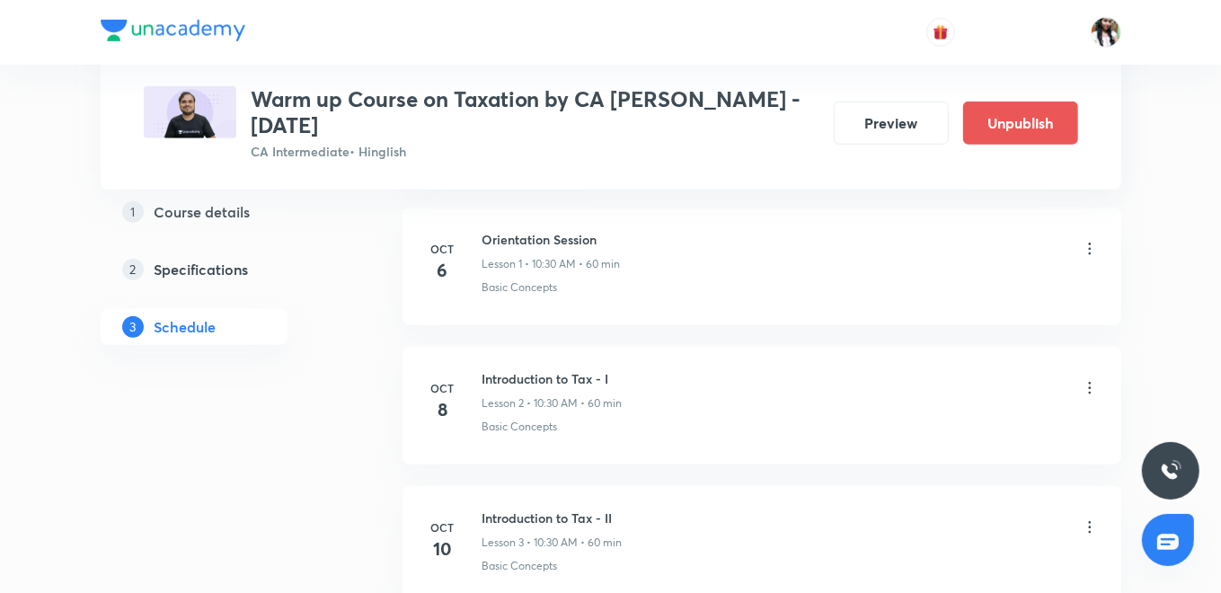
scroll to position [975, 0]
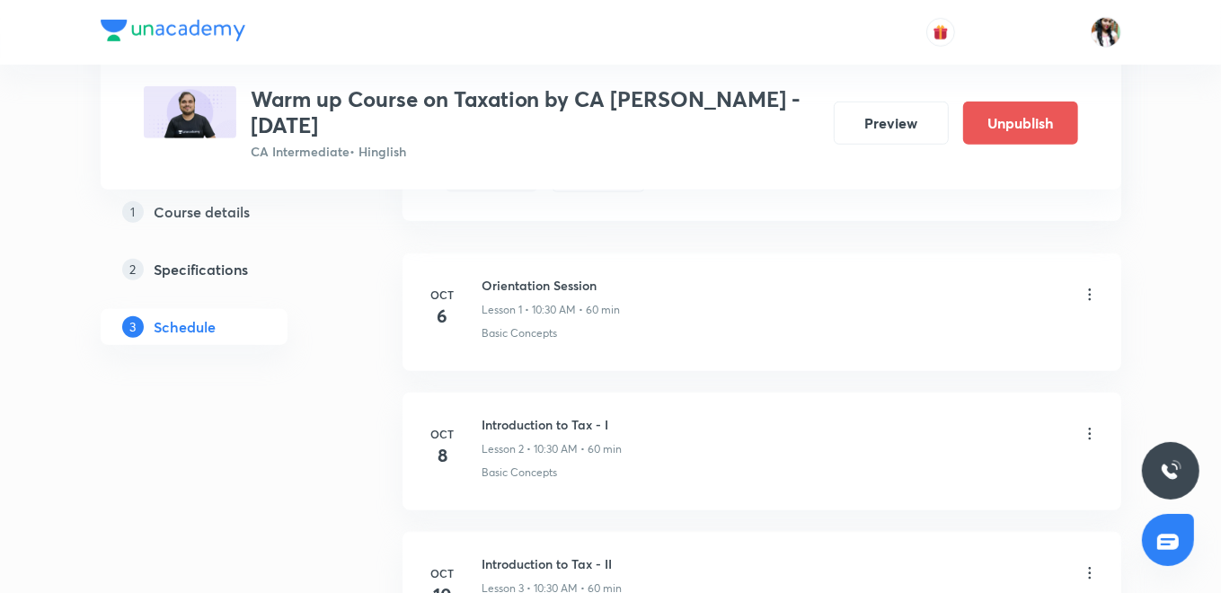
click at [1086, 295] on icon at bounding box center [1090, 295] width 18 height 18
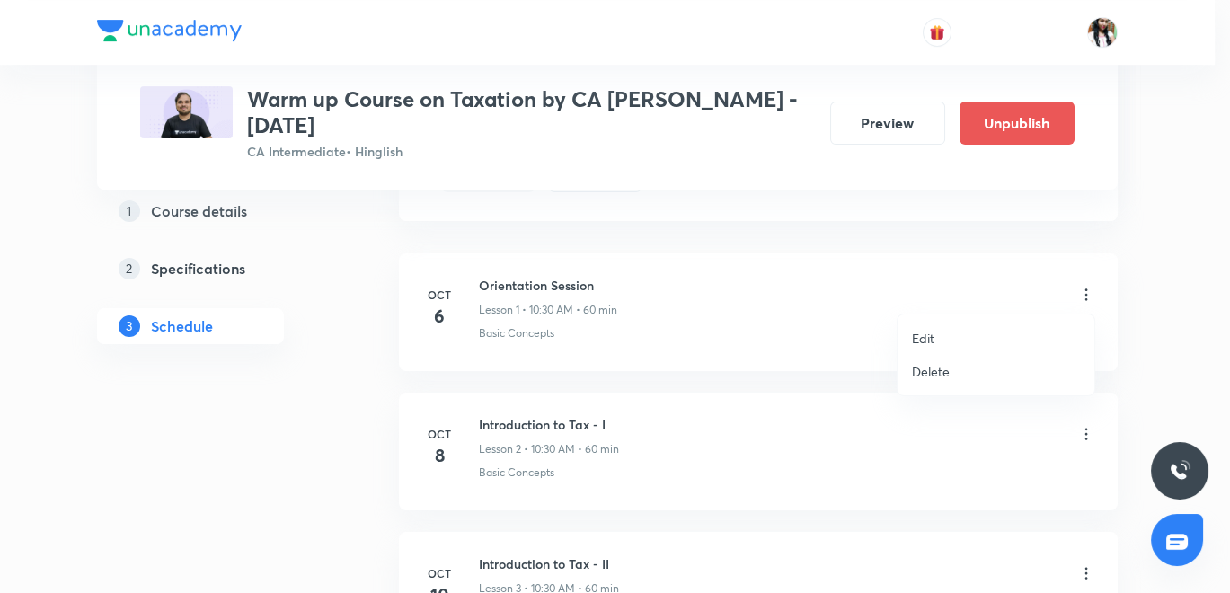
click at [932, 368] on p "Delete" at bounding box center [931, 371] width 38 height 19
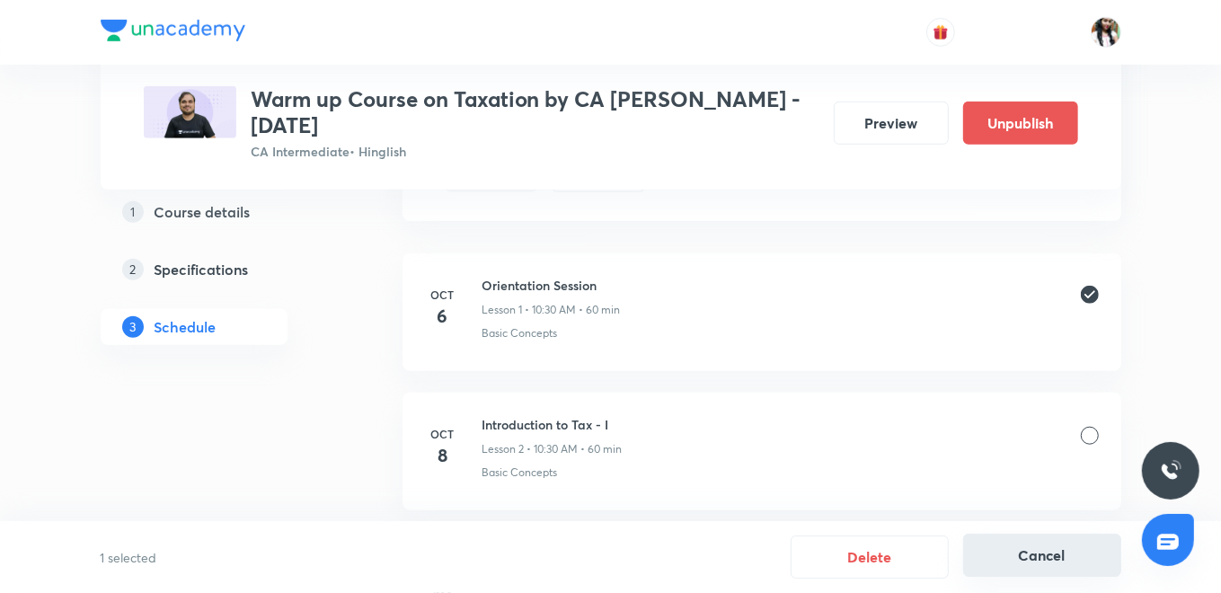
click at [1049, 552] on button "Cancel" at bounding box center [1042, 555] width 158 height 43
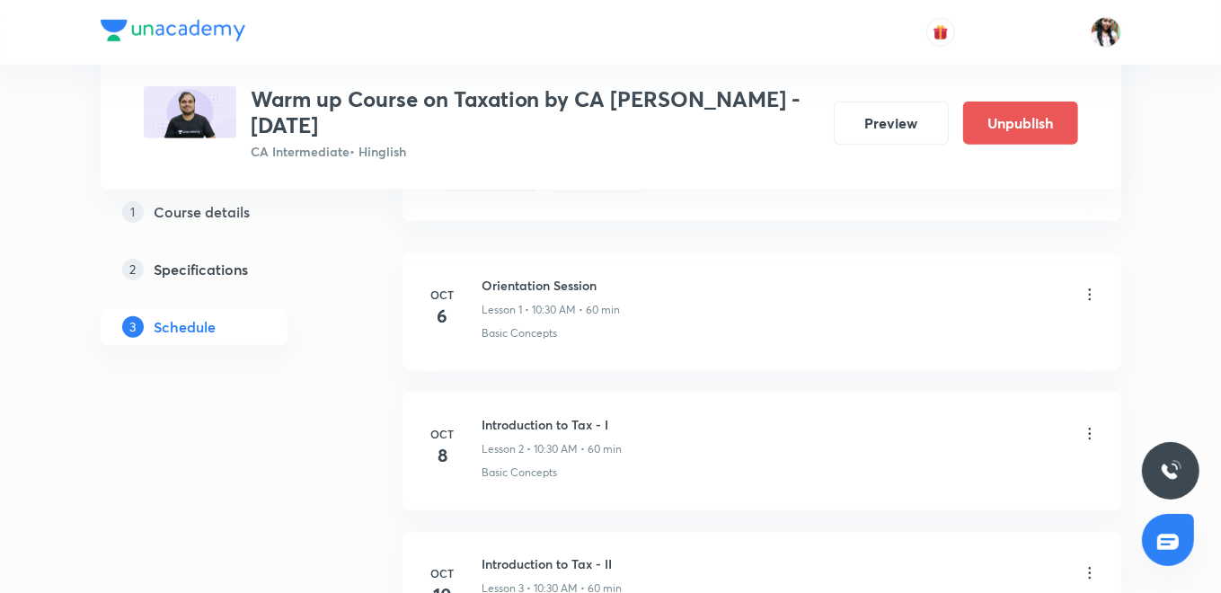
click at [1091, 298] on icon at bounding box center [1090, 295] width 18 height 18
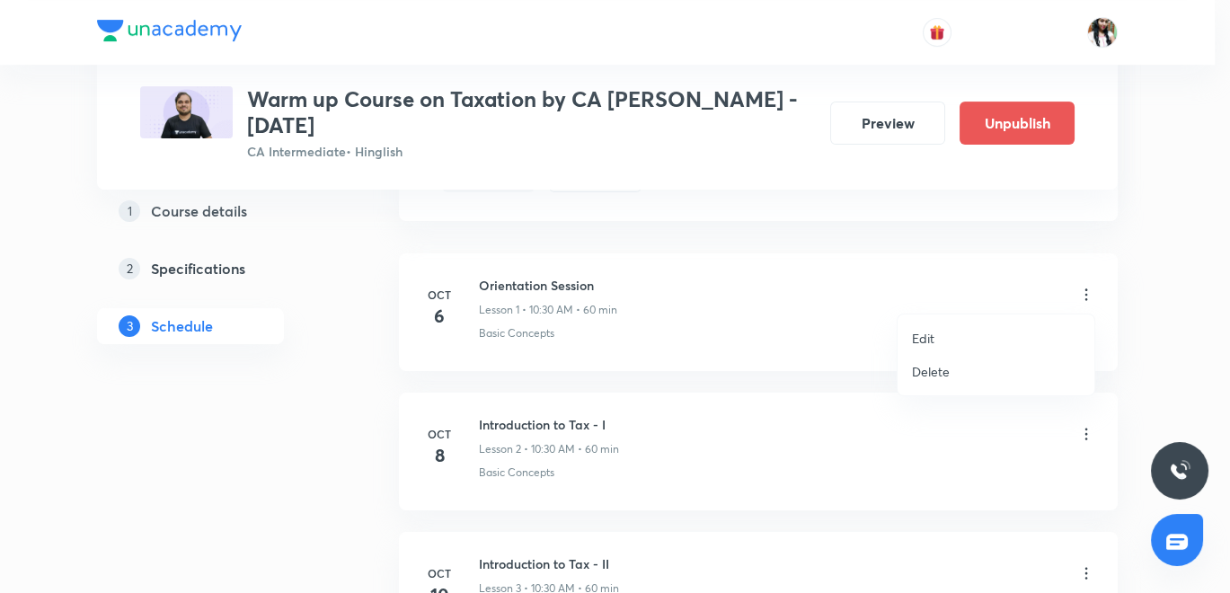
click at [1154, 285] on div at bounding box center [615, 296] width 1230 height 593
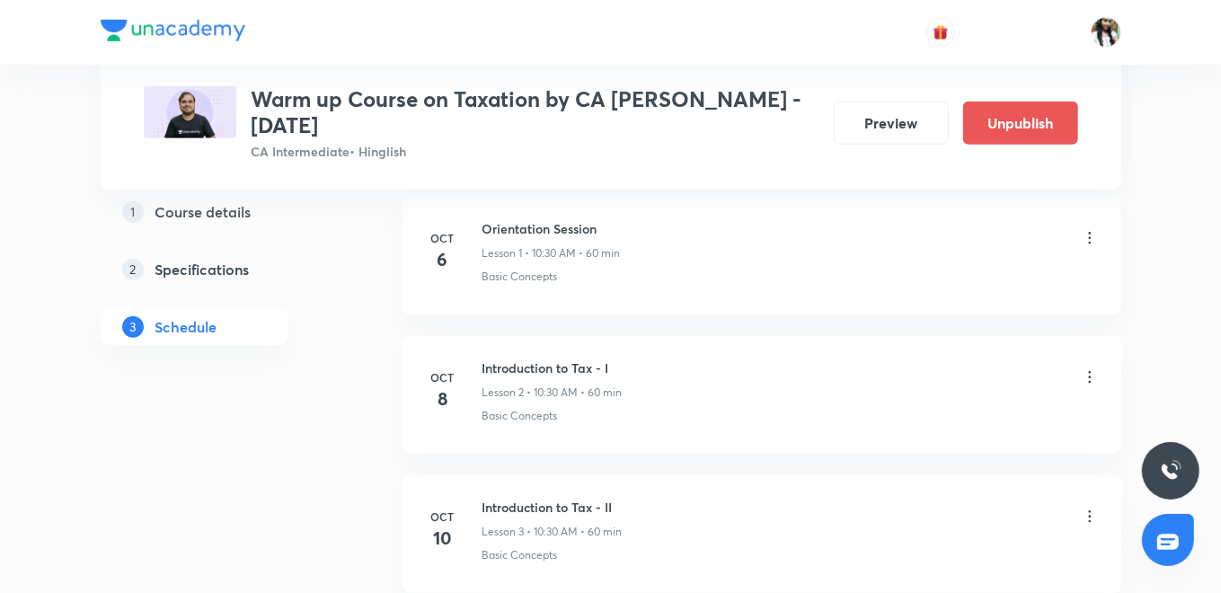
scroll to position [1075, 0]
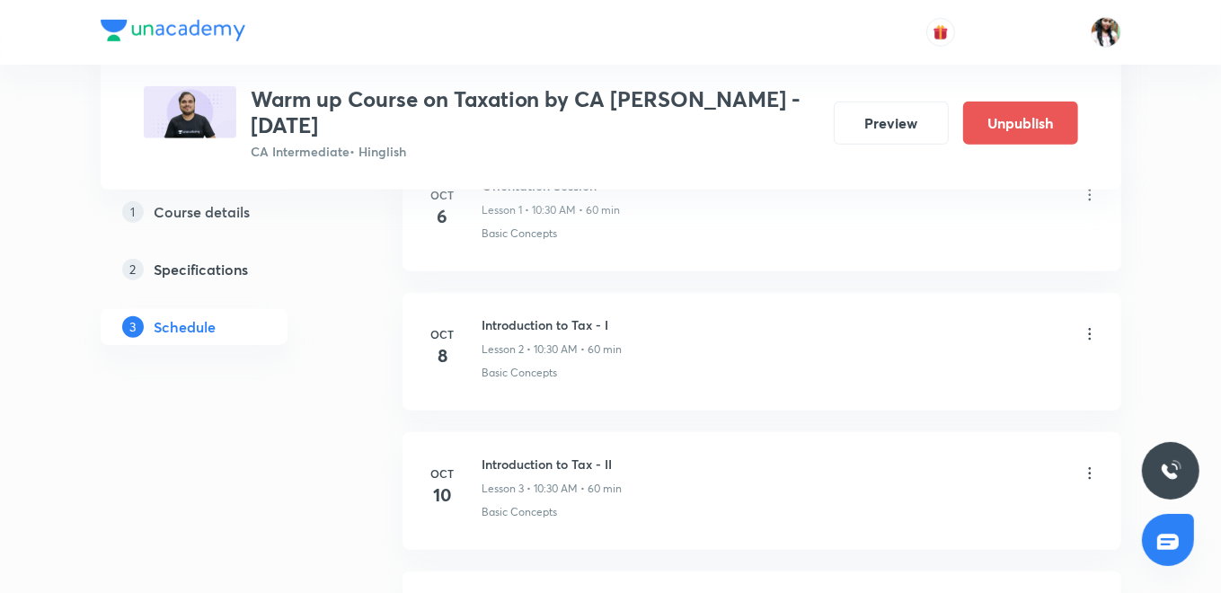
click at [1089, 471] on icon at bounding box center [1089, 474] width 3 height 12
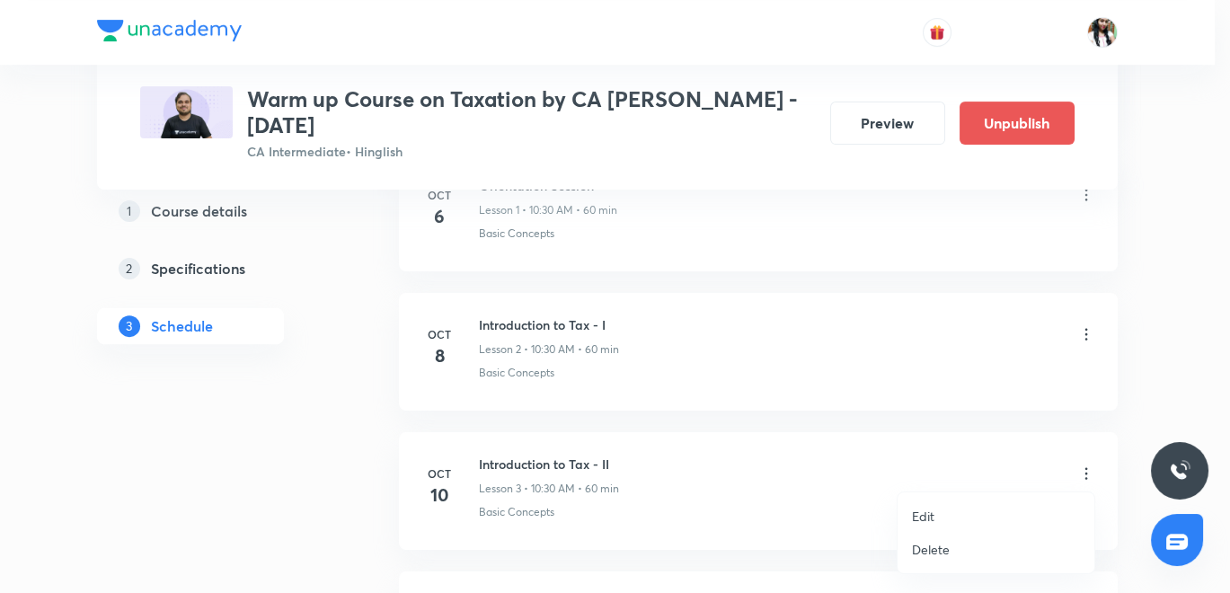
click at [926, 521] on p "Edit" at bounding box center [923, 516] width 22 height 19
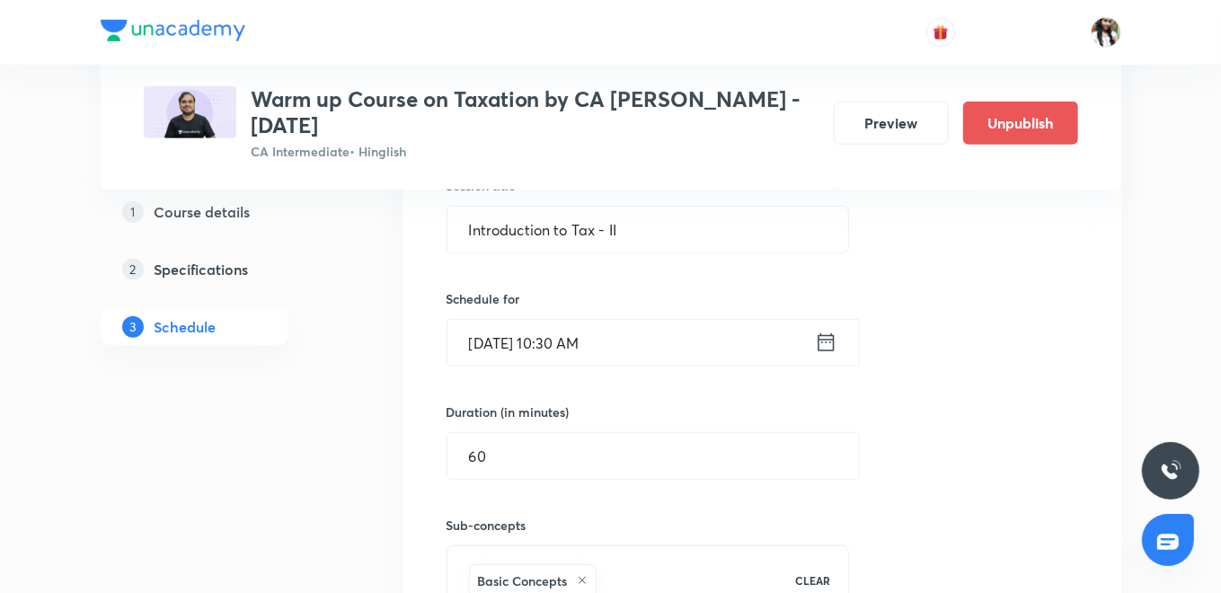
scroll to position [775, 0]
click at [827, 343] on icon at bounding box center [826, 343] width 22 height 25
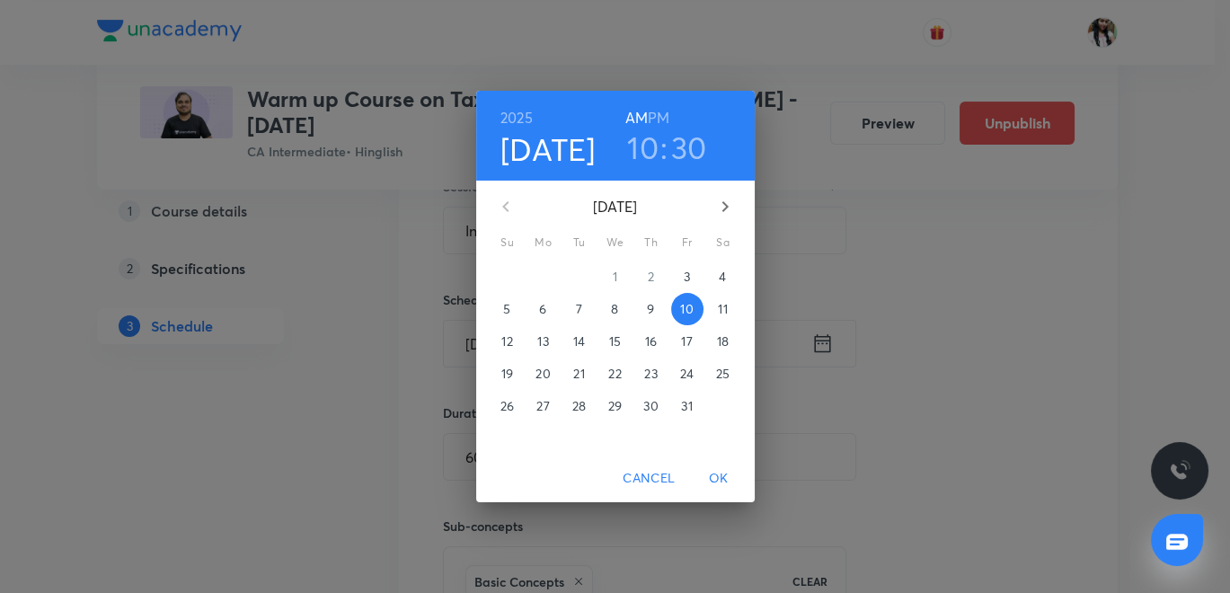
click at [546, 339] on p "13" at bounding box center [542, 341] width 11 height 18
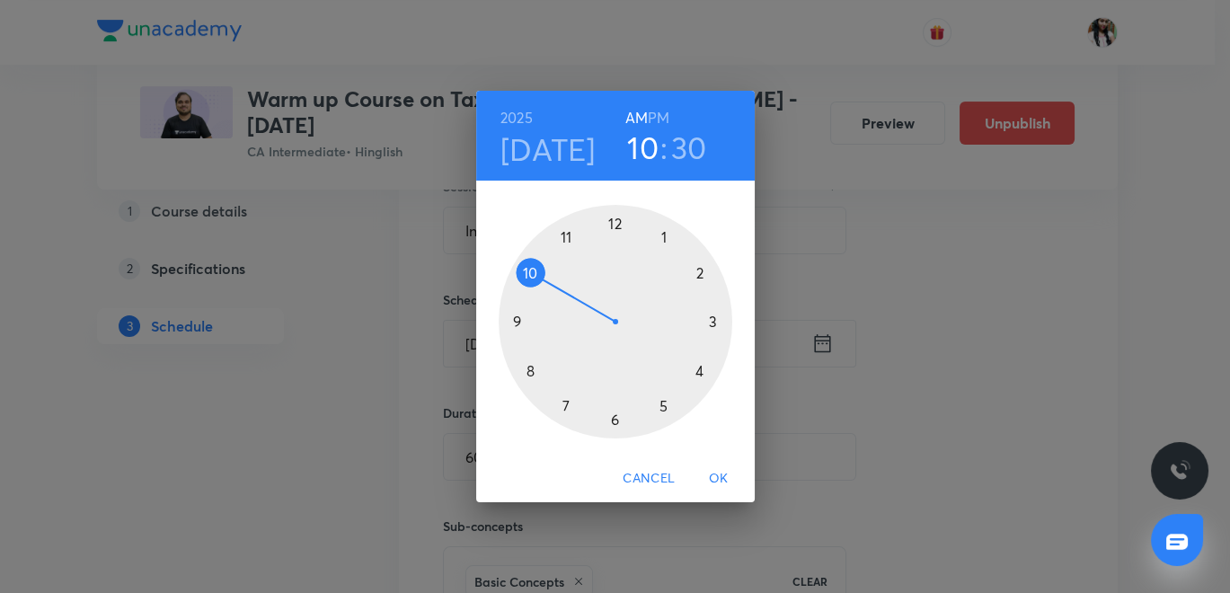
click at [719, 480] on span "OK" at bounding box center [718, 478] width 43 height 22
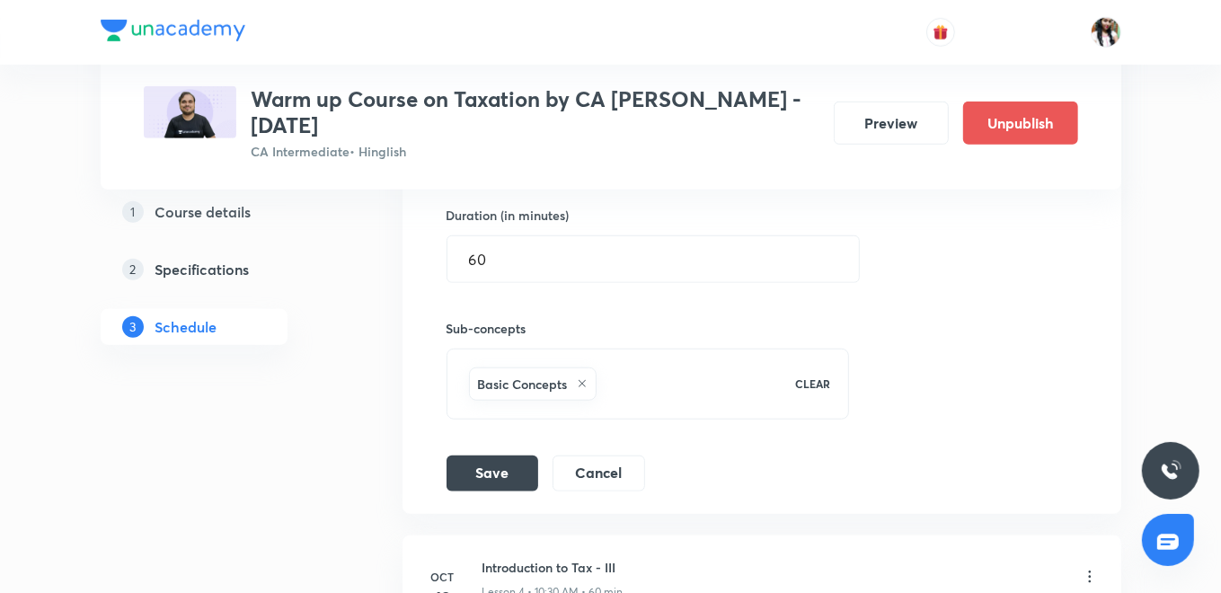
scroll to position [975, 0]
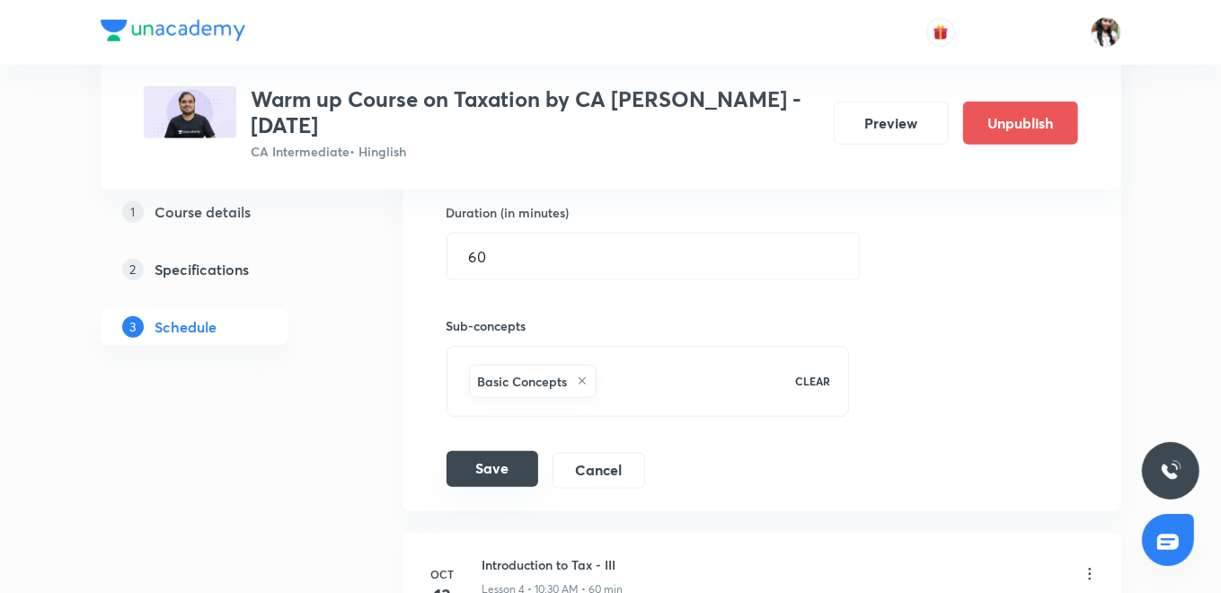
click at [492, 458] on button "Save" at bounding box center [493, 469] width 92 height 36
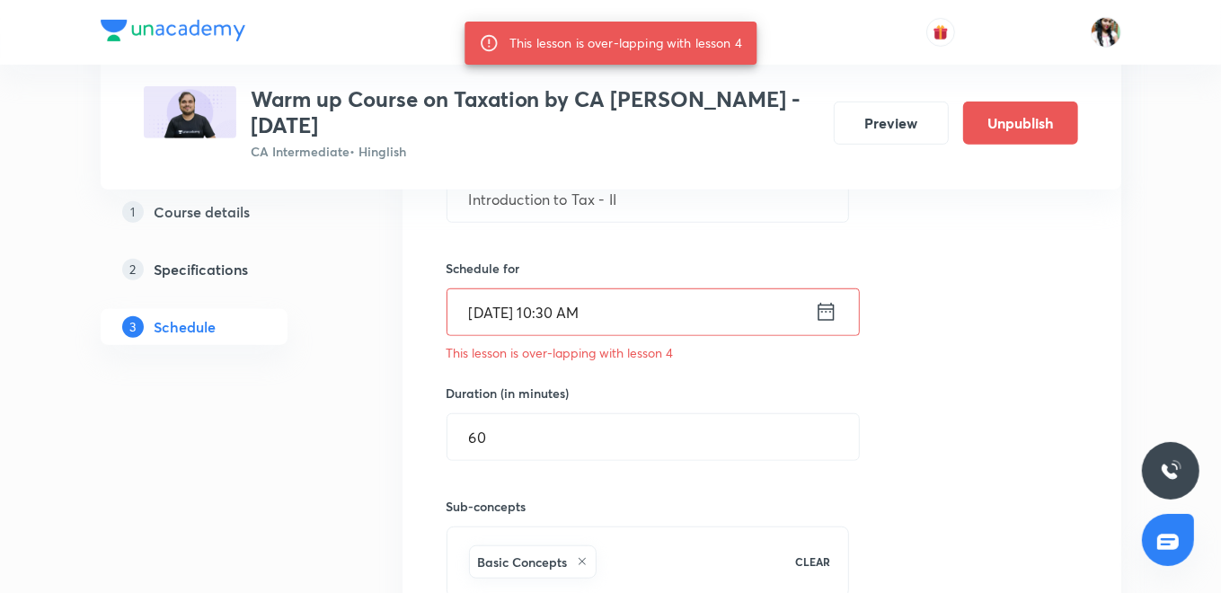
scroll to position [775, 0]
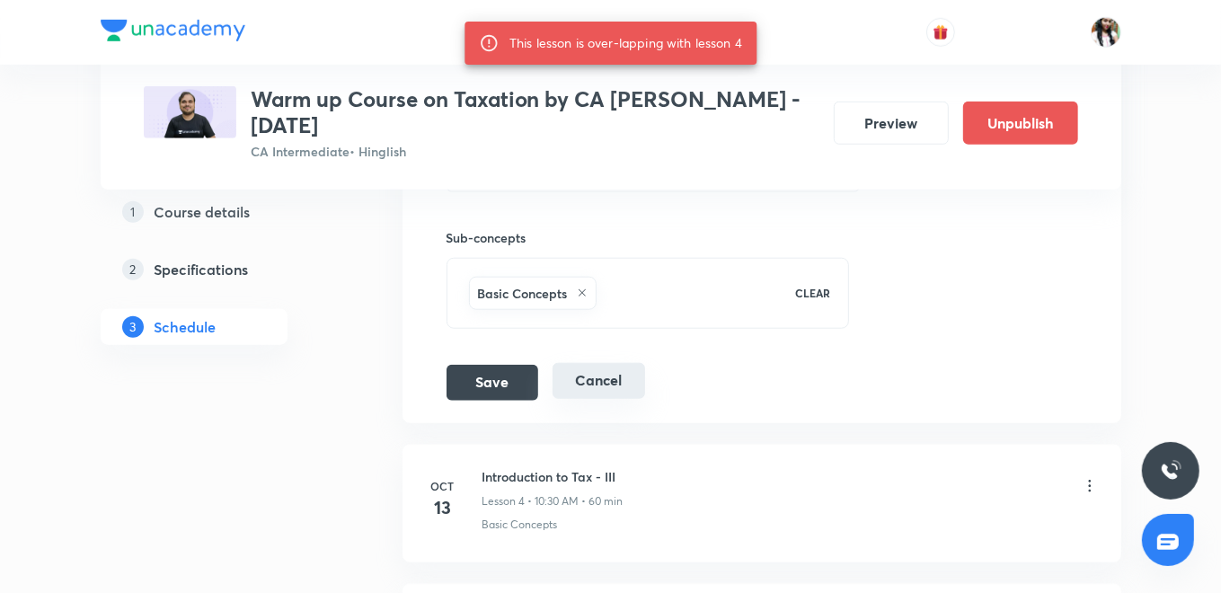
click at [610, 377] on button "Cancel" at bounding box center [599, 381] width 93 height 36
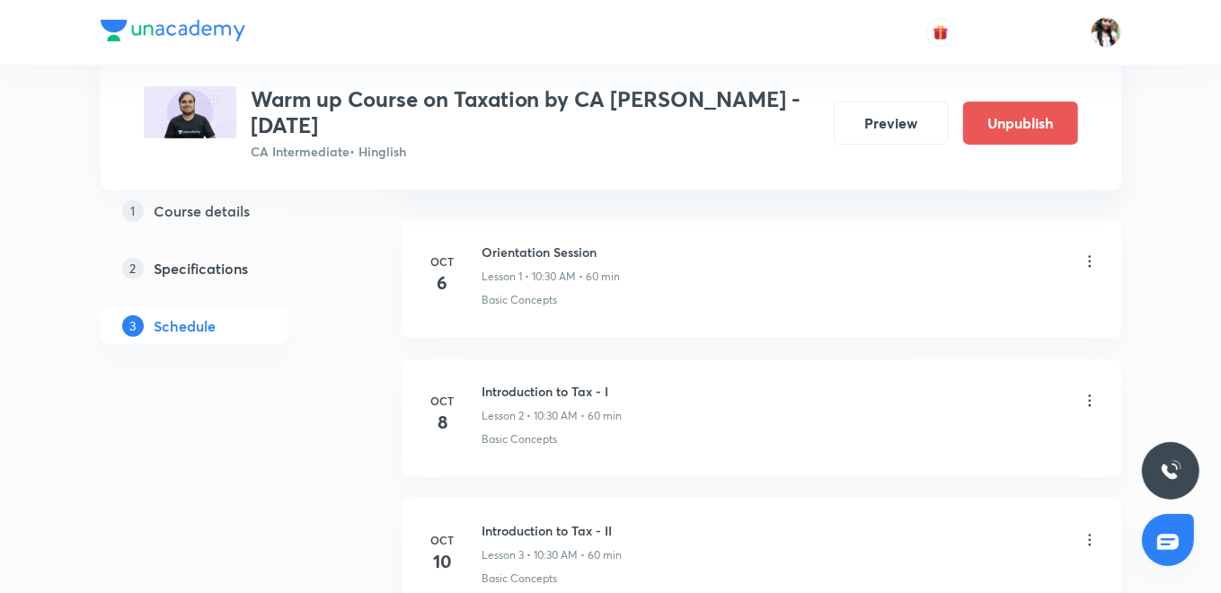
scroll to position [382, 0]
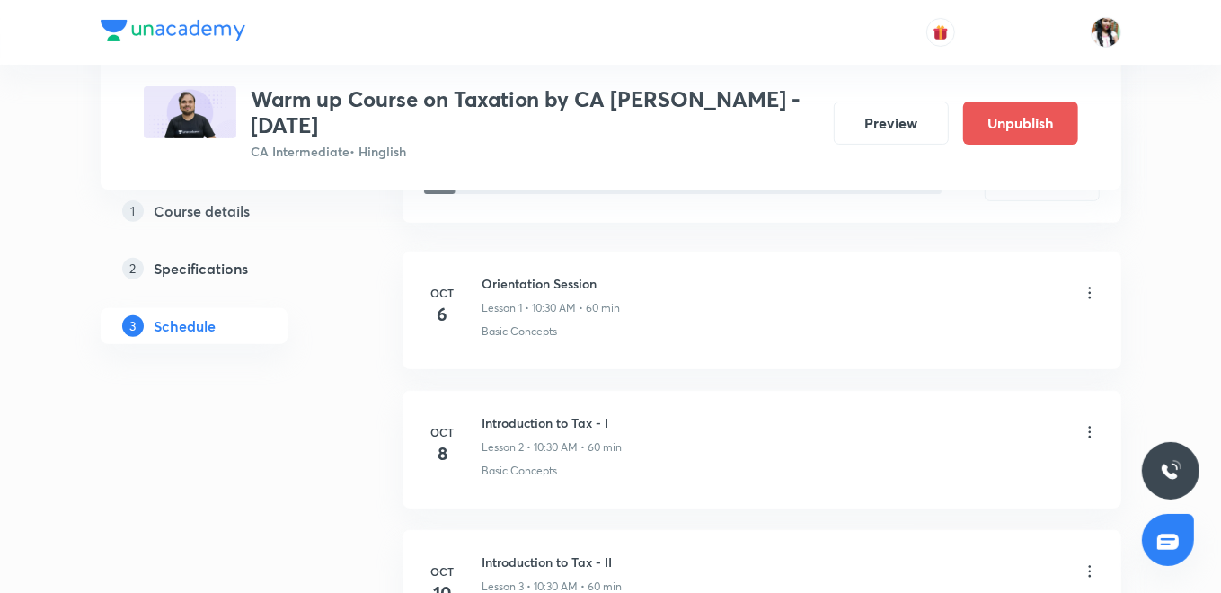
click at [1091, 289] on icon at bounding box center [1090, 293] width 18 height 18
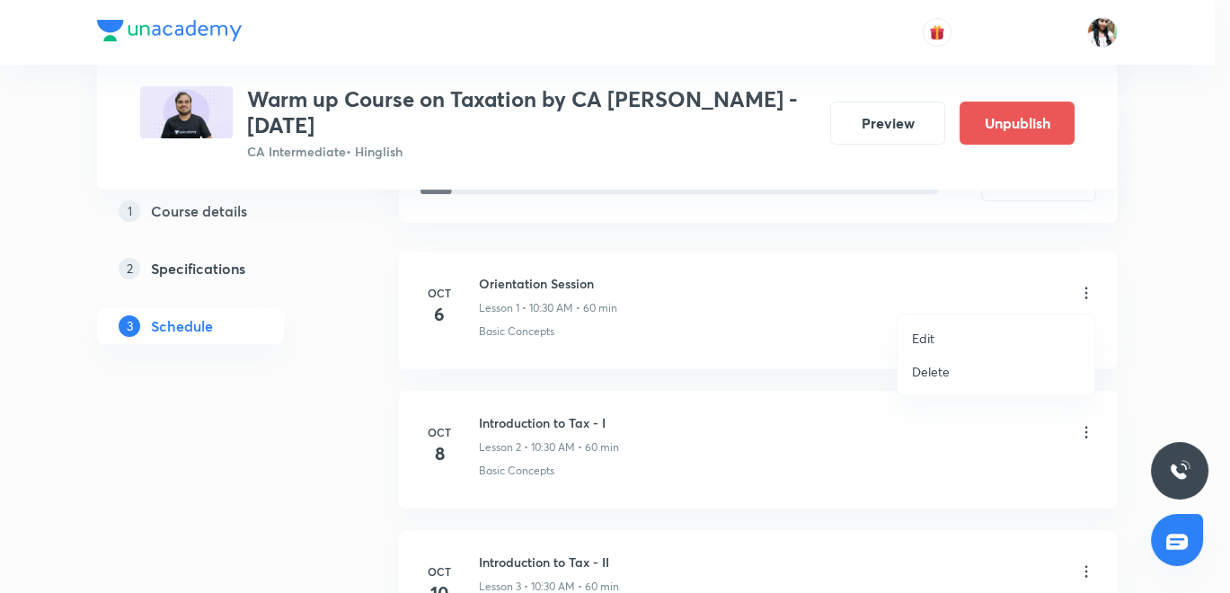
click at [934, 370] on p "Delete" at bounding box center [931, 371] width 38 height 19
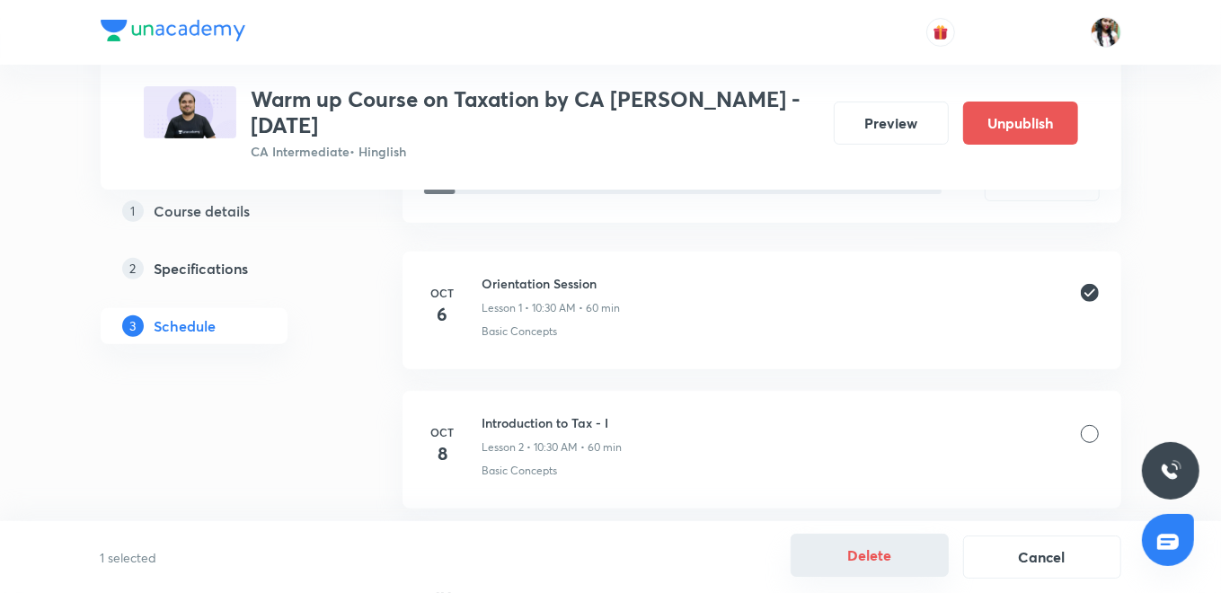
click at [880, 552] on button "Delete" at bounding box center [870, 555] width 158 height 43
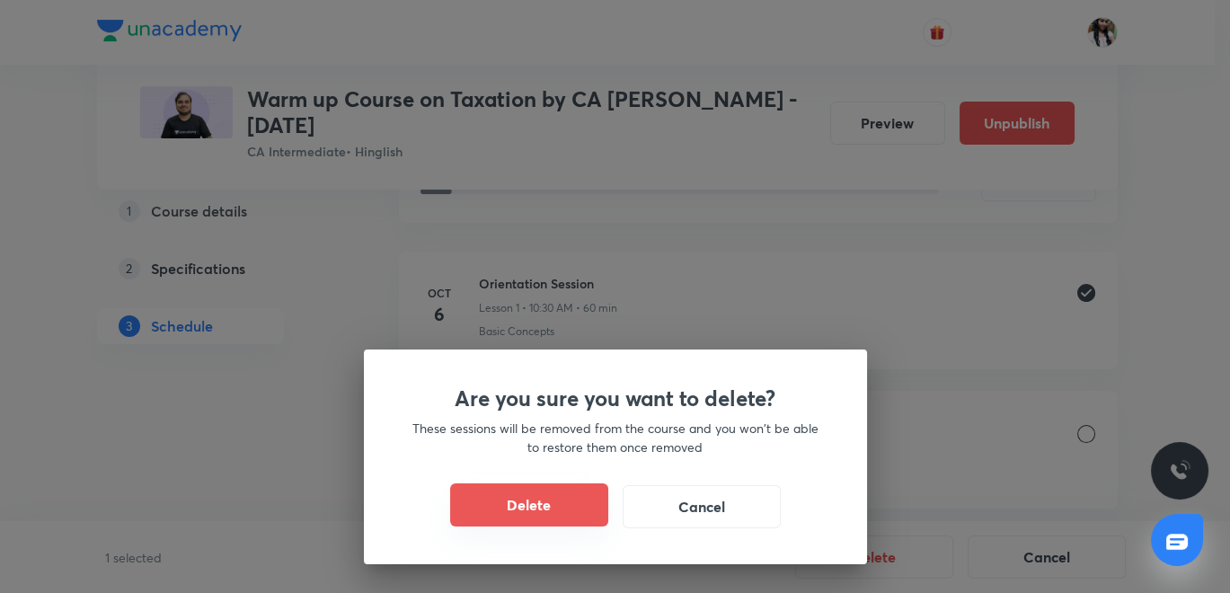
click at [570, 505] on button "Delete" at bounding box center [529, 504] width 158 height 43
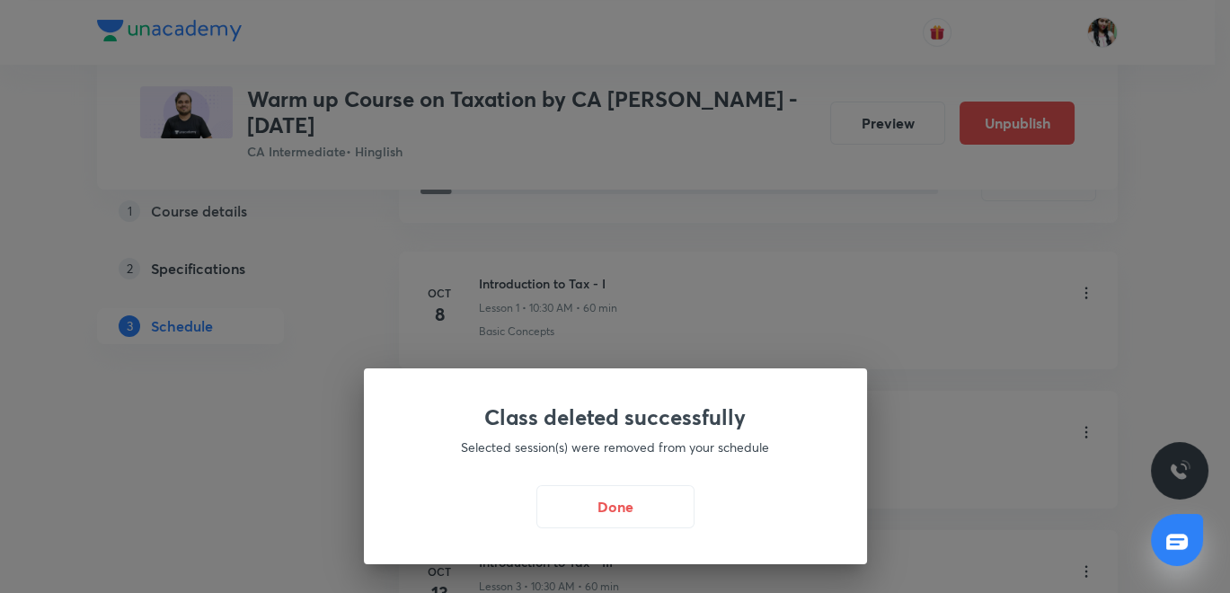
drag, startPoint x: 613, startPoint y: 505, endPoint x: 625, endPoint y: 506, distance: 12.6
click at [613, 505] on button "Done" at bounding box center [615, 506] width 158 height 43
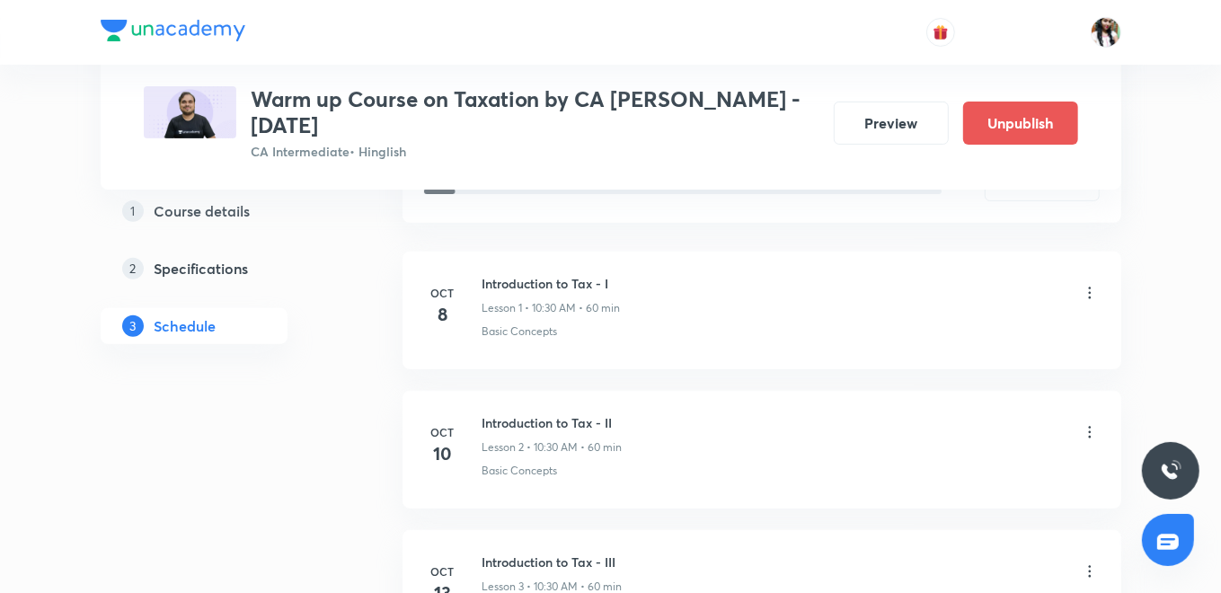
click at [1090, 286] on icon at bounding box center [1090, 293] width 18 height 18
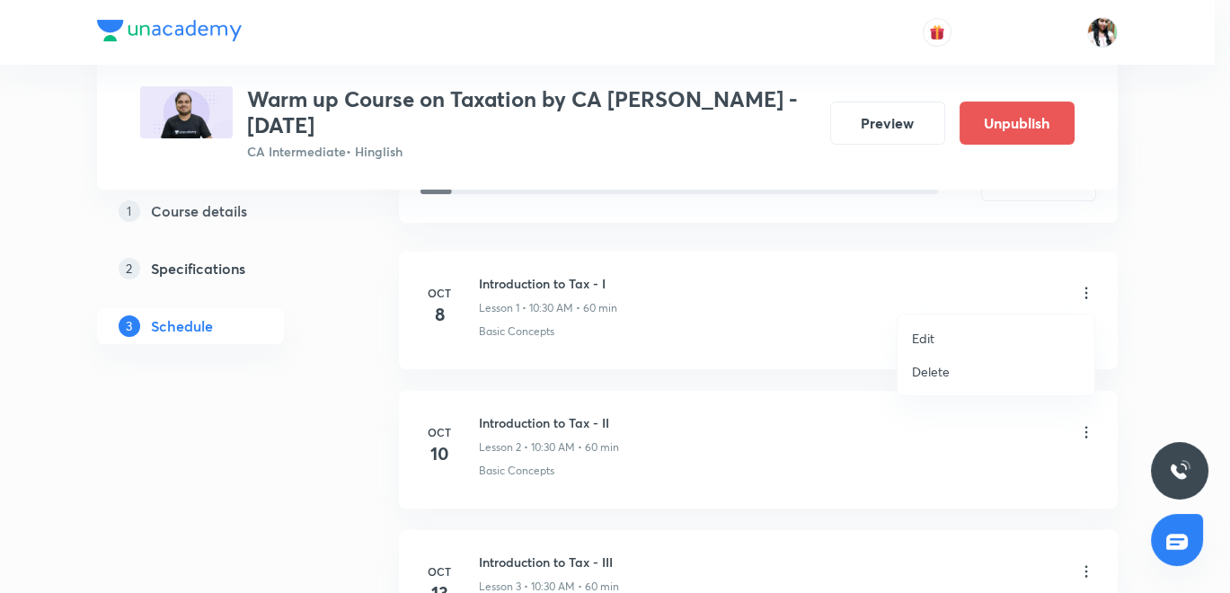
click at [944, 374] on p "Delete" at bounding box center [931, 371] width 38 height 19
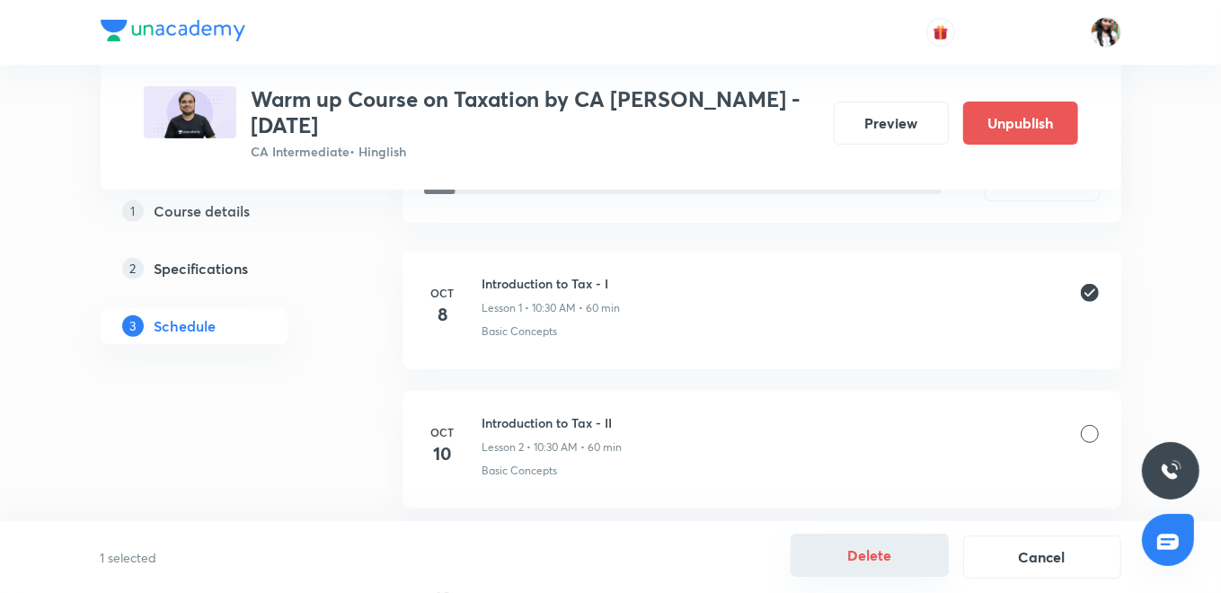
click at [877, 567] on button "Delete" at bounding box center [870, 555] width 158 height 43
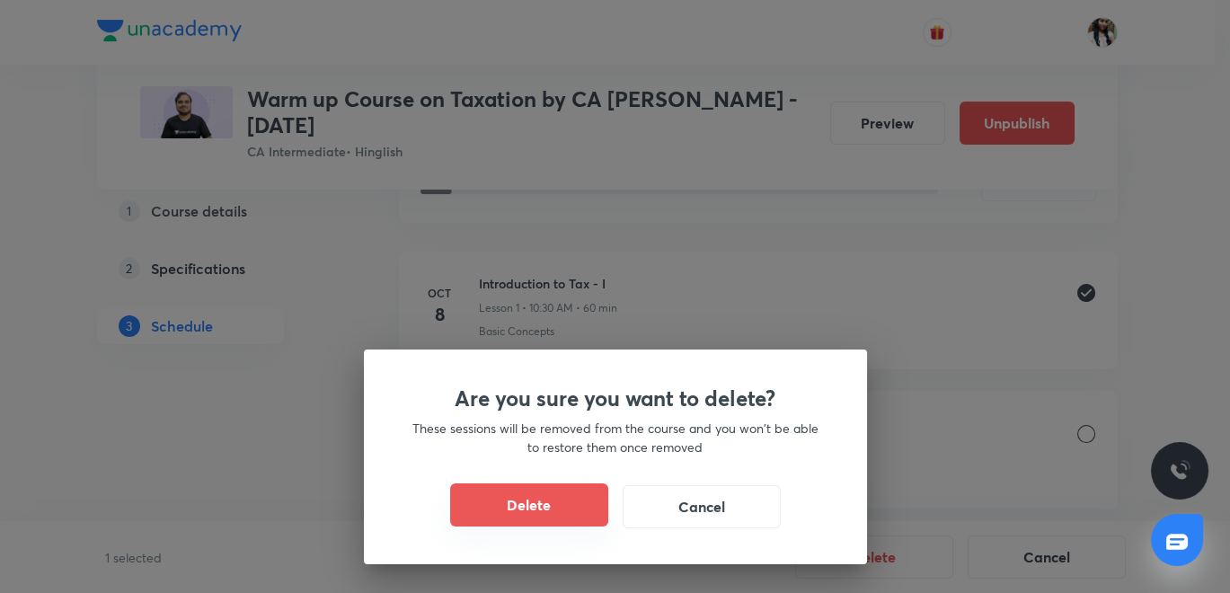
click at [576, 512] on button "Delete" at bounding box center [529, 504] width 158 height 43
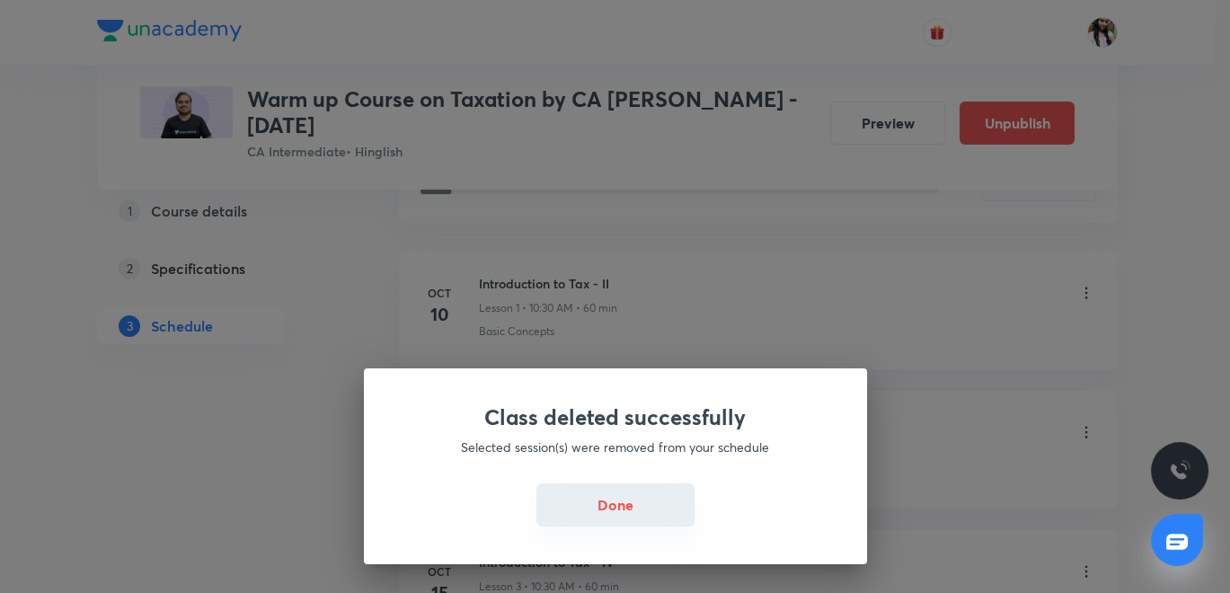
click at [632, 515] on button "Done" at bounding box center [615, 504] width 158 height 43
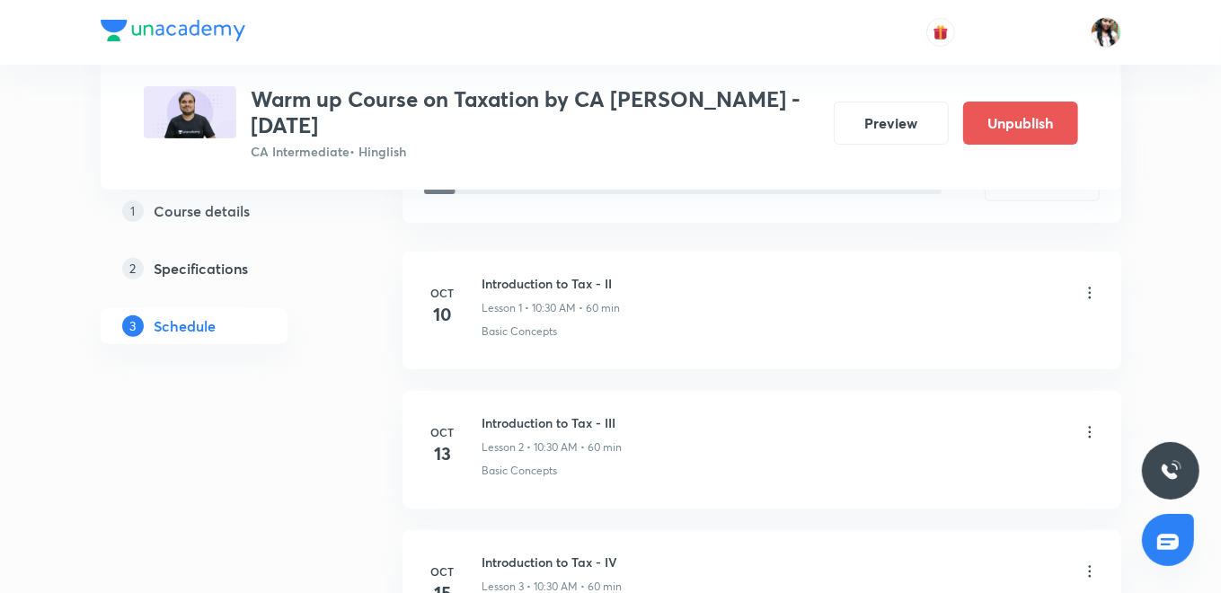
click at [1095, 292] on icon at bounding box center [1090, 293] width 18 height 18
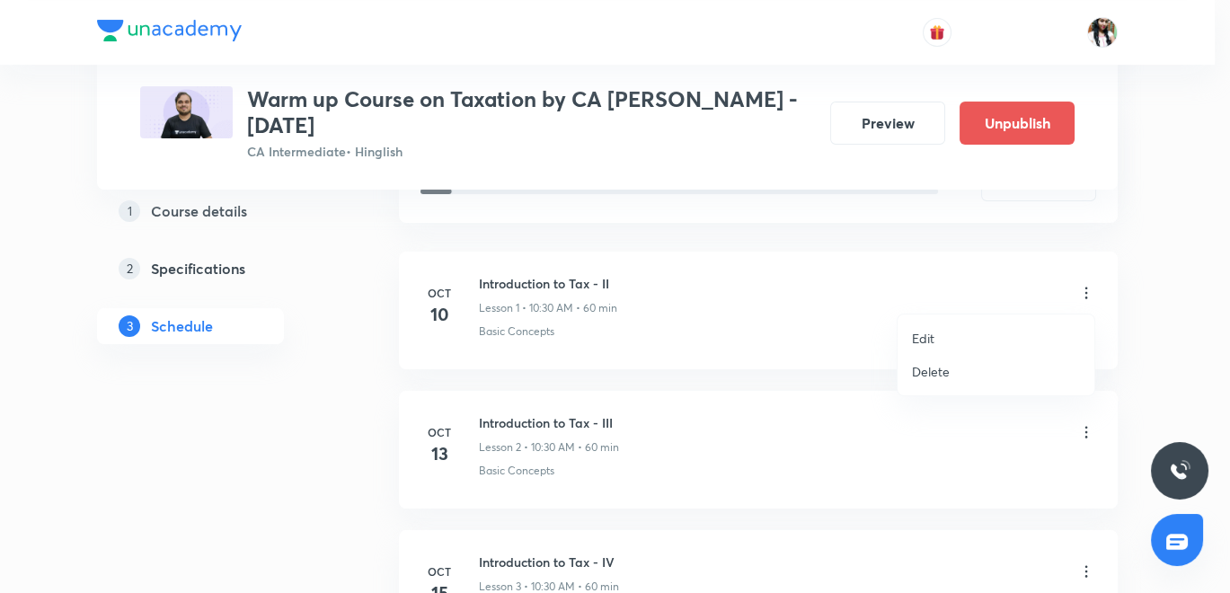
click at [928, 336] on p "Edit" at bounding box center [923, 338] width 22 height 19
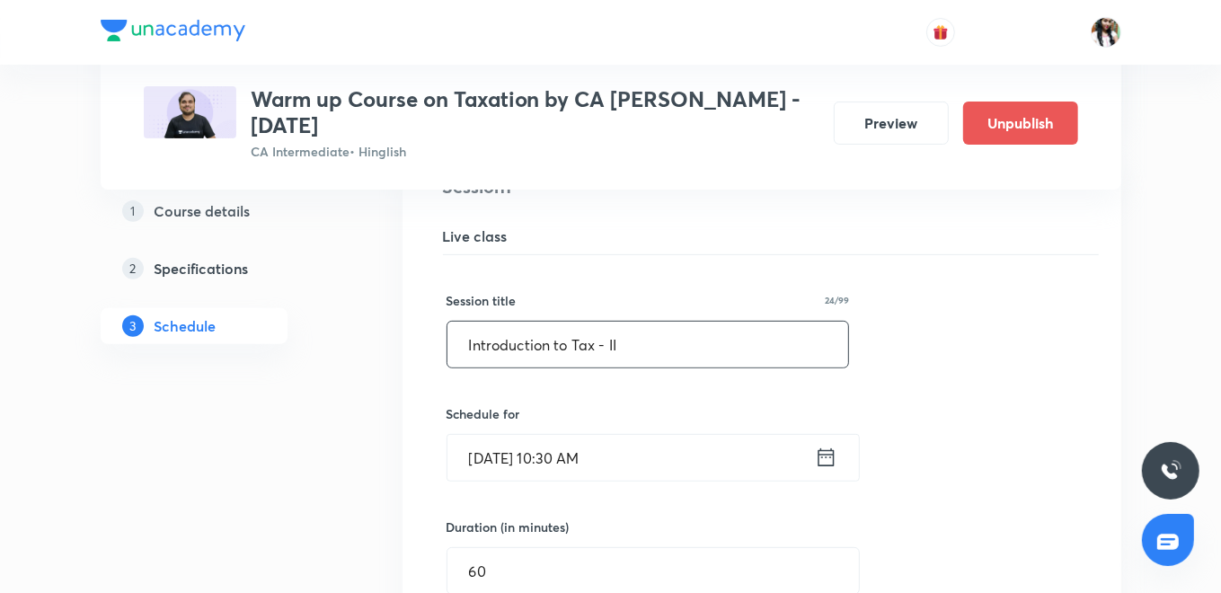
click at [607, 343] on input "Introduction to Tax - II" at bounding box center [649, 345] width 402 height 46
click at [606, 343] on input "Introduction to Tax - II" at bounding box center [649, 345] width 402 height 46
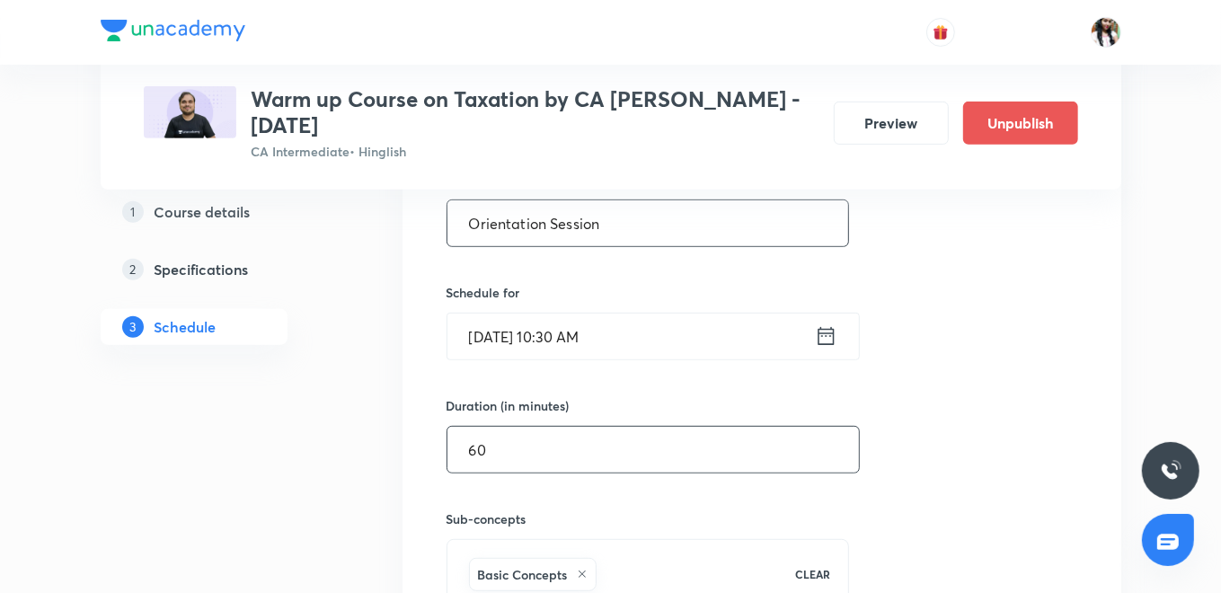
scroll to position [581, 0]
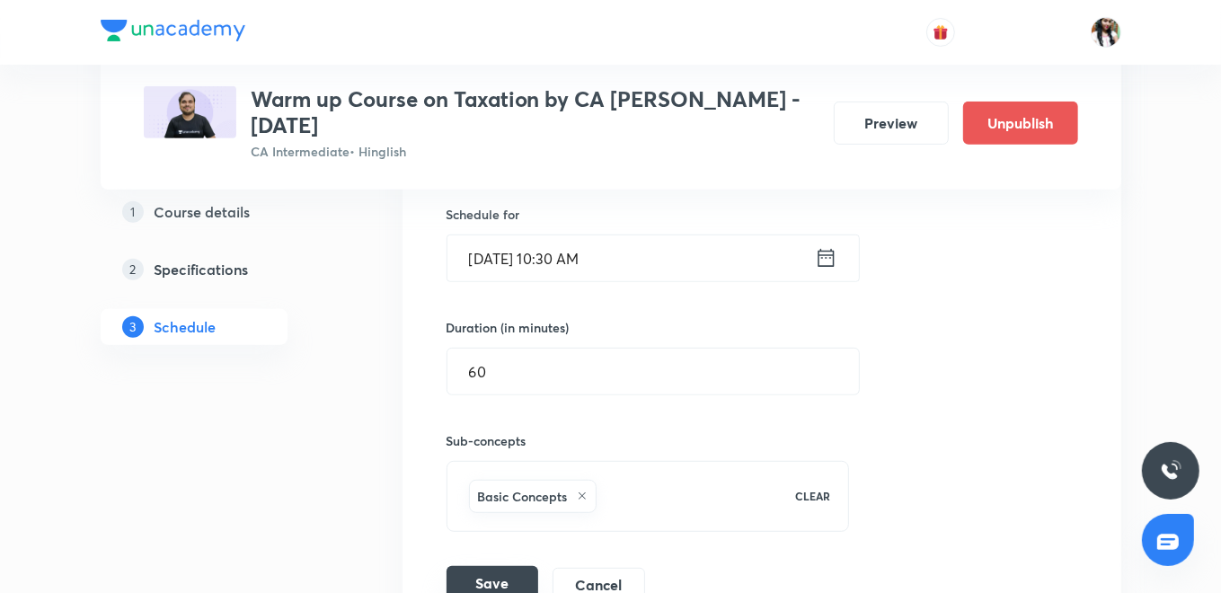
type input "Orientation Session"
click at [498, 572] on button "Save" at bounding box center [493, 584] width 92 height 36
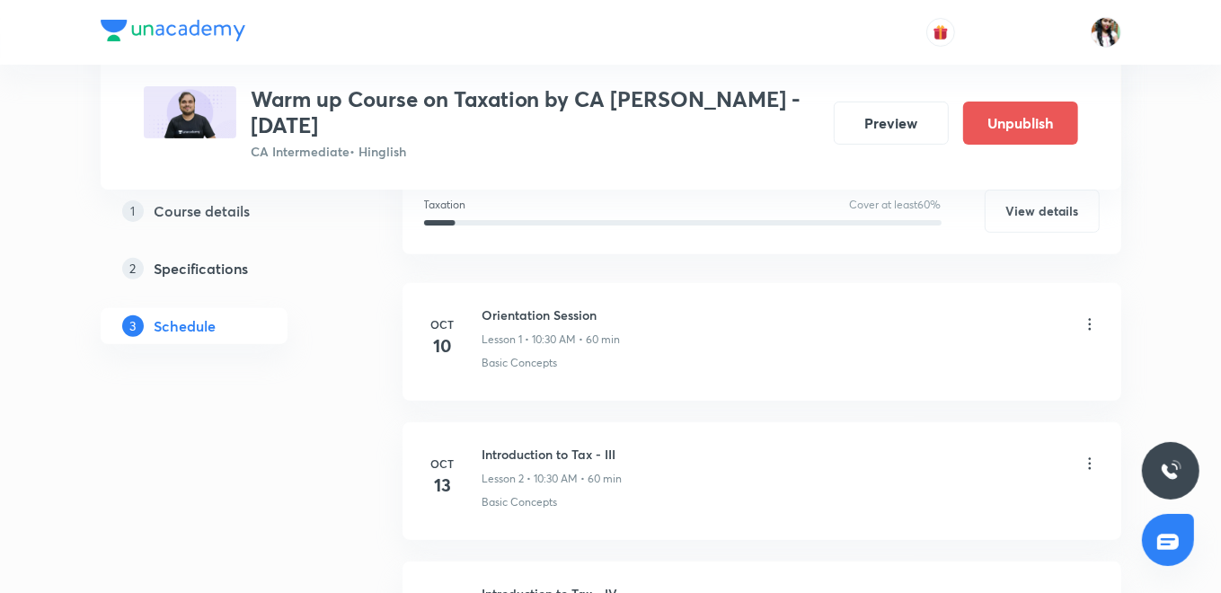
scroll to position [382, 0]
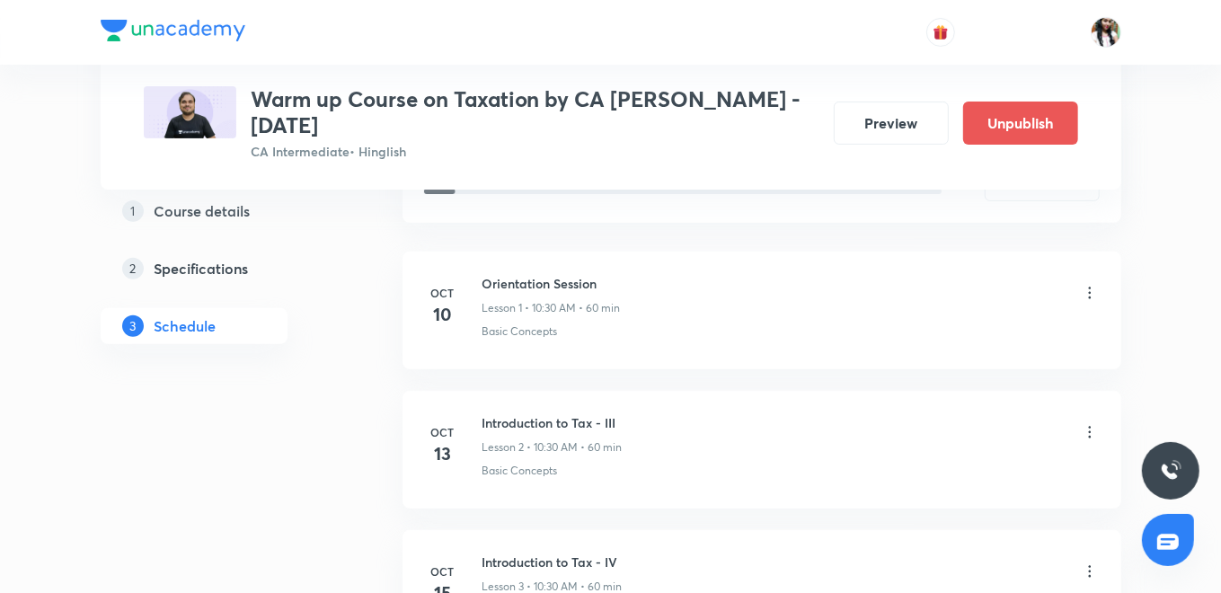
click at [1086, 431] on icon at bounding box center [1090, 432] width 18 height 18
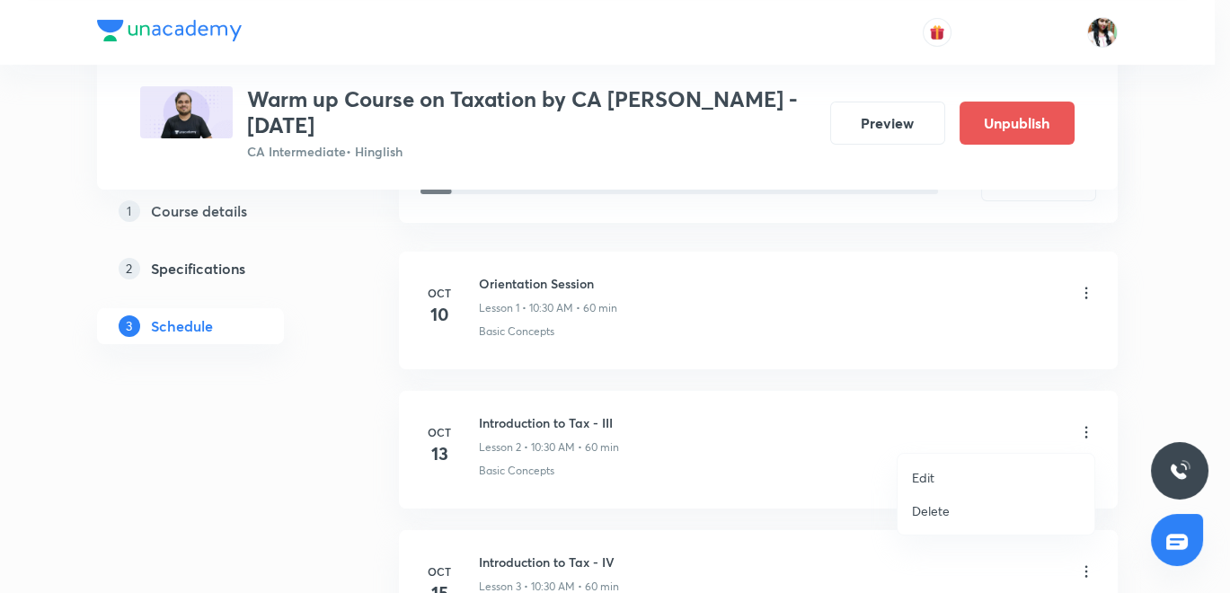
click at [931, 472] on p "Edit" at bounding box center [923, 477] width 22 height 19
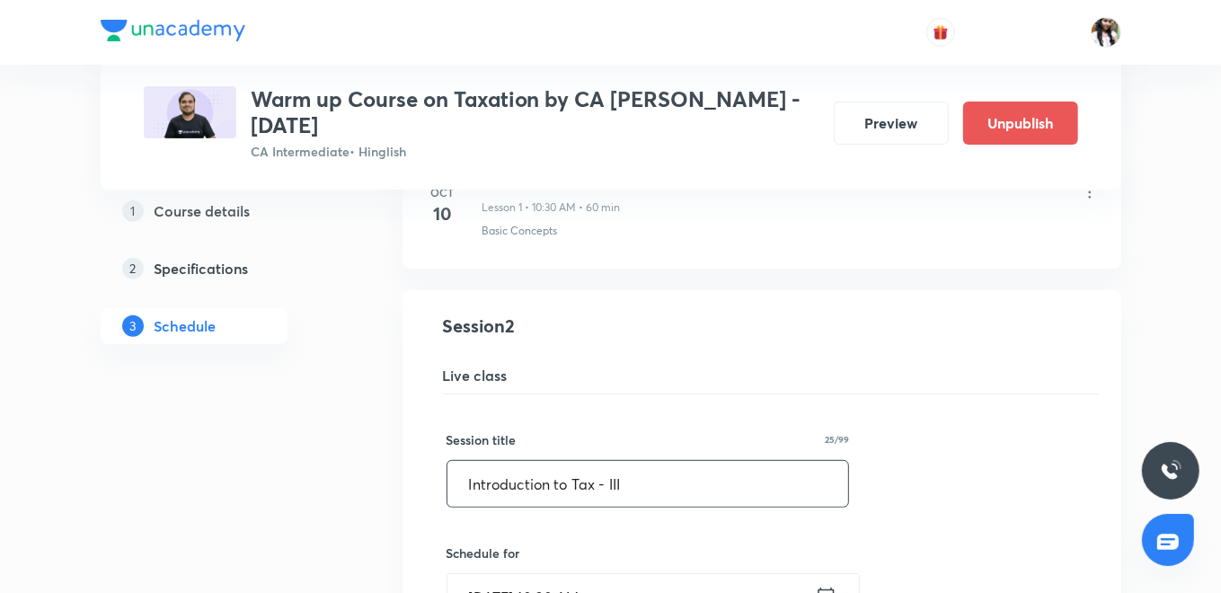
click at [662, 472] on input "Introduction to Tax - III" at bounding box center [649, 484] width 402 height 46
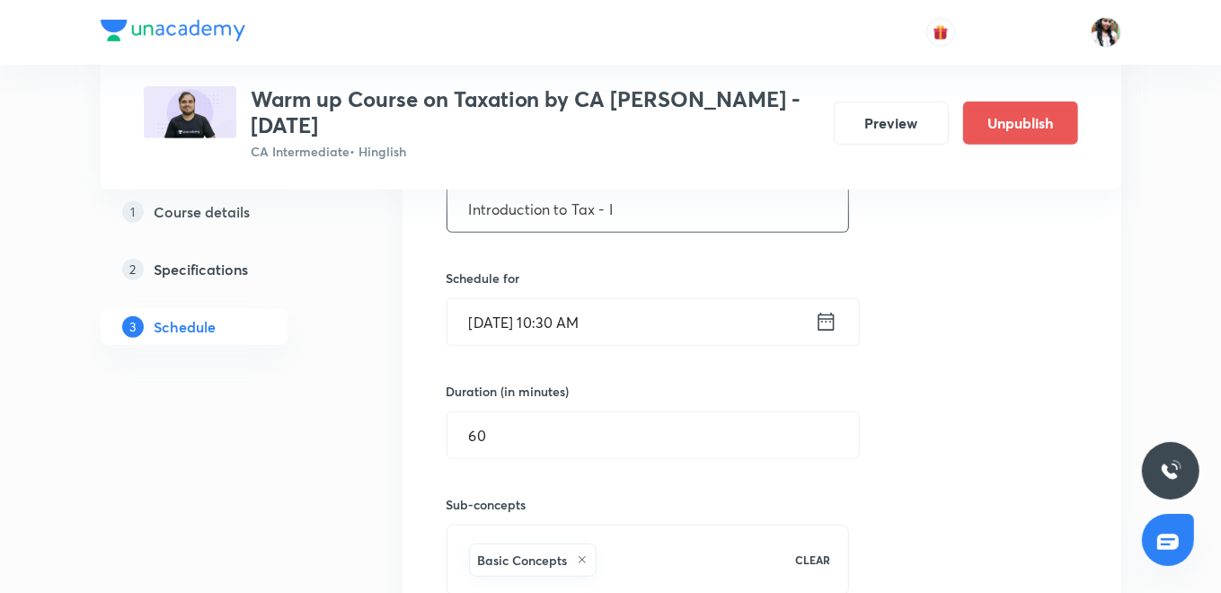
scroll to position [881, 0]
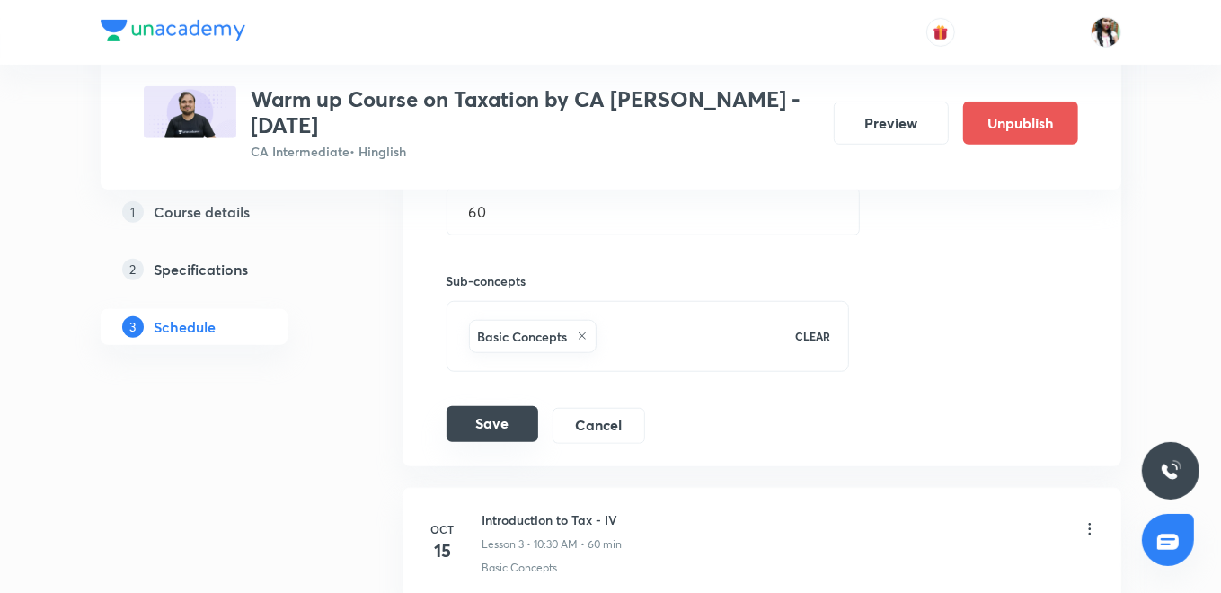
type input "Introduction to Tax - I"
click at [504, 424] on button "Save" at bounding box center [493, 424] width 92 height 36
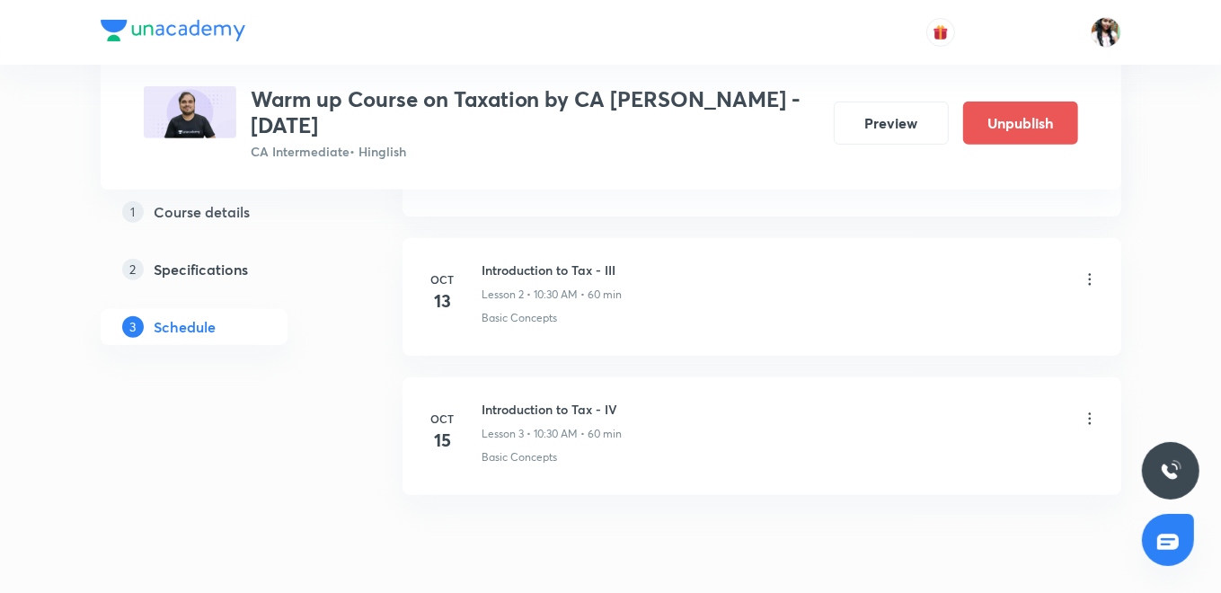
scroll to position [503, 0]
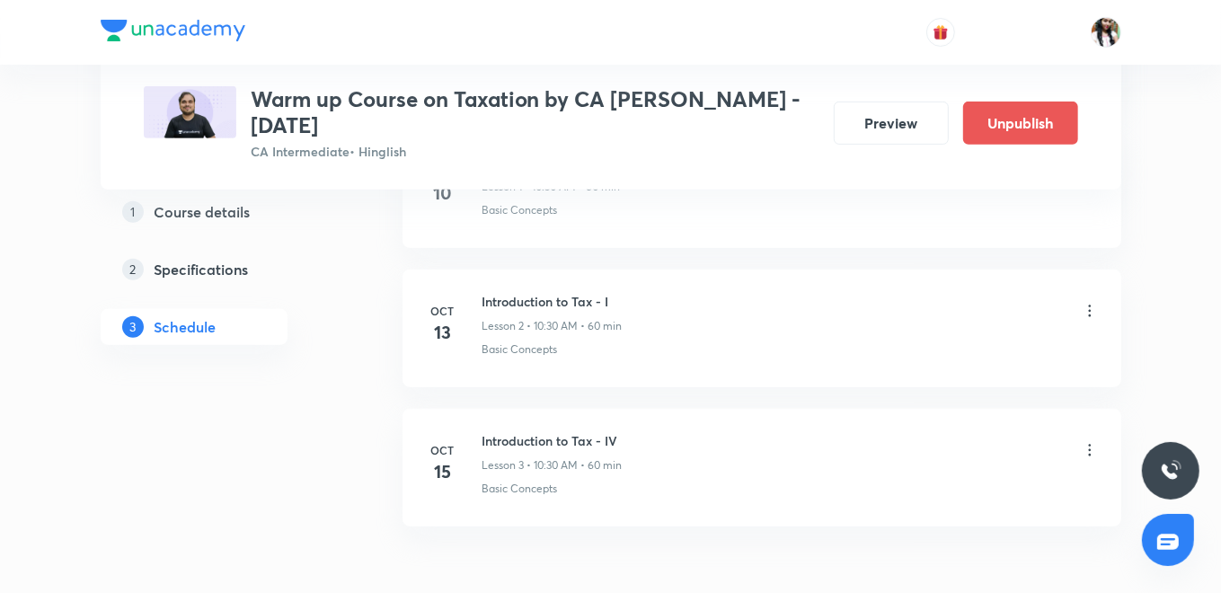
click at [1089, 445] on icon at bounding box center [1090, 450] width 18 height 18
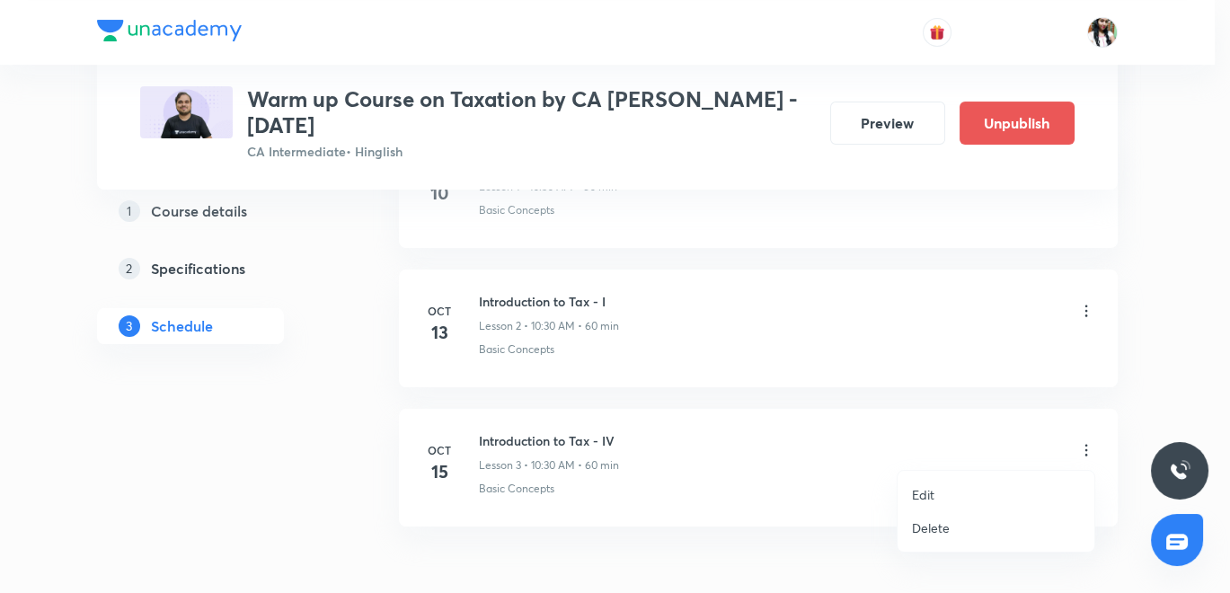
click at [920, 492] on p "Edit" at bounding box center [923, 494] width 22 height 19
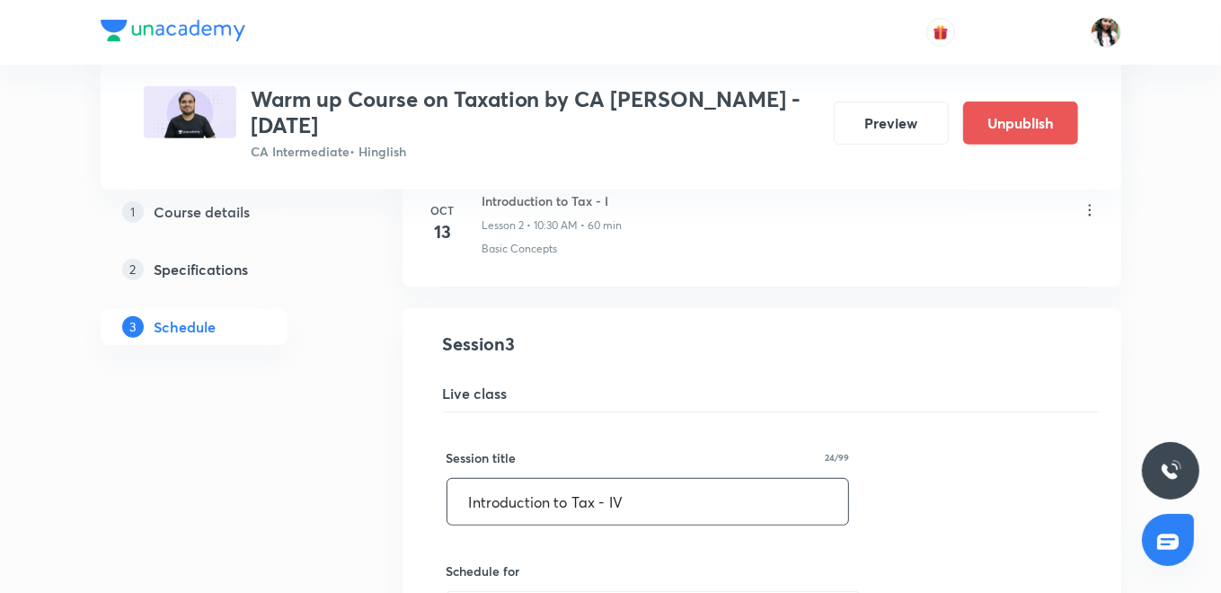
click at [697, 503] on input "Introduction to Tax - IV" at bounding box center [649, 502] width 402 height 46
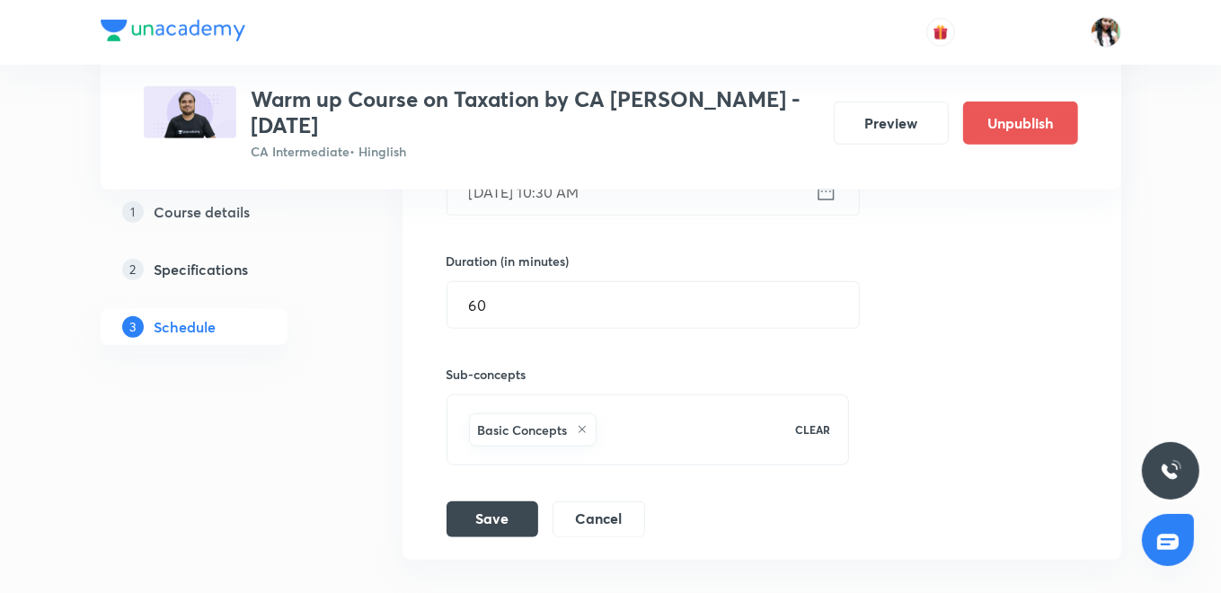
scroll to position [1058, 0]
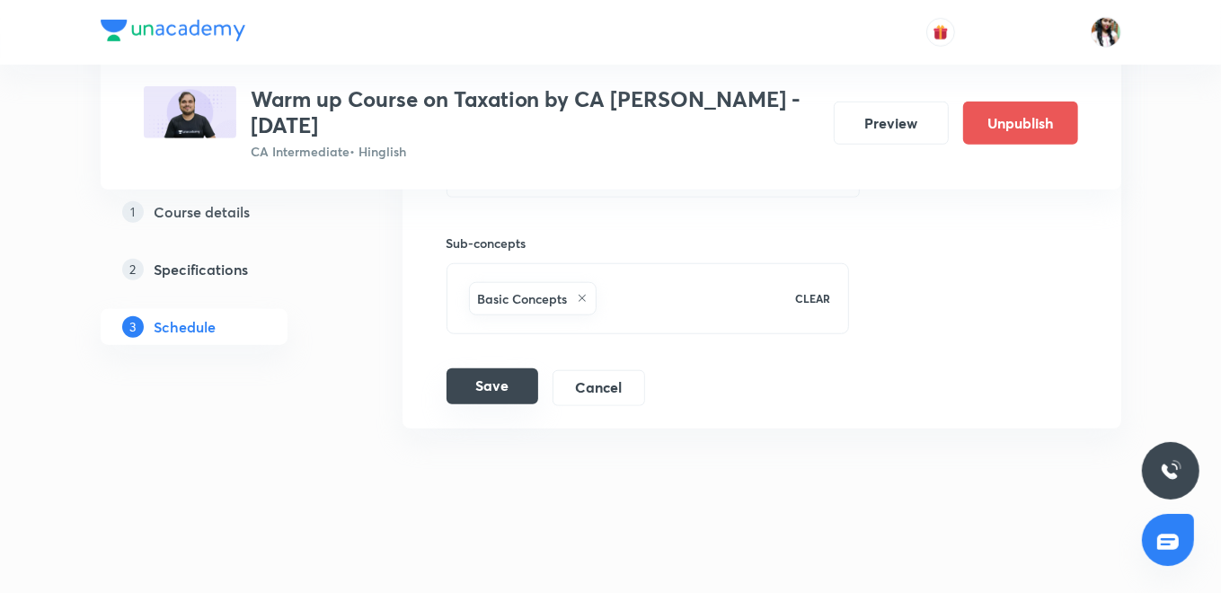
type input "Introduction to Tax - II"
click at [482, 372] on button "Save" at bounding box center [493, 386] width 92 height 36
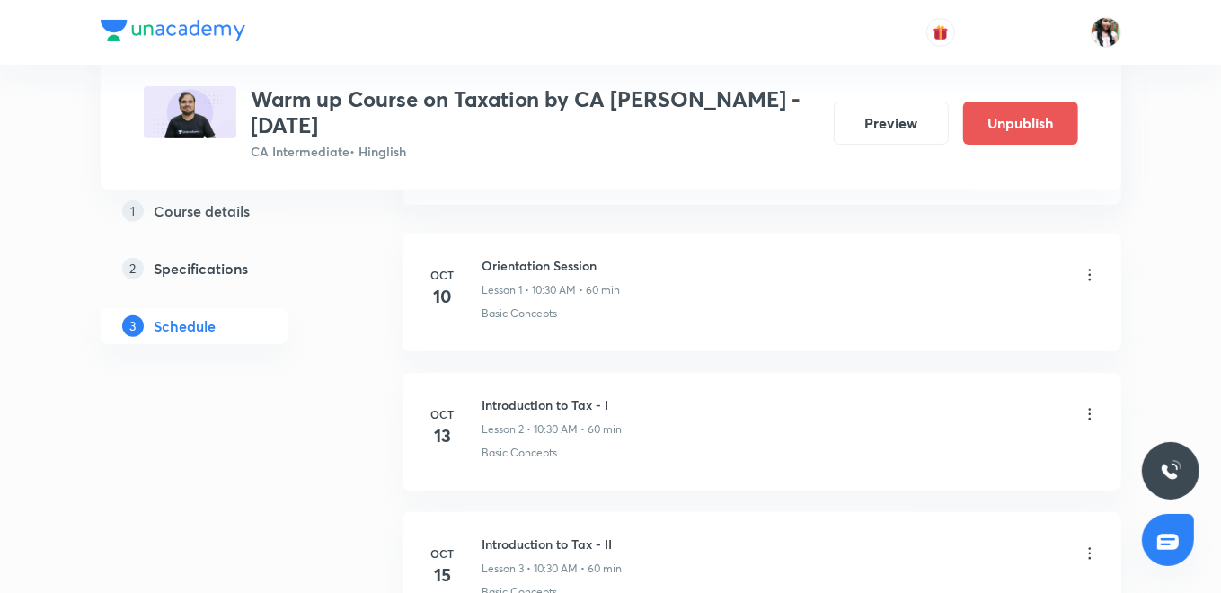
scroll to position [304, 0]
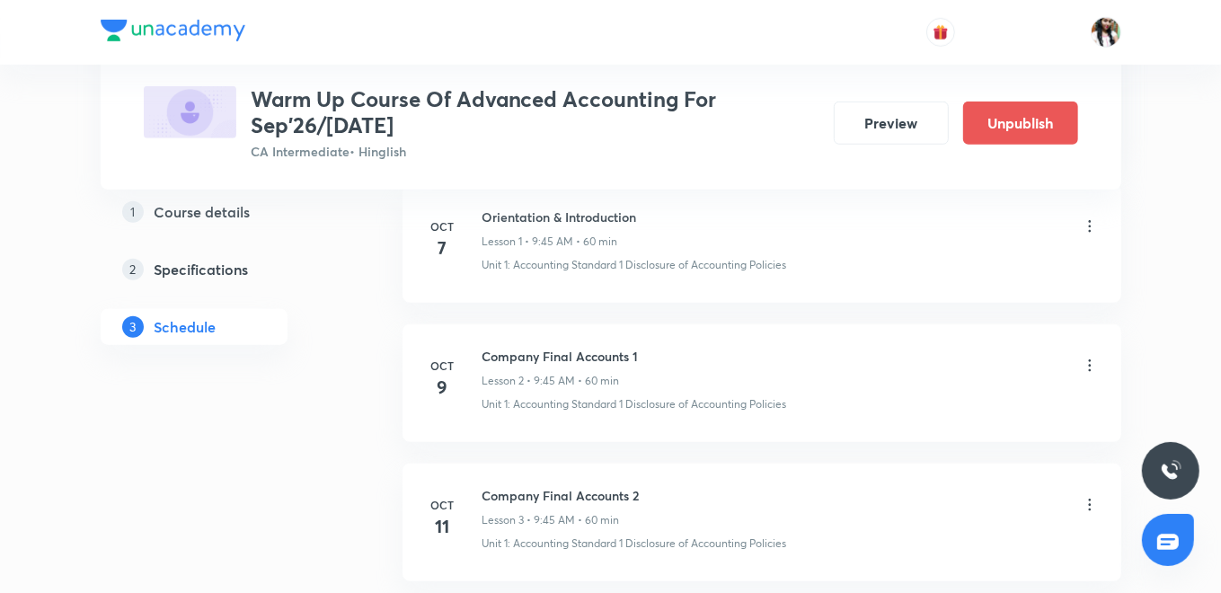
scroll to position [998, 0]
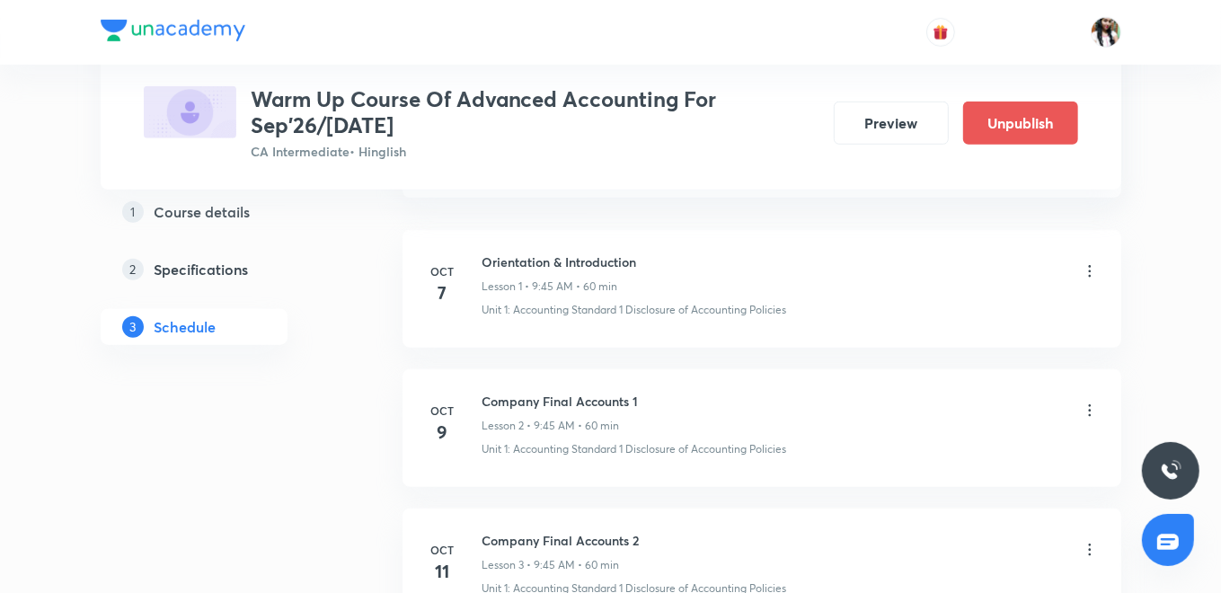
click at [1088, 270] on icon at bounding box center [1090, 271] width 18 height 18
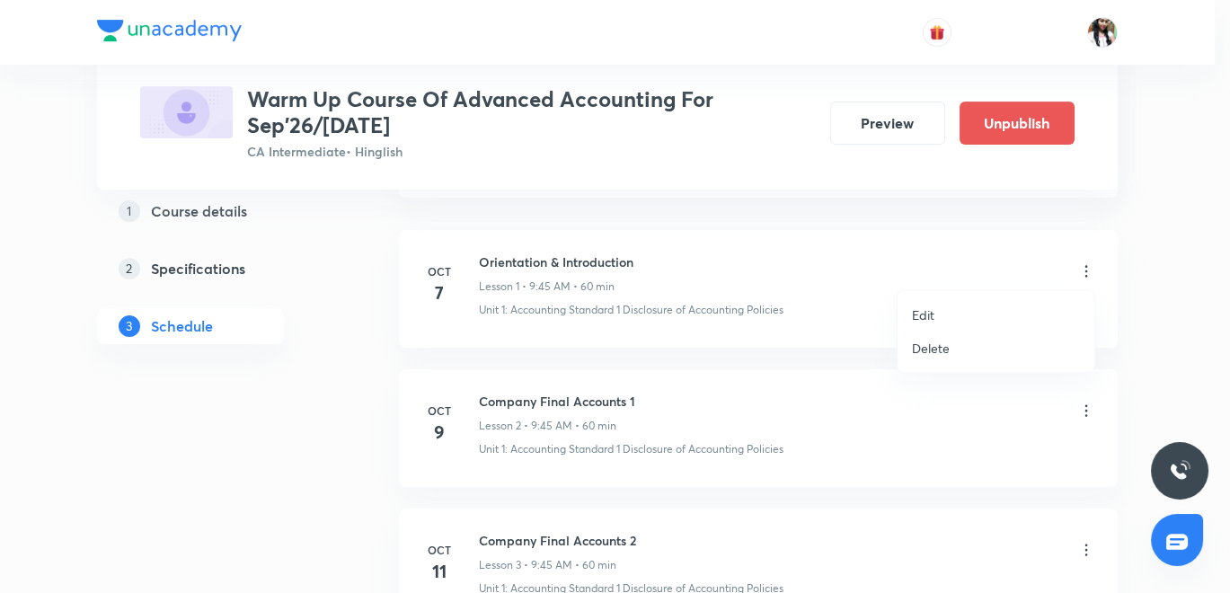
click at [922, 310] on p "Edit" at bounding box center [923, 315] width 22 height 19
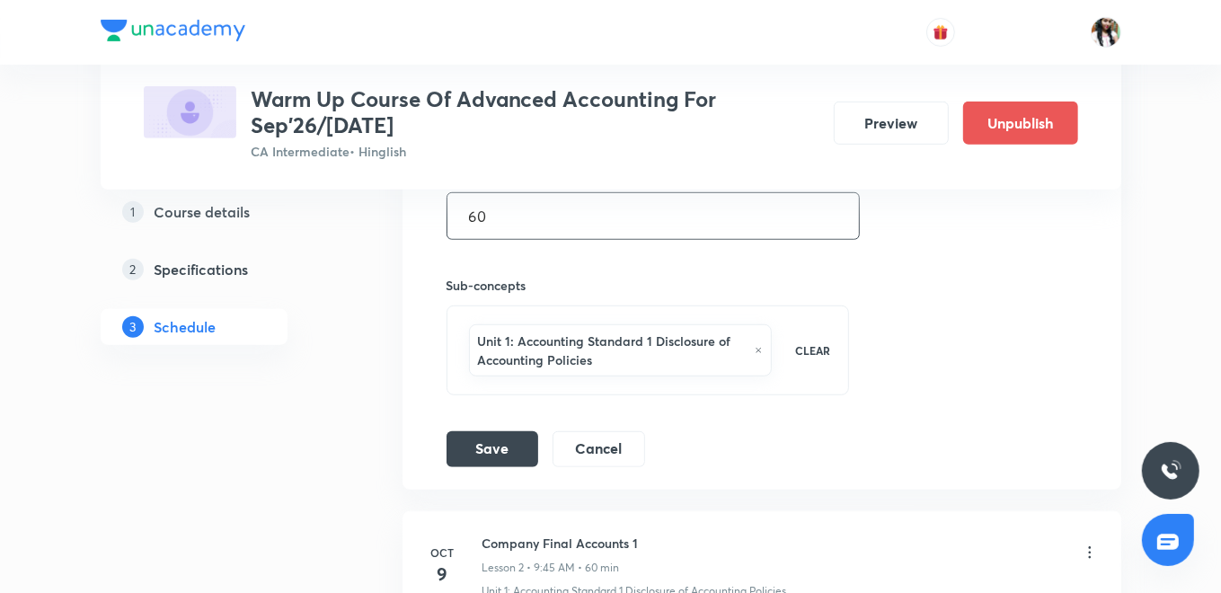
scroll to position [598, 0]
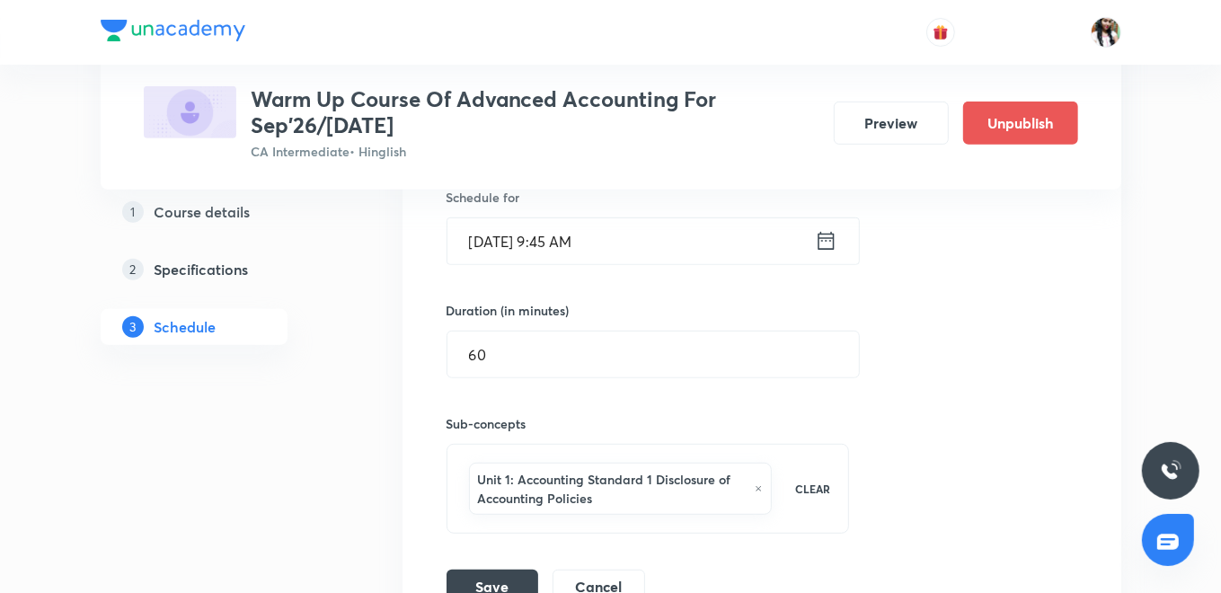
click at [828, 238] on icon at bounding box center [826, 240] width 22 height 25
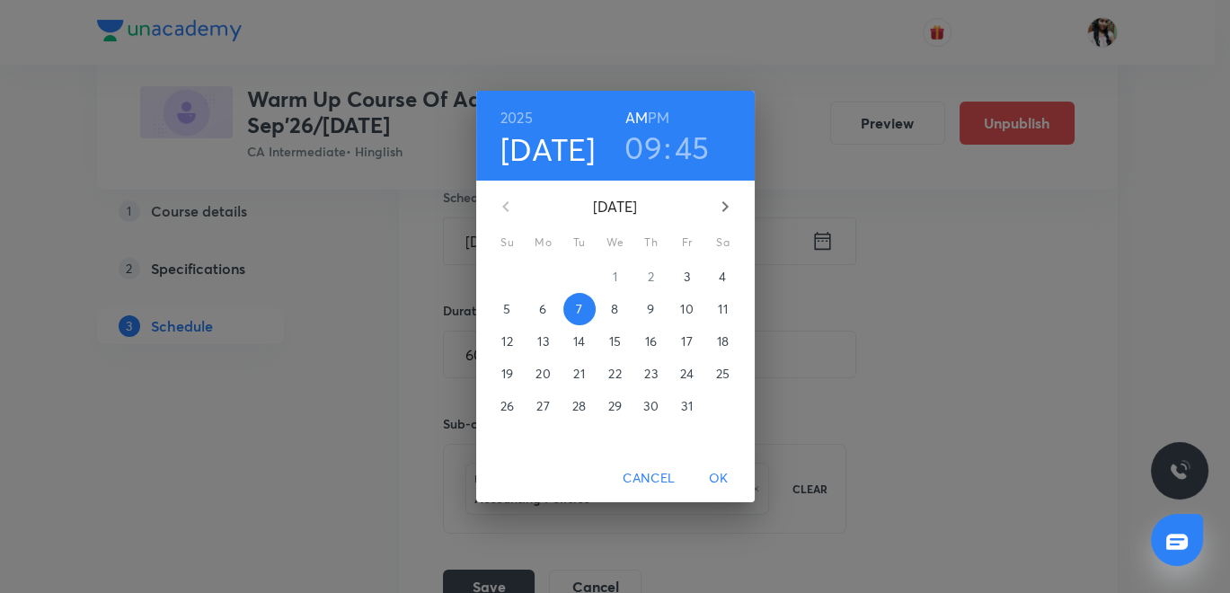
click at [537, 306] on span "6" at bounding box center [543, 309] width 32 height 18
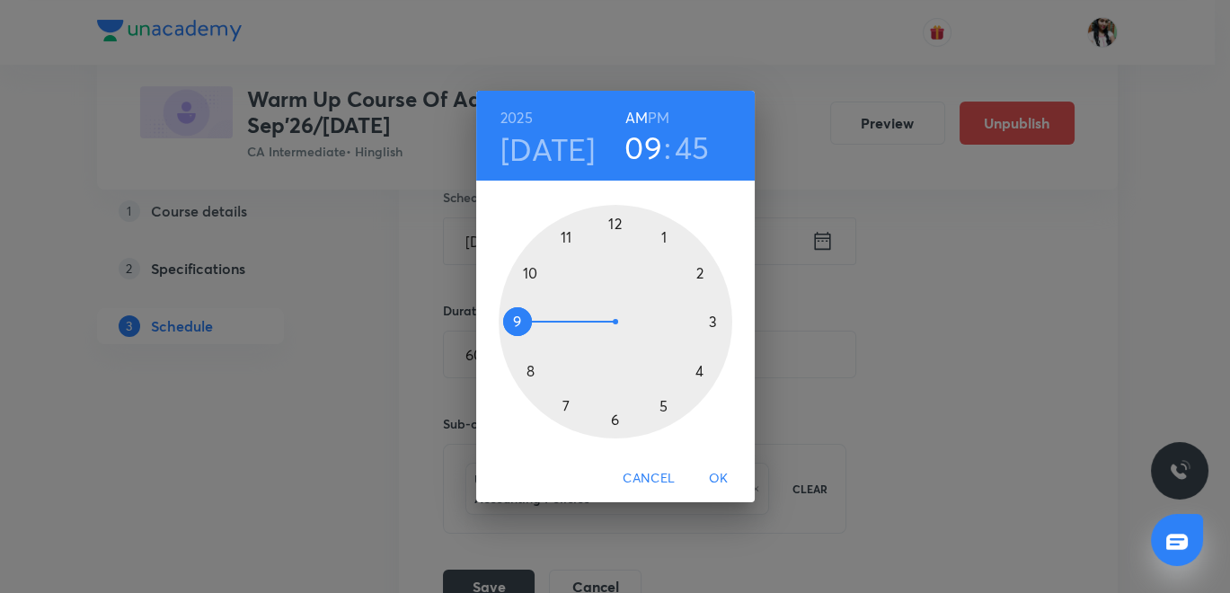
click at [714, 474] on span "OK" at bounding box center [718, 478] width 43 height 22
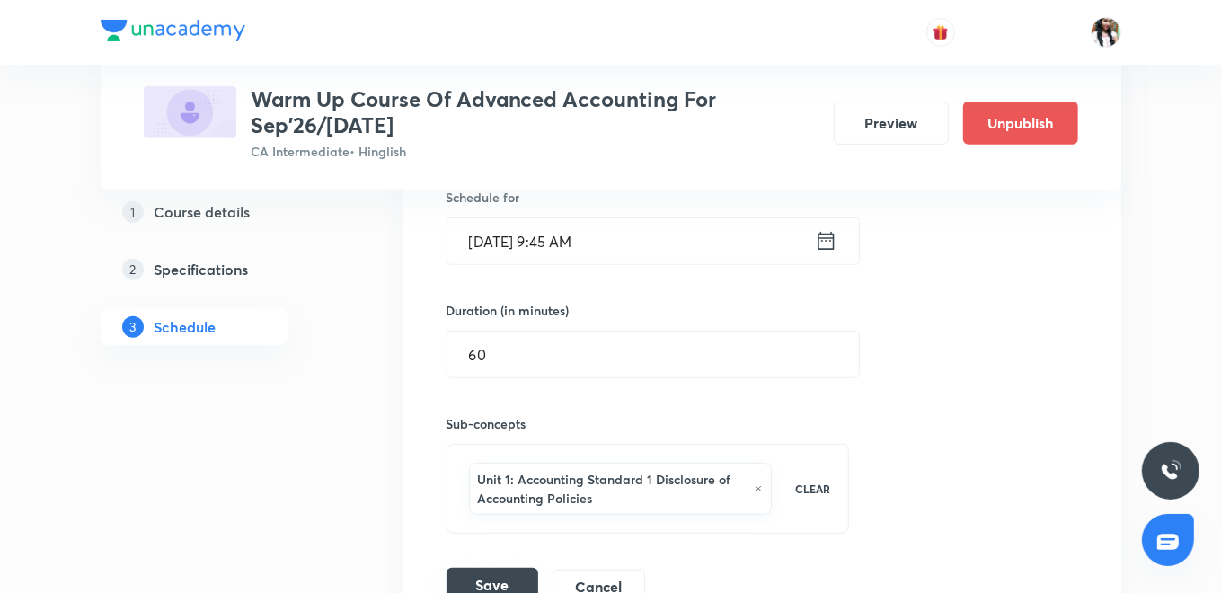
click at [477, 577] on button "Save" at bounding box center [493, 586] width 92 height 36
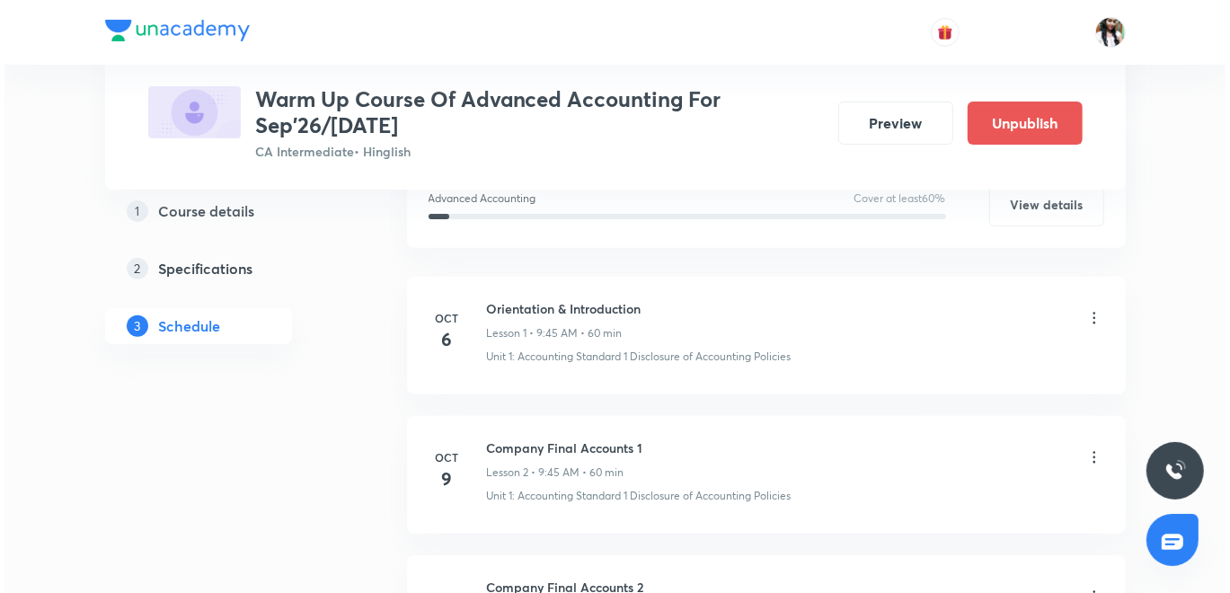
scroll to position [399, 0]
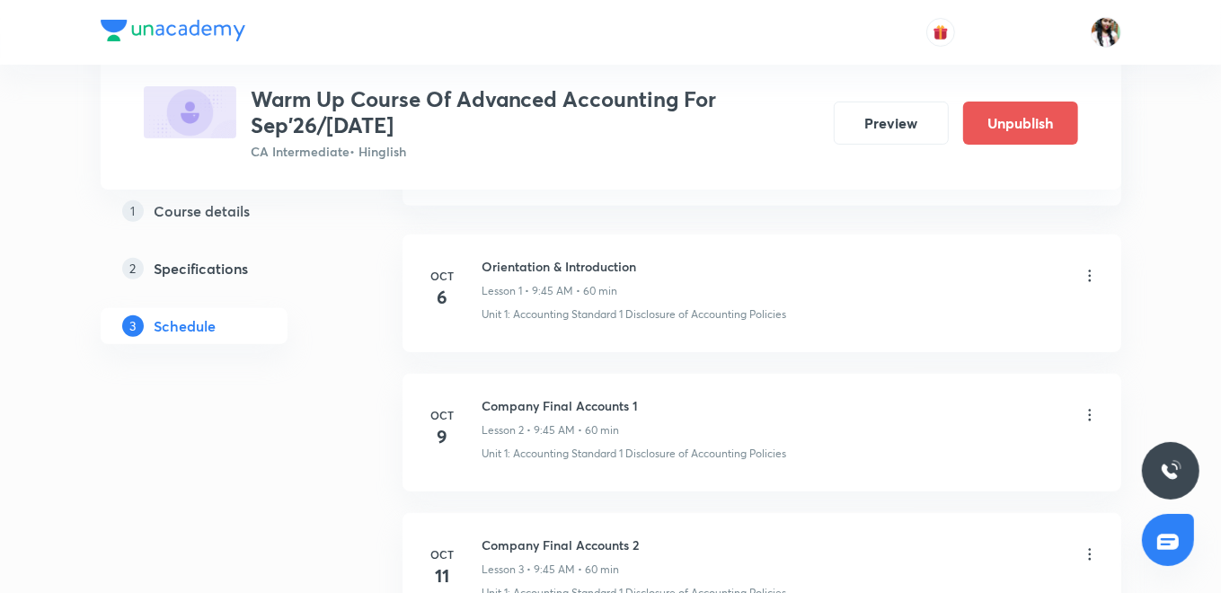
click at [1088, 410] on icon at bounding box center [1090, 415] width 18 height 18
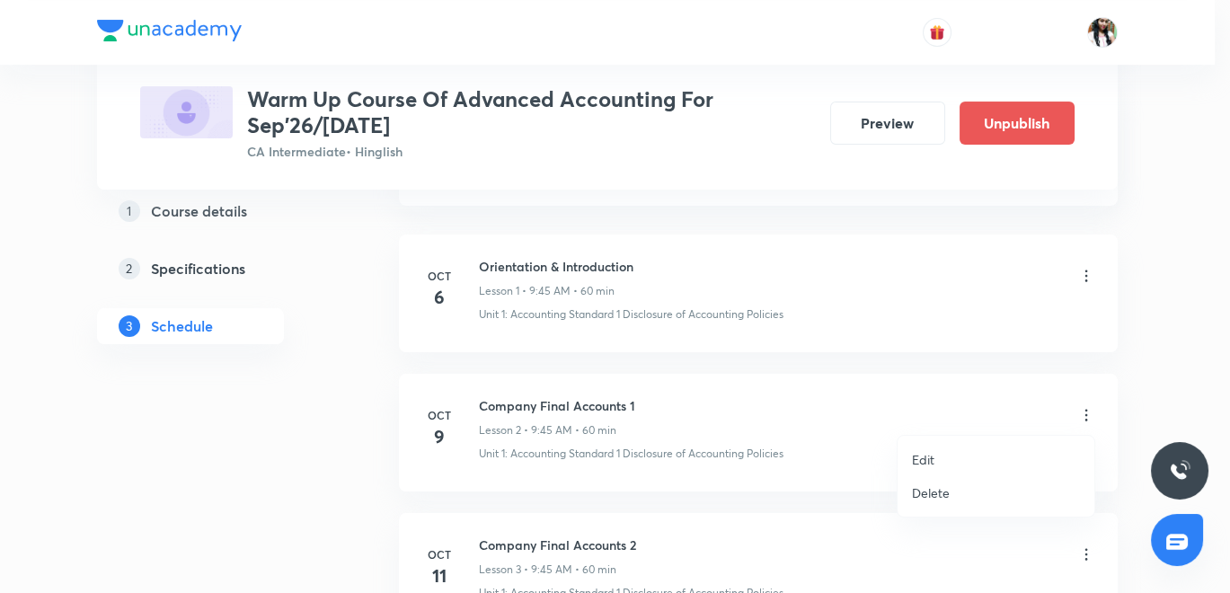
click at [934, 455] on p "Edit" at bounding box center [923, 459] width 22 height 19
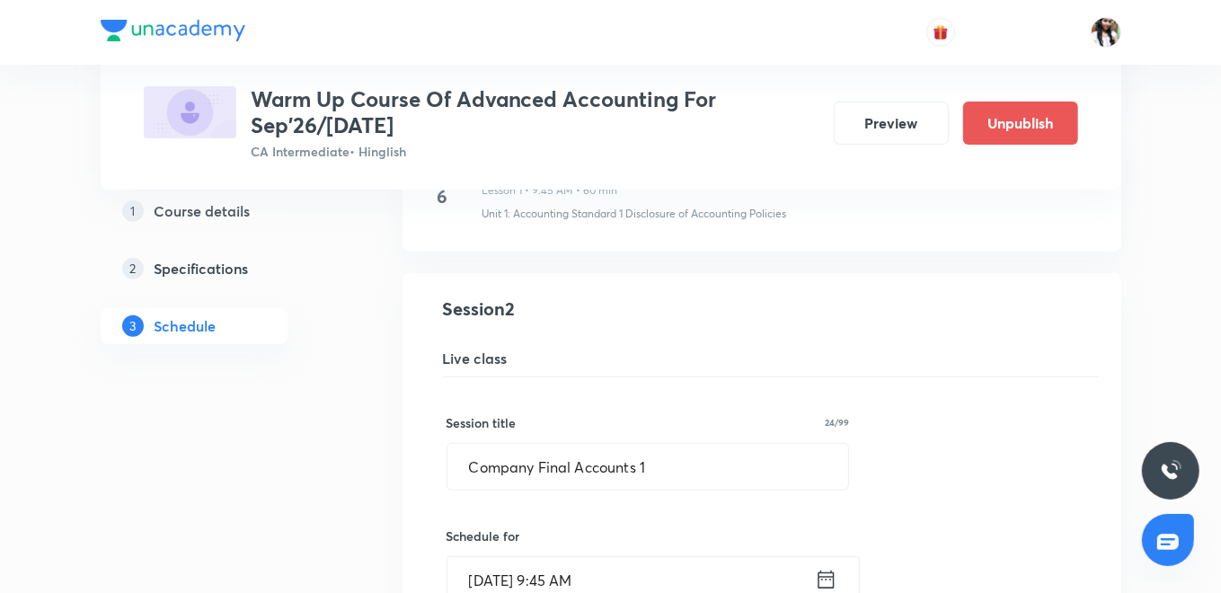
click at [822, 573] on icon at bounding box center [826, 579] width 22 height 25
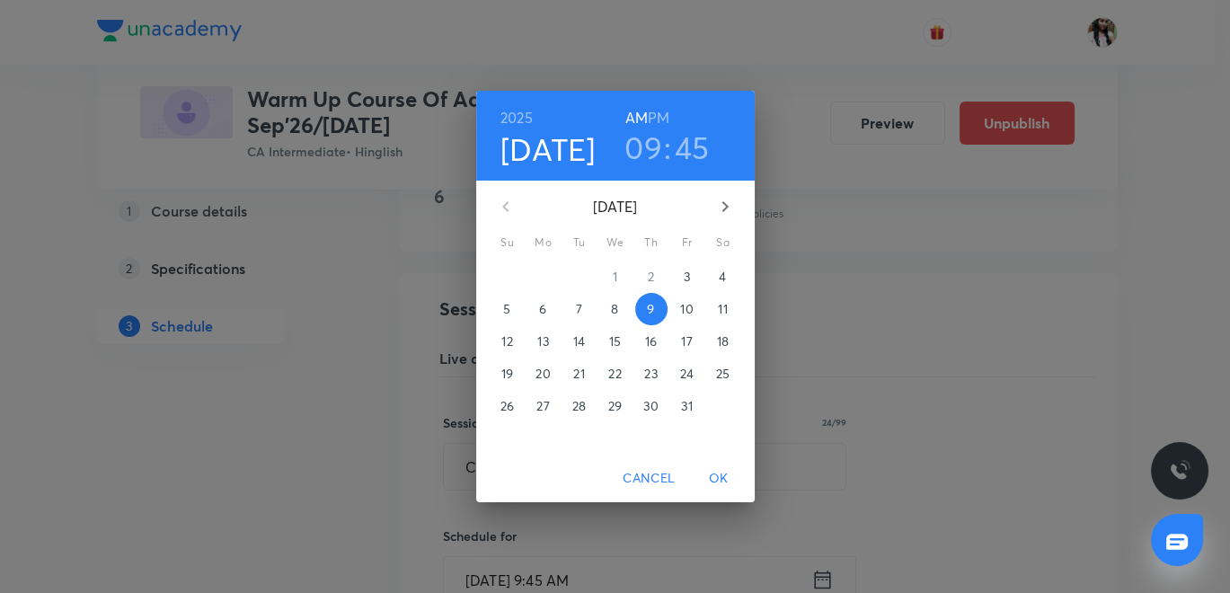
click at [579, 300] on p "7" at bounding box center [579, 309] width 6 height 18
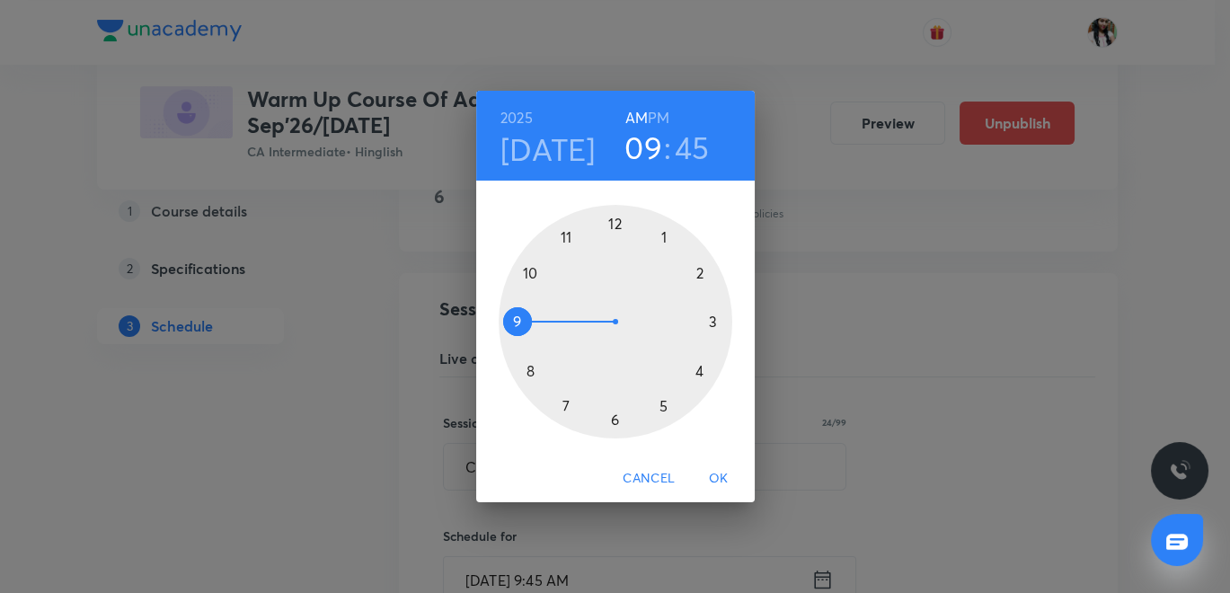
click at [714, 474] on span "OK" at bounding box center [718, 478] width 43 height 22
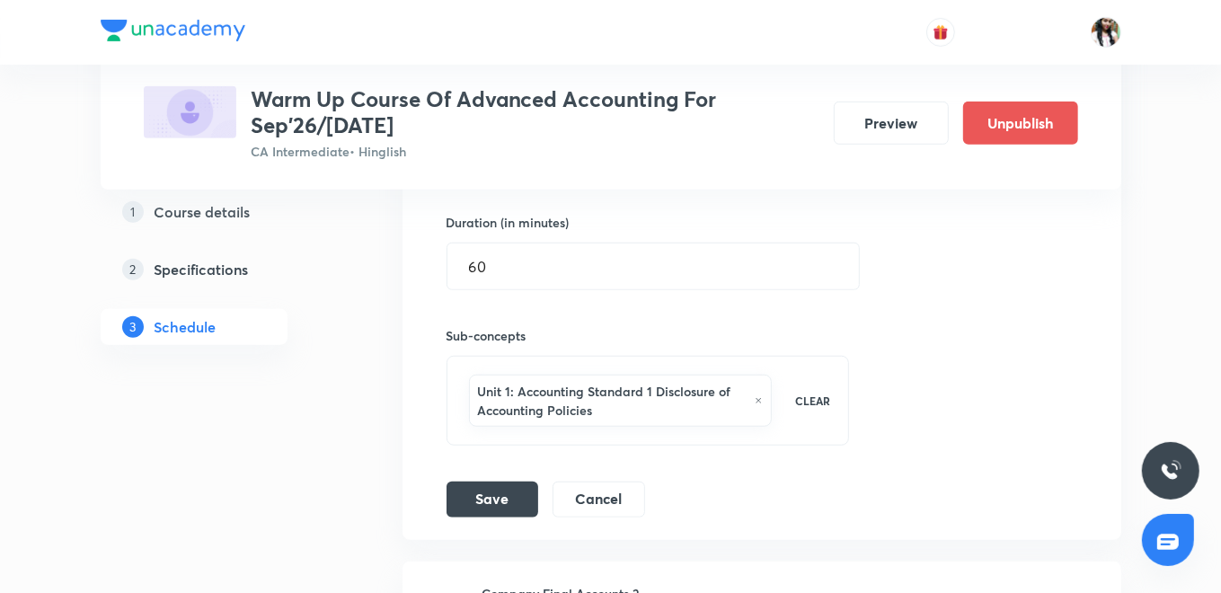
scroll to position [899, 0]
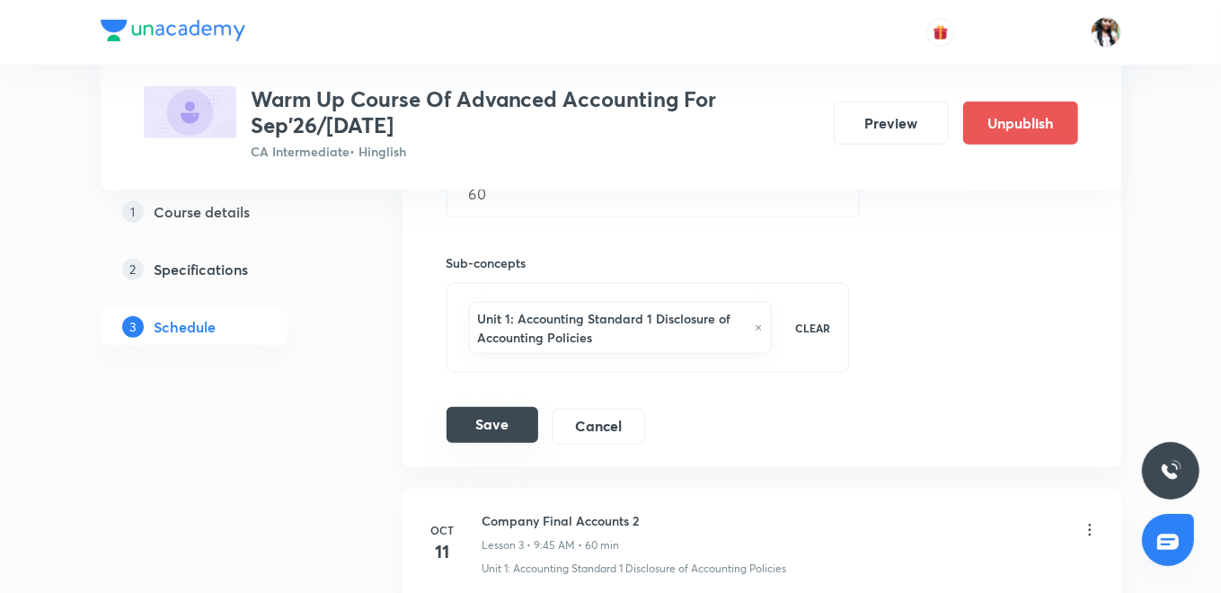
click at [496, 415] on button "Save" at bounding box center [493, 425] width 92 height 36
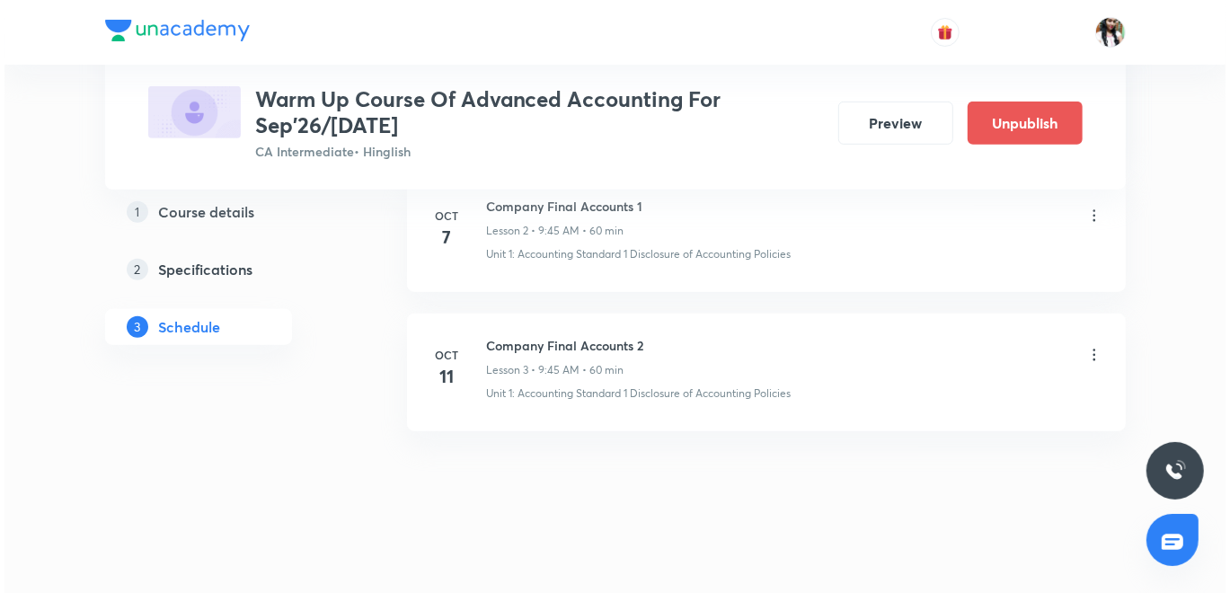
scroll to position [603, 0]
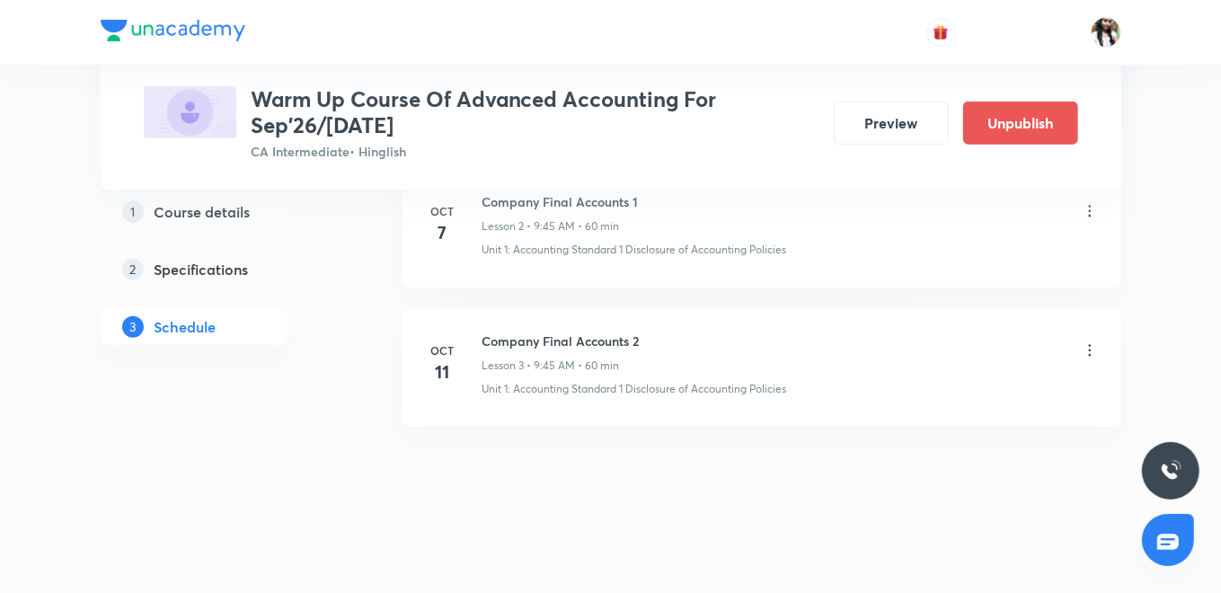
click at [1088, 347] on icon at bounding box center [1090, 350] width 18 height 18
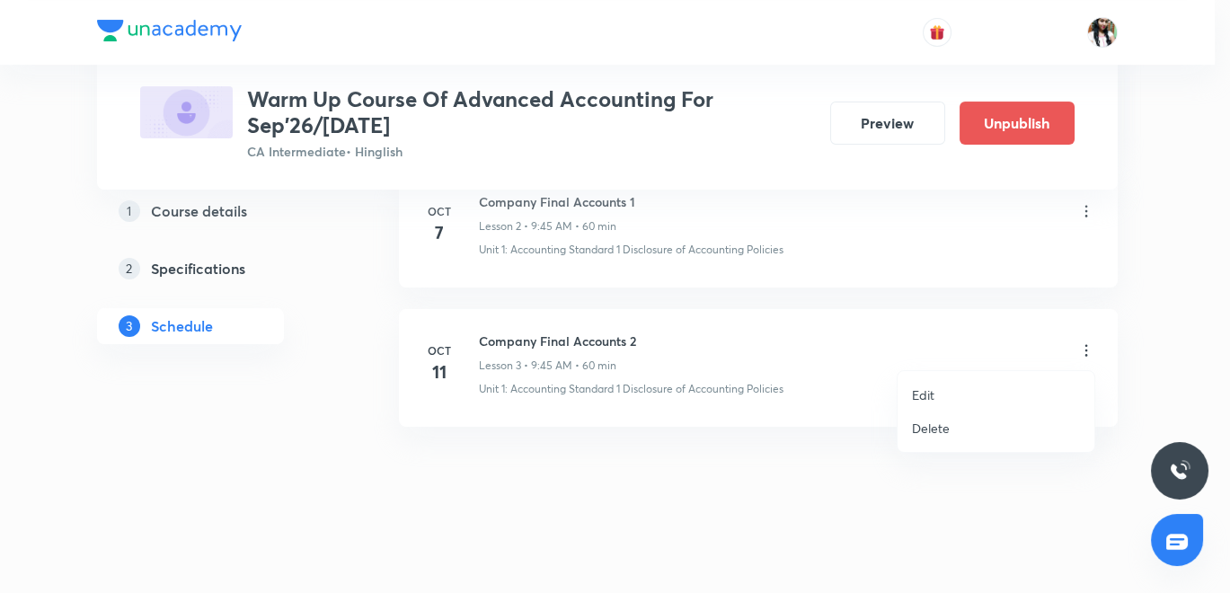
click at [929, 395] on p "Edit" at bounding box center [923, 395] width 22 height 19
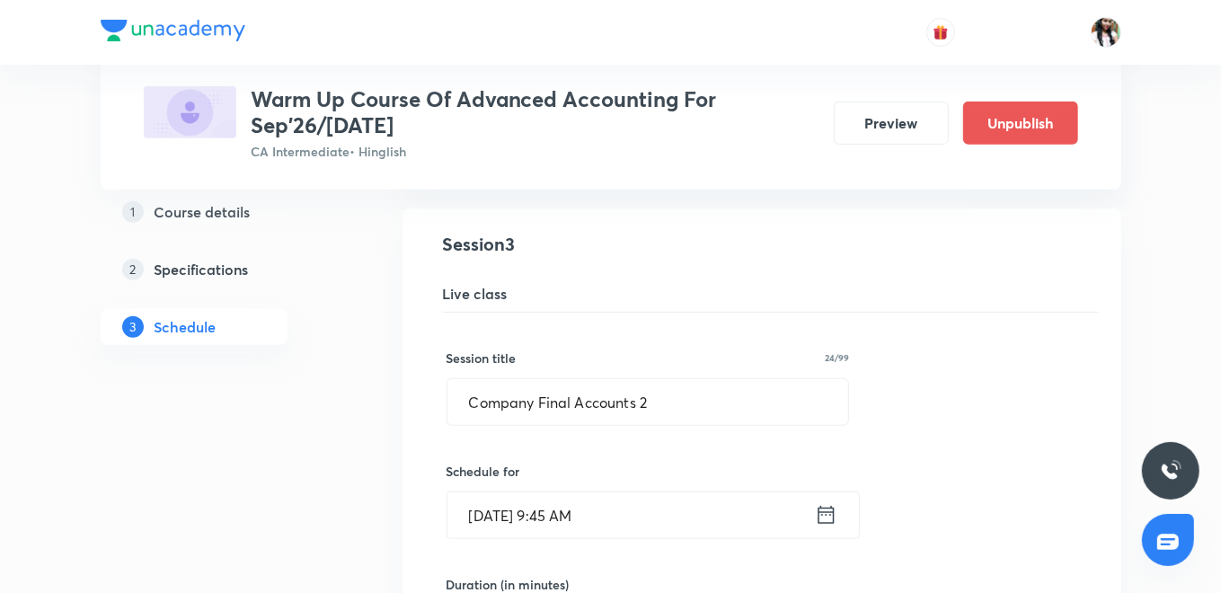
click at [826, 509] on icon at bounding box center [826, 515] width 16 height 18
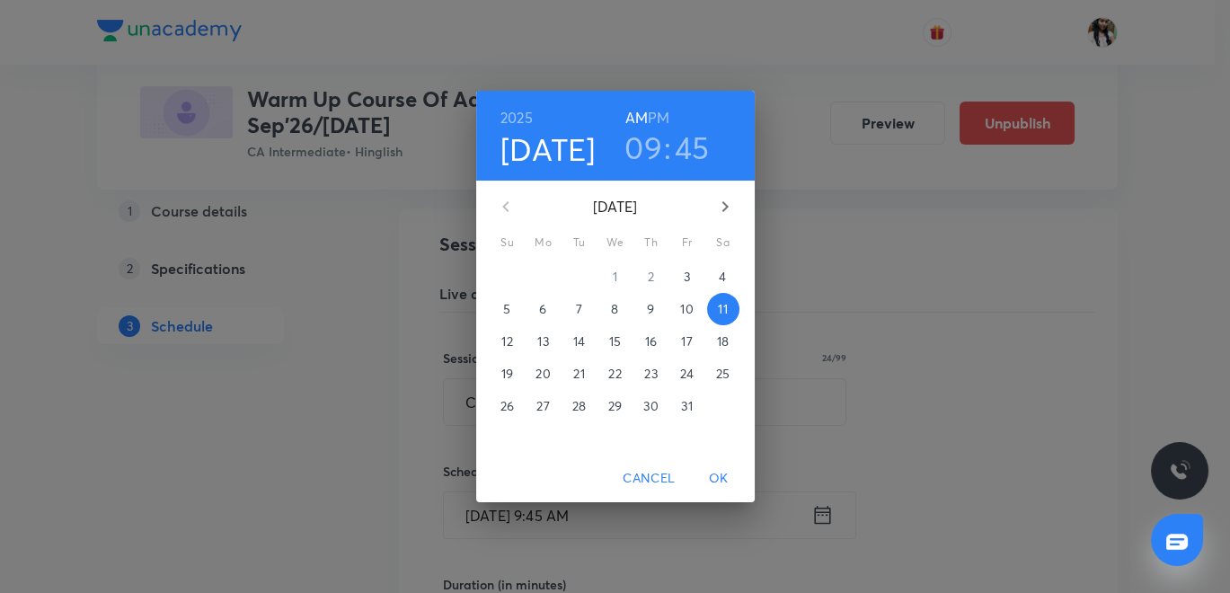
click at [609, 309] on span "8" at bounding box center [615, 309] width 32 height 18
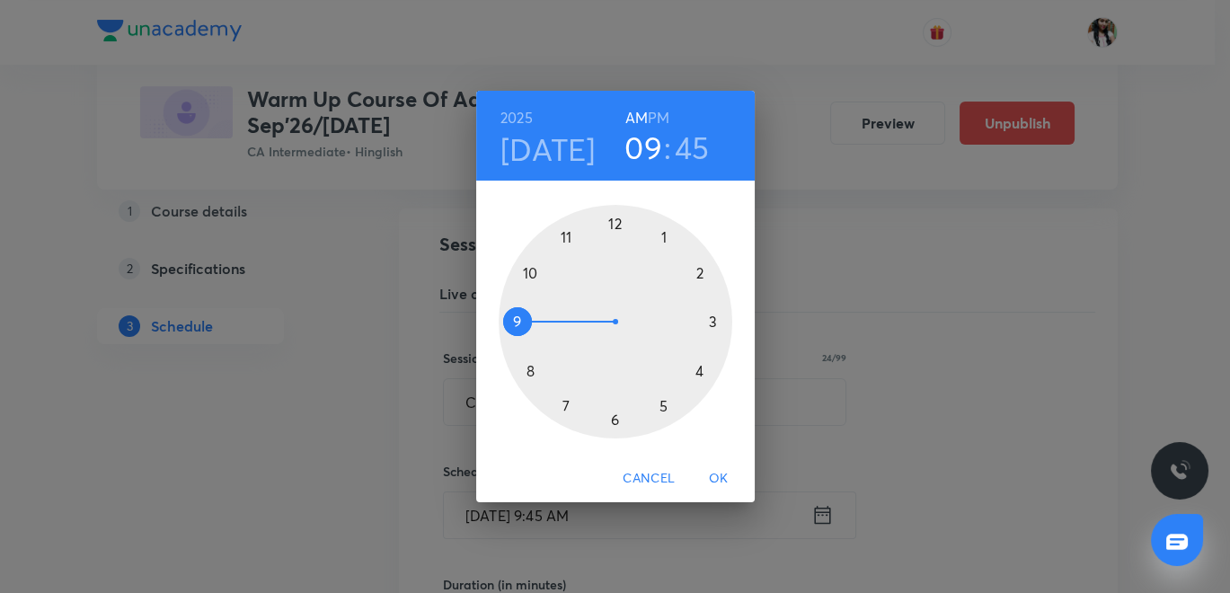
click at [722, 477] on span "OK" at bounding box center [718, 478] width 43 height 22
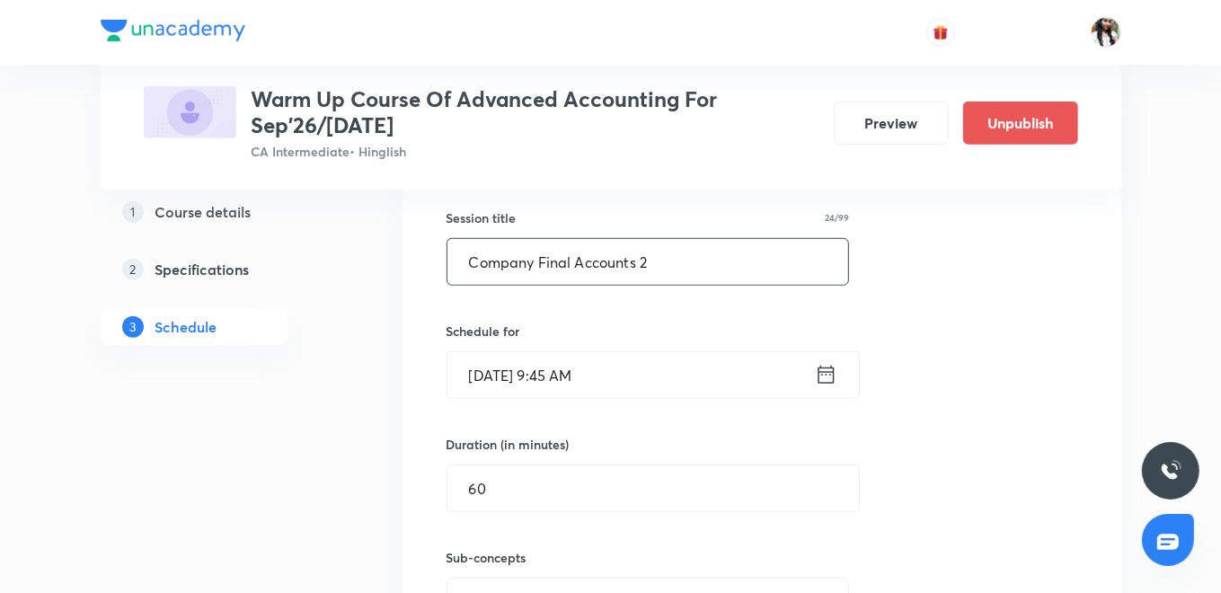
scroll to position [1003, 0]
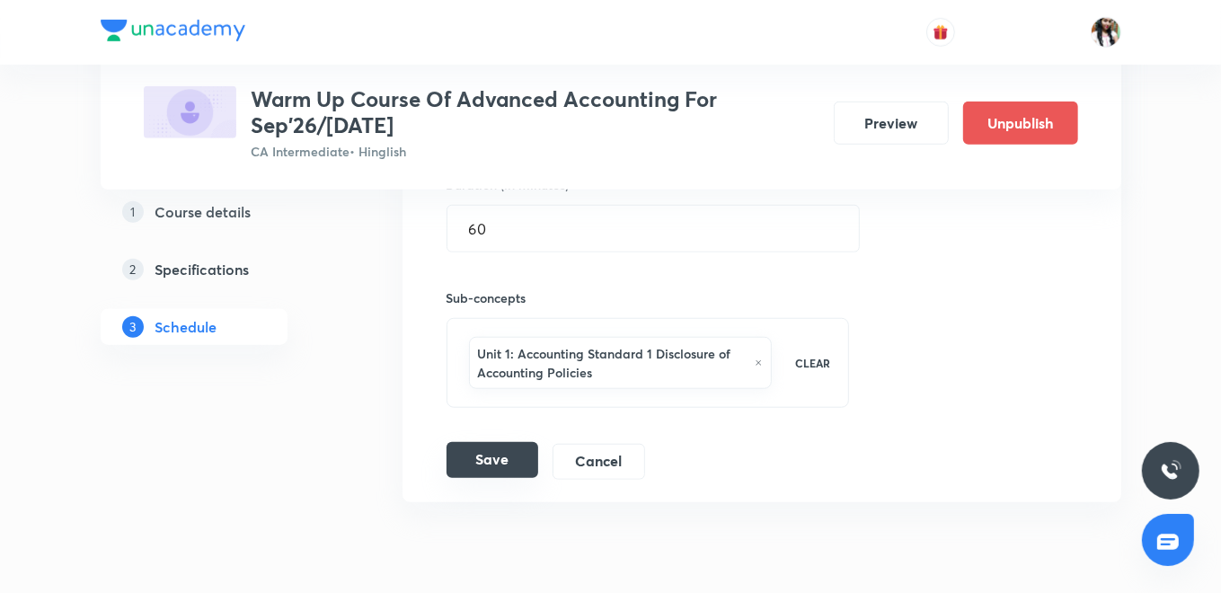
click at [498, 460] on button "Save" at bounding box center [493, 460] width 92 height 36
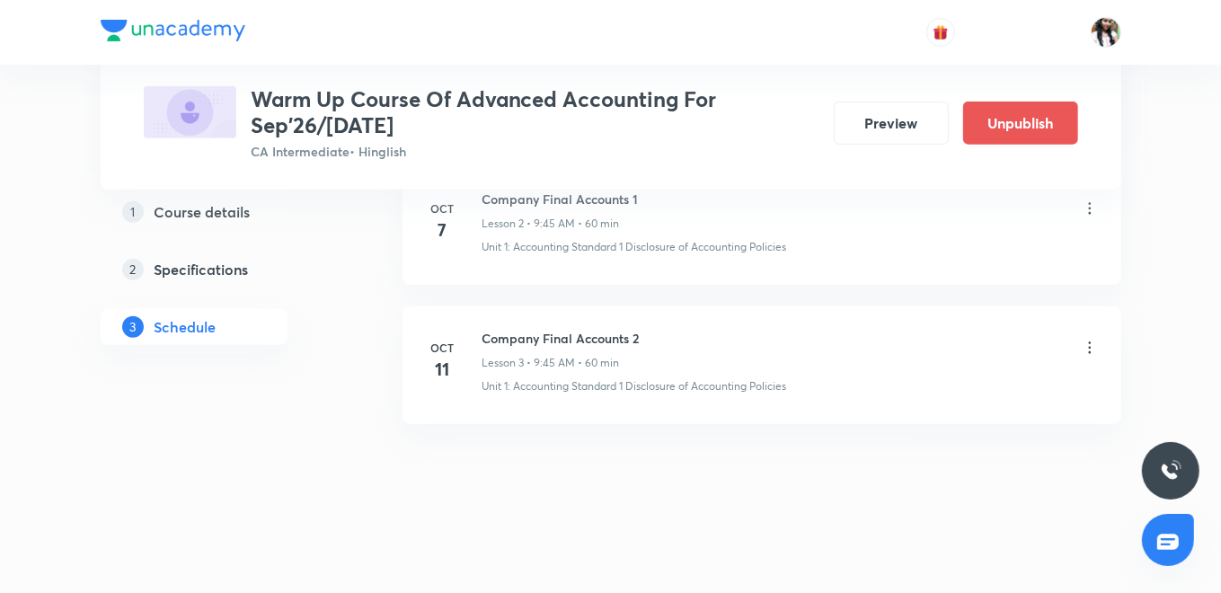
scroll to position [603, 0]
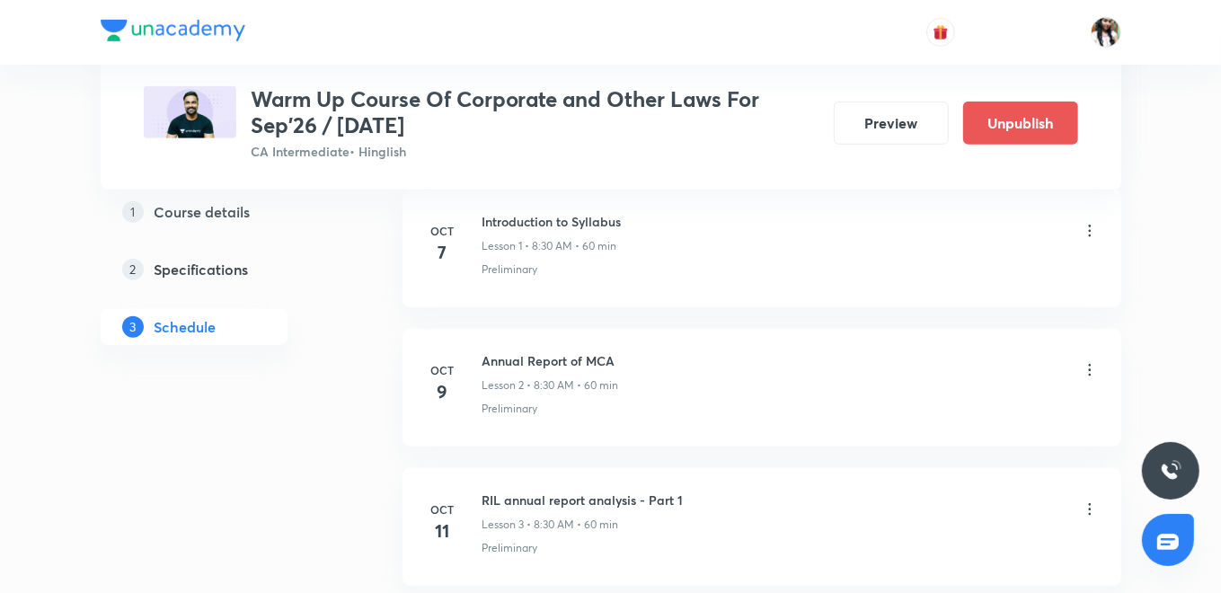
scroll to position [998, 0]
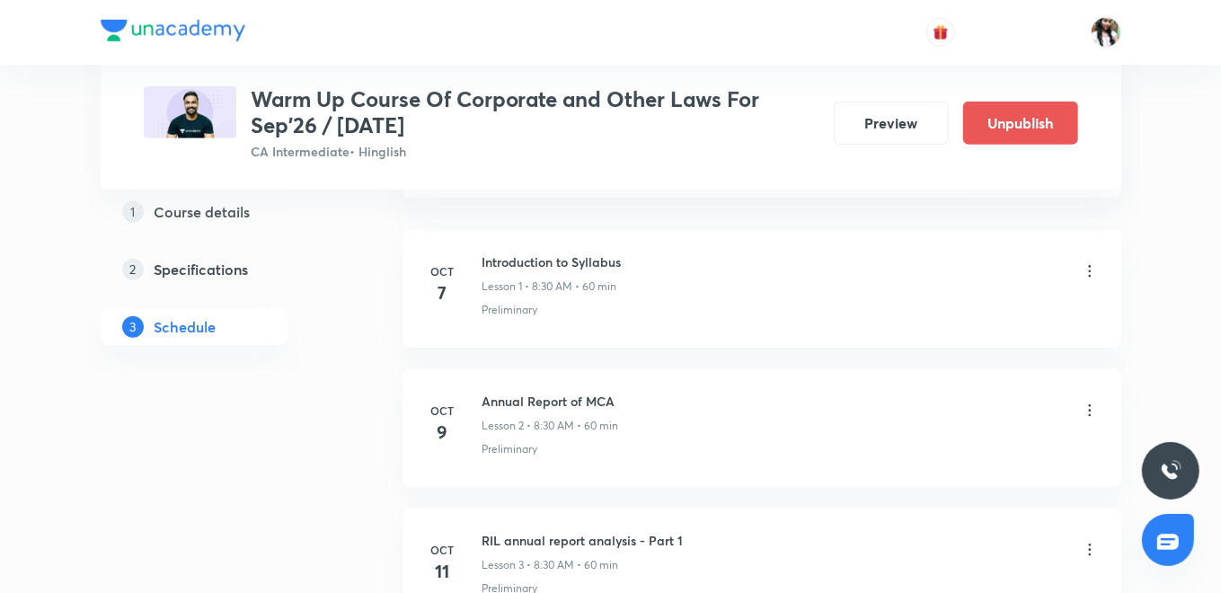
click at [1088, 262] on icon at bounding box center [1090, 271] width 18 height 18
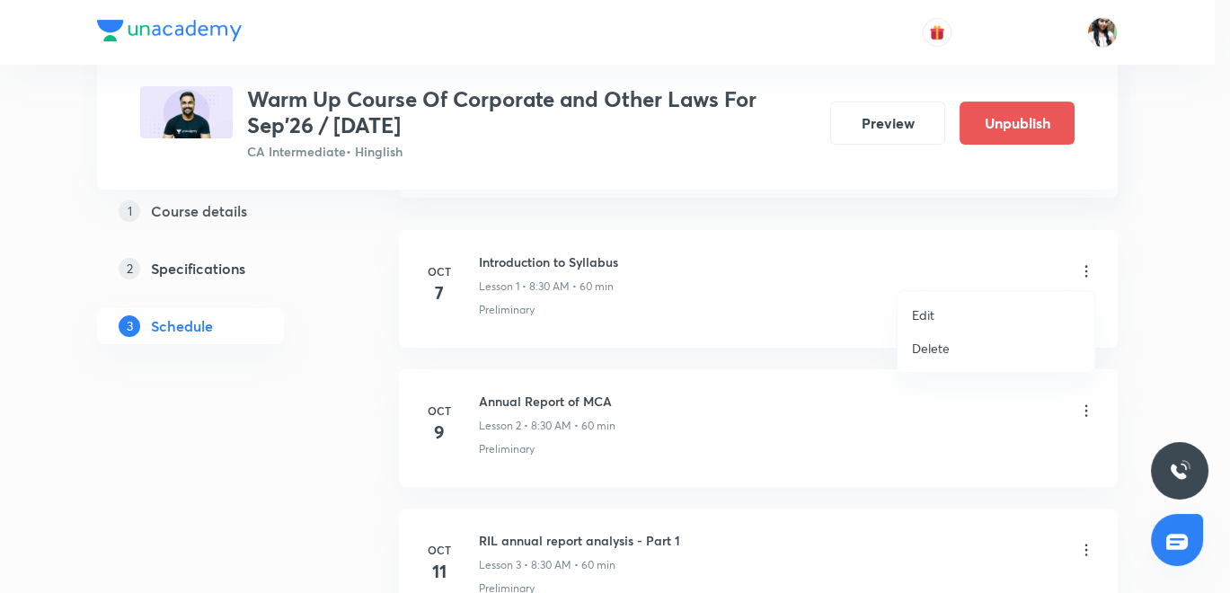
click at [932, 318] on p "Edit" at bounding box center [923, 315] width 22 height 19
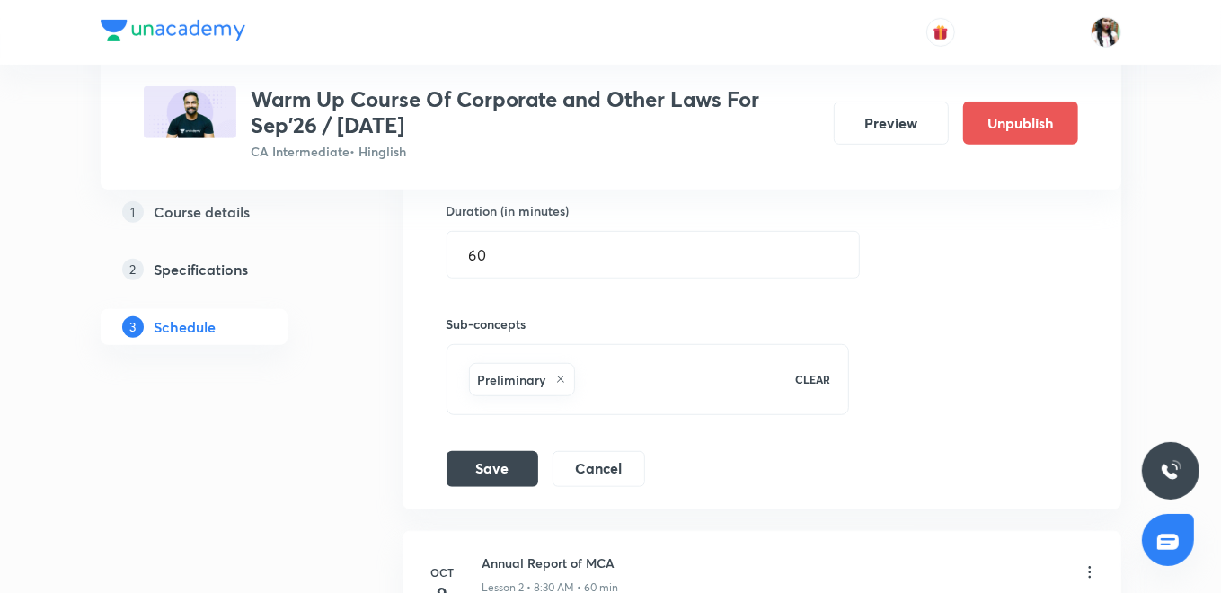
scroll to position [499, 0]
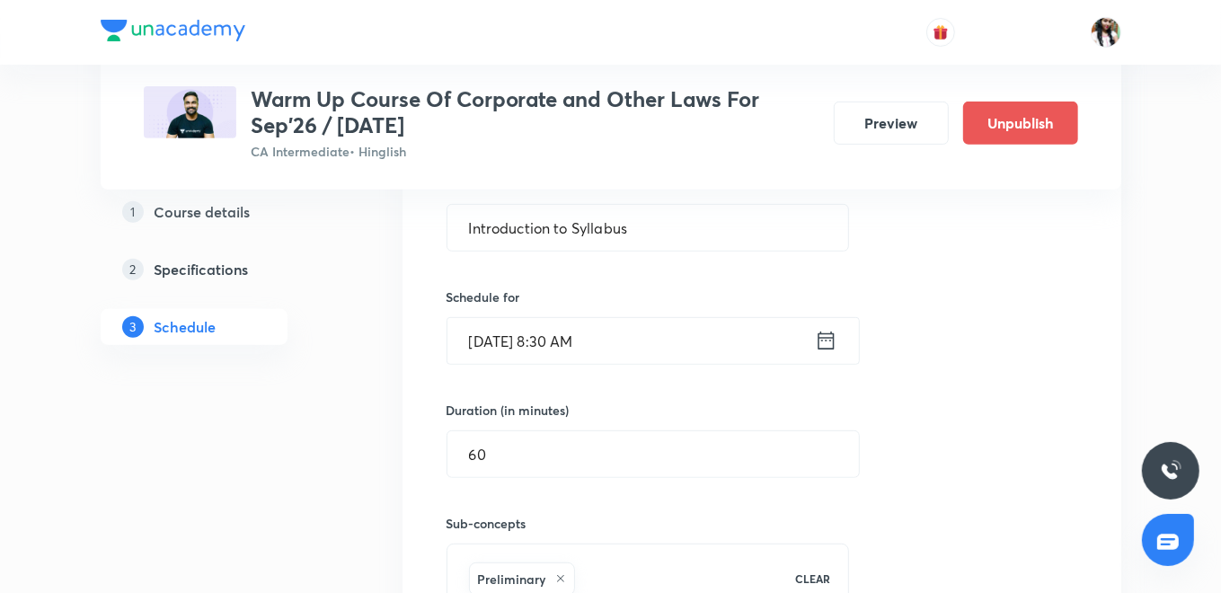
click at [831, 334] on icon at bounding box center [826, 340] width 22 height 25
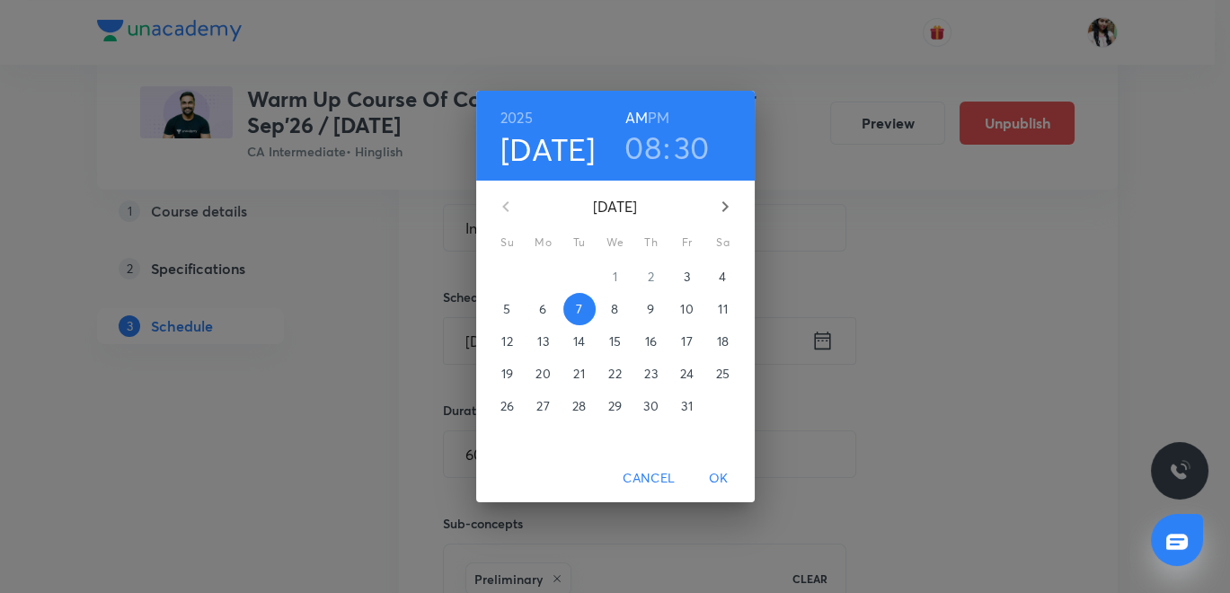
click at [540, 306] on p "6" at bounding box center [542, 309] width 7 height 18
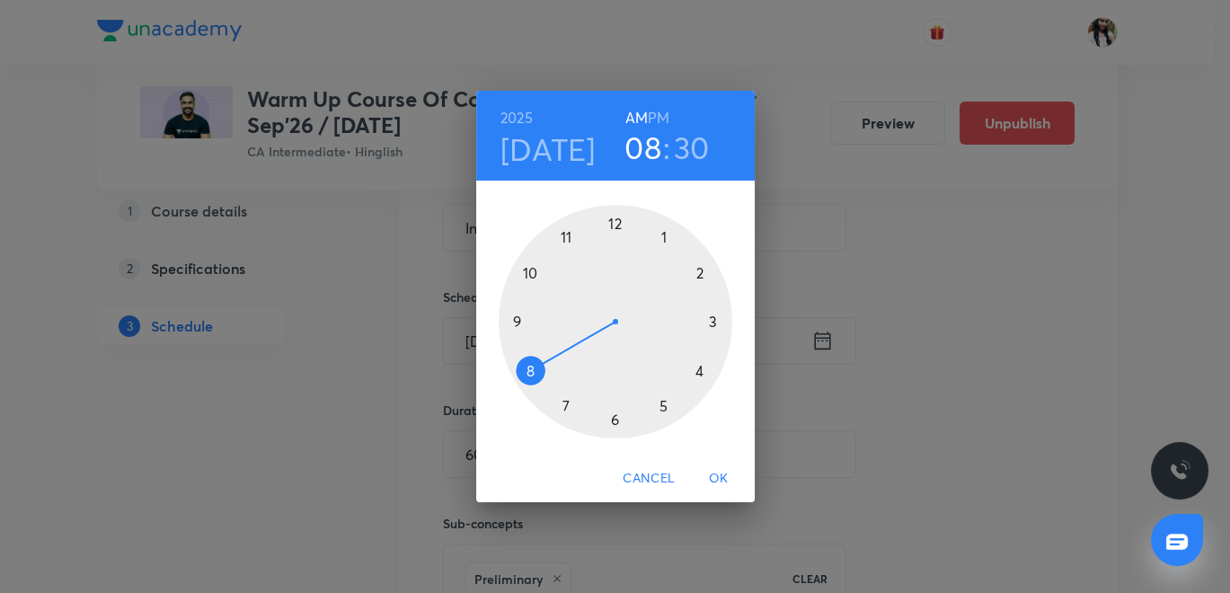
click at [723, 477] on span "OK" at bounding box center [718, 478] width 43 height 22
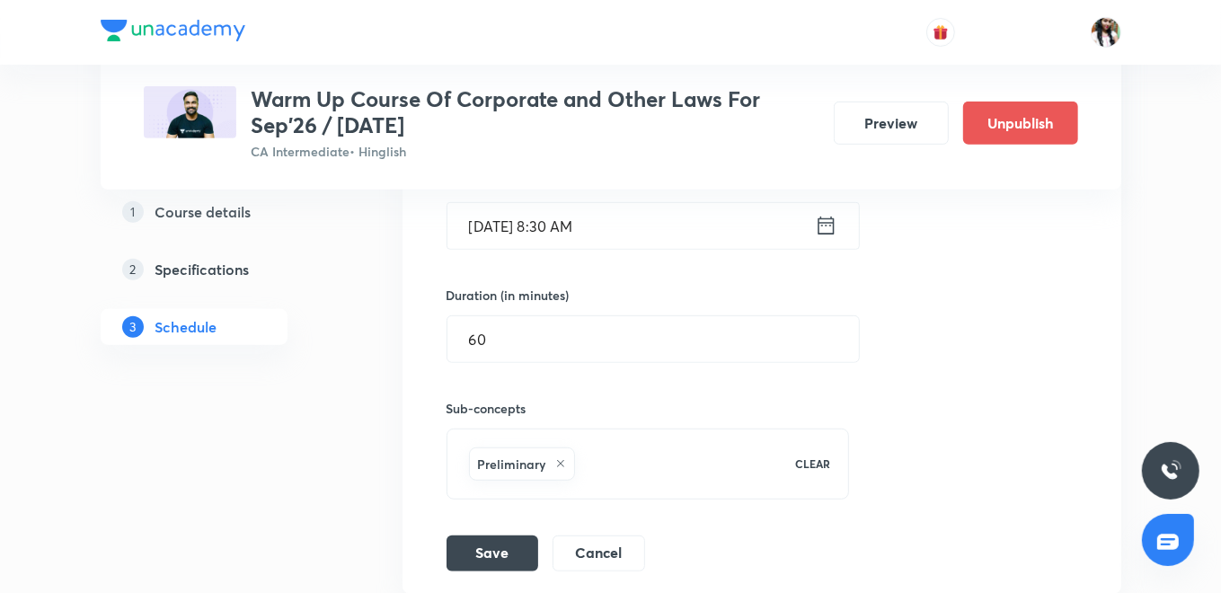
scroll to position [798, 0]
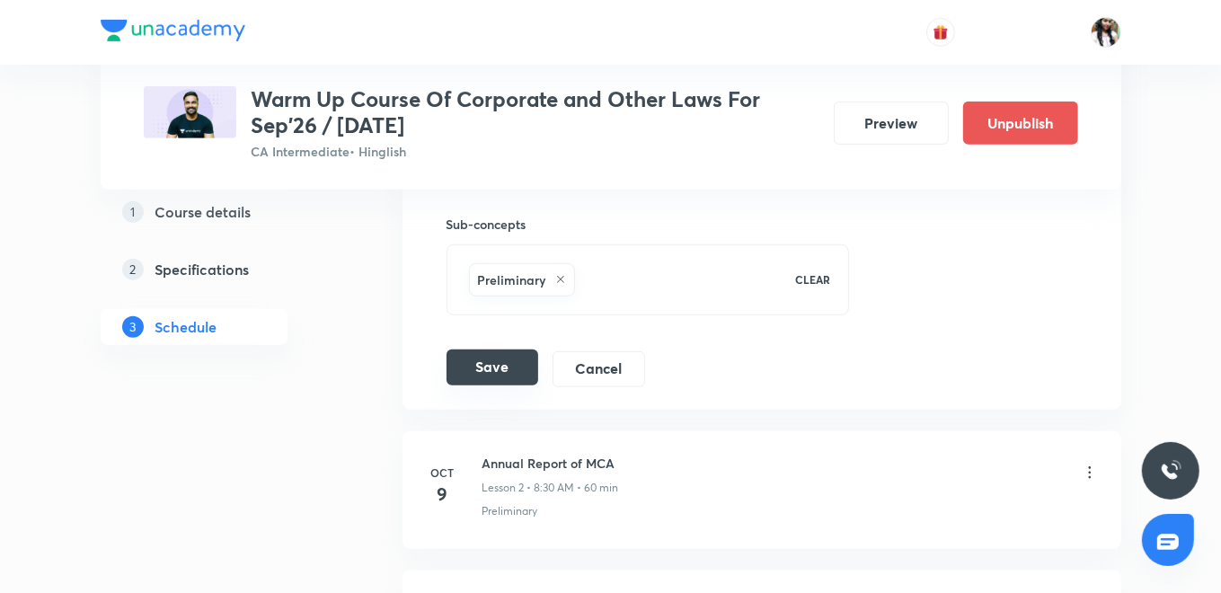
click at [495, 359] on button "Save" at bounding box center [493, 368] width 92 height 36
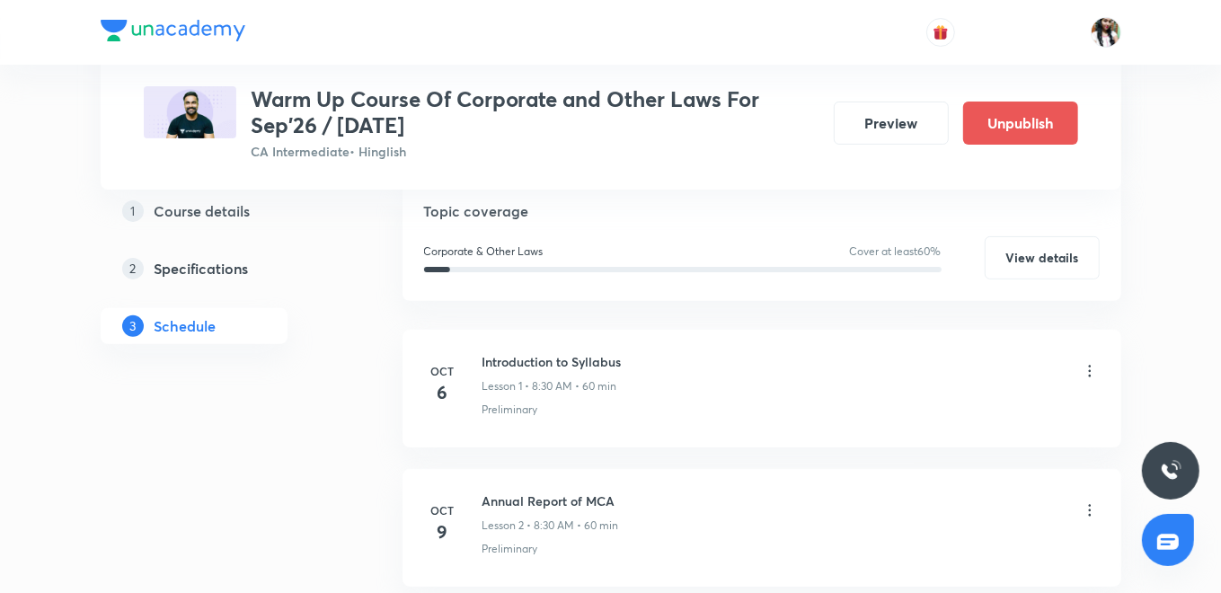
scroll to position [403, 0]
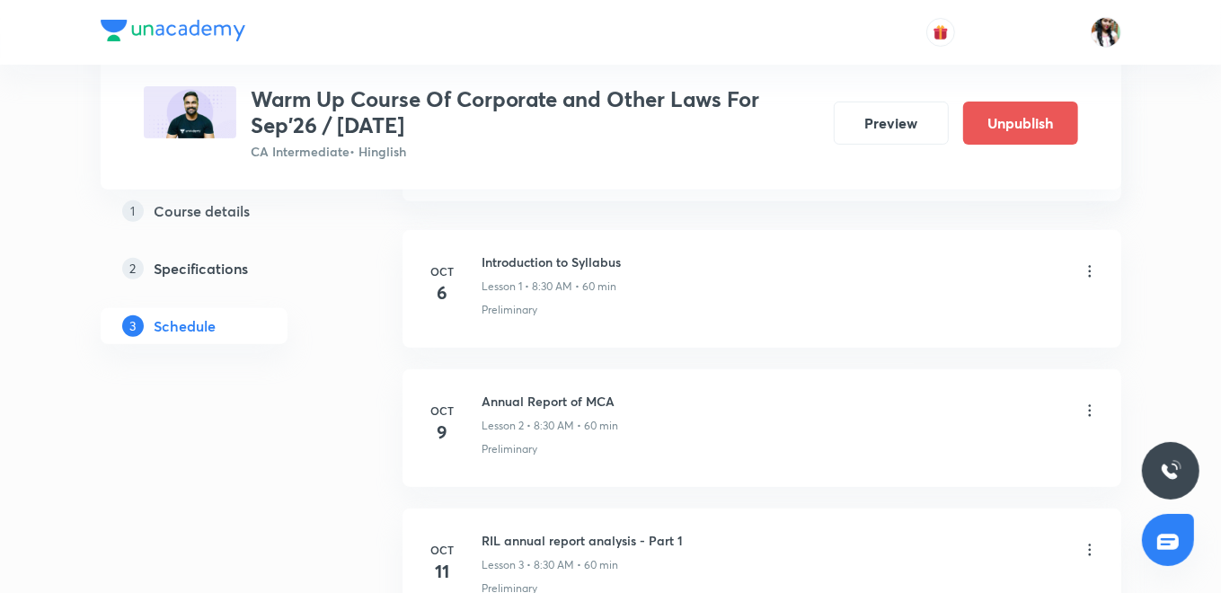
click at [1090, 409] on icon at bounding box center [1089, 411] width 3 height 12
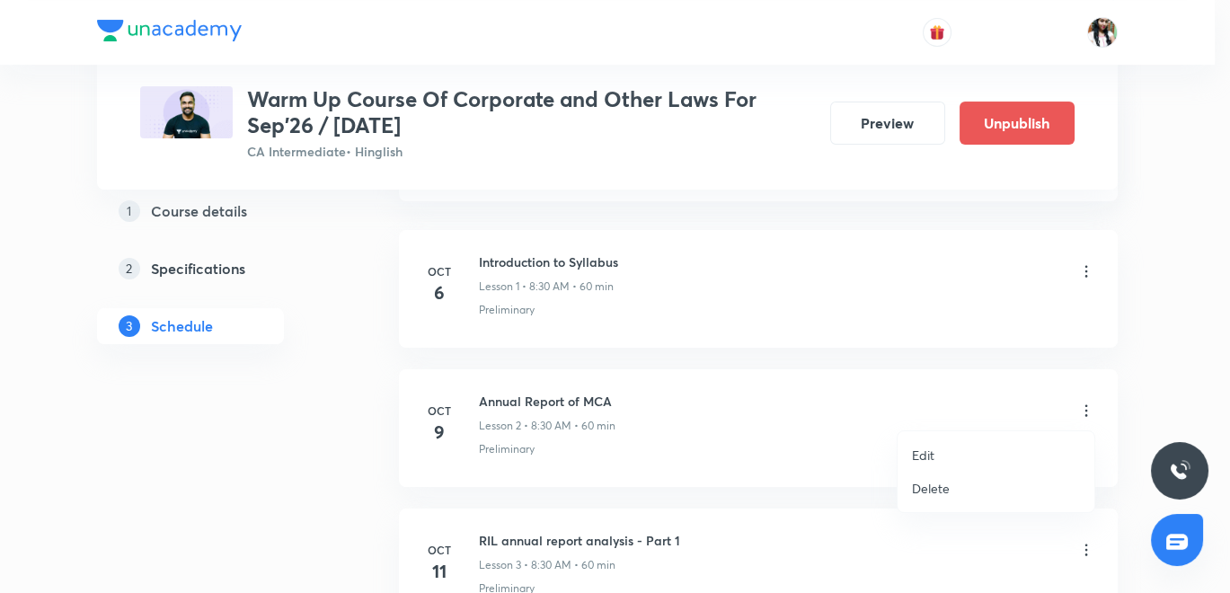
click at [924, 453] on p "Edit" at bounding box center [923, 455] width 22 height 19
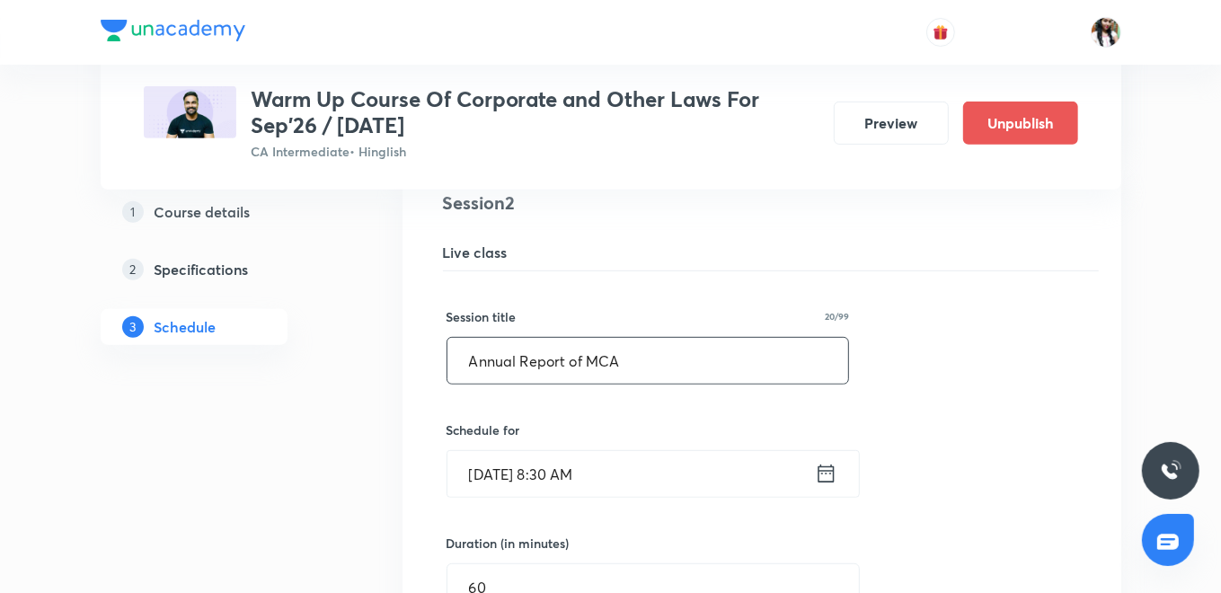
scroll to position [603, 0]
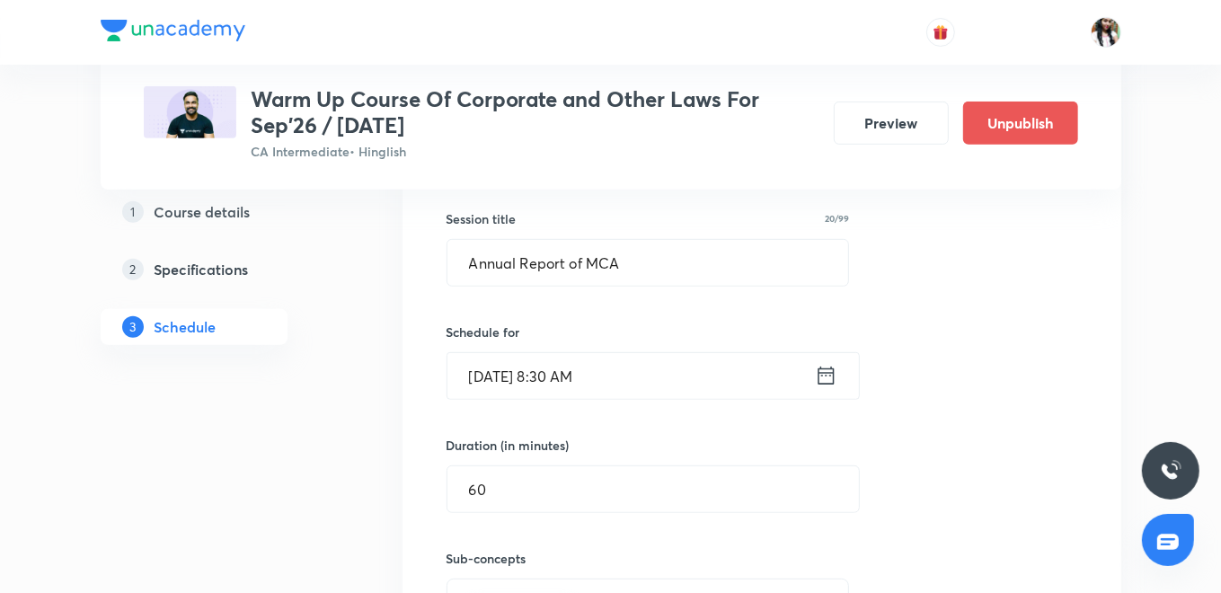
click at [824, 367] on icon at bounding box center [826, 376] width 16 height 18
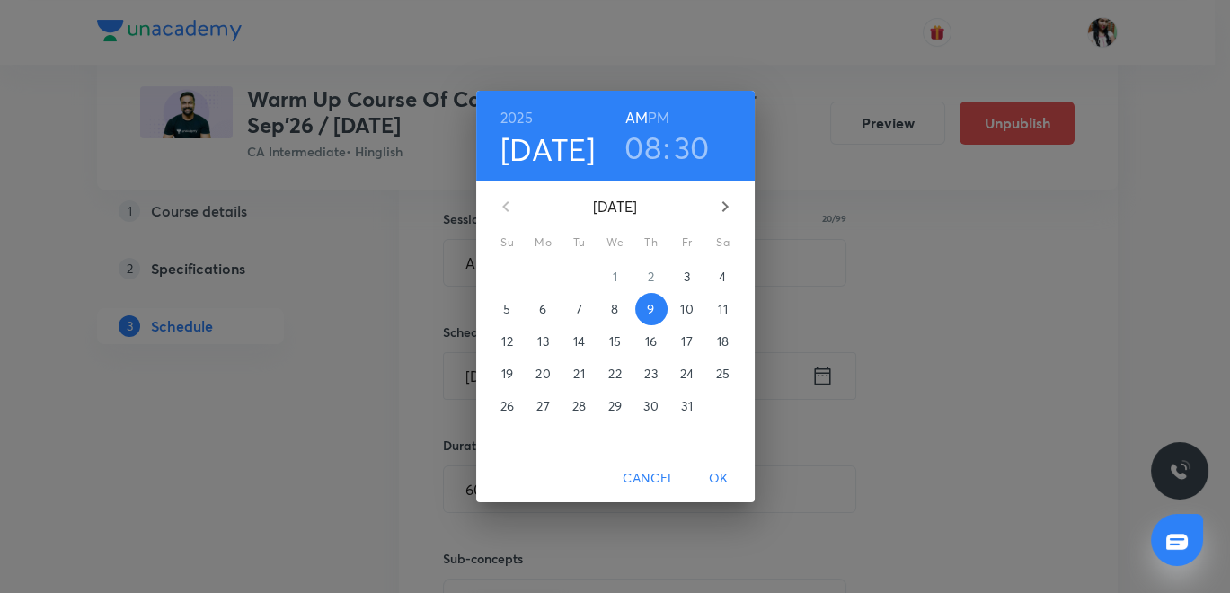
click at [578, 313] on p "7" at bounding box center [579, 309] width 6 height 18
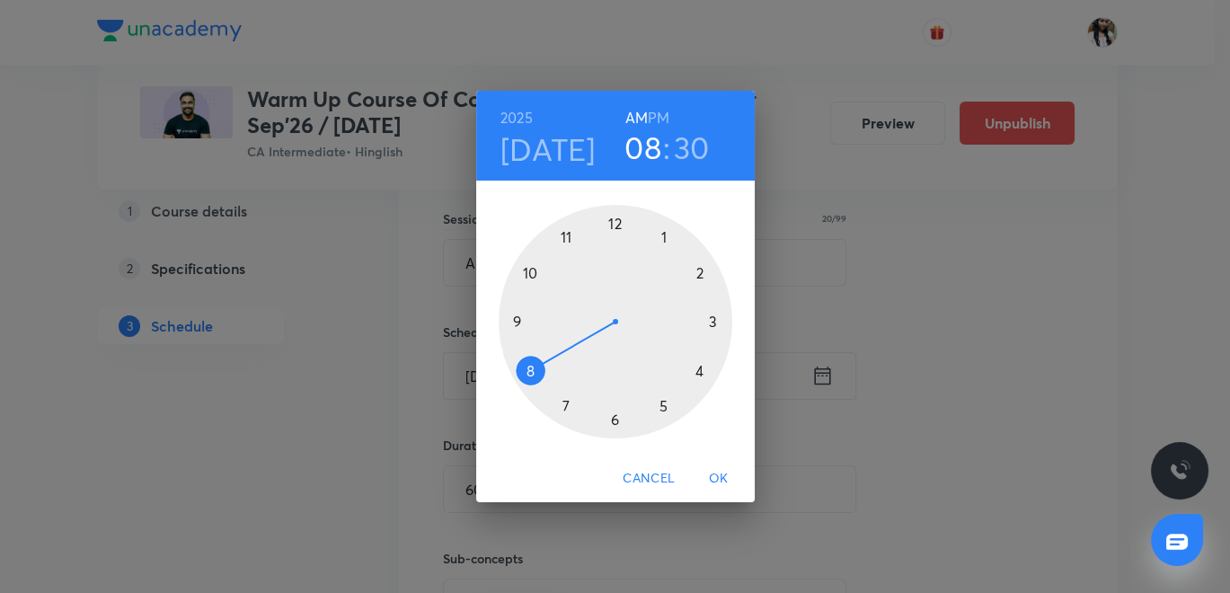
click at [713, 475] on span "OK" at bounding box center [718, 478] width 43 height 22
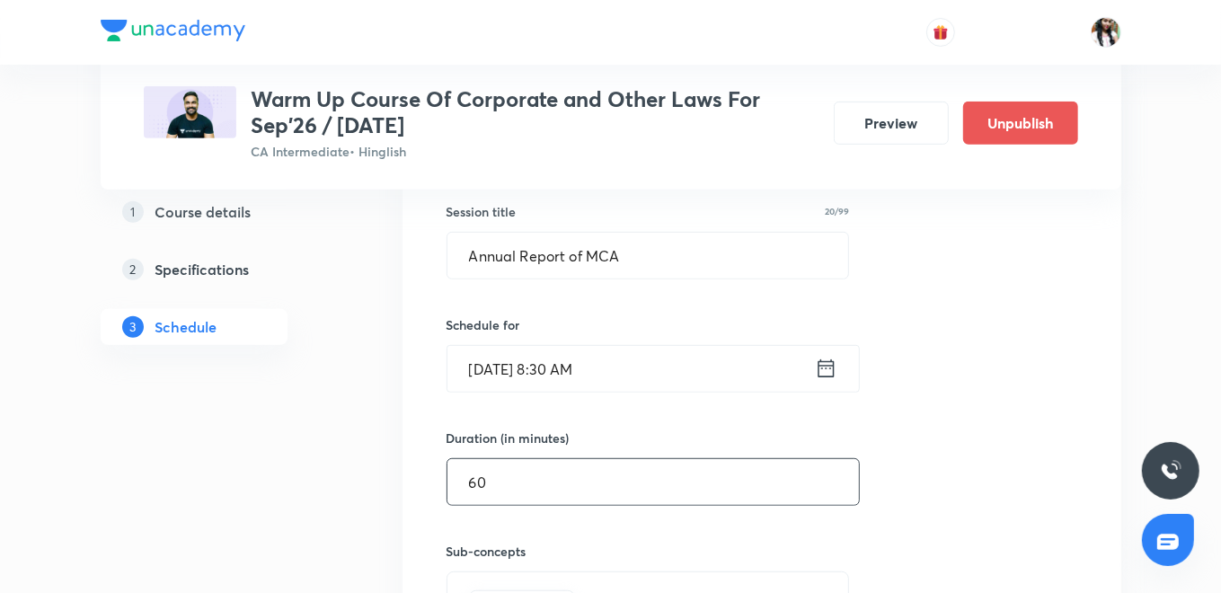
scroll to position [903, 0]
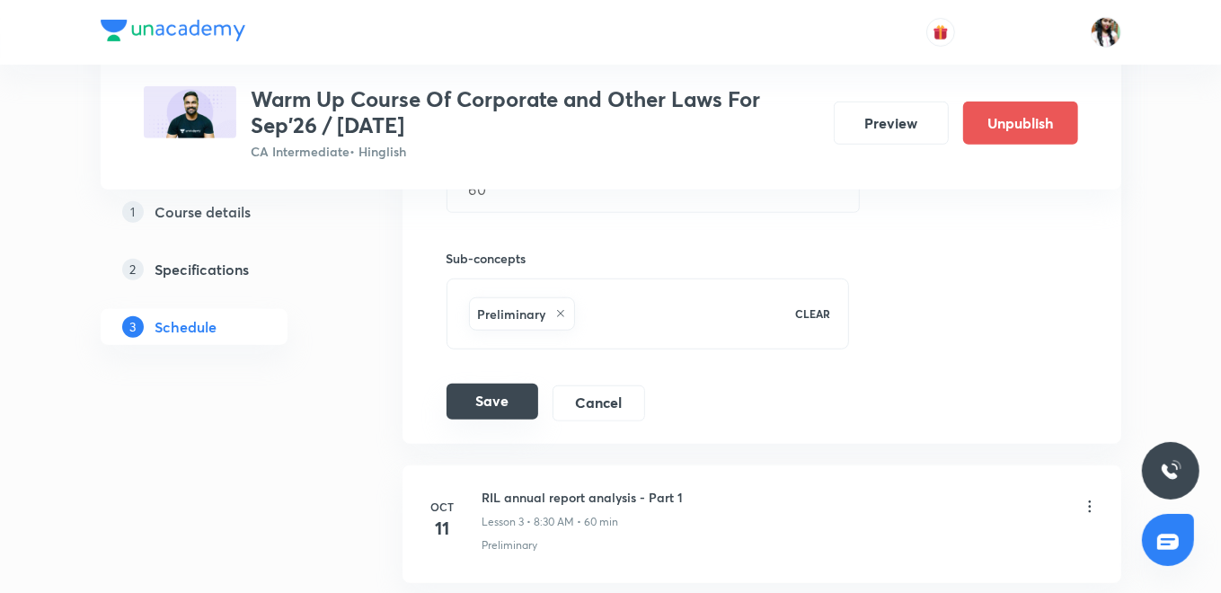
click at [490, 400] on button "Save" at bounding box center [493, 402] width 92 height 36
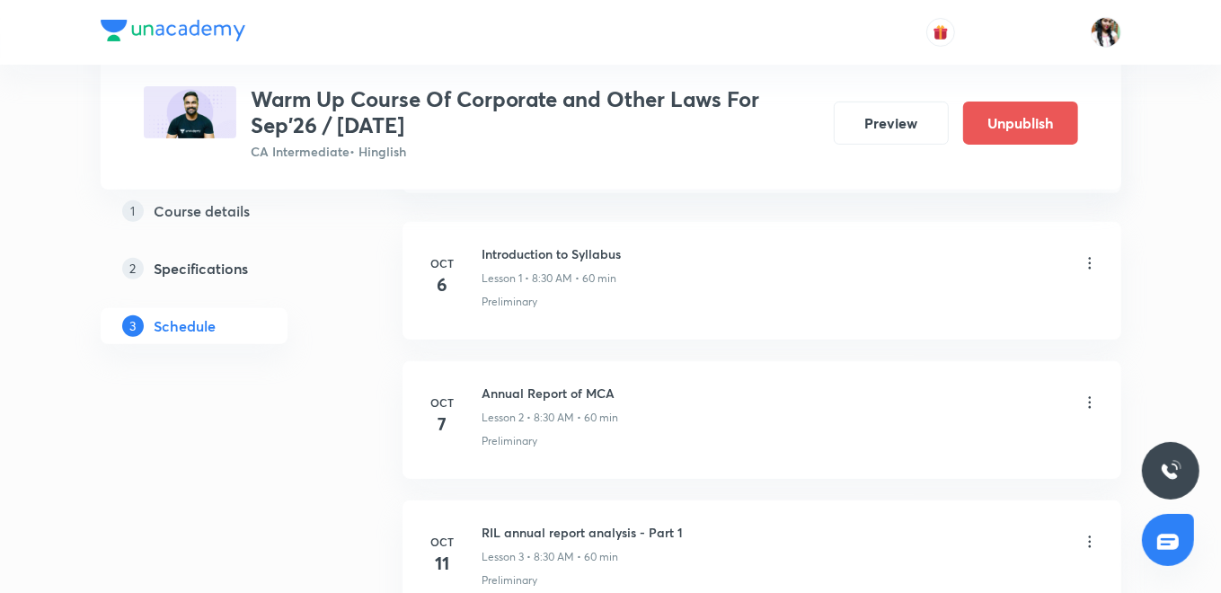
scroll to position [503, 0]
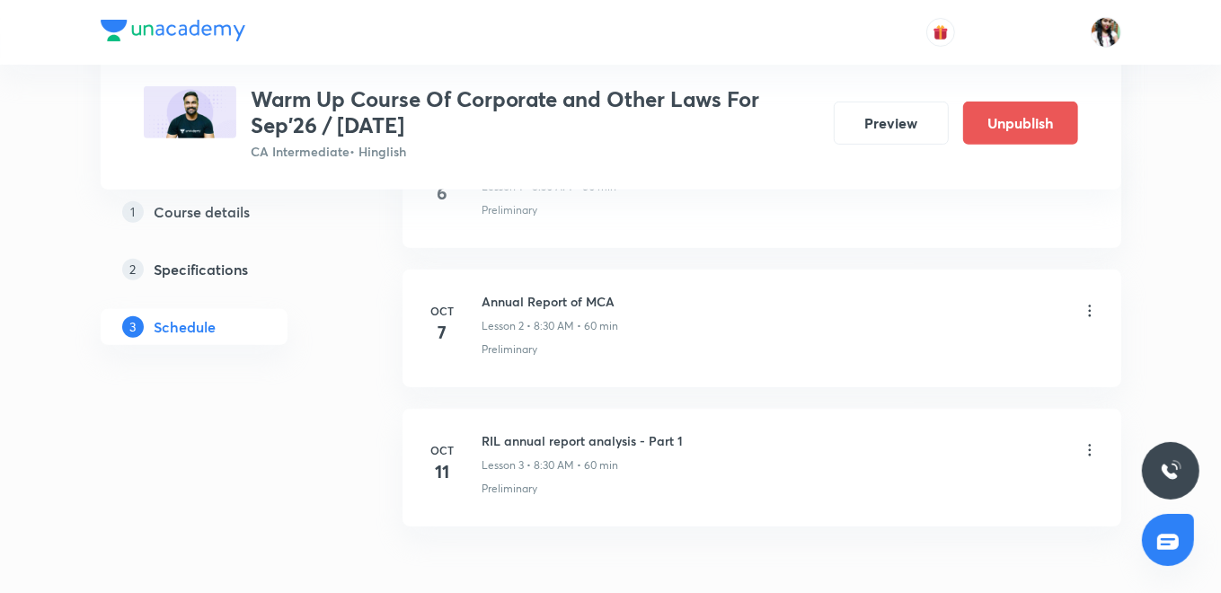
click at [1088, 449] on icon at bounding box center [1089, 451] width 3 height 12
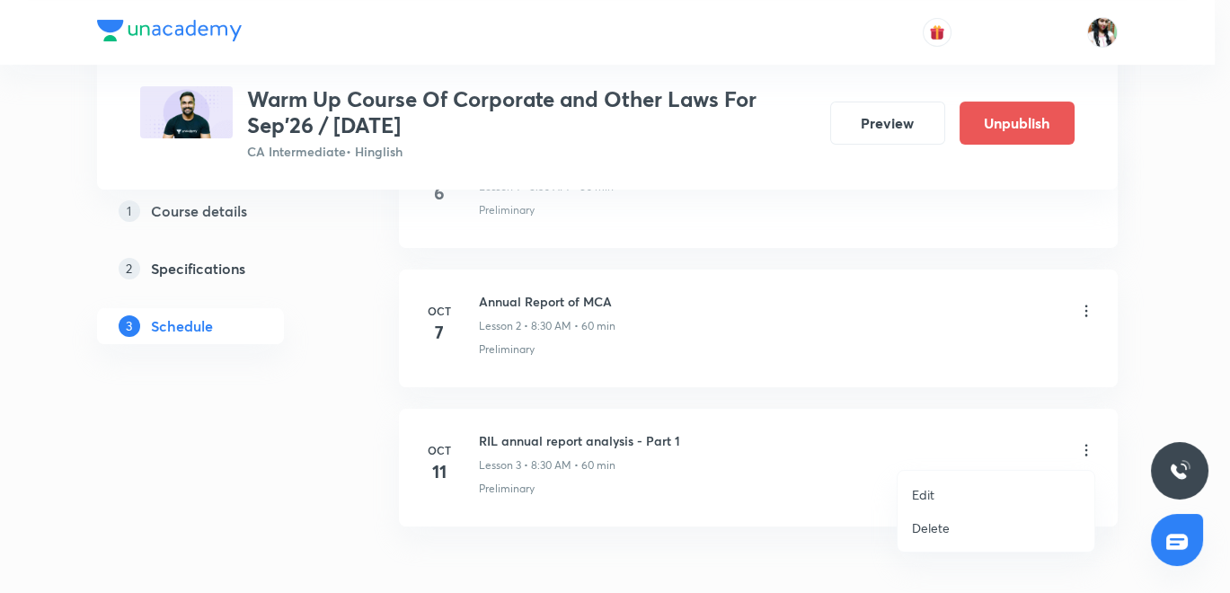
click at [935, 492] on li "Edit" at bounding box center [996, 494] width 197 height 33
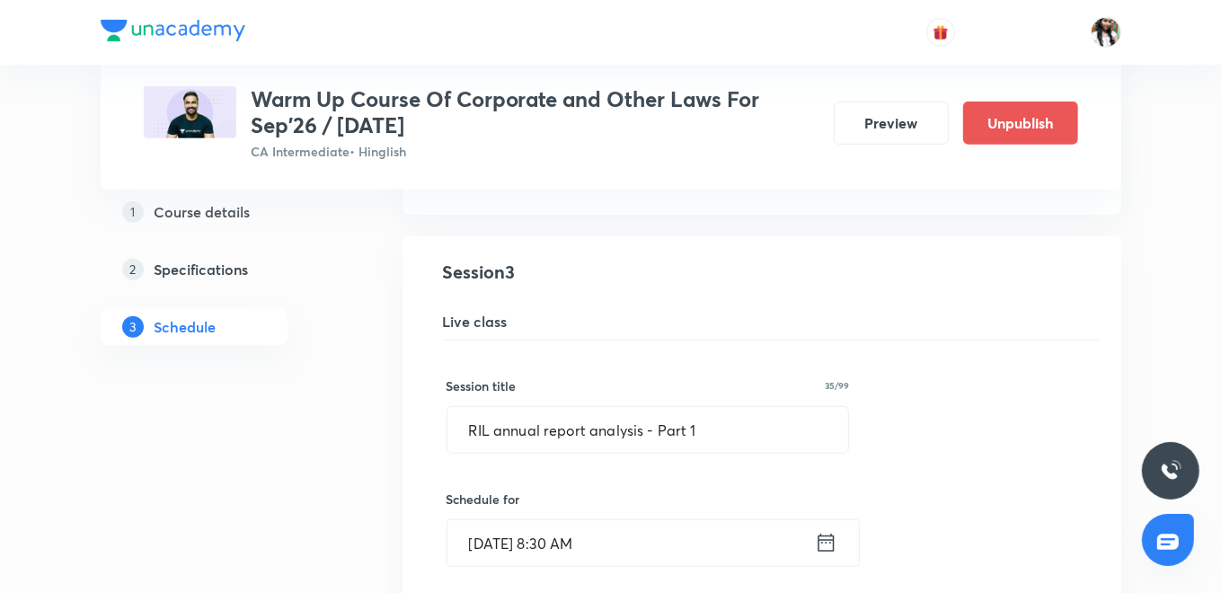
scroll to position [703, 0]
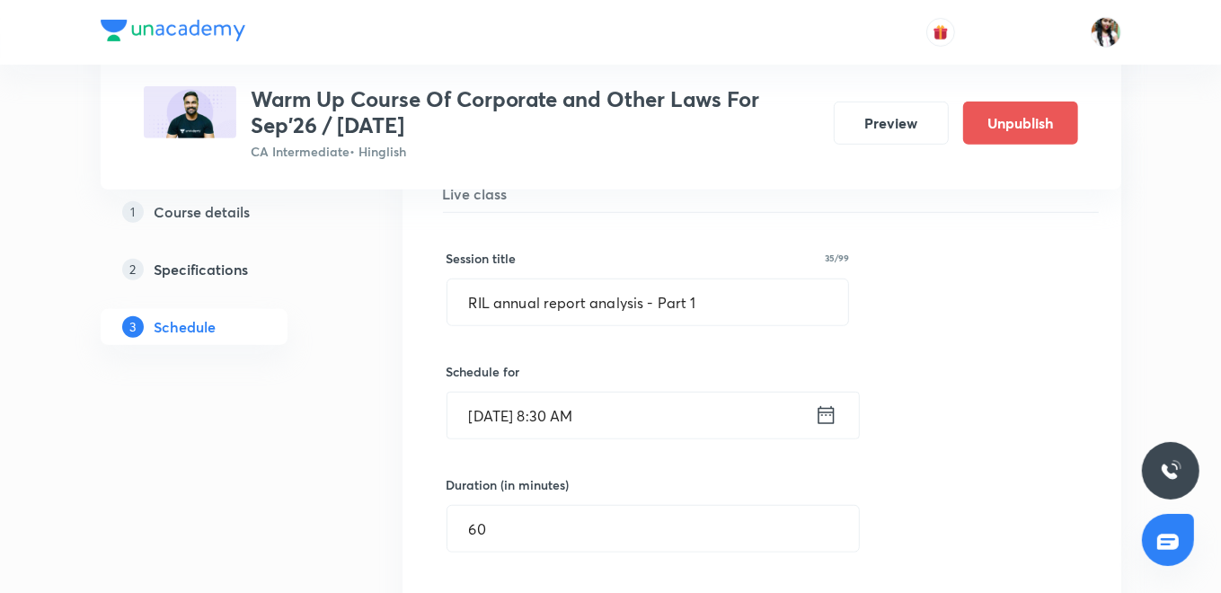
click at [837, 409] on icon at bounding box center [826, 415] width 22 height 25
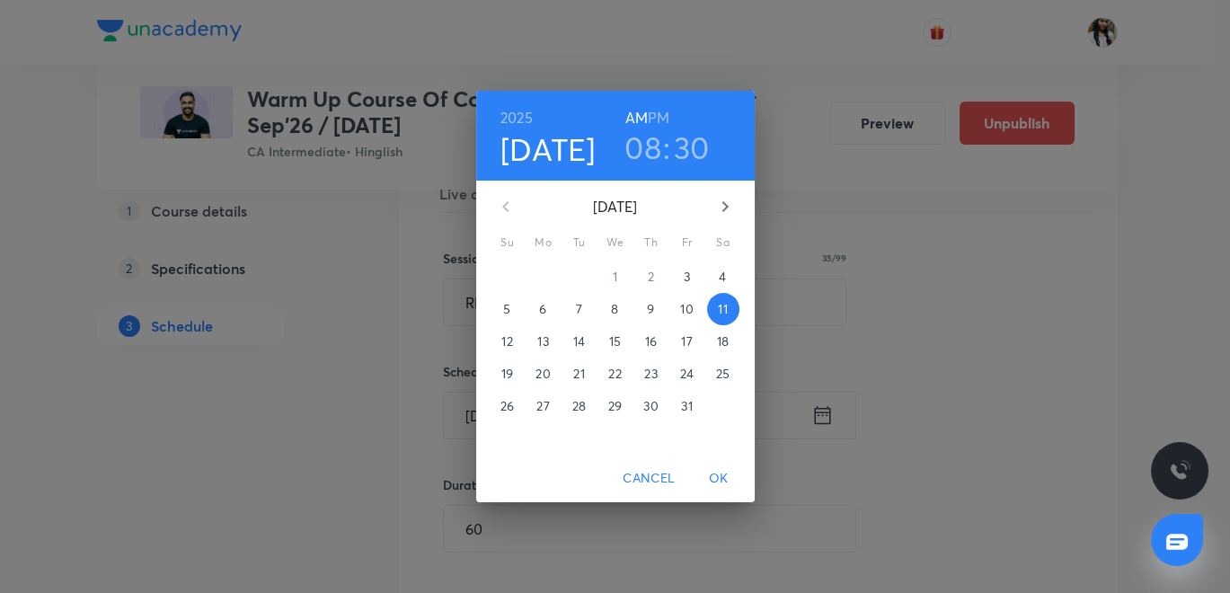
click at [618, 315] on p "8" at bounding box center [614, 309] width 7 height 18
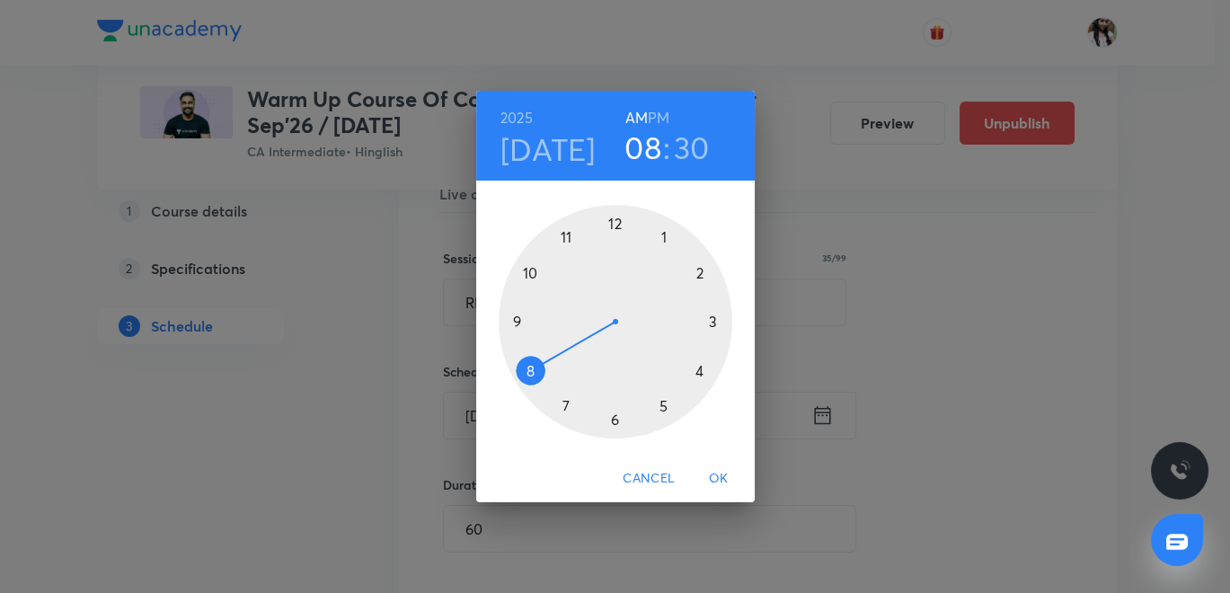
click at [723, 471] on span "OK" at bounding box center [718, 478] width 43 height 22
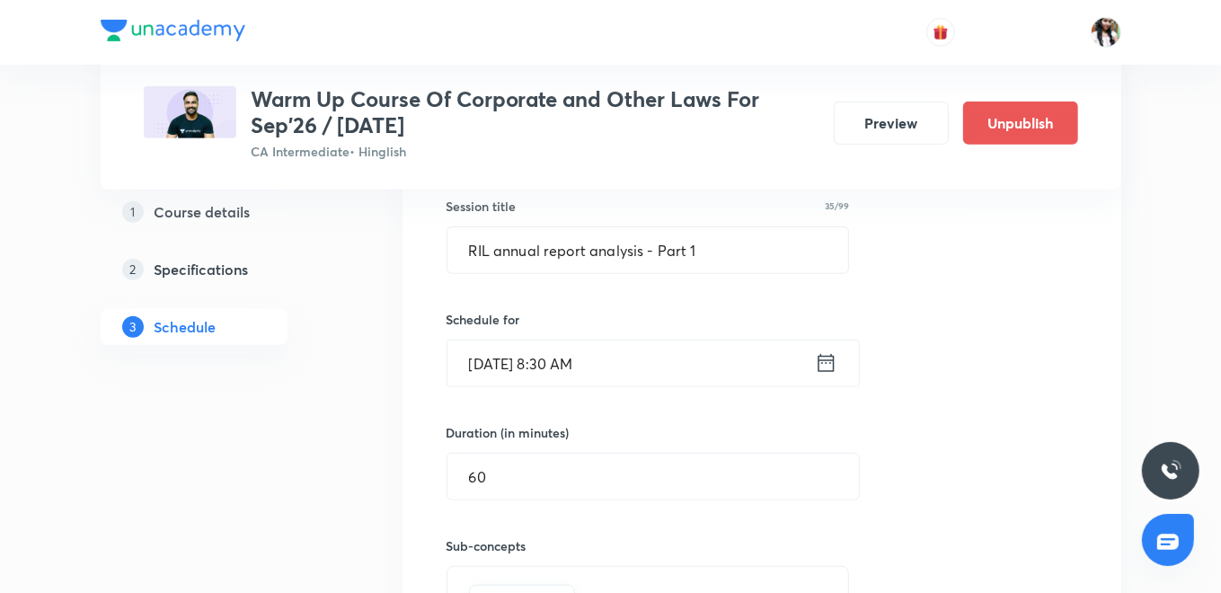
scroll to position [1003, 0]
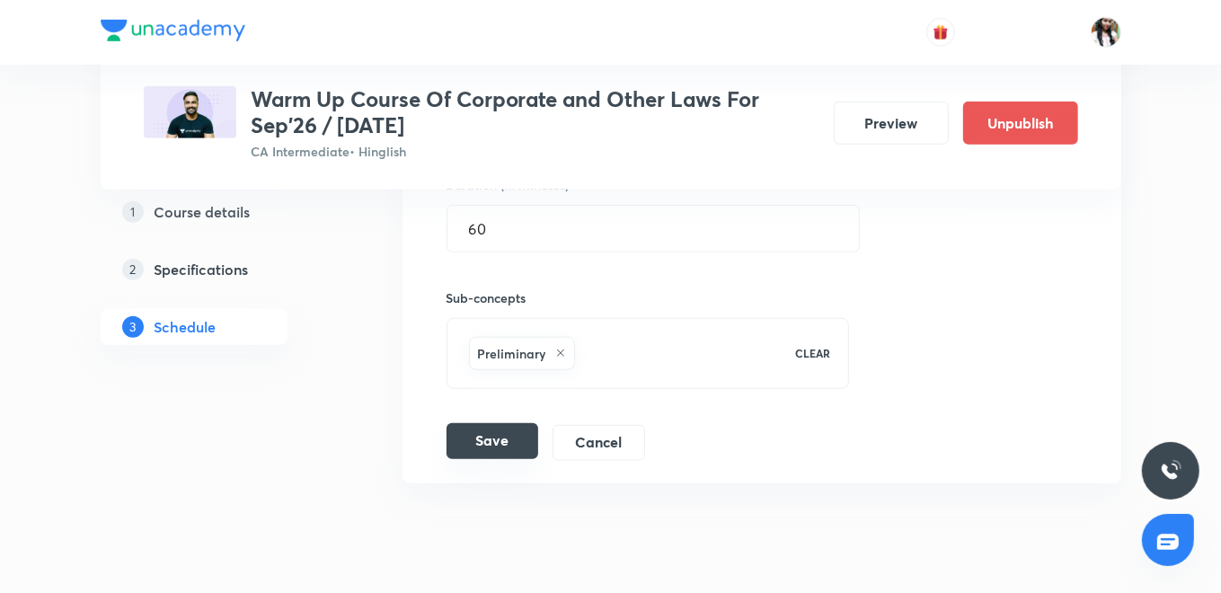
click at [519, 439] on button "Save" at bounding box center [493, 441] width 92 height 36
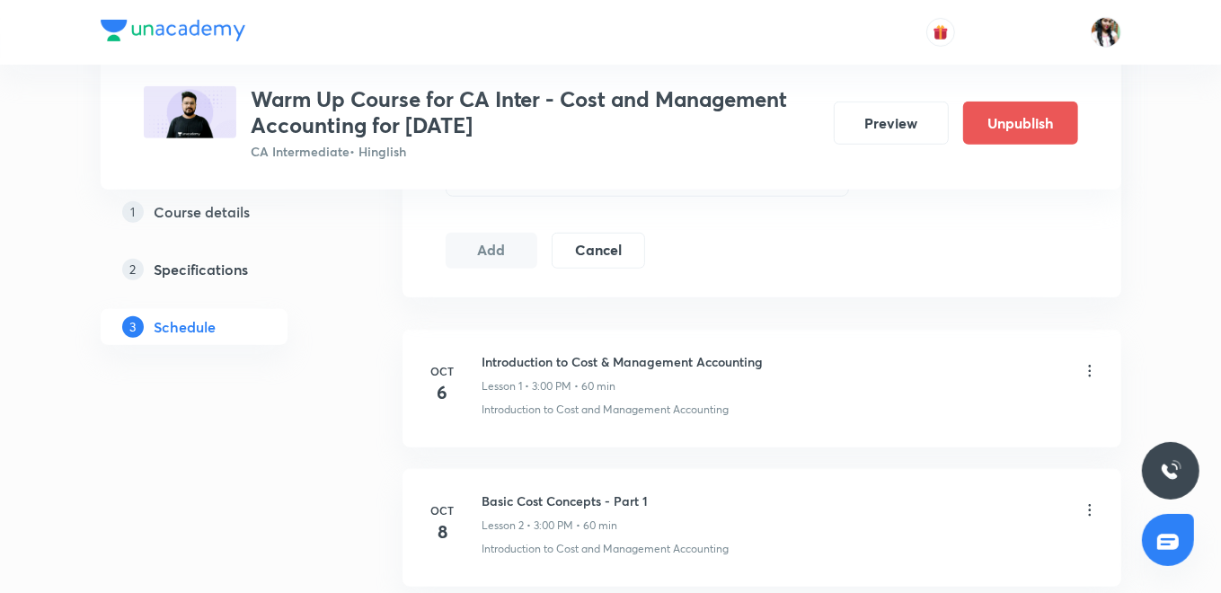
click at [1089, 505] on icon at bounding box center [1089, 511] width 3 height 12
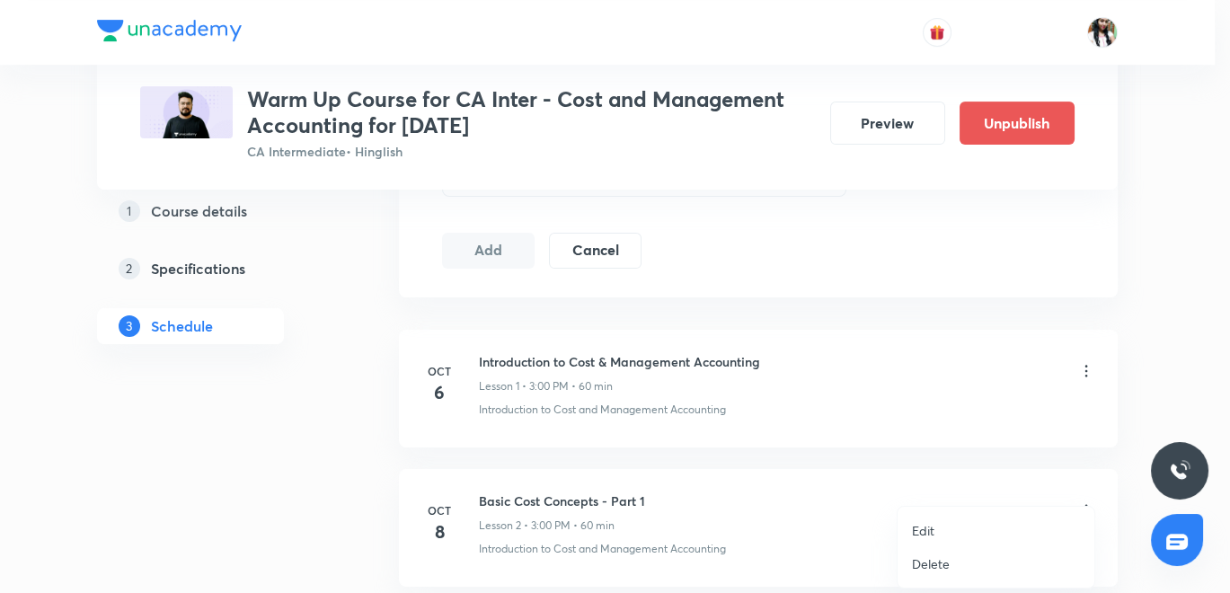
click at [926, 534] on p "Edit" at bounding box center [923, 530] width 22 height 19
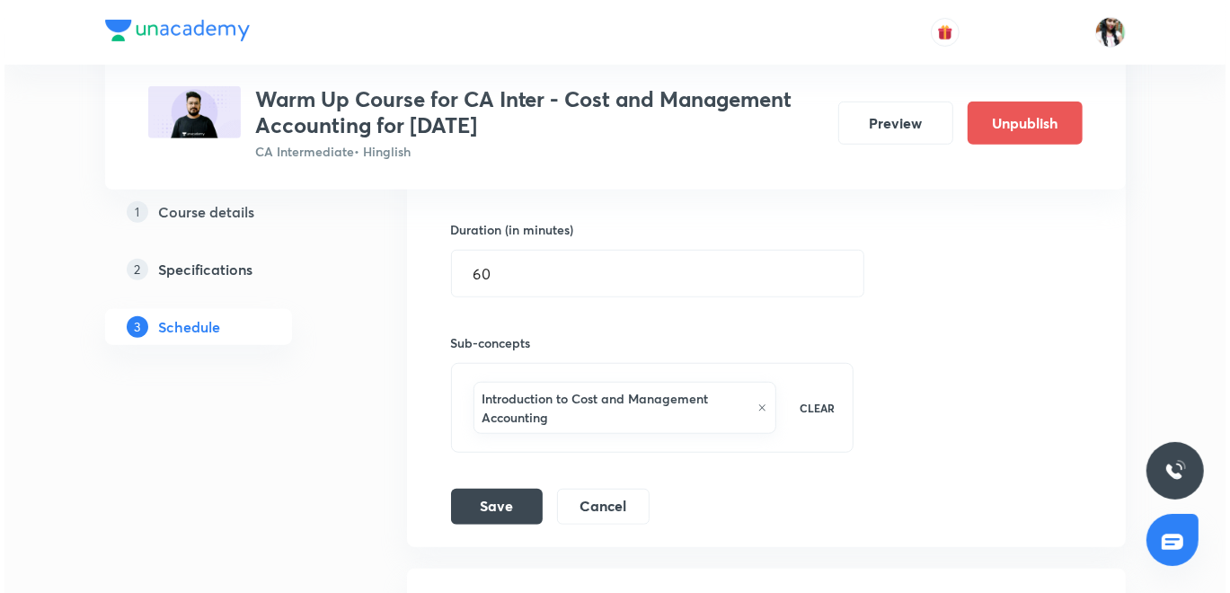
scroll to position [698, 0]
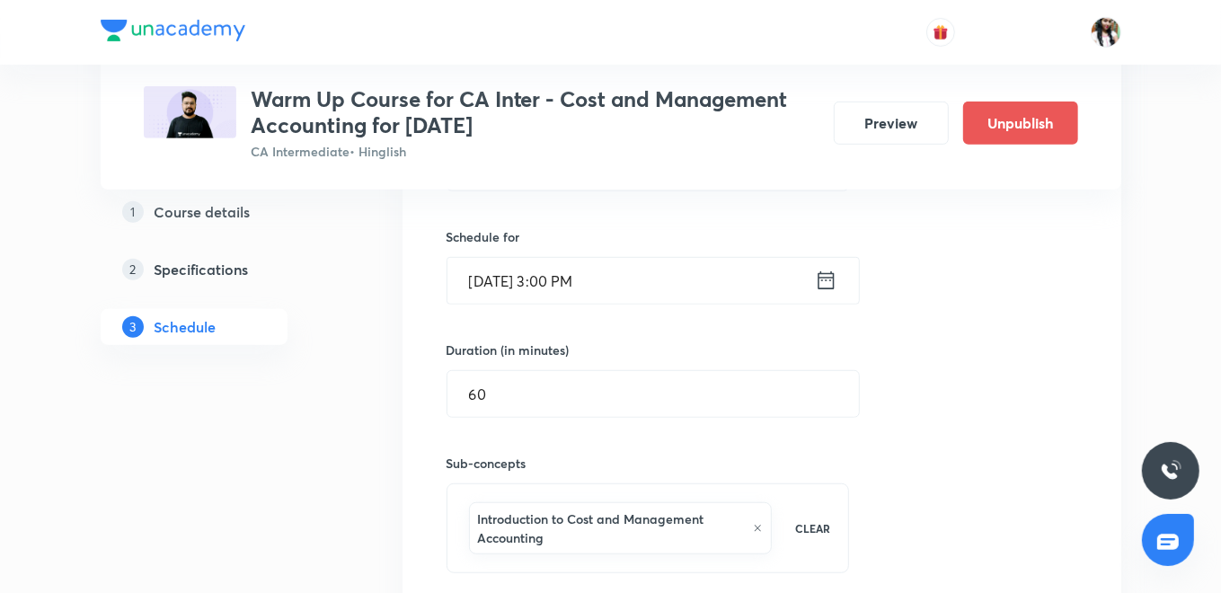
click at [824, 277] on icon at bounding box center [826, 280] width 22 height 25
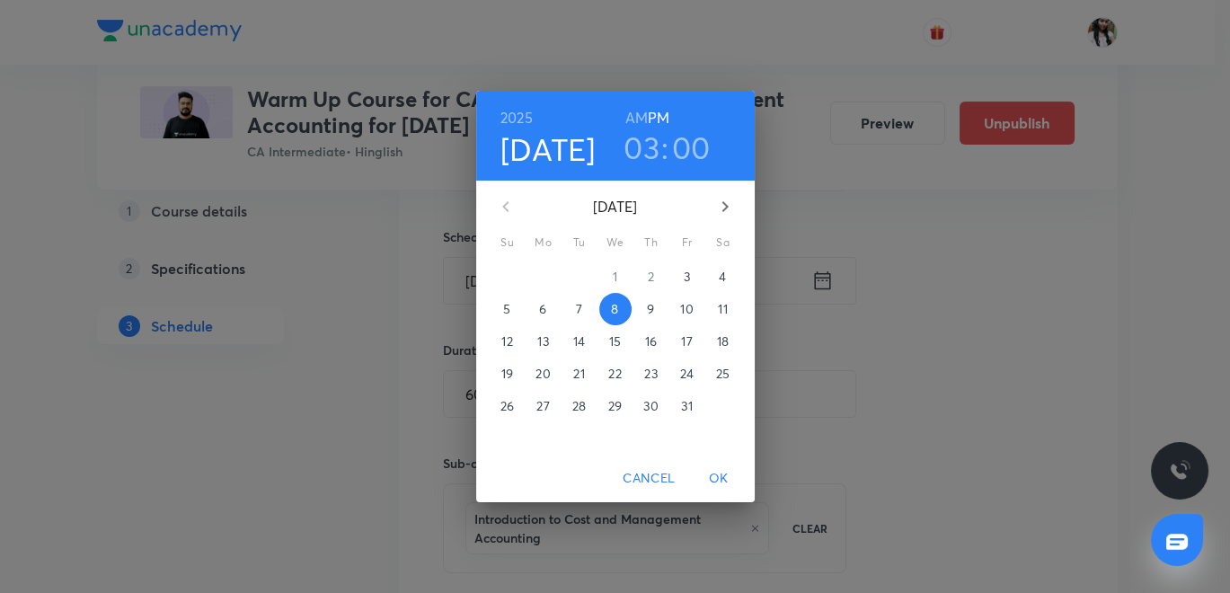
click at [590, 303] on span "7" at bounding box center [579, 309] width 32 height 18
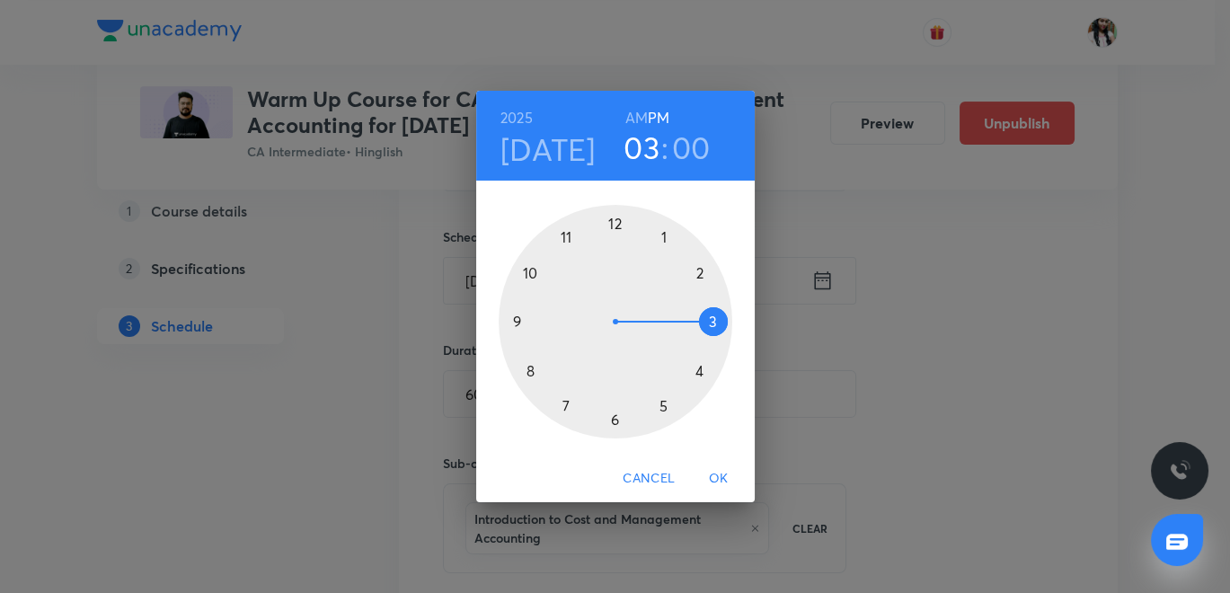
click at [718, 474] on span "OK" at bounding box center [718, 478] width 43 height 22
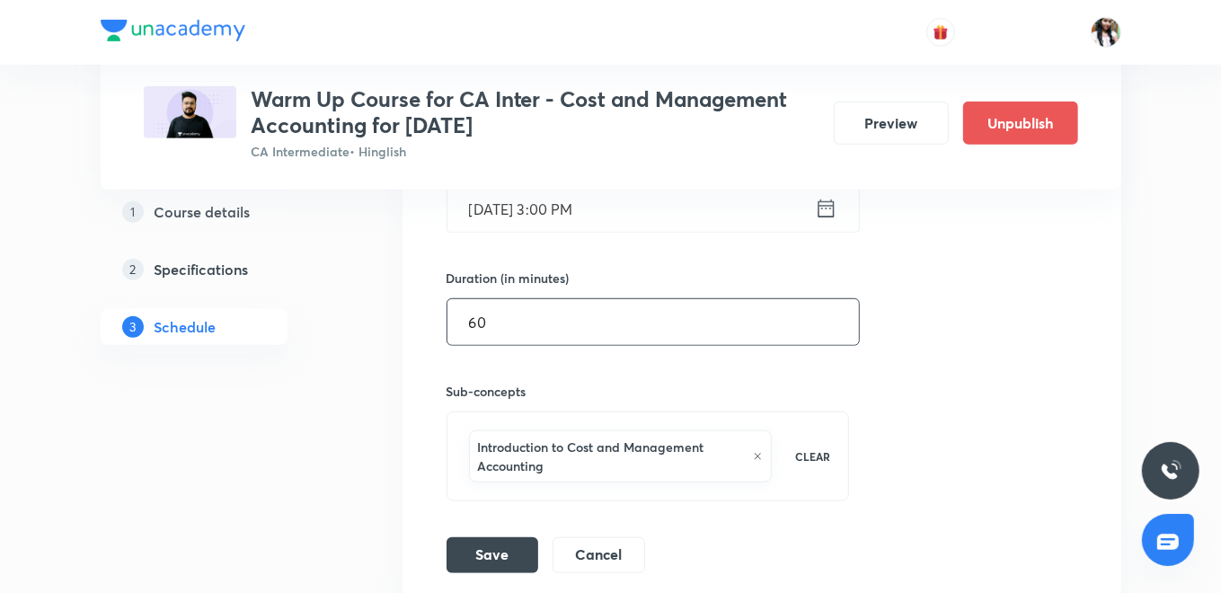
scroll to position [899, 0]
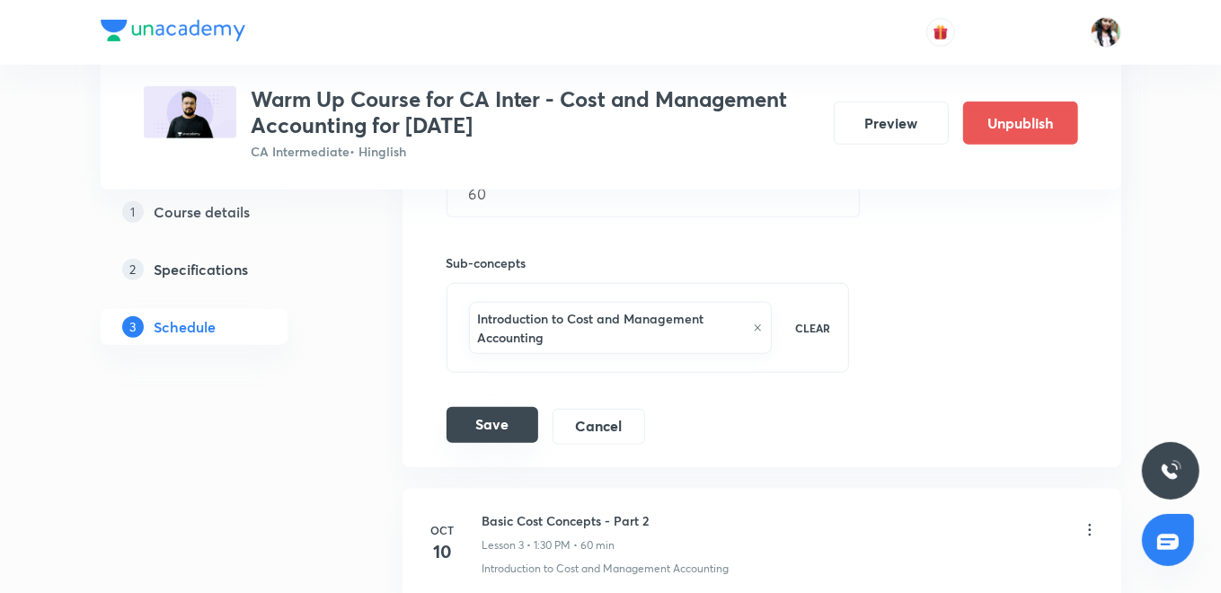
click at [510, 416] on button "Save" at bounding box center [493, 425] width 92 height 36
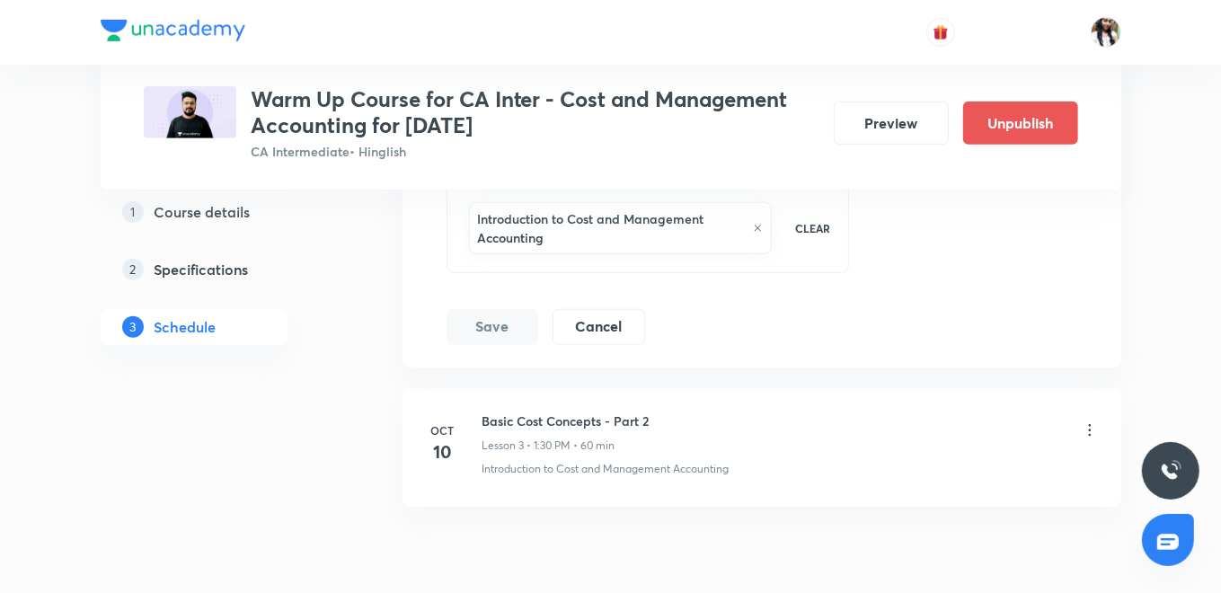
scroll to position [1076, 0]
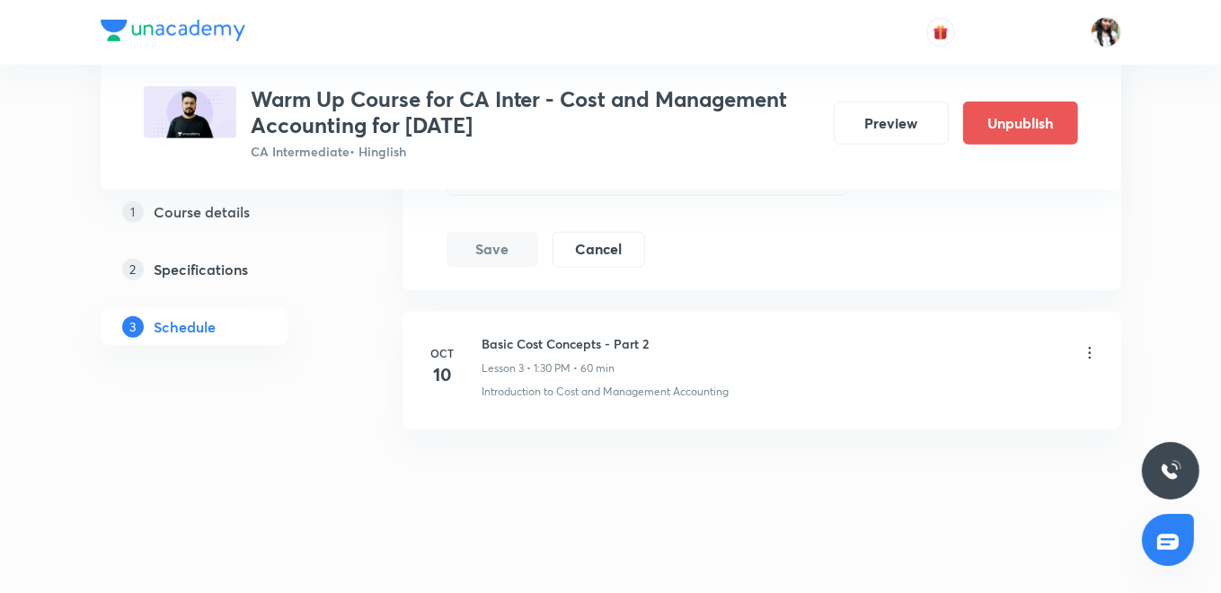
click at [1089, 346] on icon at bounding box center [1090, 353] width 18 height 18
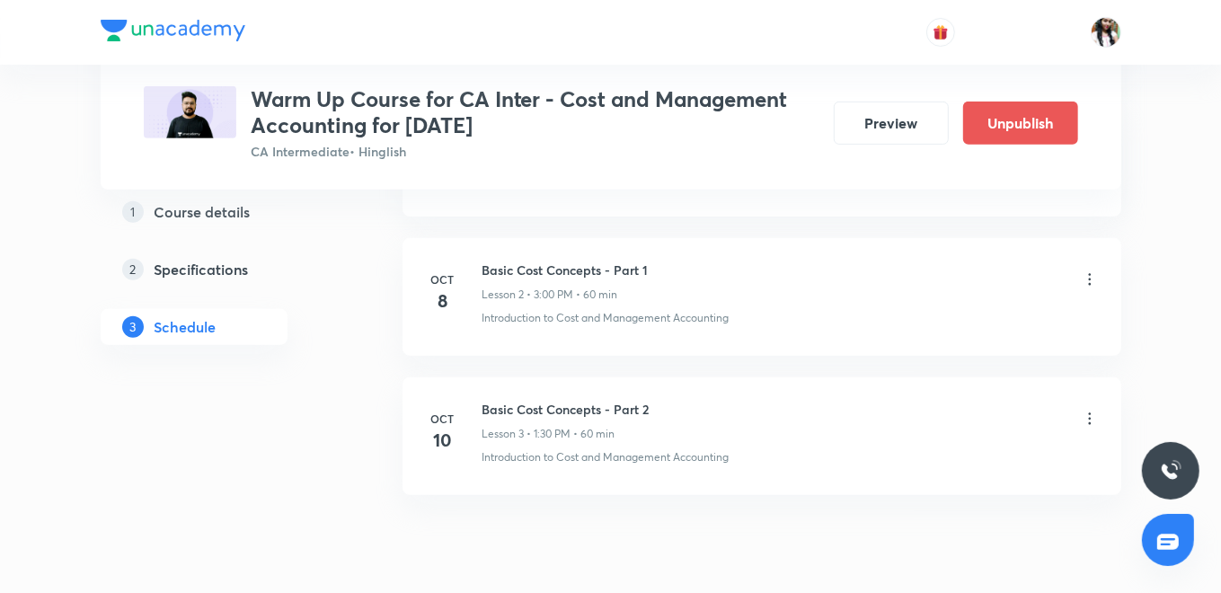
scroll to position [503, 0]
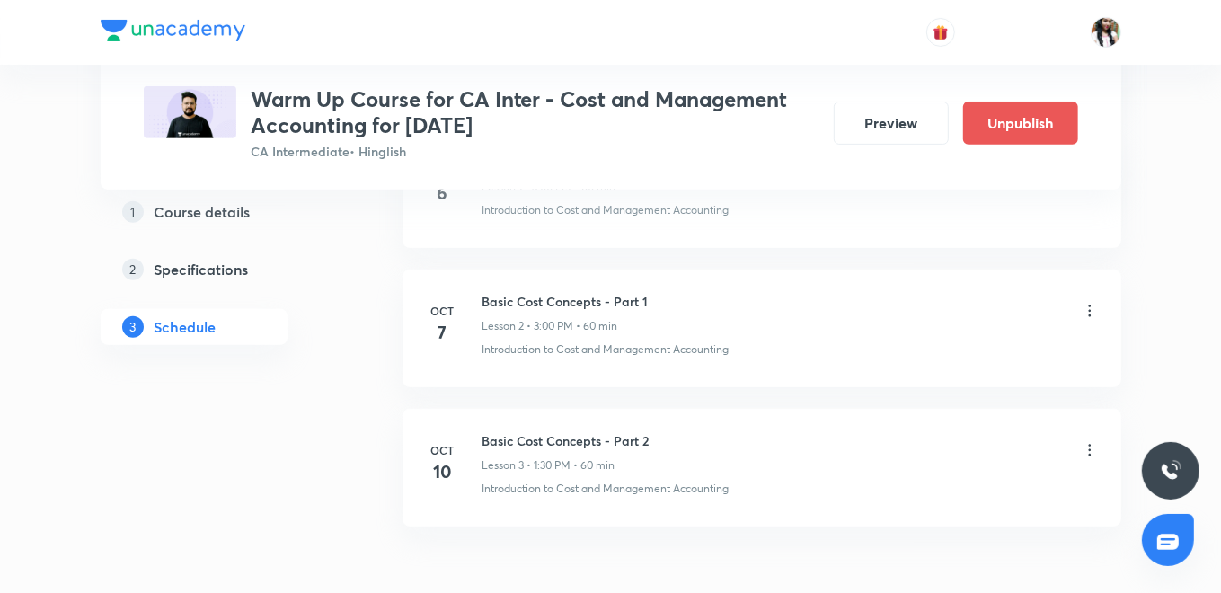
click at [1088, 447] on icon at bounding box center [1090, 450] width 18 height 18
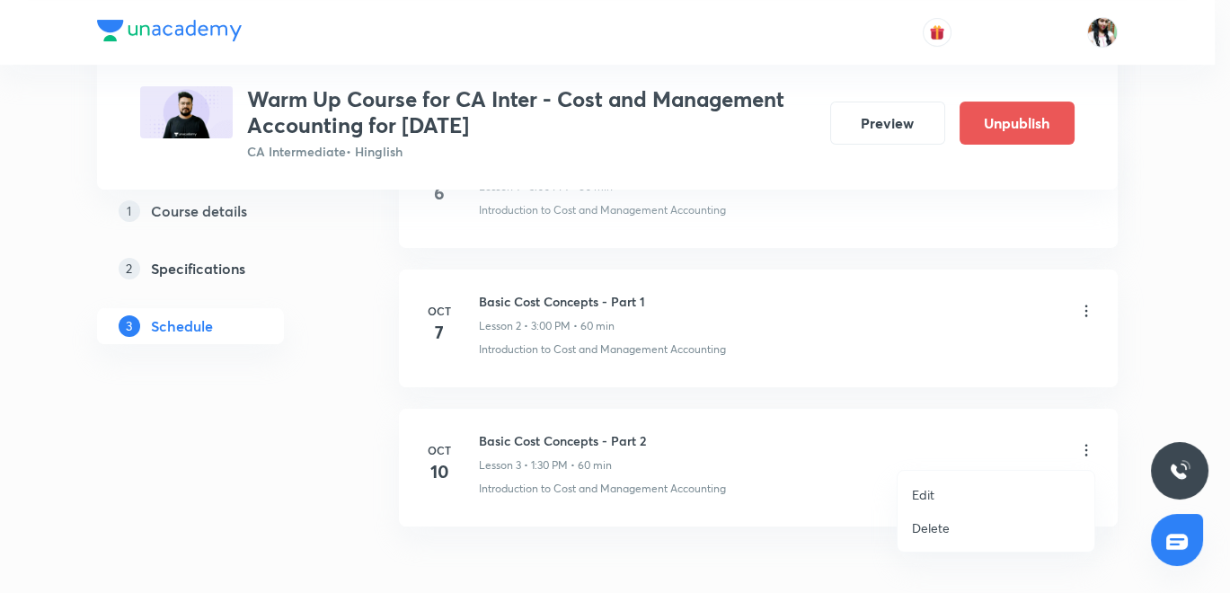
click at [934, 497] on p "Edit" at bounding box center [923, 494] width 22 height 19
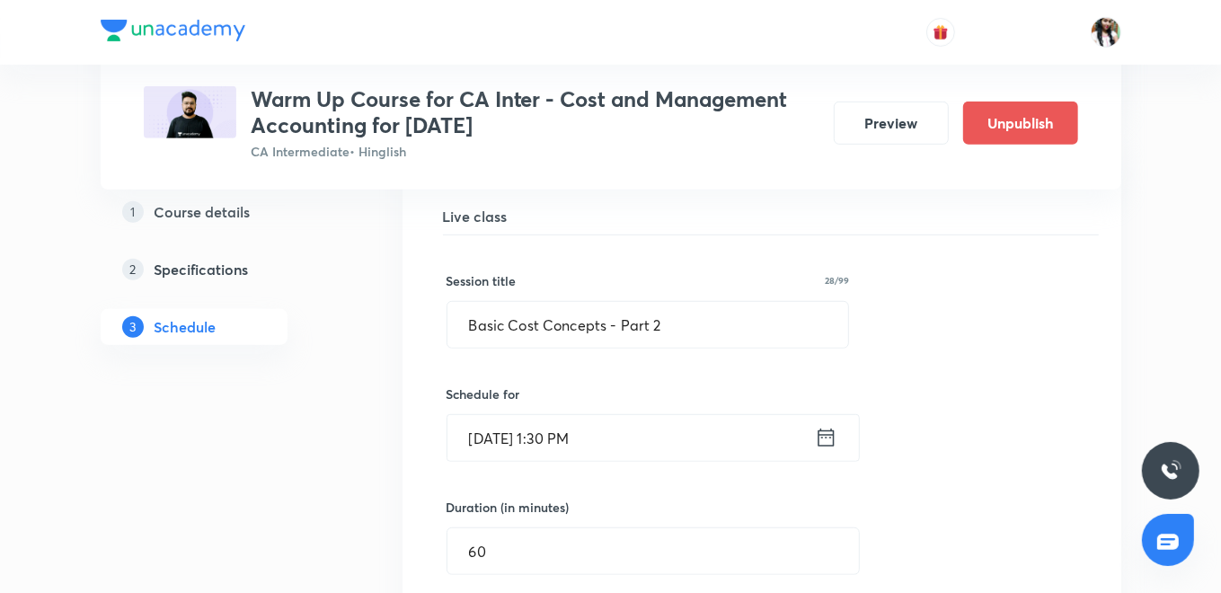
scroll to position [803, 0]
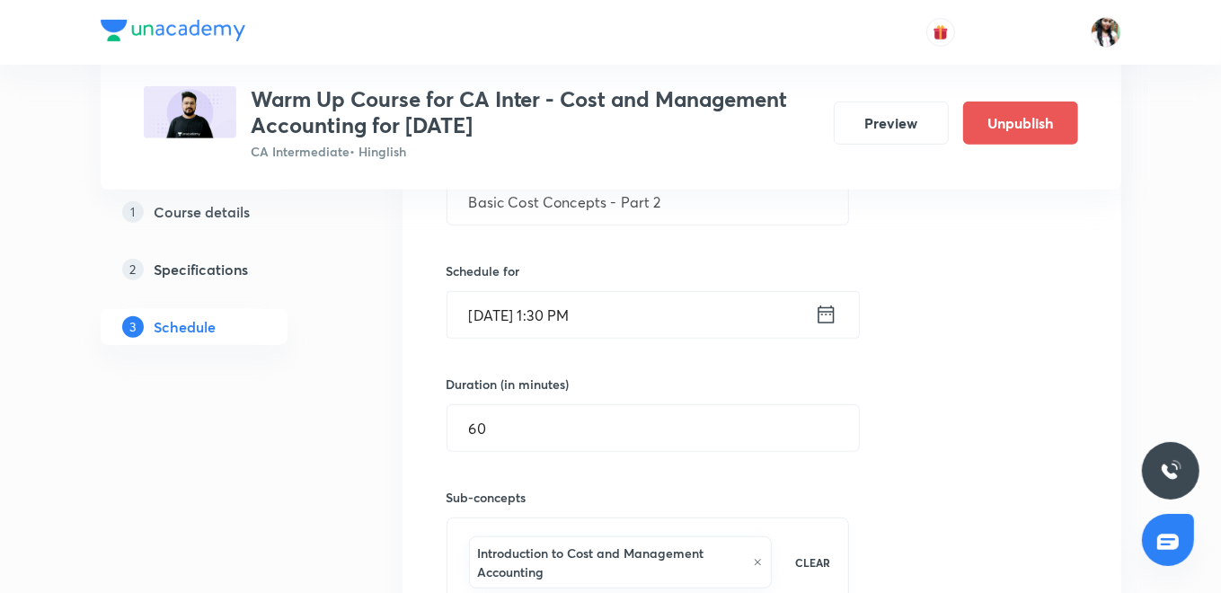
click at [829, 318] on icon at bounding box center [826, 314] width 22 height 25
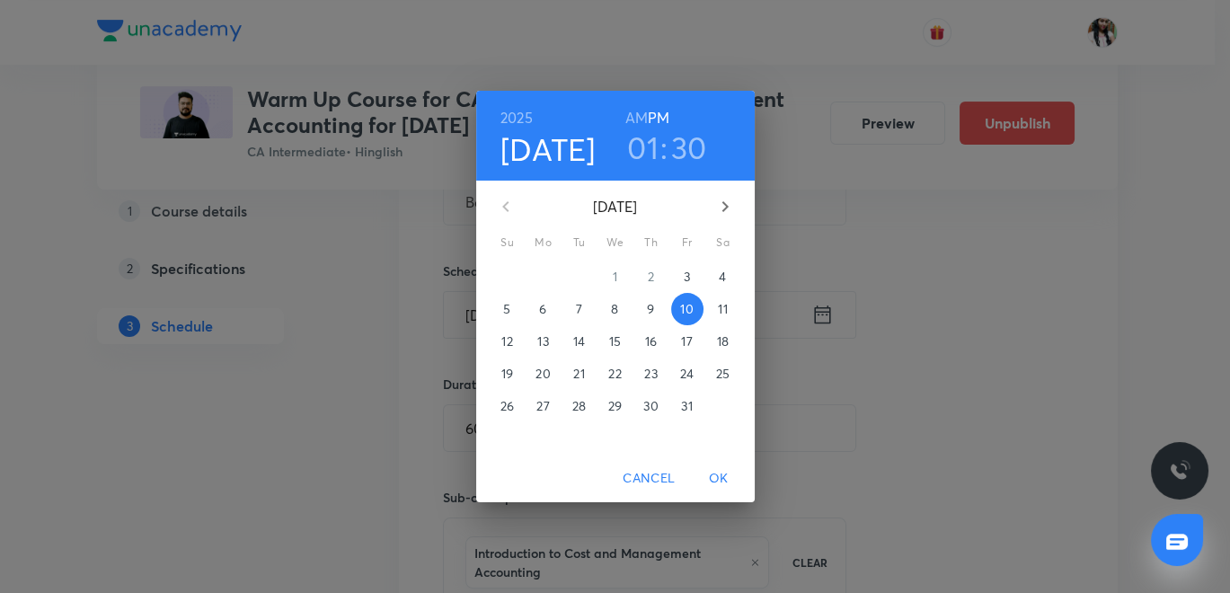
click at [613, 307] on p "8" at bounding box center [614, 309] width 7 height 18
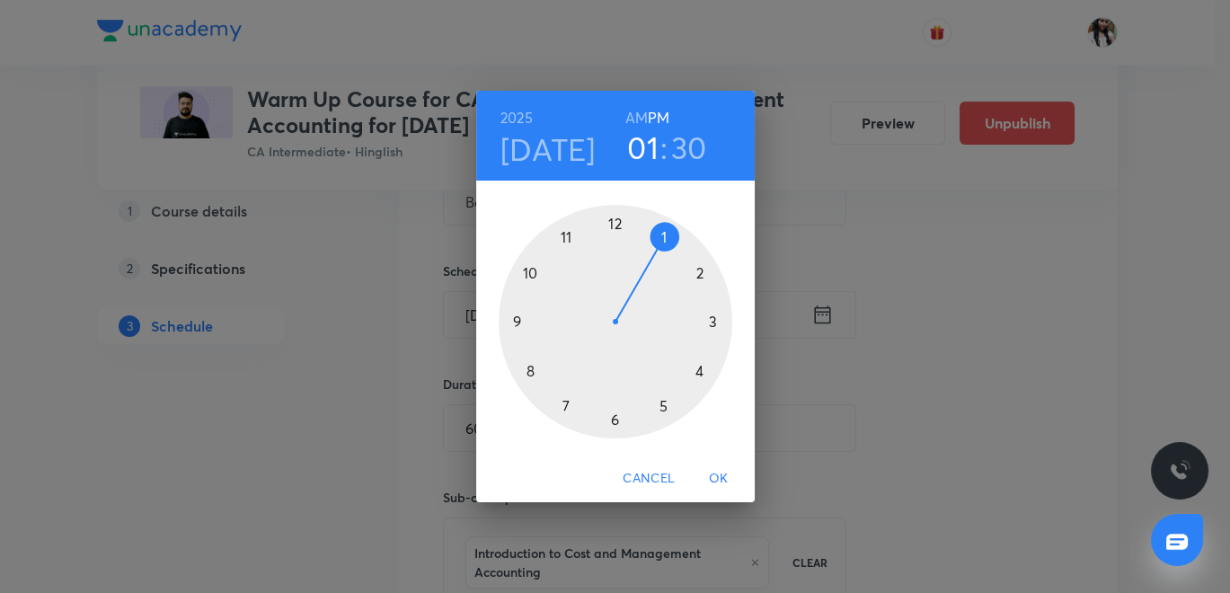
click at [719, 477] on span "OK" at bounding box center [718, 478] width 43 height 22
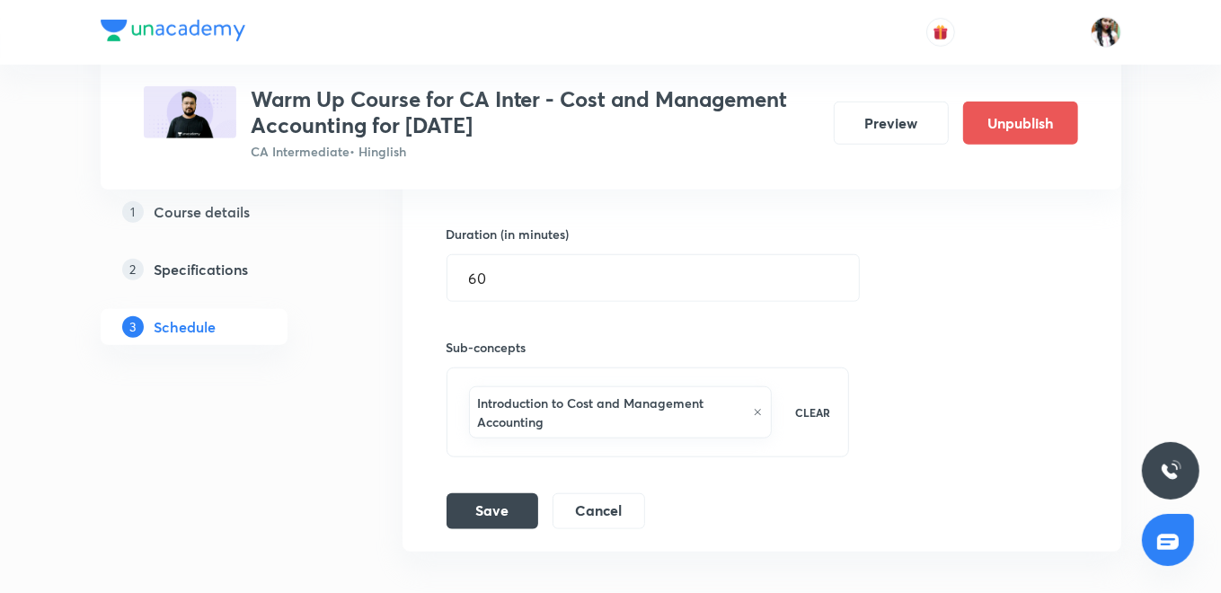
scroll to position [776, 0]
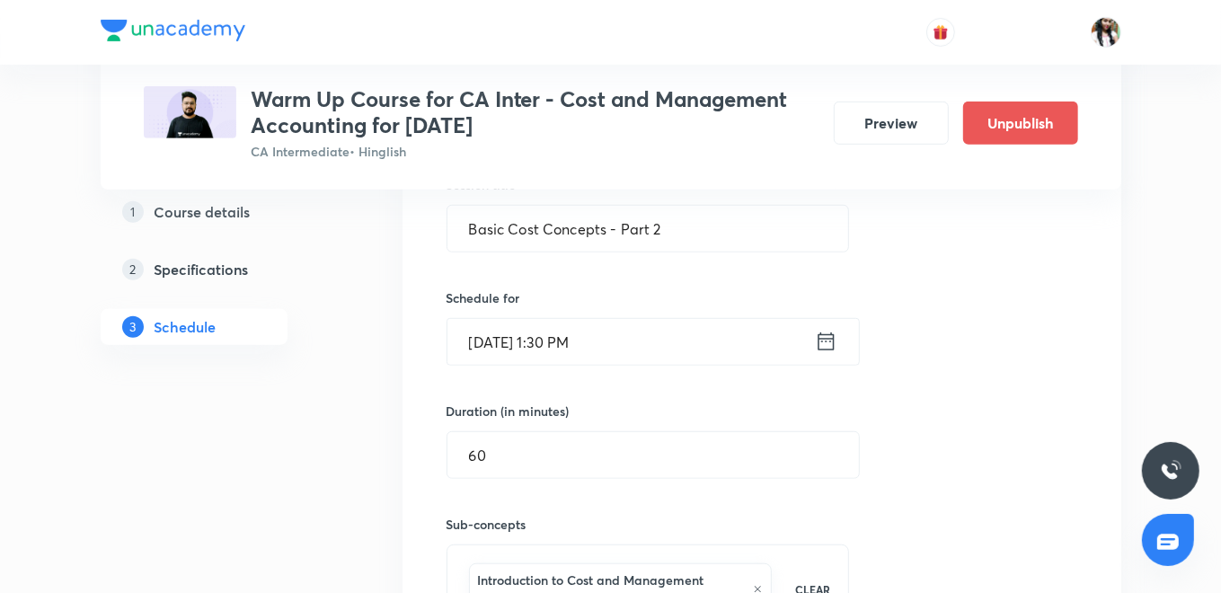
click at [829, 341] on icon at bounding box center [826, 341] width 22 height 25
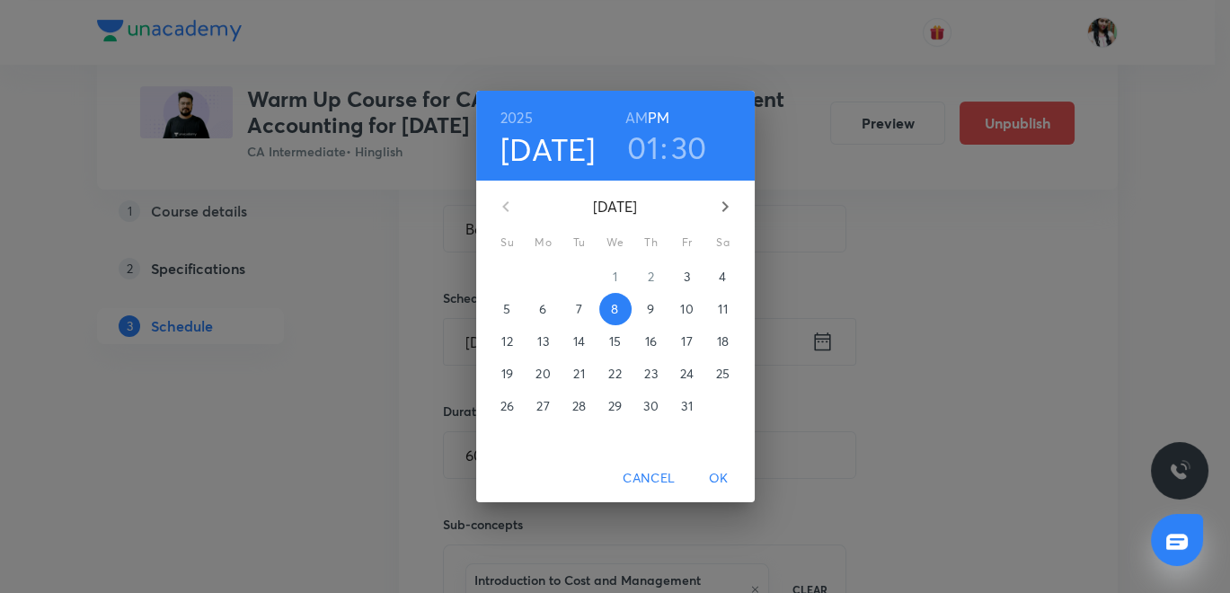
click at [647, 146] on h3 "01" at bounding box center [642, 148] width 31 height 38
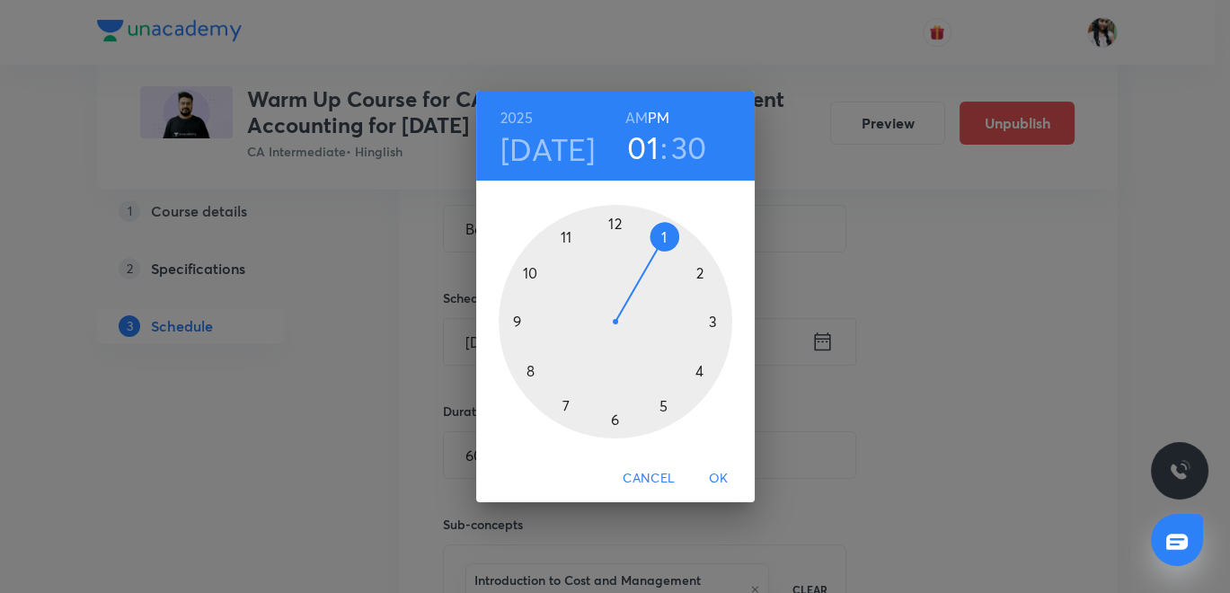
click at [719, 325] on div at bounding box center [616, 322] width 234 height 234
click at [613, 220] on div at bounding box center [616, 322] width 234 height 234
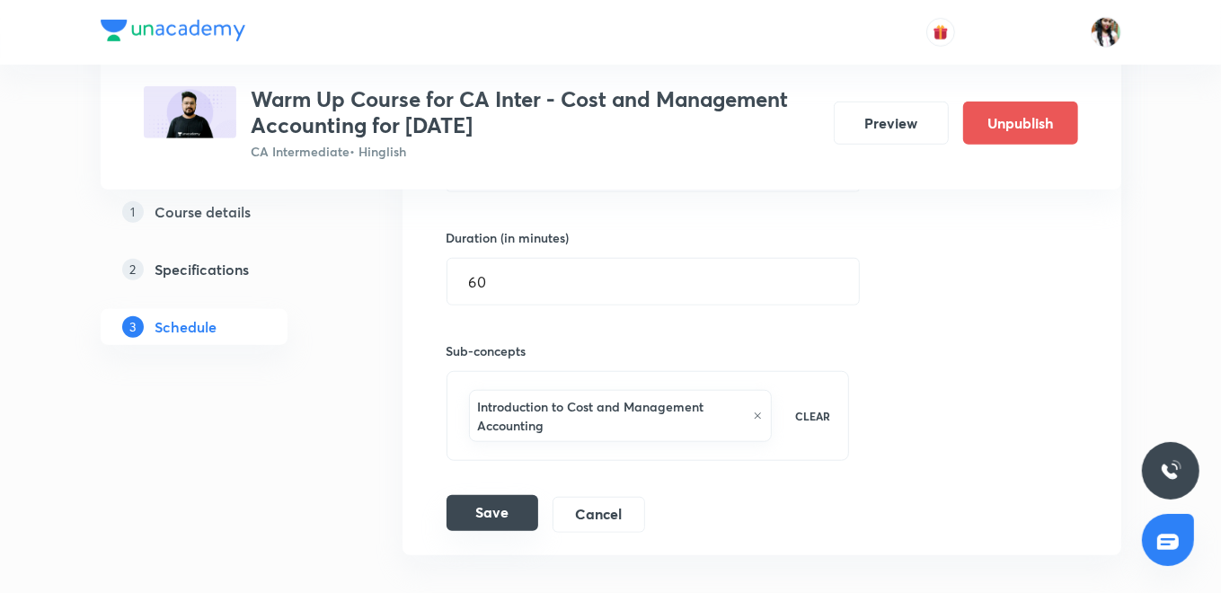
scroll to position [976, 0]
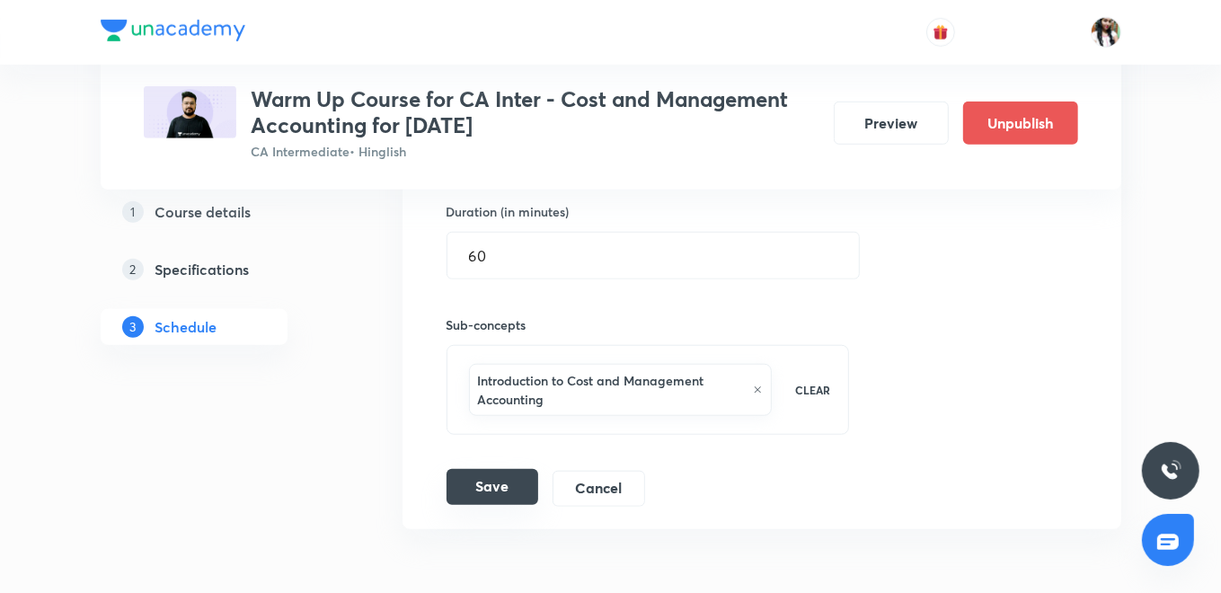
click at [504, 484] on button "Save" at bounding box center [493, 487] width 92 height 36
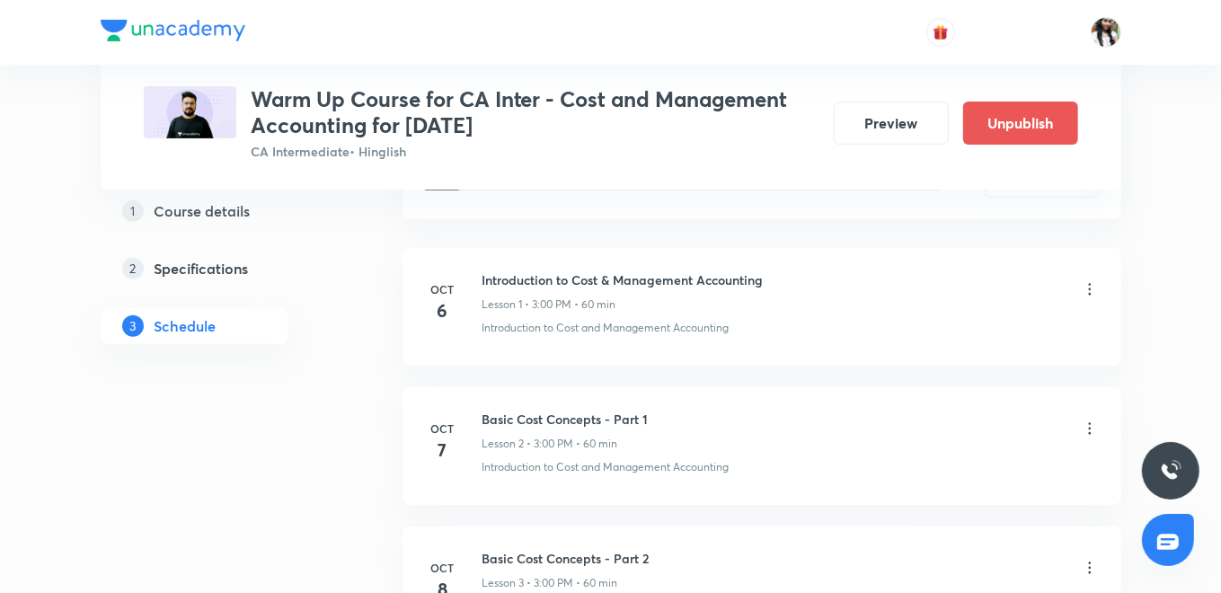
scroll to position [399, 0]
